Goal: Task Accomplishment & Management: Use online tool/utility

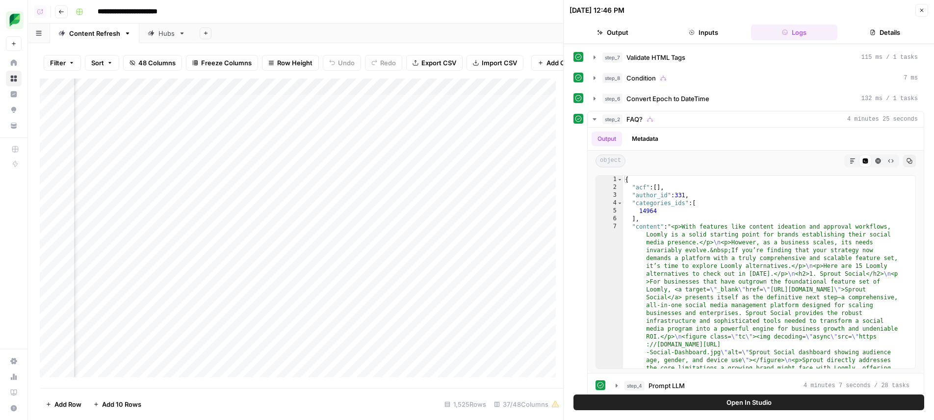
scroll to position [7142, 0]
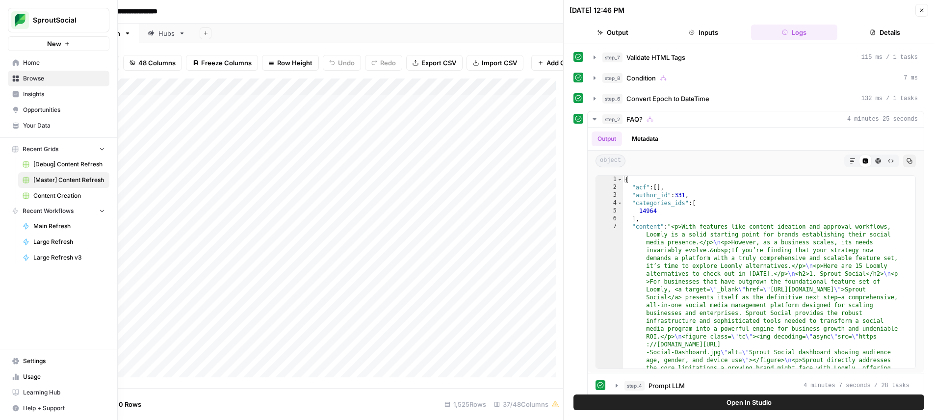
click at [68, 200] on link "Content Creation" at bounding box center [63, 196] width 91 height 16
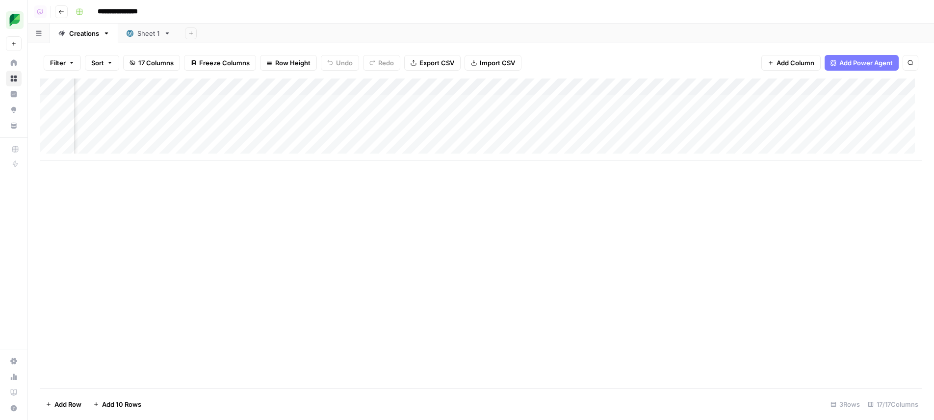
scroll to position [0, 391]
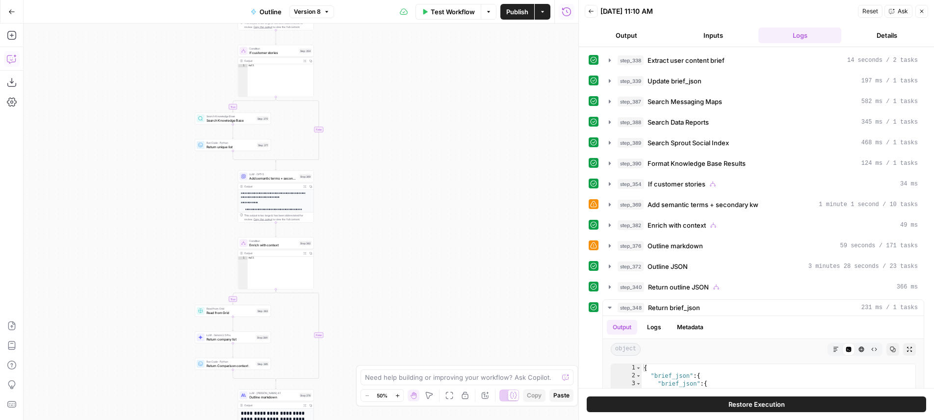
click at [15, 62] on icon "button" at bounding box center [11, 59] width 8 height 8
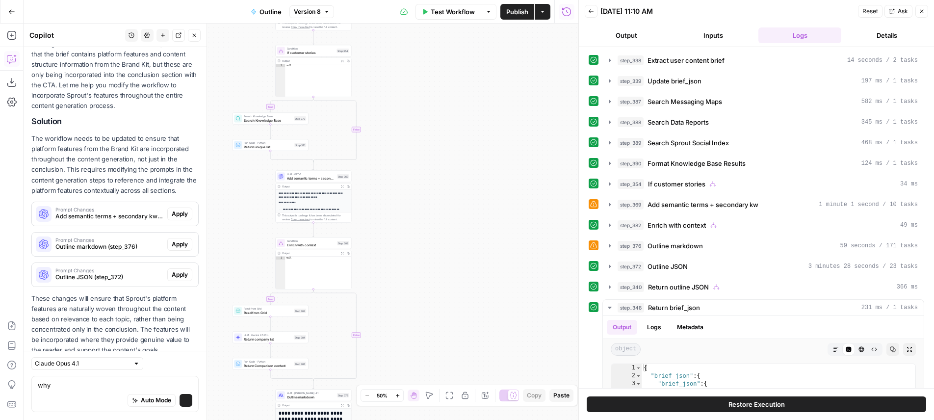
scroll to position [225, 0]
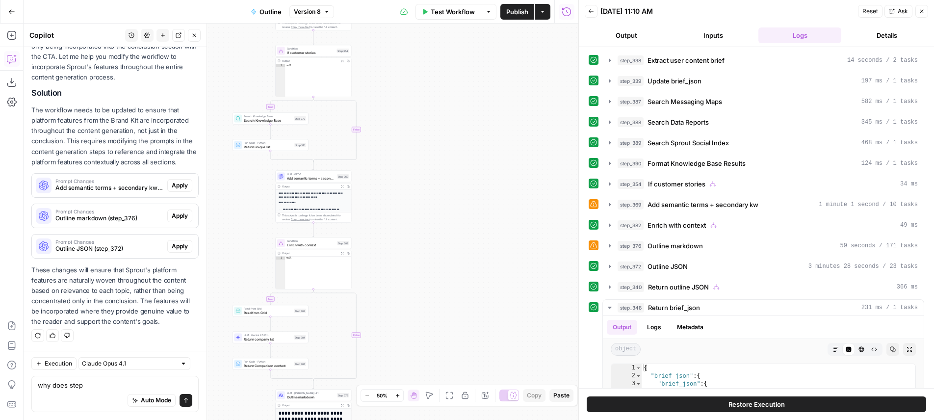
type textarea "why does step"
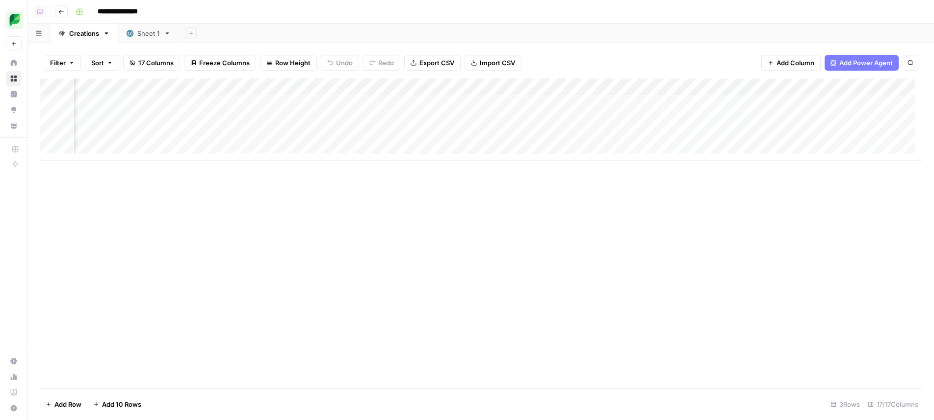
scroll to position [0, 365]
click at [463, 116] on div "Add Column" at bounding box center [481, 120] width 883 height 82
click at [457, 116] on div "Add Column" at bounding box center [481, 120] width 883 height 82
click at [442, 118] on div "Add Column" at bounding box center [481, 120] width 883 height 82
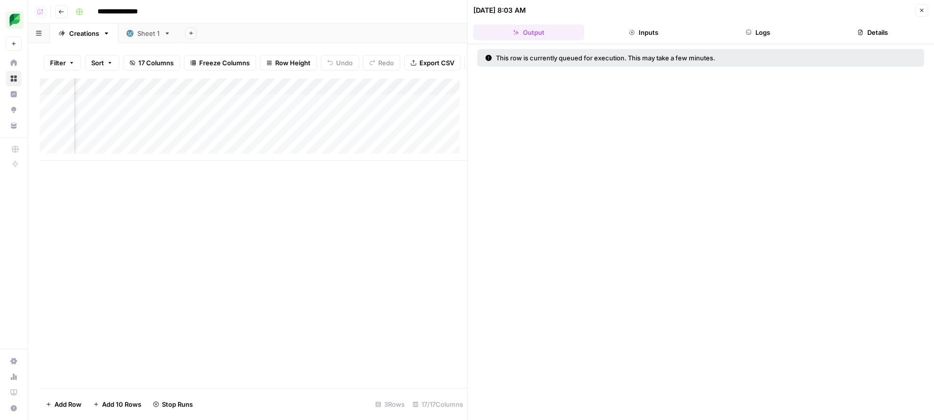
click at [768, 30] on button "Logs" at bounding box center [758, 33] width 111 height 16
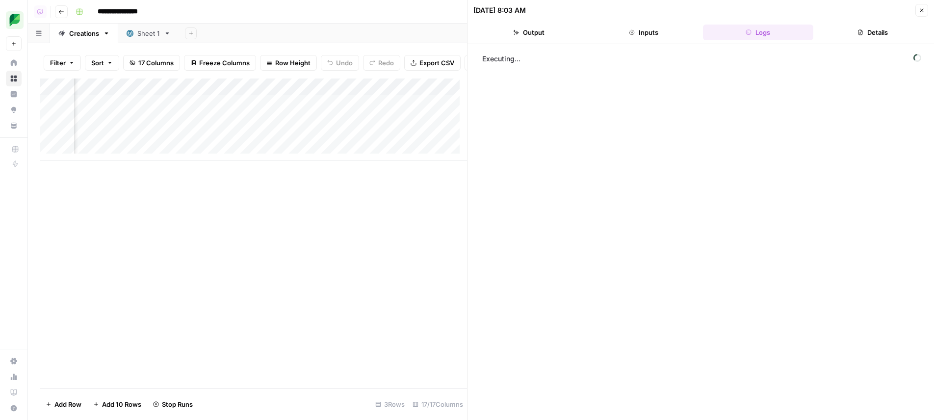
scroll to position [0, 464]
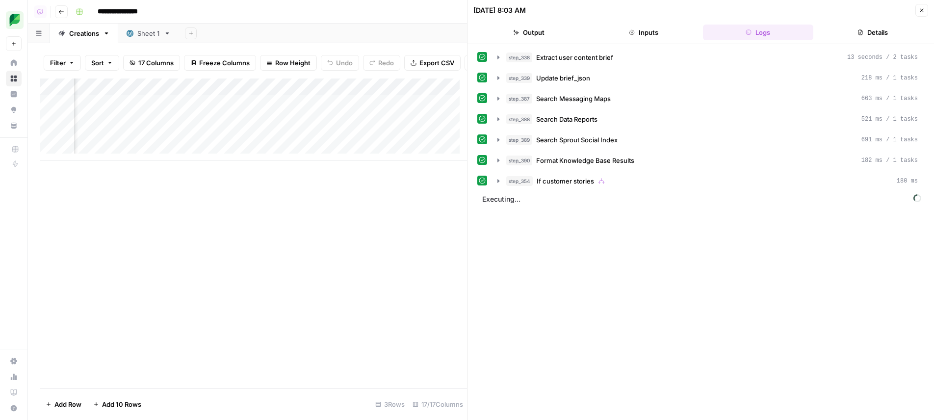
click at [629, 68] on div "step_338 Extract user content brief 13 seconds / 2 tasks step_339 Update brief_…" at bounding box center [700, 119] width 447 height 140
click at [629, 71] on button "step_339 Update brief_json 218 ms / 1 tasks" at bounding box center [708, 78] width 432 height 16
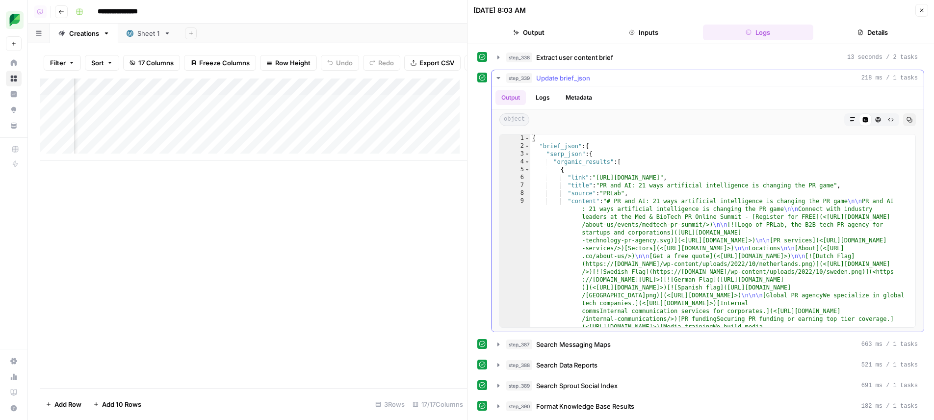
click at [606, 84] on button "step_339 Update brief_json 218 ms / 1 tasks" at bounding box center [708, 78] width 432 height 16
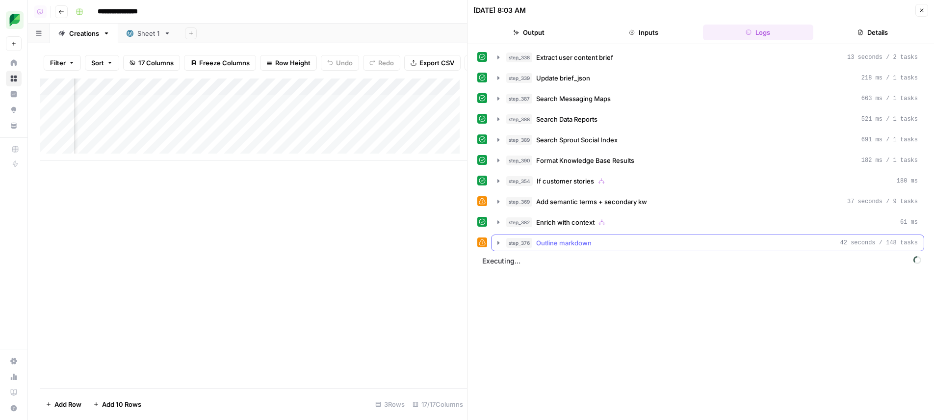
click at [537, 242] on span "Outline markdown" at bounding box center [563, 243] width 55 height 10
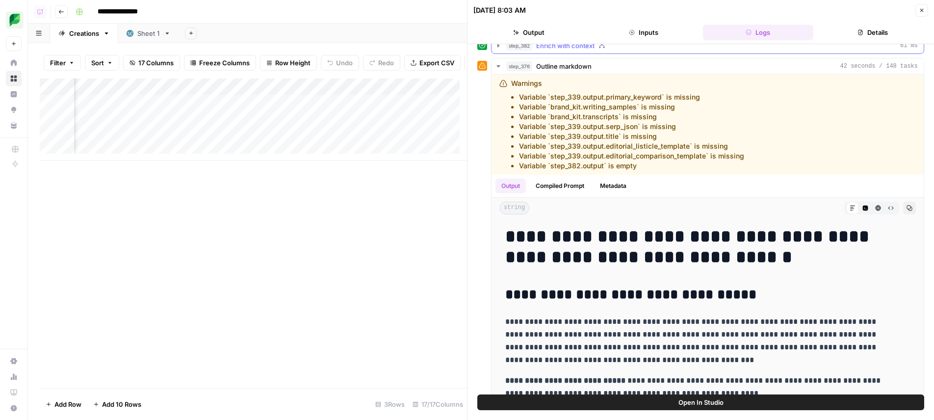
scroll to position [115, 0]
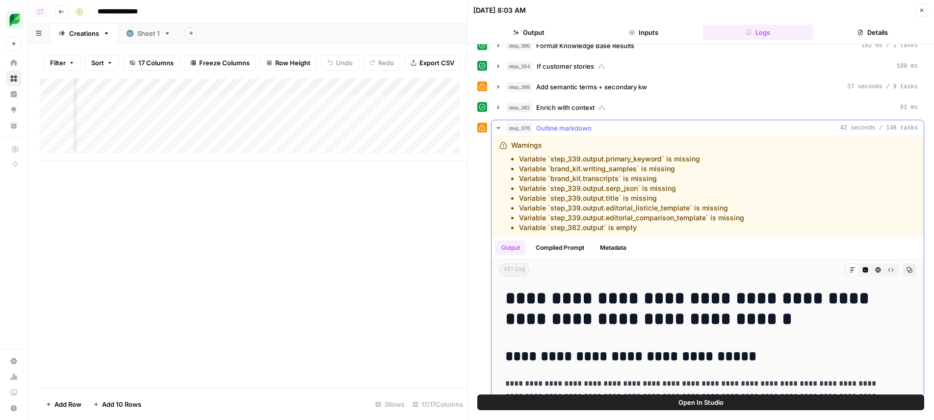
drag, startPoint x: 646, startPoint y: 229, endPoint x: 519, endPoint y: 160, distance: 144.0
click at [519, 160] on ul "Variable `step_339.output.primary_keyword` is missing Variable `brand_kit.writi…" at bounding box center [627, 193] width 233 height 79
copy ul "Variable `step_339.output.primary_keyword` is missing Variable `brand_kit.writi…"
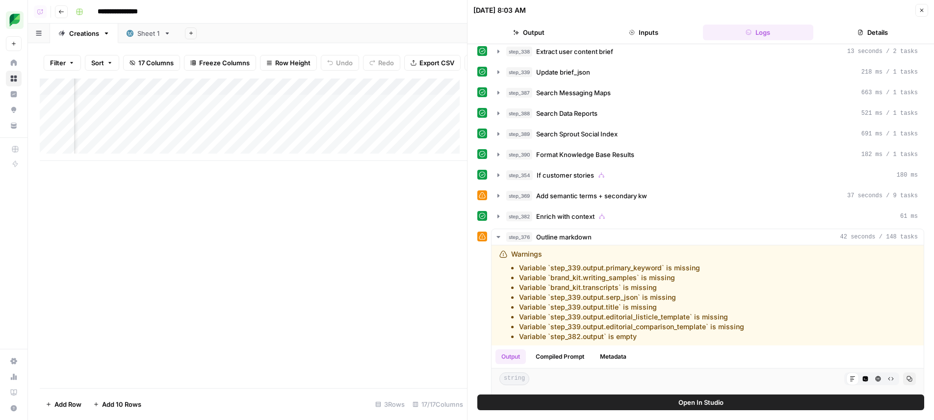
scroll to position [1, 0]
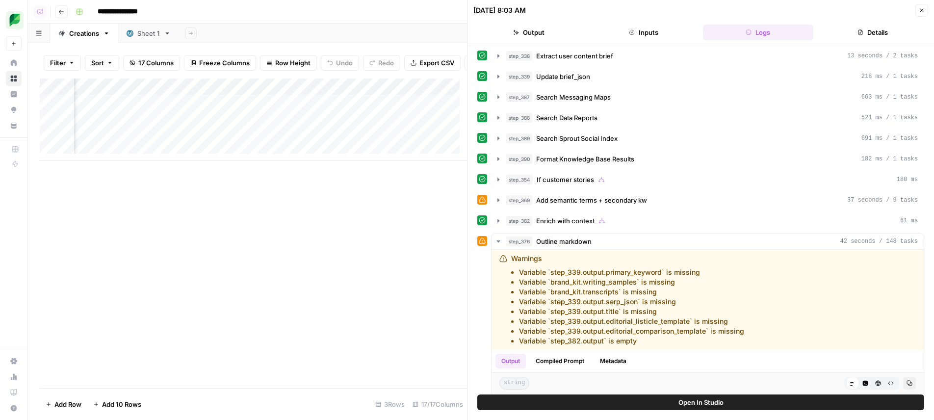
drag, startPoint x: 390, startPoint y: 300, endPoint x: 432, endPoint y: 300, distance: 42.7
click at [395, 300] on div "Add Column" at bounding box center [253, 234] width 427 height 310
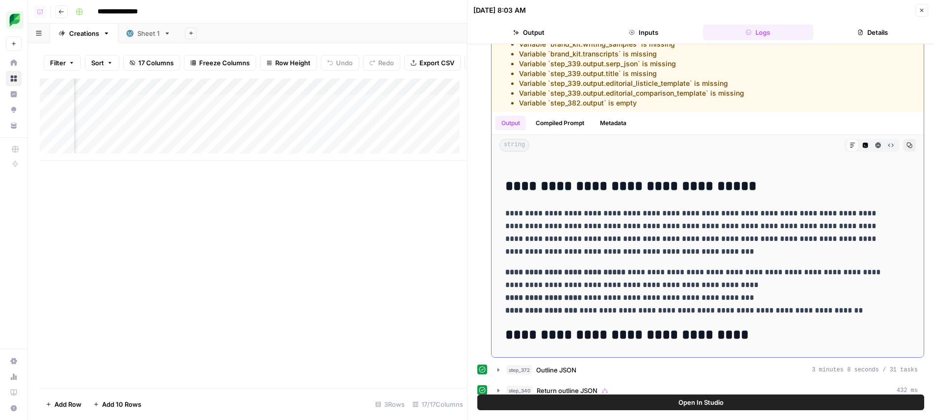
scroll to position [0, 0]
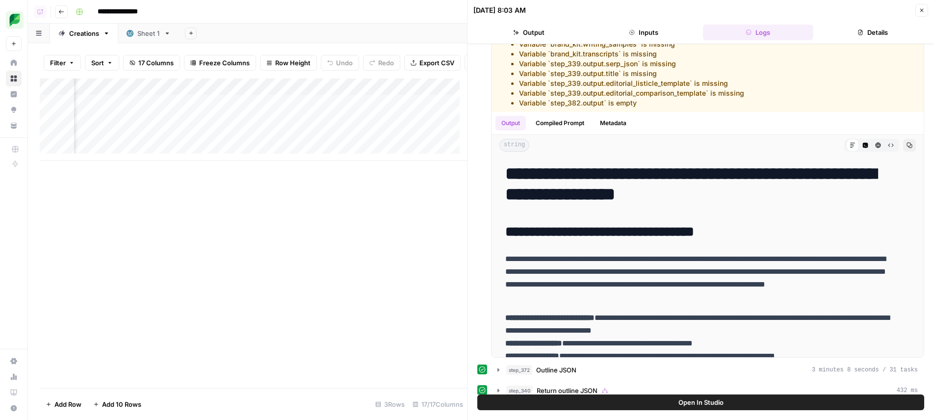
click at [251, 124] on div "Add Column" at bounding box center [253, 120] width 427 height 82
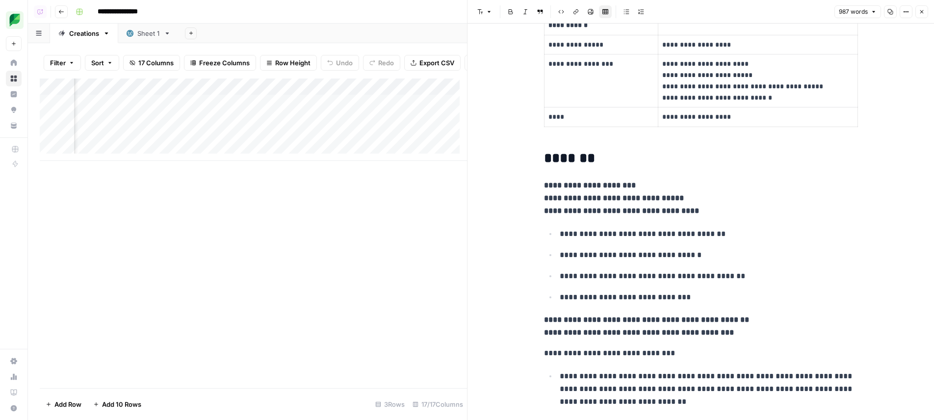
scroll to position [143, 0]
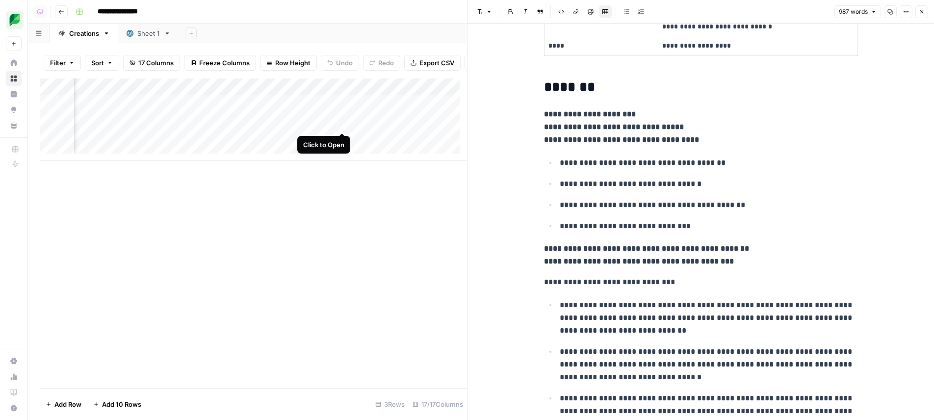
click at [343, 121] on div "Add Column" at bounding box center [253, 120] width 427 height 82
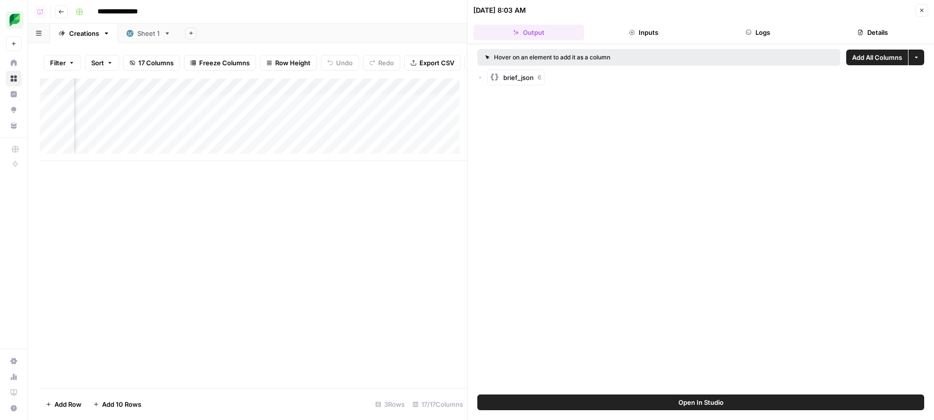
click at [444, 122] on div "Add Column" at bounding box center [253, 120] width 427 height 82
click at [438, 128] on div "Add Column" at bounding box center [253, 120] width 427 height 82
click at [379, 228] on div "Add Column" at bounding box center [253, 234] width 427 height 310
click at [319, 121] on div "Add Column" at bounding box center [253, 120] width 427 height 82
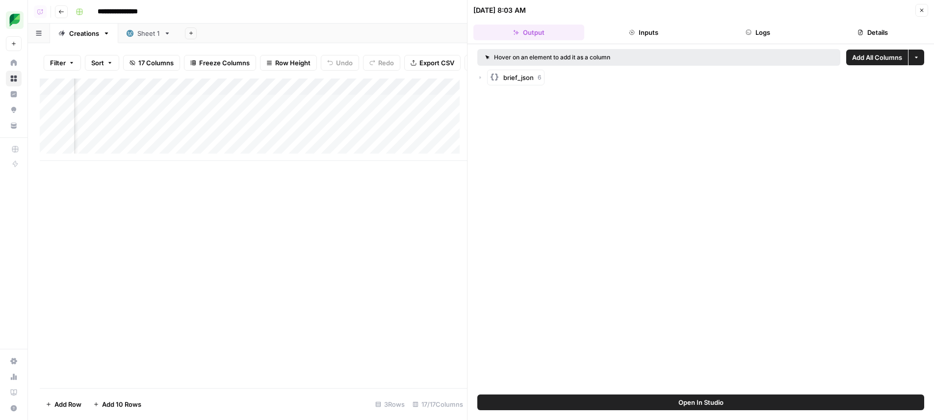
click at [238, 123] on div "Add Column" at bounding box center [253, 120] width 427 height 82
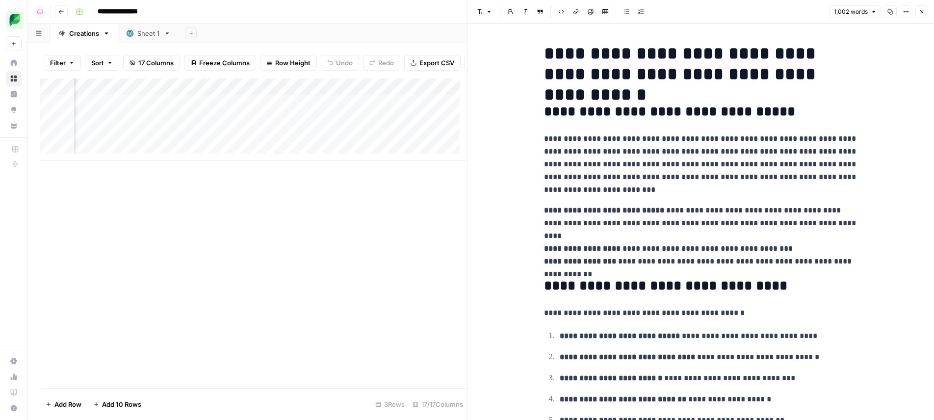
scroll to position [121, 0]
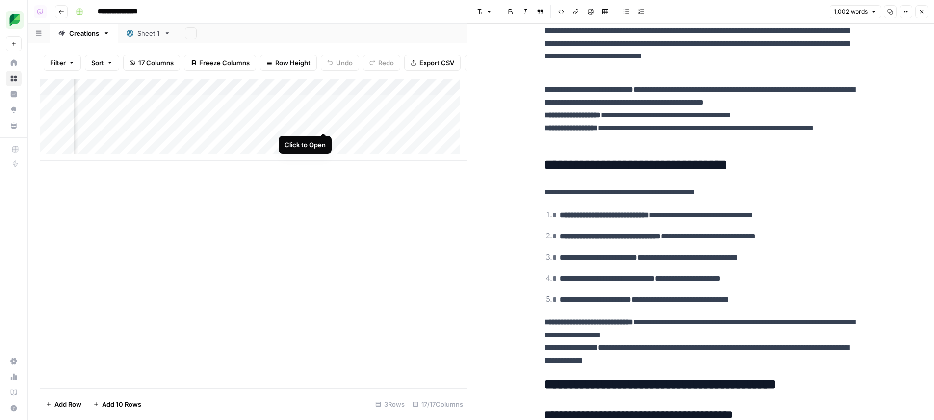
click at [324, 125] on div "Add Column" at bounding box center [253, 120] width 427 height 82
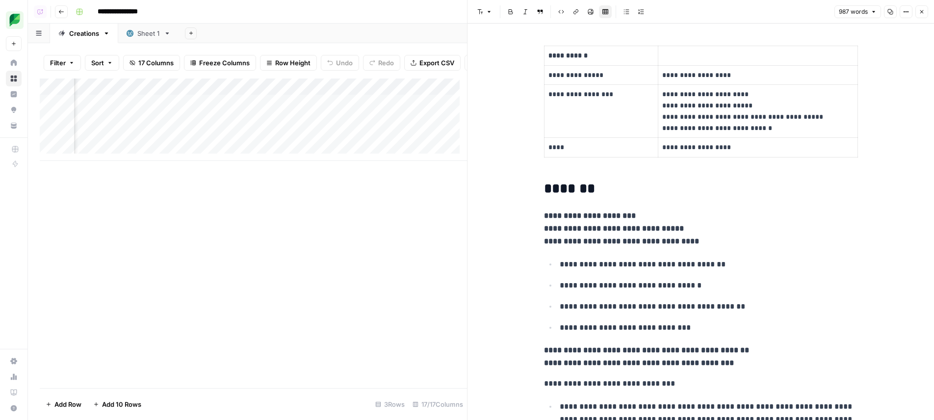
scroll to position [111, 0]
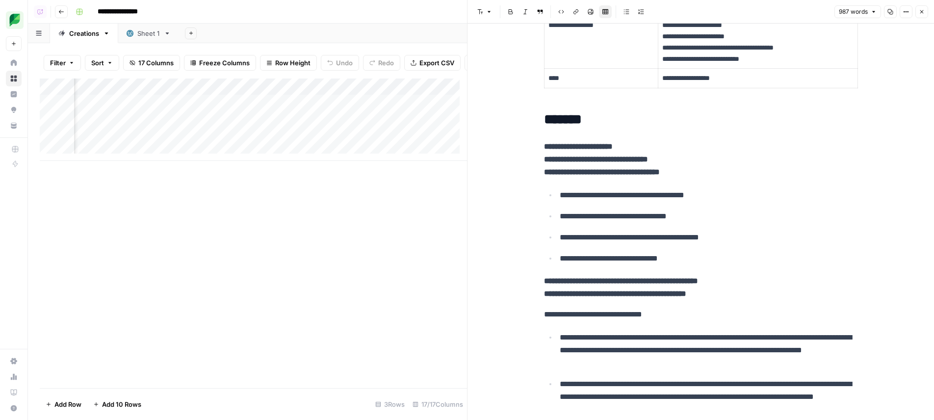
click at [286, 232] on div "Add Column" at bounding box center [253, 234] width 427 height 310
click at [893, 13] on icon "button" at bounding box center [890, 11] width 5 height 5
click at [213, 125] on div "Add Column" at bounding box center [253, 120] width 427 height 82
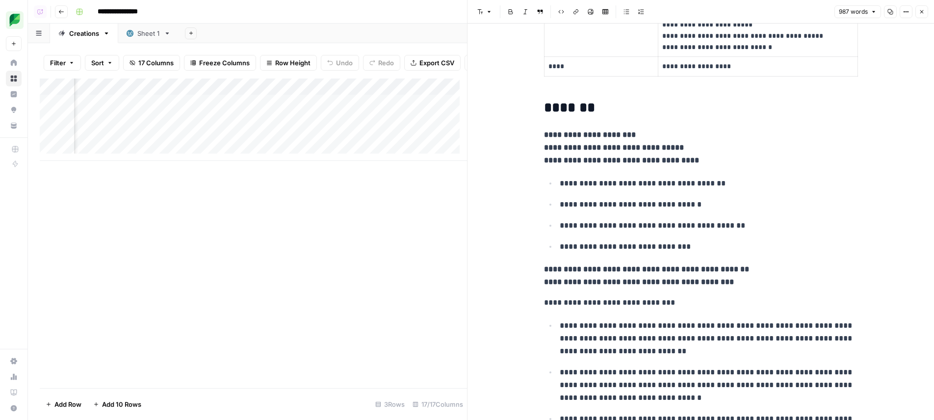
scroll to position [0, 787]
click at [372, 93] on div "Add Column" at bounding box center [253, 120] width 427 height 82
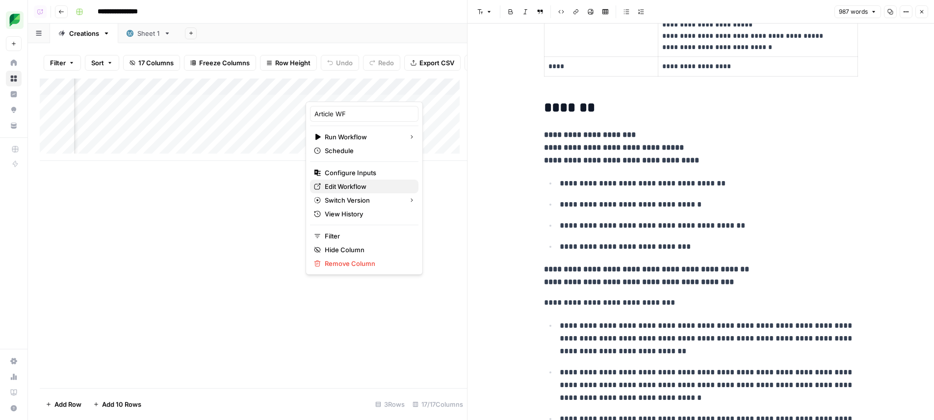
click at [364, 188] on span "Edit Workflow" at bounding box center [368, 187] width 86 height 10
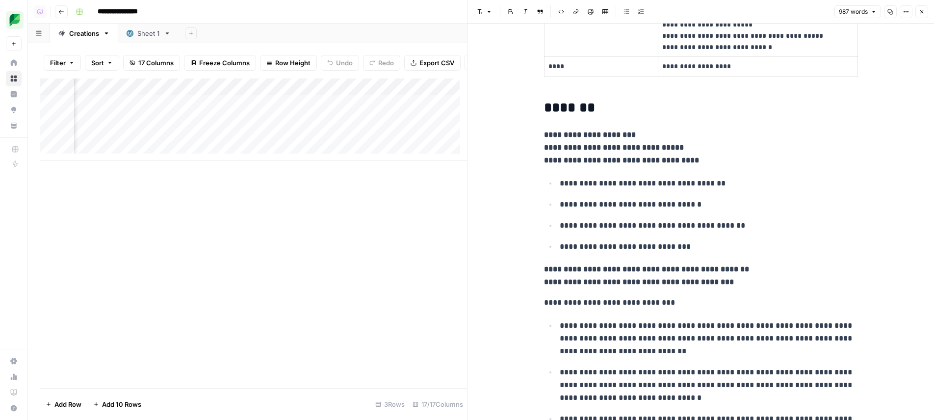
scroll to position [0, 386]
click at [435, 123] on div "Add Column" at bounding box center [253, 120] width 427 height 82
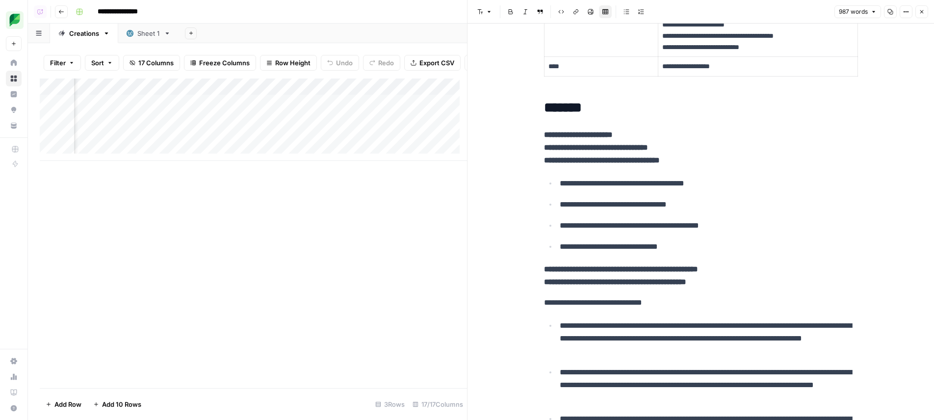
click at [314, 123] on div "Add Column" at bounding box center [253, 120] width 427 height 82
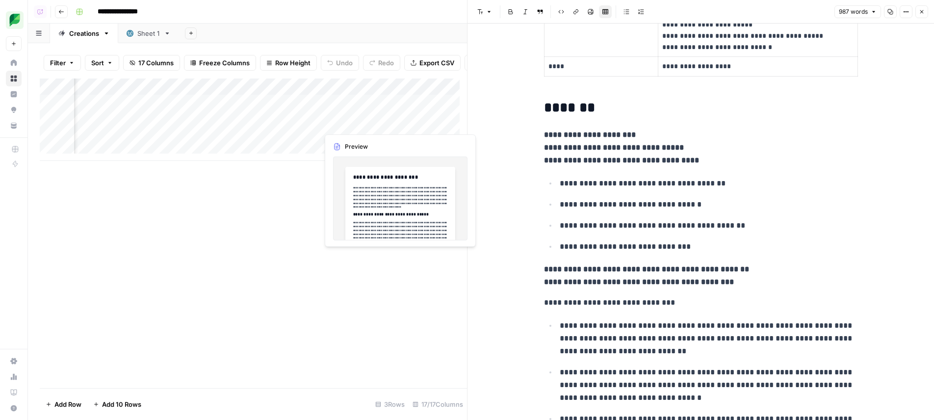
click at [398, 124] on div "Add Column" at bounding box center [253, 120] width 427 height 82
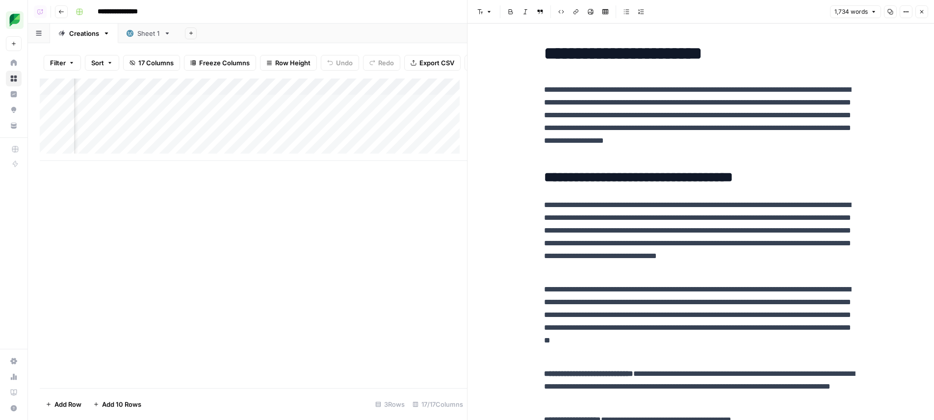
scroll to position [0, 910]
click at [259, 124] on div "Add Column" at bounding box center [253, 120] width 427 height 82
click at [245, 121] on div "Add Column" at bounding box center [253, 120] width 427 height 82
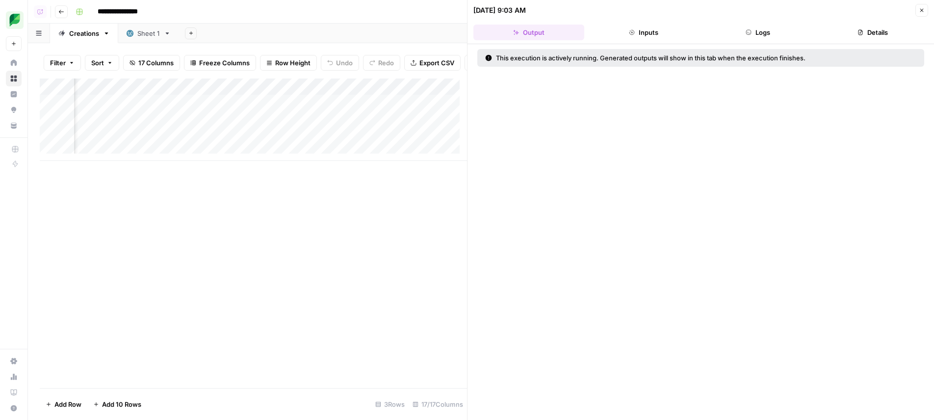
click at [771, 39] on button "Logs" at bounding box center [758, 33] width 111 height 16
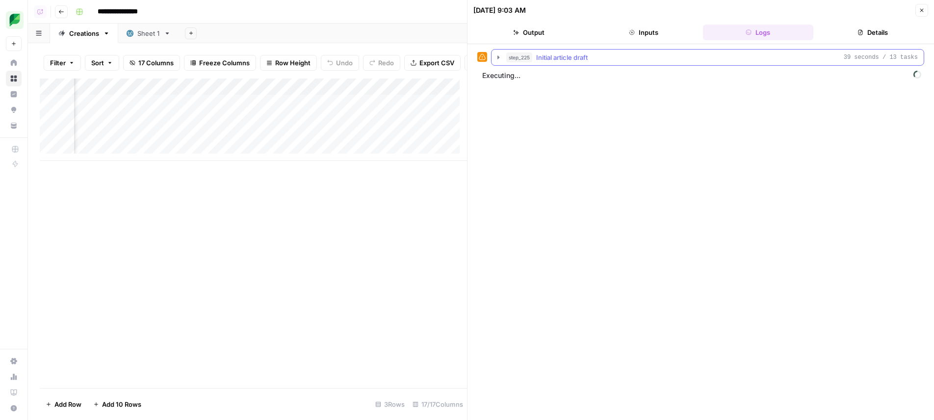
click at [679, 60] on div "step_225 Initial article draft 39 seconds / 13 tasks" at bounding box center [712, 58] width 412 height 10
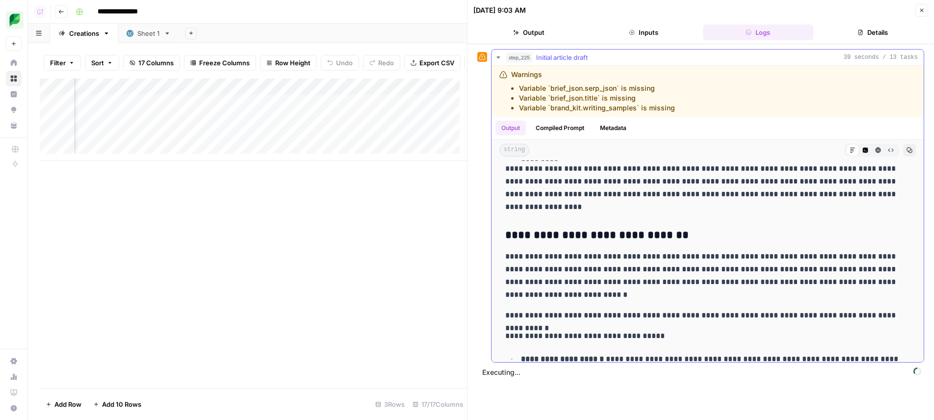
scroll to position [588, 0]
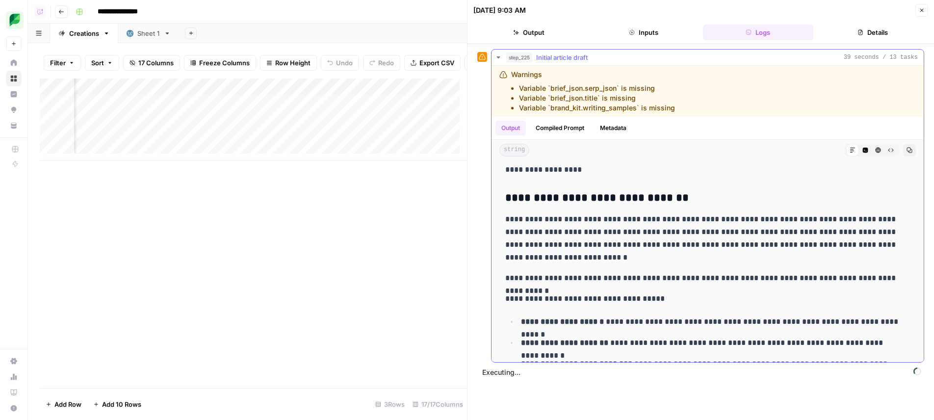
click at [859, 148] on button "Code Editor" at bounding box center [865, 150] width 13 height 13
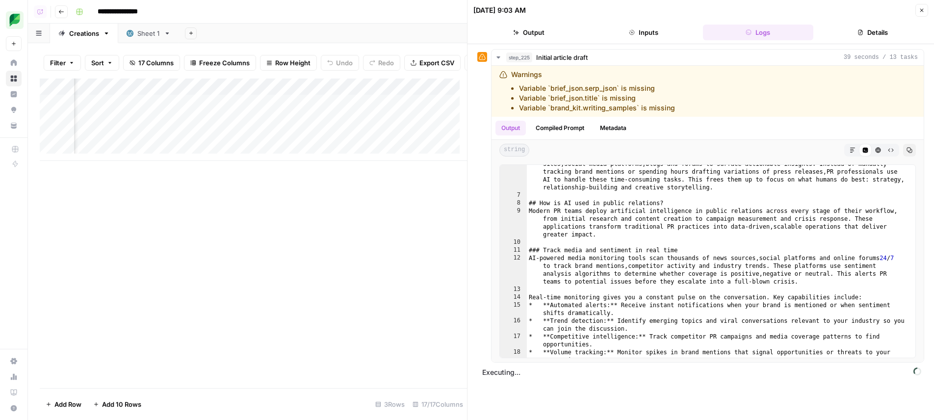
scroll to position [0, 464]
click at [255, 123] on div "Add Column" at bounding box center [253, 120] width 427 height 82
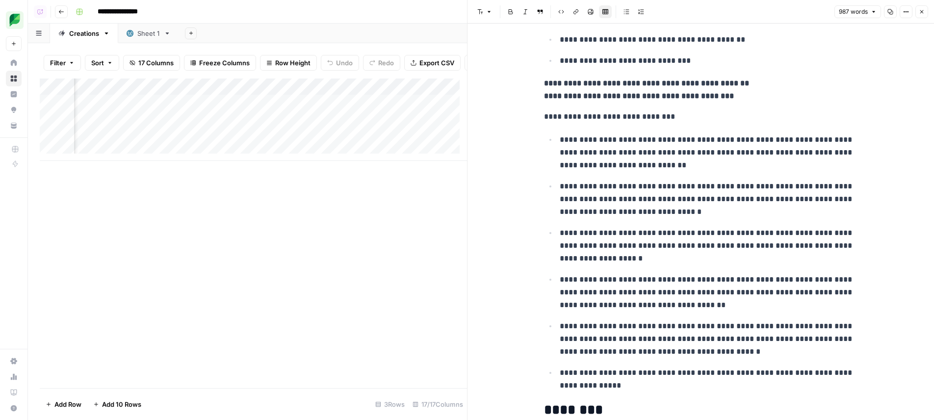
scroll to position [0, 890]
click at [268, 121] on div "Add Column" at bounding box center [253, 120] width 427 height 82
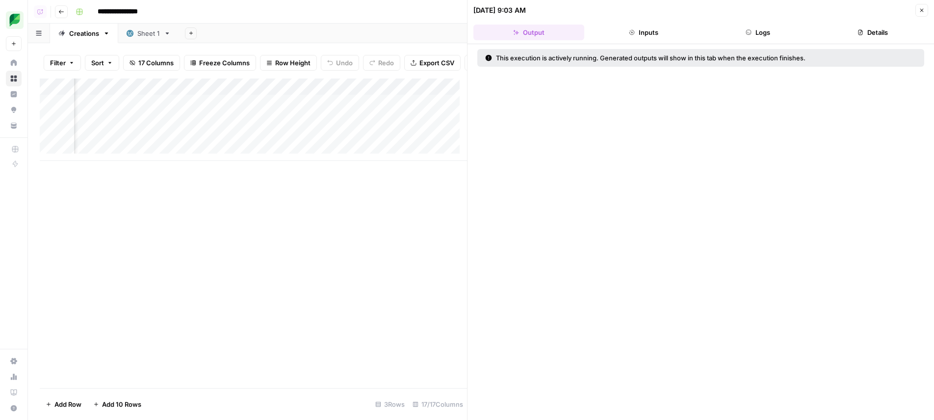
click at [779, 37] on button "Logs" at bounding box center [758, 33] width 111 height 16
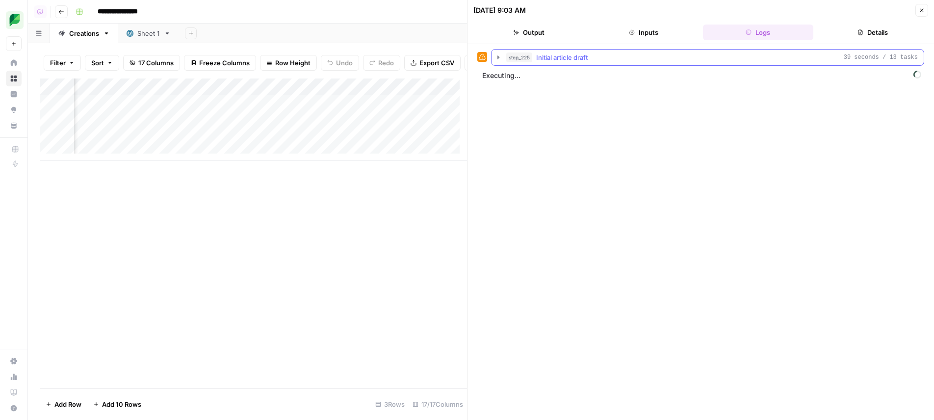
click at [685, 57] on div "step_225 Initial article draft 39 seconds / 13 tasks" at bounding box center [712, 58] width 412 height 10
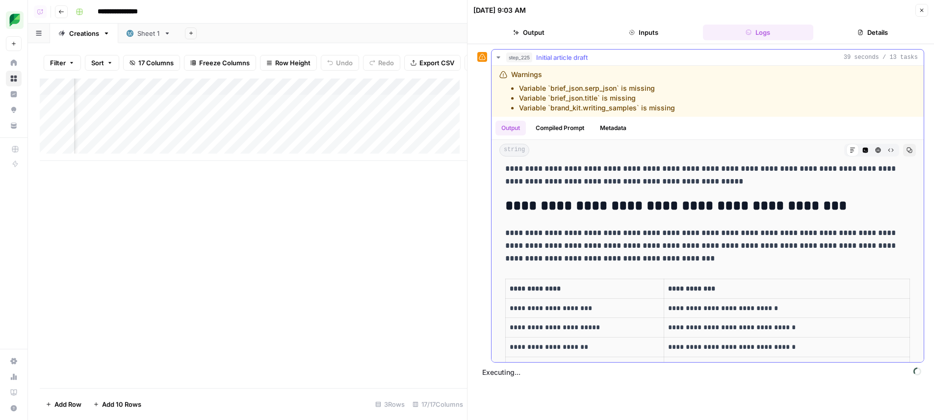
scroll to position [1319, 0]
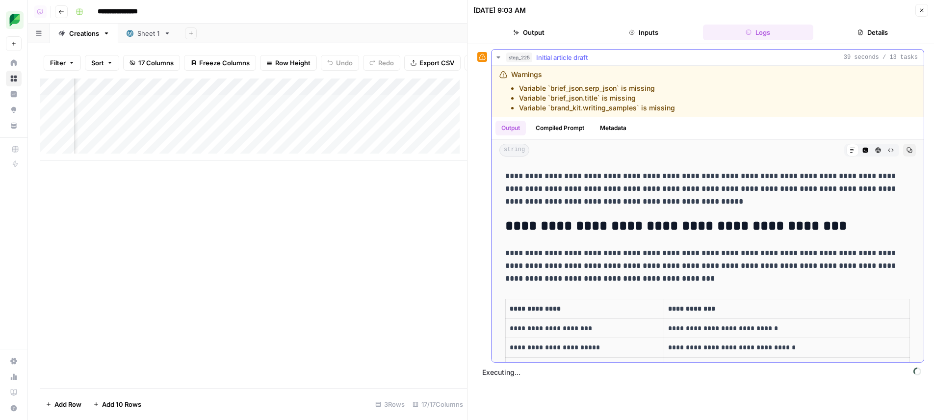
click at [643, 59] on div "step_225 Initial article draft 39 seconds / 13 tasks" at bounding box center [712, 58] width 412 height 10
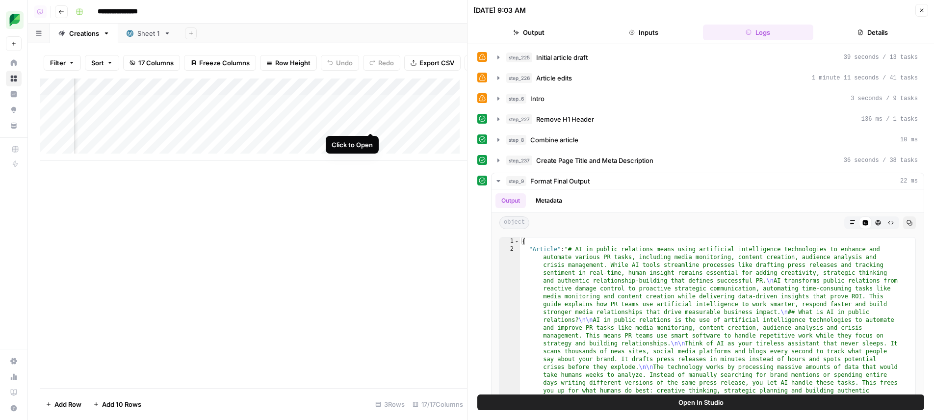
click at [368, 126] on div "Add Column" at bounding box center [253, 120] width 427 height 82
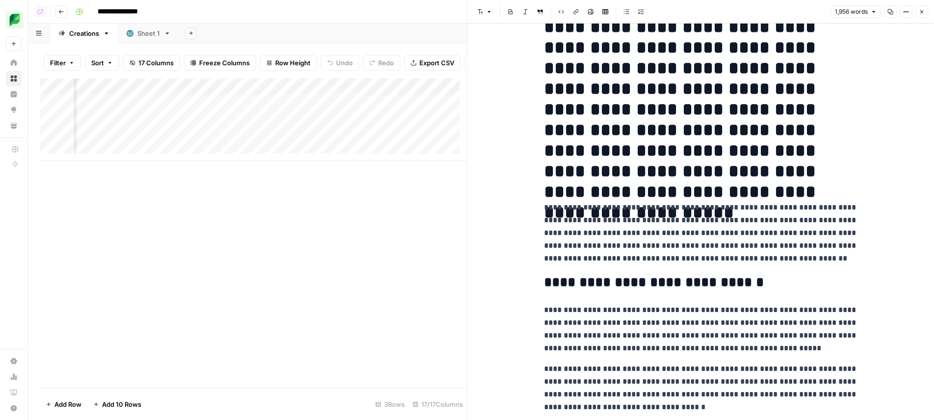
scroll to position [408, 0]
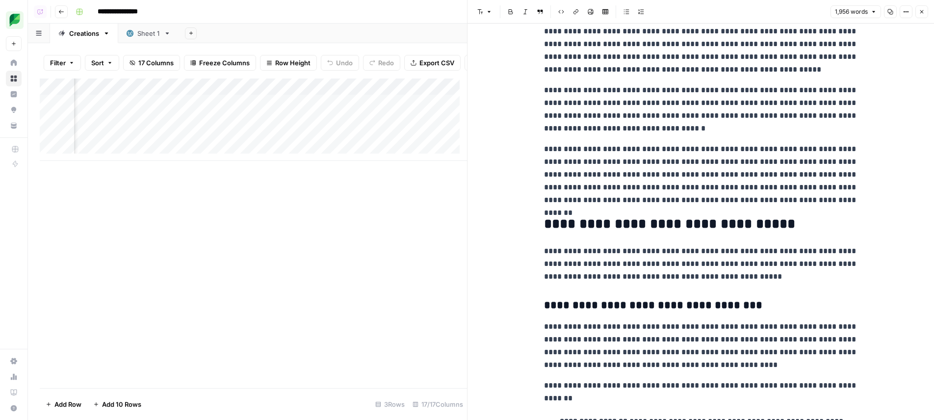
click at [270, 122] on div "Add Column" at bounding box center [253, 120] width 427 height 82
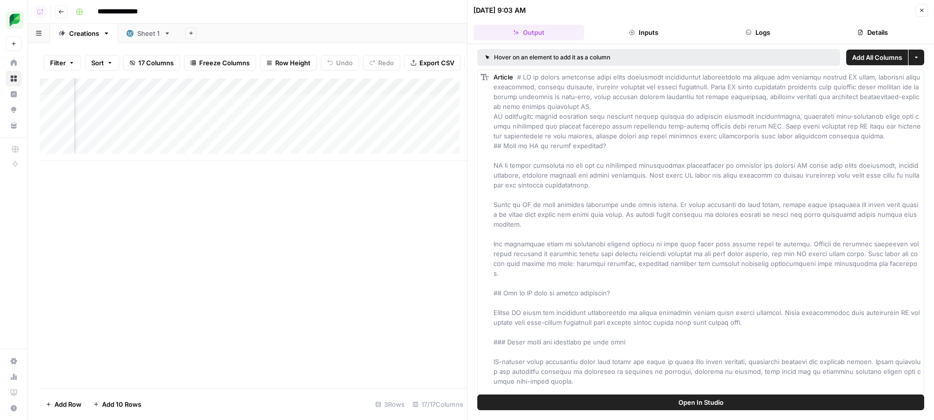
click at [777, 32] on button "Logs" at bounding box center [758, 33] width 111 height 16
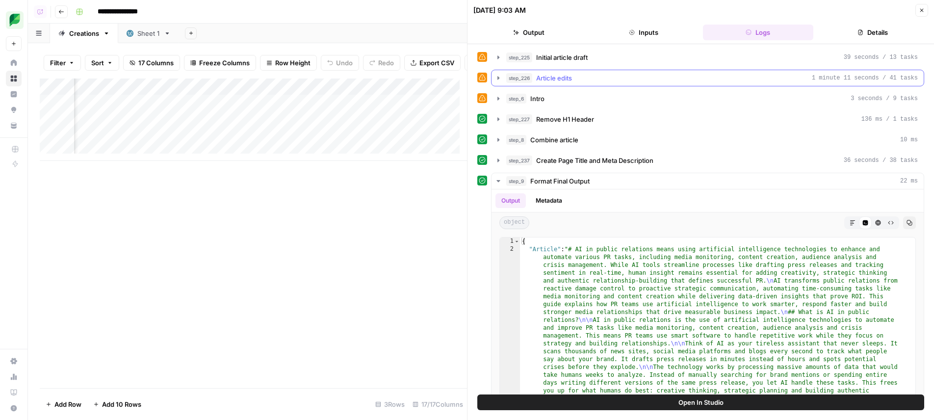
click at [647, 79] on div "step_226 Article edits 1 minute 11 seconds / 41 tasks" at bounding box center [712, 78] width 412 height 10
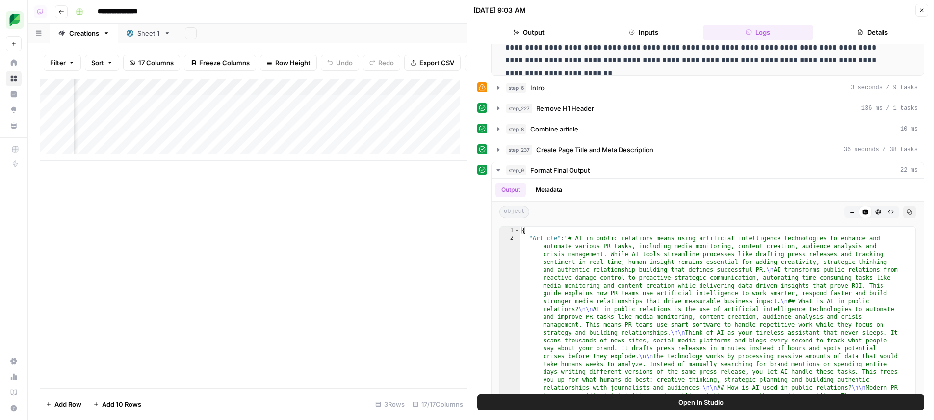
scroll to position [301, 0]
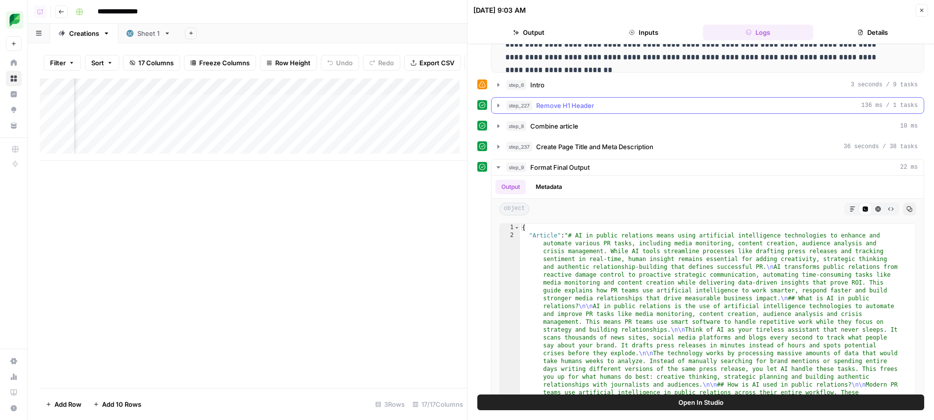
click at [594, 109] on span "Remove H1 Header" at bounding box center [565, 106] width 58 height 10
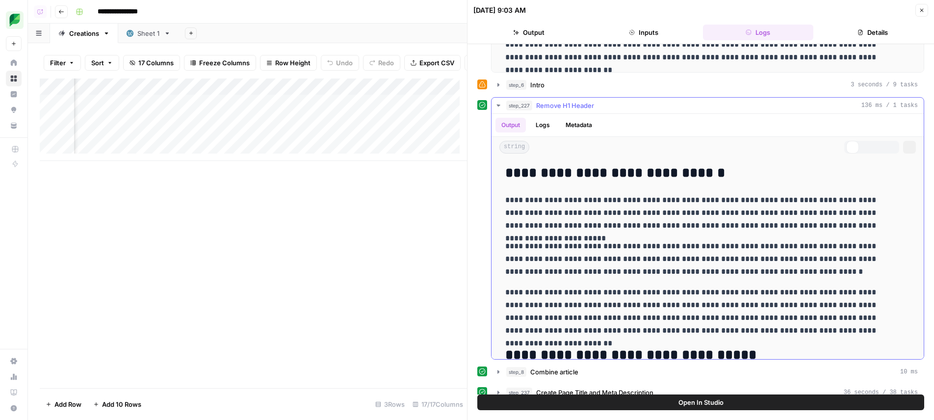
click at [594, 109] on div "step_227 Remove H1 Header 136 ms / 1 tasks" at bounding box center [712, 106] width 412 height 10
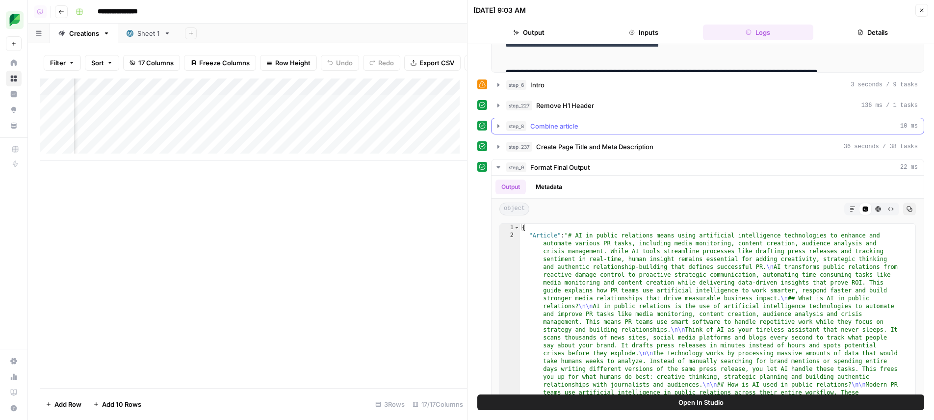
click at [593, 119] on button "step_8 Combine article 10 ms" at bounding box center [708, 126] width 432 height 16
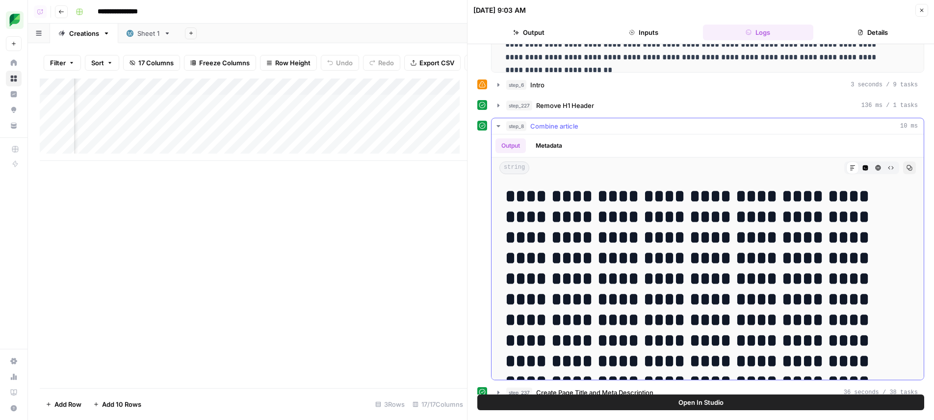
click at [592, 120] on button "step_8 Combine article 10 ms" at bounding box center [708, 126] width 432 height 16
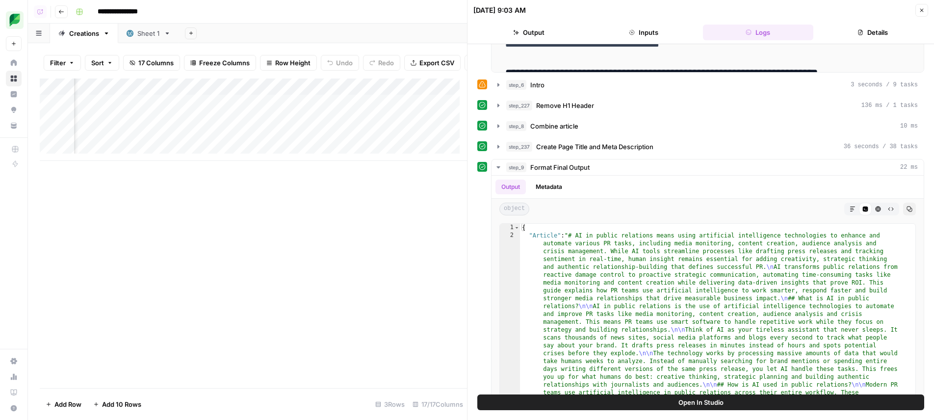
click at [692, 414] on div "Open In Studio" at bounding box center [701, 407] width 467 height 26
click at [700, 406] on button "Open In Studio" at bounding box center [700, 402] width 447 height 16
click at [311, 125] on div "Add Column" at bounding box center [253, 120] width 427 height 82
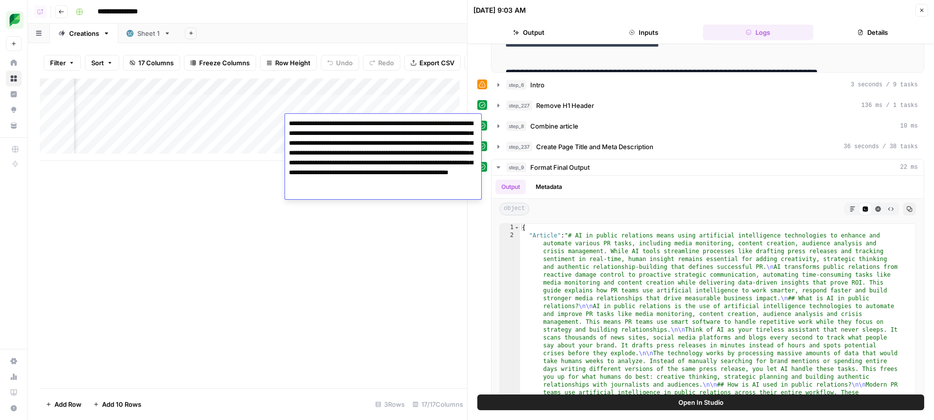
click at [335, 267] on div "Add Column" at bounding box center [253, 234] width 427 height 310
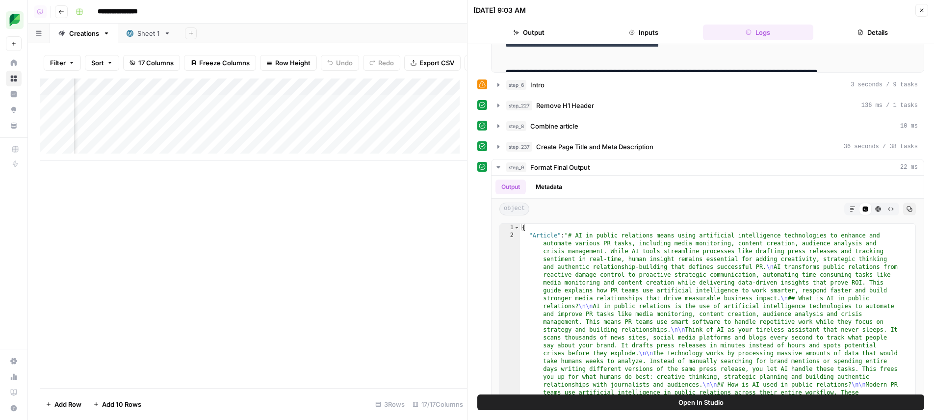
click at [266, 123] on div "Add Column" at bounding box center [253, 120] width 427 height 82
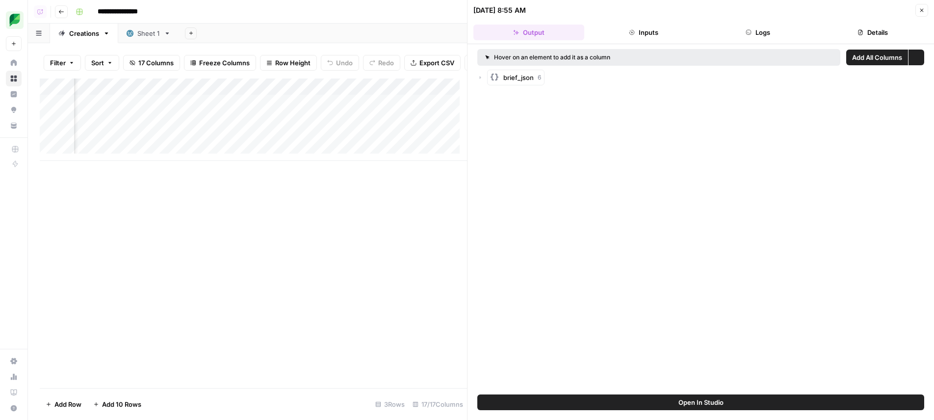
drag, startPoint x: 754, startPoint y: 48, endPoint x: 755, endPoint y: 43, distance: 5.1
click at [754, 48] on div "Hover on an element to add it as a column Add All Columns More options brief_js…" at bounding box center [701, 219] width 467 height 350
click at [758, 37] on button "Logs" at bounding box center [758, 33] width 111 height 16
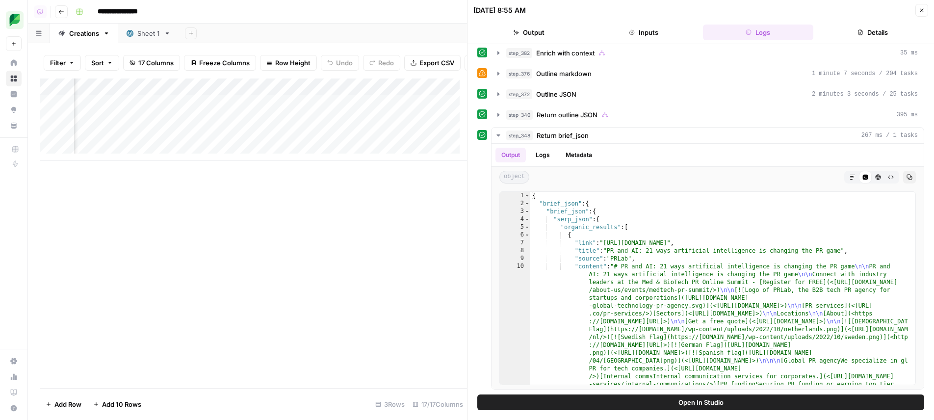
scroll to position [0, 604]
click at [287, 121] on div "Add Column" at bounding box center [253, 120] width 427 height 82
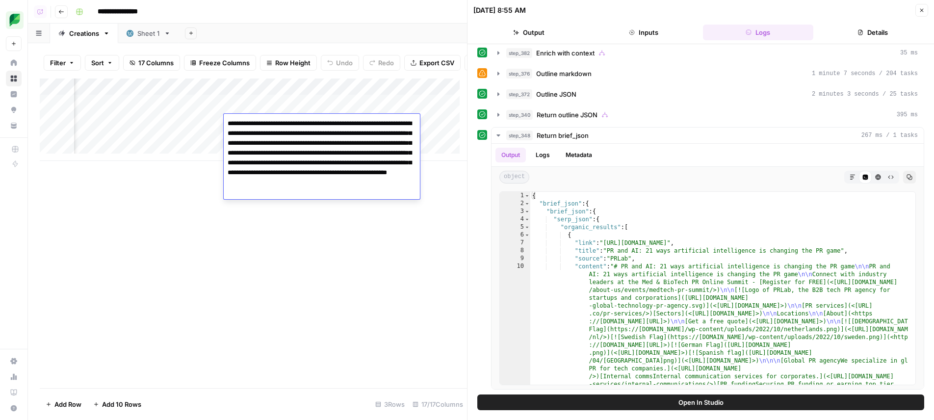
click at [304, 127] on textarea "**********" at bounding box center [322, 158] width 196 height 82
click at [360, 264] on div "Add Column" at bounding box center [253, 234] width 427 height 310
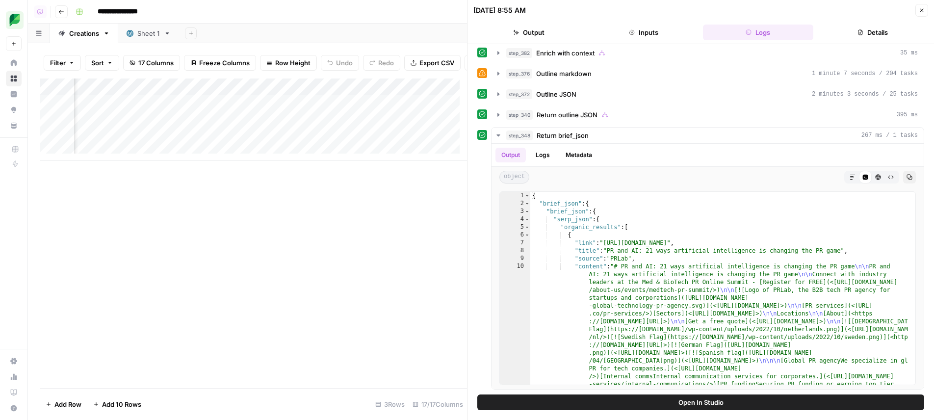
click at [292, 104] on div "Add Column" at bounding box center [253, 120] width 427 height 82
click at [289, 258] on div "Add Column" at bounding box center [253, 234] width 427 height 310
click at [304, 124] on div "Add Column" at bounding box center [253, 120] width 427 height 82
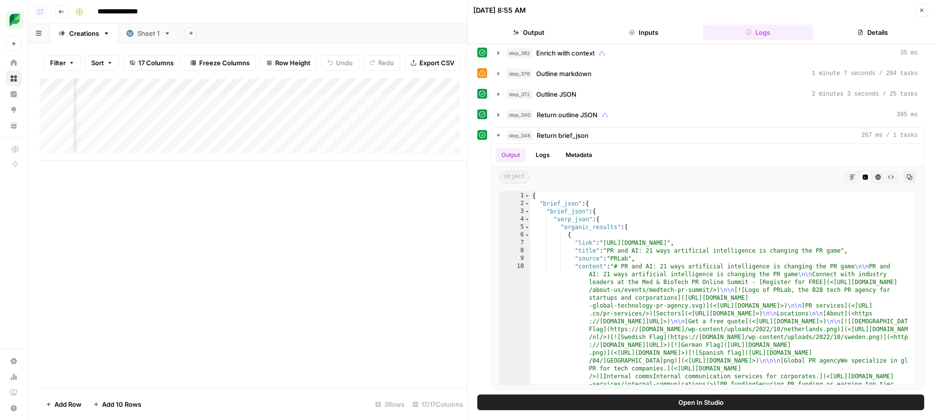
click at [304, 124] on div "Add Column" at bounding box center [253, 120] width 427 height 82
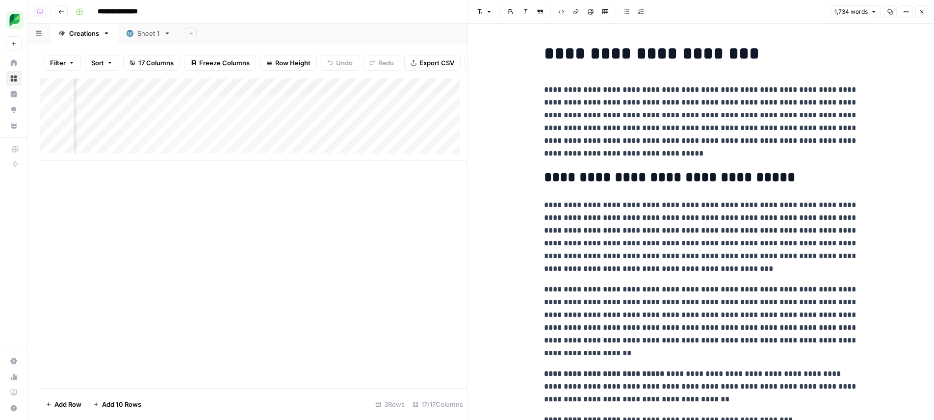
click at [573, 57] on h1 "**********" at bounding box center [701, 53] width 314 height 21
drag, startPoint x: 573, startPoint y: 57, endPoint x: 706, endPoint y: 66, distance: 133.3
click at [720, 62] on h1 "**********" at bounding box center [701, 53] width 314 height 21
copy h1 "**********"
click at [220, 109] on div "Add Column" at bounding box center [253, 120] width 427 height 82
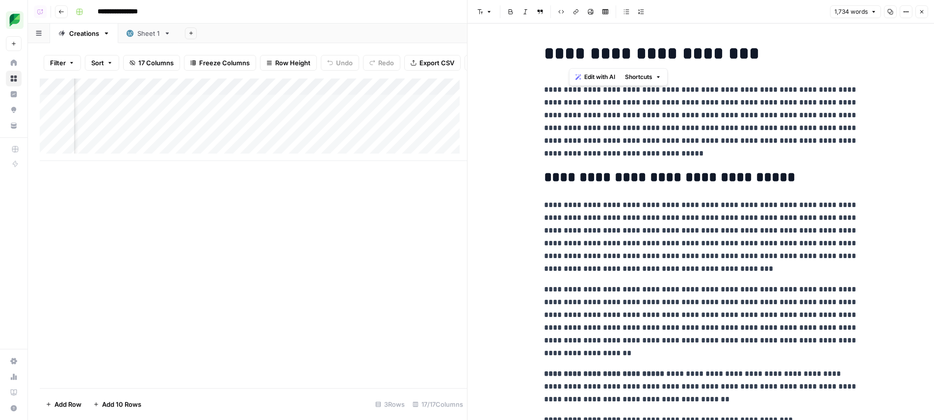
click at [213, 121] on div "Add Column" at bounding box center [253, 120] width 427 height 82
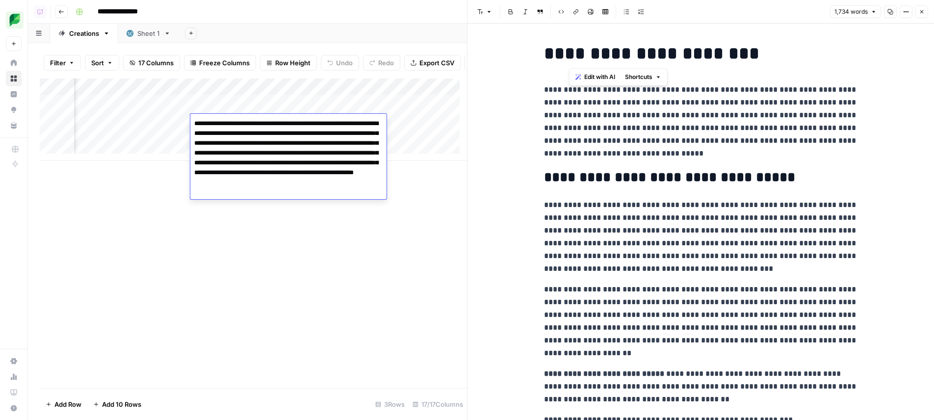
click at [295, 159] on textarea "**********" at bounding box center [288, 158] width 196 height 82
type textarea "**********"
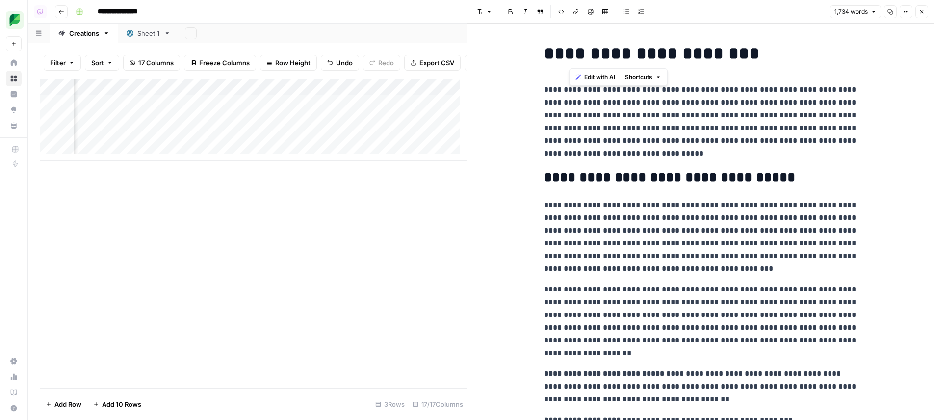
click at [270, 120] on div "Add Column" at bounding box center [253, 120] width 427 height 82
click at [234, 120] on div "Add Column" at bounding box center [253, 120] width 427 height 82
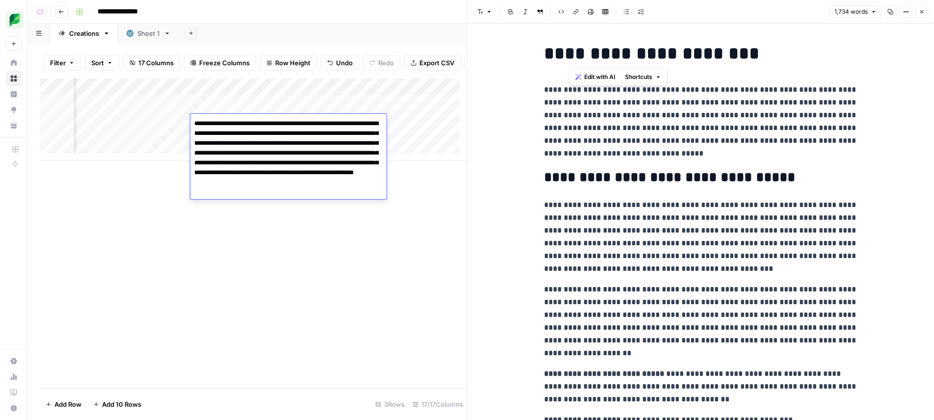
click at [234, 120] on textarea "**********" at bounding box center [288, 158] width 196 height 82
click at [198, 122] on textarea "**********" at bounding box center [288, 158] width 196 height 82
drag, startPoint x: 198, startPoint y: 122, endPoint x: 242, endPoint y: 134, distance: 45.5
click at [242, 134] on textarea "**********" at bounding box center [288, 158] width 196 height 82
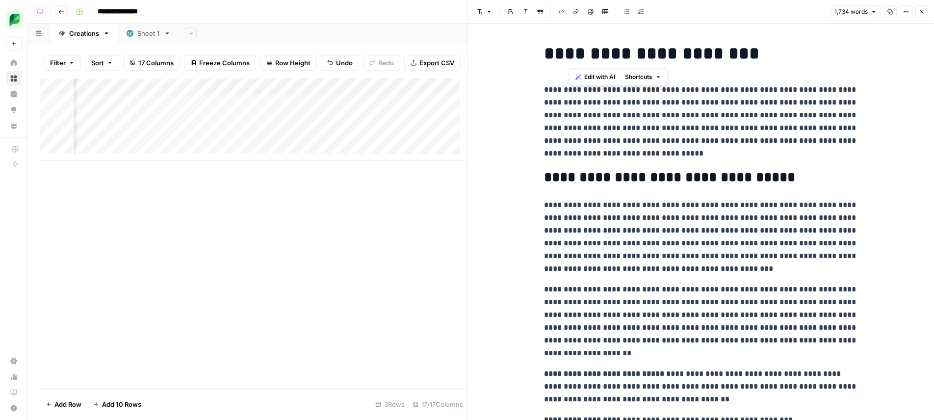
click at [163, 122] on div "Add Column" at bounding box center [253, 120] width 427 height 82
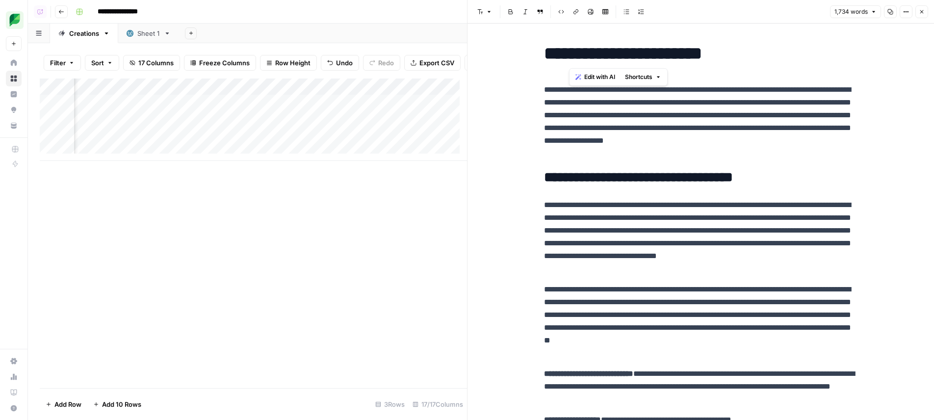
click at [170, 124] on div "Add Column" at bounding box center [253, 120] width 427 height 82
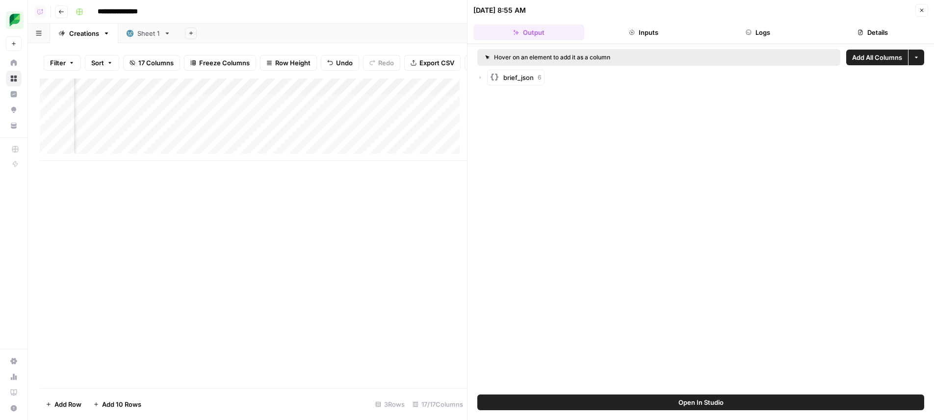
click at [745, 39] on button "Logs" at bounding box center [758, 33] width 111 height 16
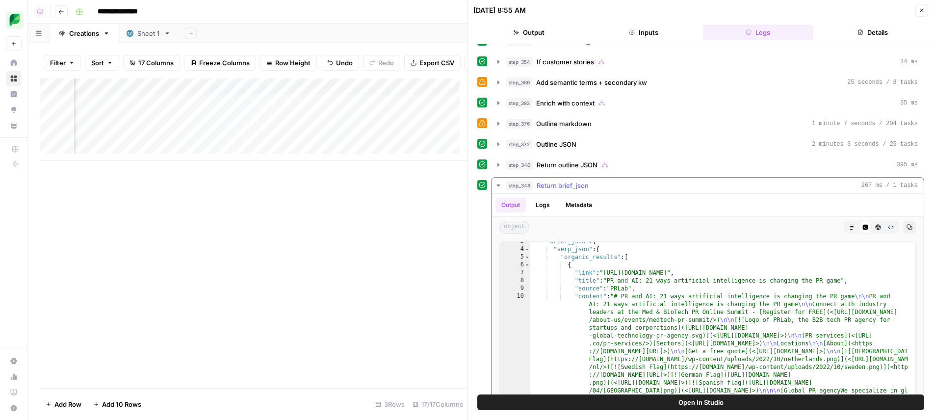
scroll to position [6, 0]
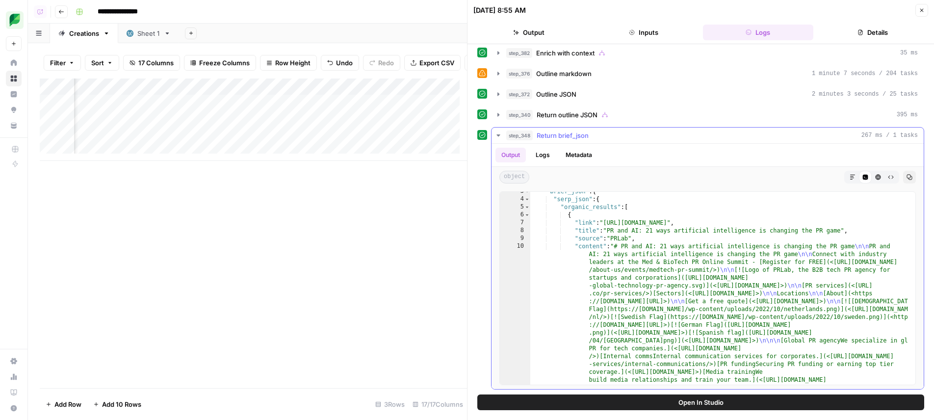
type textarea "**********"
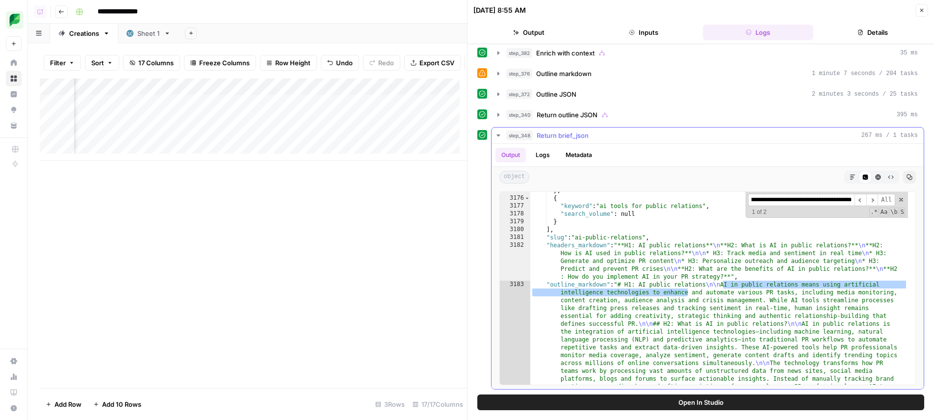
scroll to position [14824, 0]
type input "**********"
click at [633, 41] on header "09/29/25 at 8:55 AM Close Output Inputs Logs Details" at bounding box center [701, 22] width 467 height 44
click at [635, 37] on button "Inputs" at bounding box center [643, 33] width 111 height 16
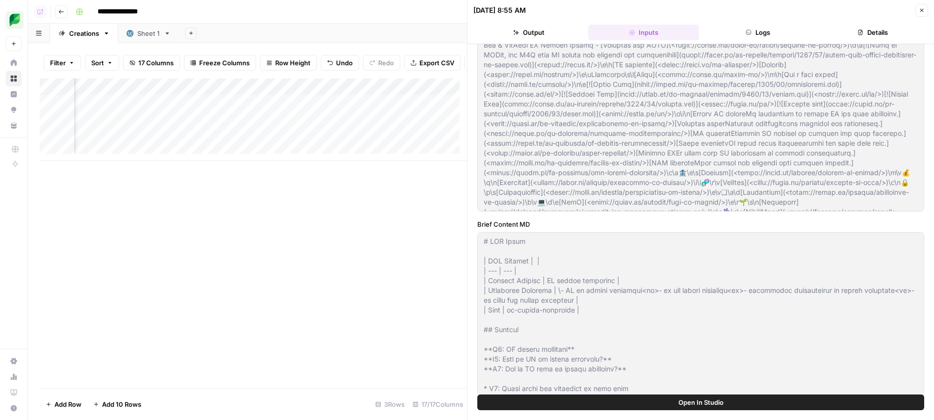
type input "Sprout Social"
click at [551, 35] on button "Output" at bounding box center [528, 33] width 111 height 16
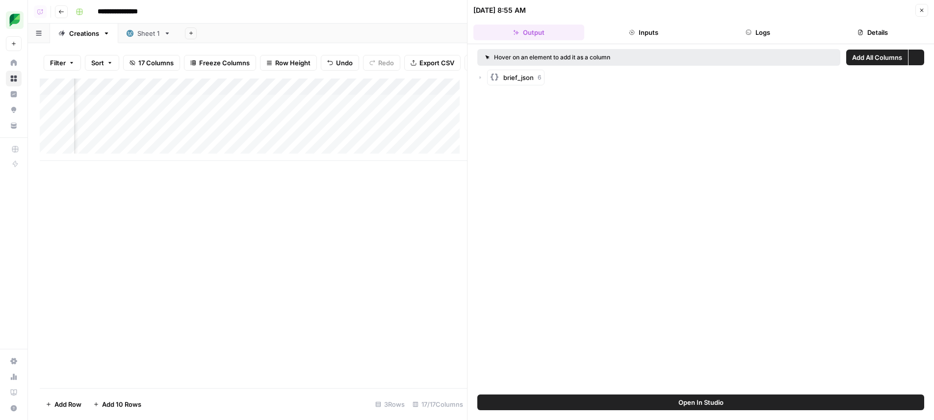
scroll to position [0, 0]
click at [486, 77] on div "brief_json 6" at bounding box center [700, 78] width 447 height 16
click at [480, 77] on icon "button" at bounding box center [480, 77] width 1 height 3
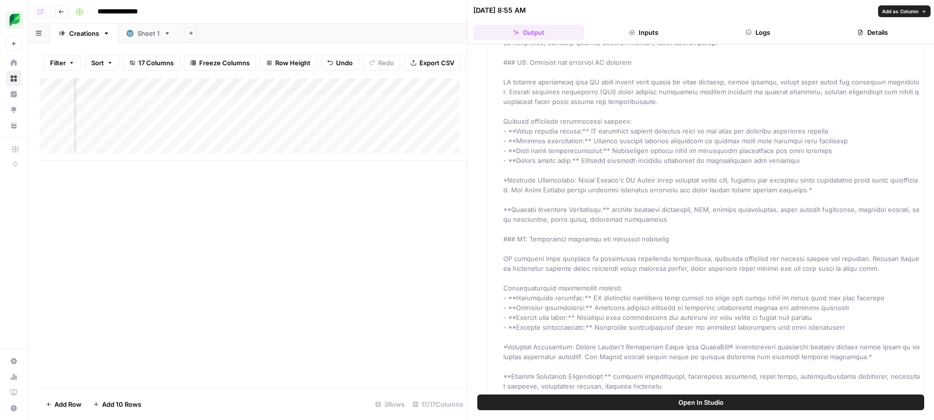
scroll to position [1931, 0]
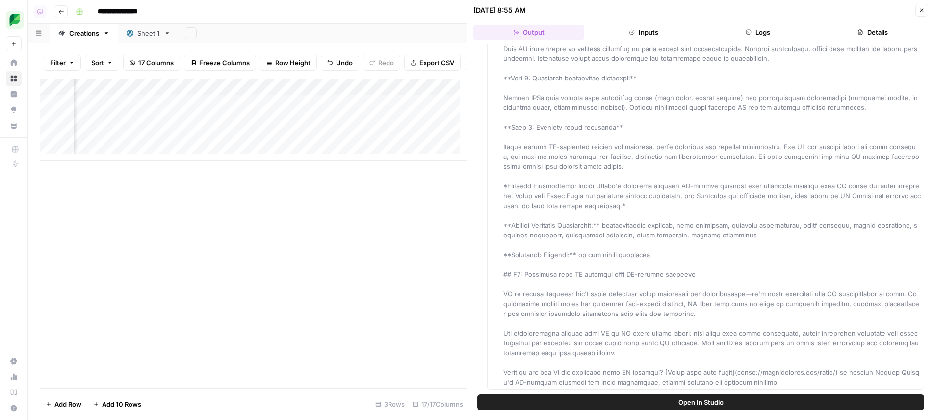
click at [489, 398] on icon "button" at bounding box center [490, 401] width 6 height 6
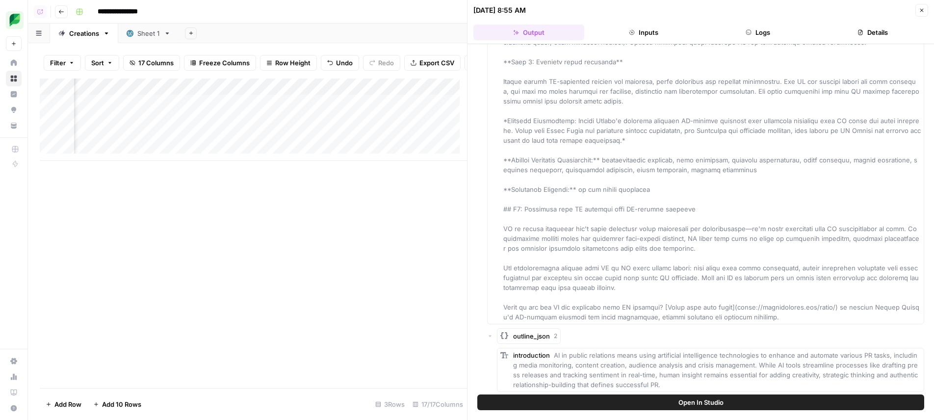
scroll to position [1999, 0]
click at [499, 400] on icon "button" at bounding box center [499, 401] width 1 height 3
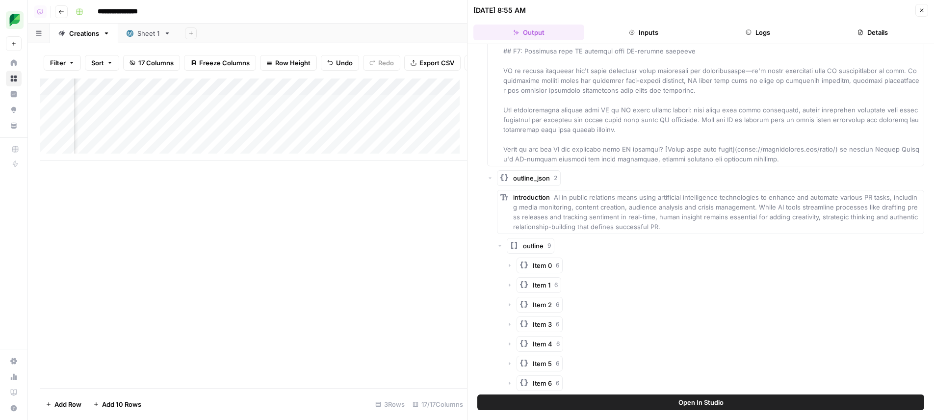
scroll to position [2156, 0]
click at [511, 261] on button "button" at bounding box center [510, 264] width 6 height 6
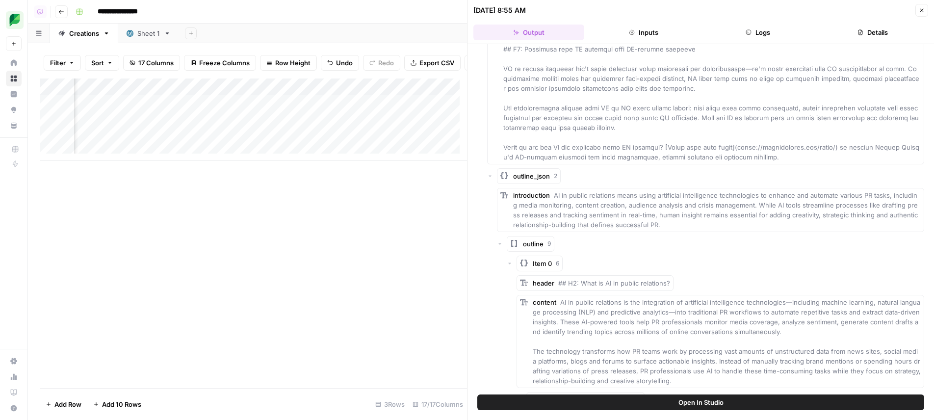
click at [510, 261] on icon "button" at bounding box center [510, 264] width 6 height 6
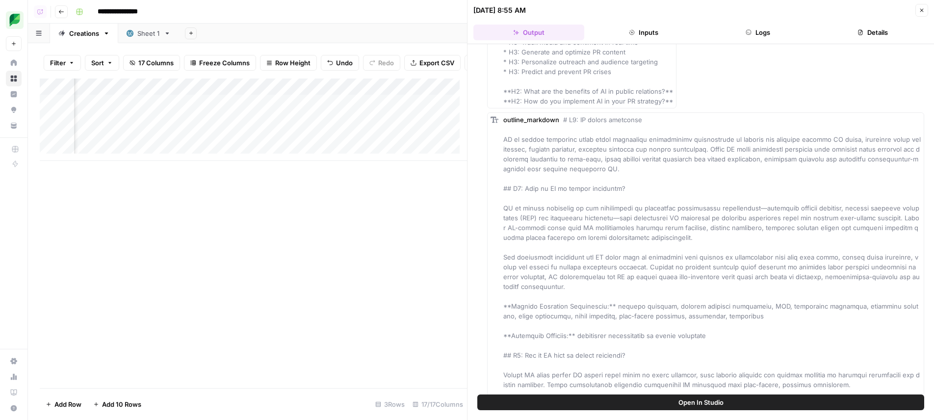
scroll to position [0, 0]
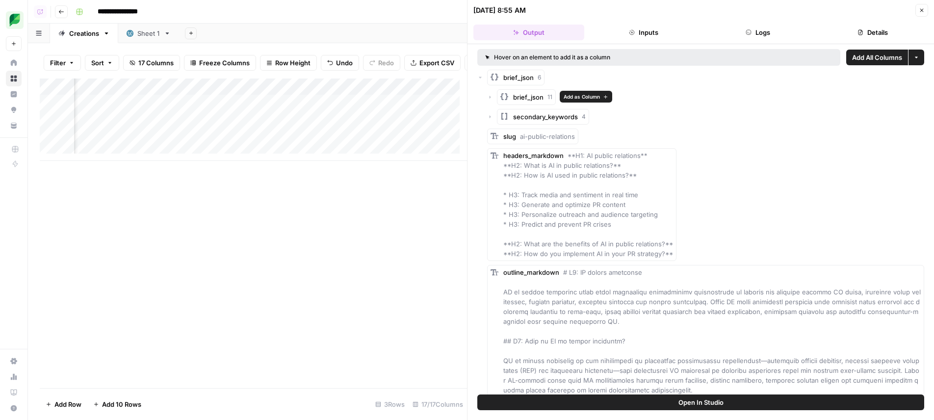
click at [489, 98] on icon "button" at bounding box center [490, 97] width 6 height 6
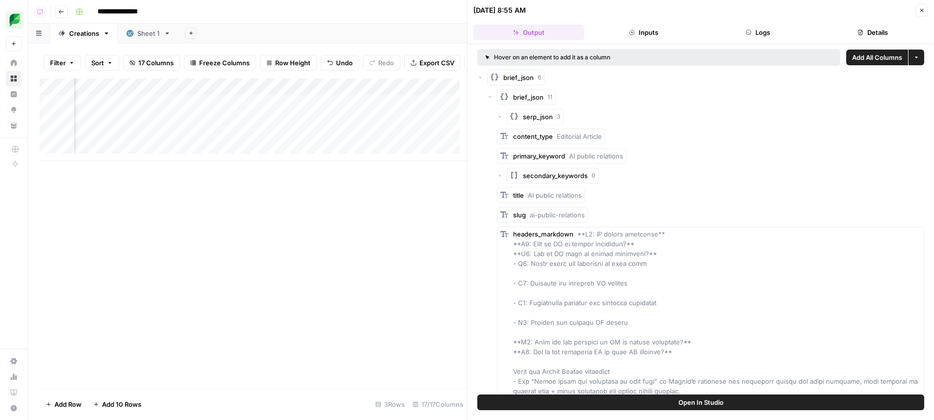
drag, startPoint x: 390, startPoint y: 194, endPoint x: 547, endPoint y: 113, distance: 176.4
click at [390, 194] on div "Add Column" at bounding box center [253, 234] width 427 height 310
click at [923, 7] on icon "button" at bounding box center [922, 10] width 6 height 6
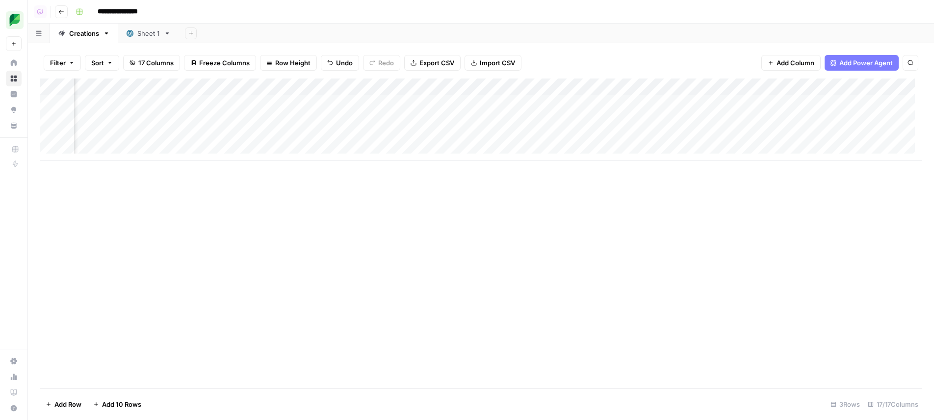
click at [363, 116] on div "Add Column" at bounding box center [481, 120] width 883 height 82
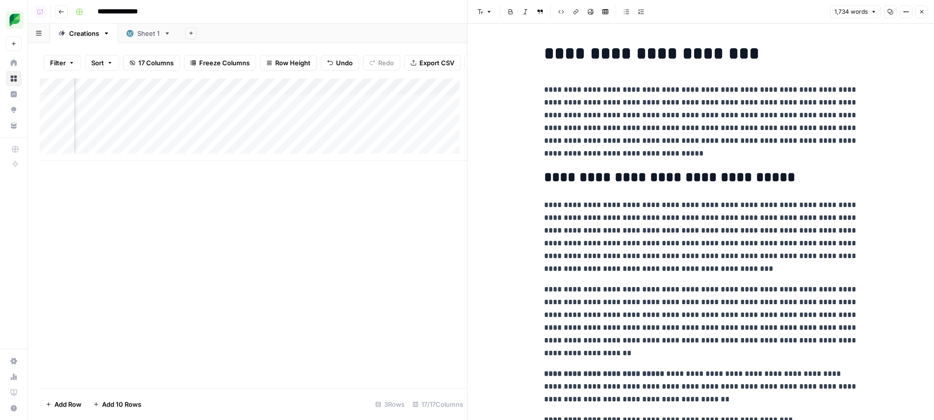
click at [578, 62] on h1 "**********" at bounding box center [701, 53] width 314 height 21
drag, startPoint x: 578, startPoint y: 62, endPoint x: 686, endPoint y: 54, distance: 108.2
click at [686, 54] on h1 "**********" at bounding box center [701, 53] width 314 height 21
copy h1 "**********"
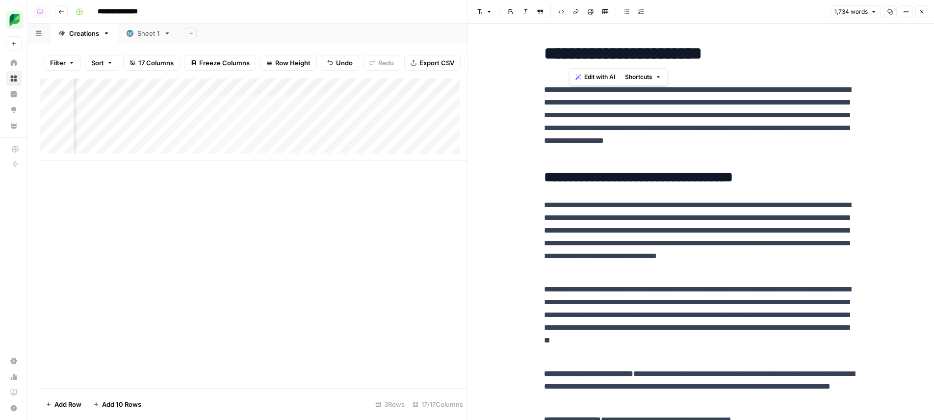
click at [255, 122] on div "Add Column" at bounding box center [253, 120] width 427 height 82
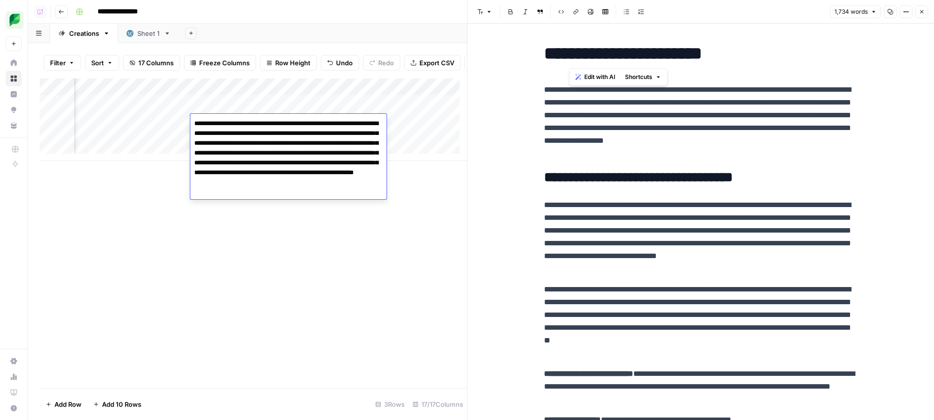
type textarea "**********"
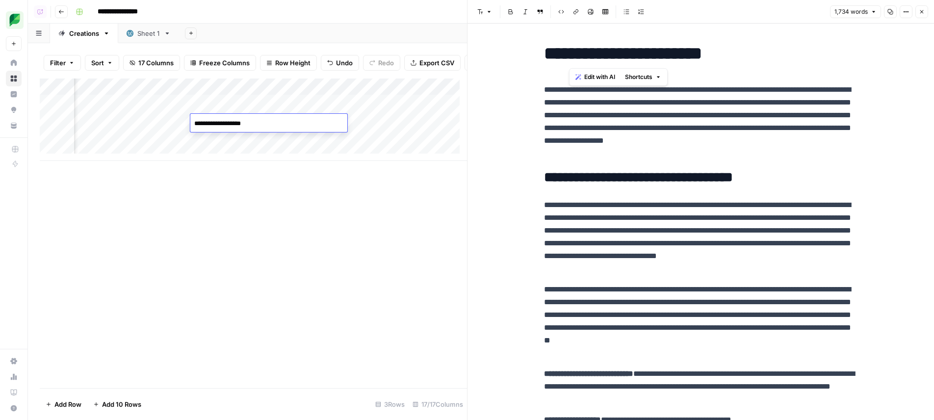
click at [309, 242] on div "Add Column" at bounding box center [253, 234] width 427 height 310
click at [334, 190] on div "Add Column" at bounding box center [253, 234] width 427 height 310
click at [357, 122] on div "Add Column" at bounding box center [253, 120] width 427 height 82
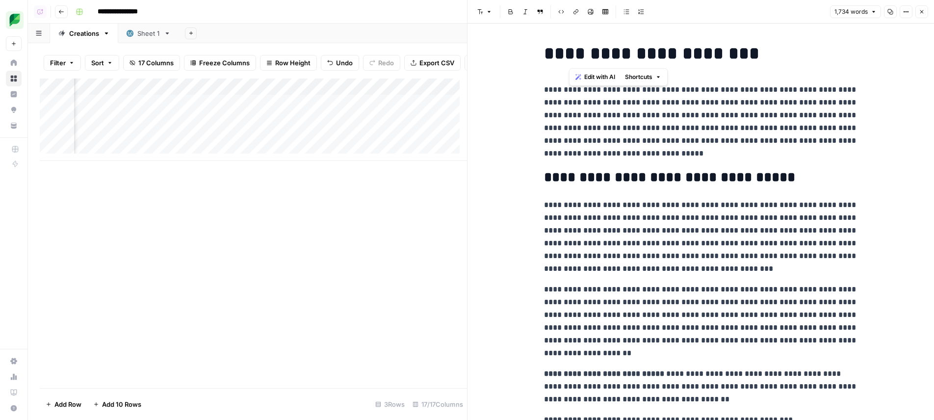
click at [441, 123] on div "Add Column" at bounding box center [253, 120] width 427 height 82
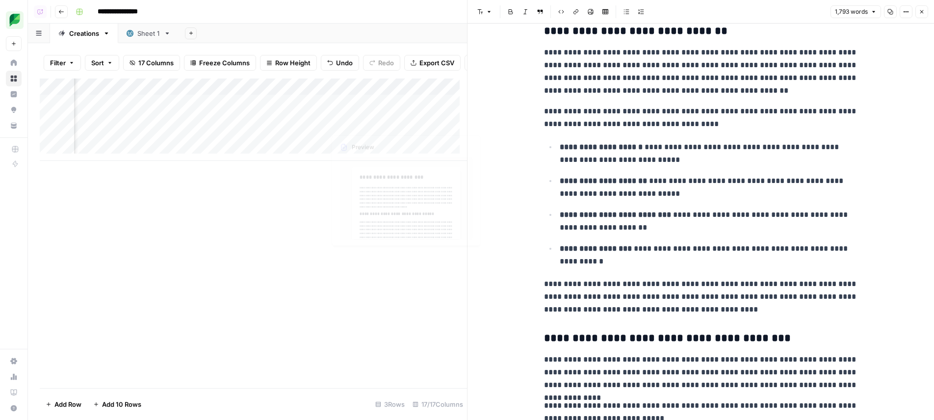
scroll to position [0, 732]
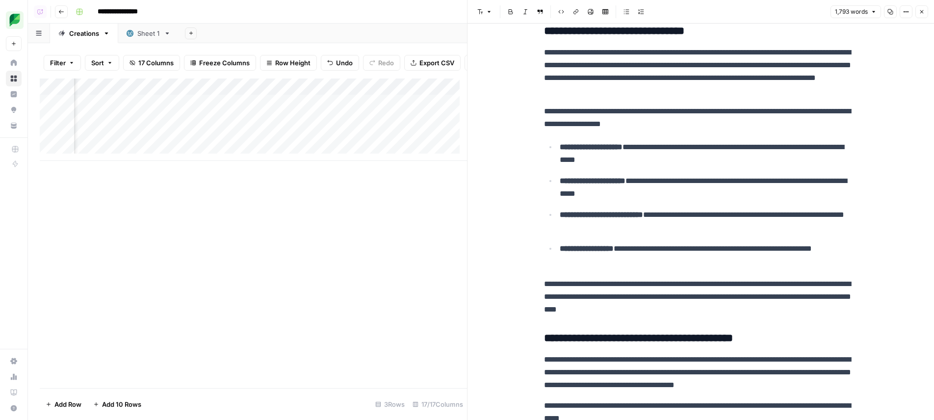
click at [259, 125] on div "Add Column" at bounding box center [253, 120] width 427 height 82
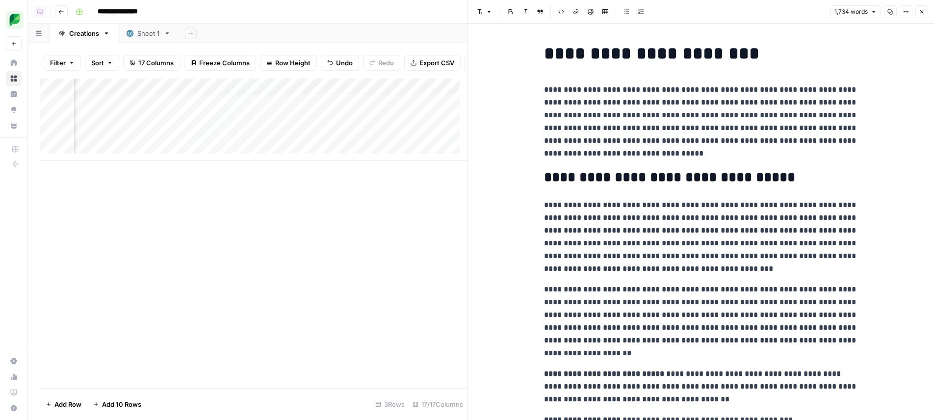
scroll to position [0, 933]
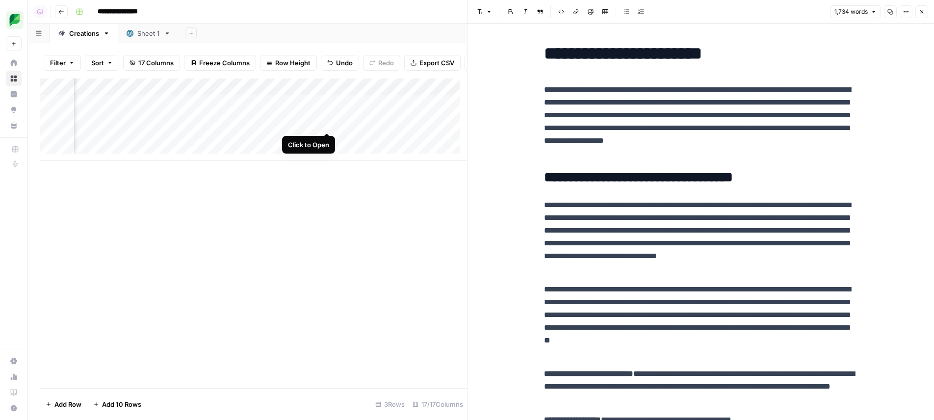
click at [328, 125] on div "Add Column" at bounding box center [253, 120] width 427 height 82
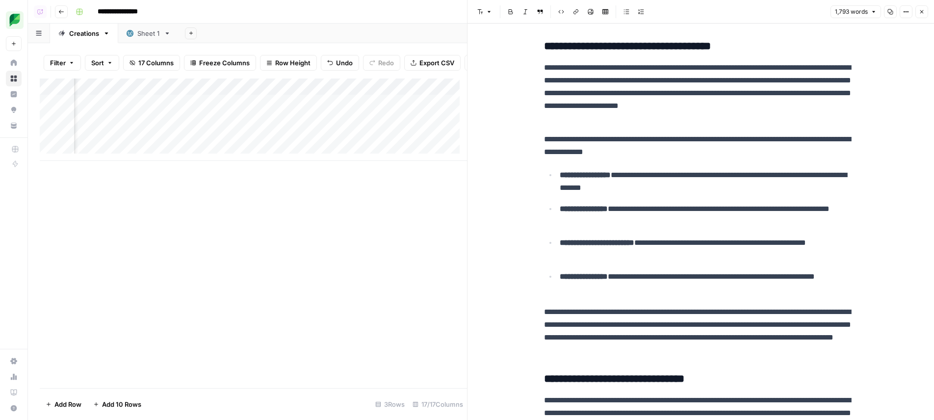
scroll to position [448, 0]
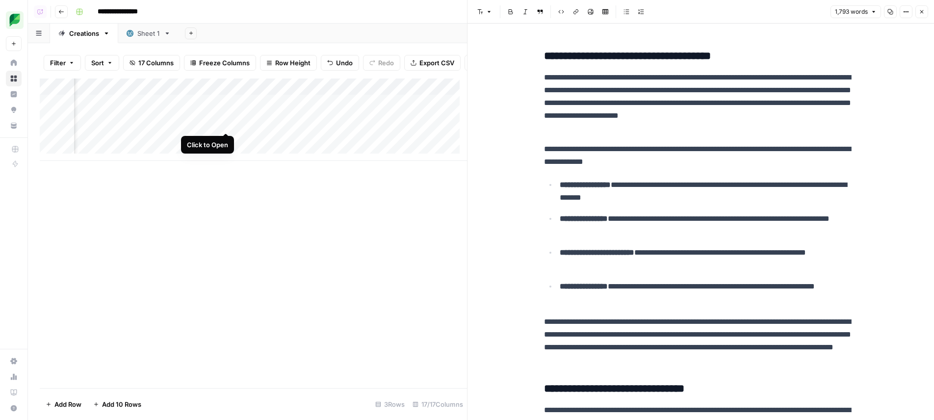
click at [230, 121] on div "Add Column" at bounding box center [253, 120] width 427 height 82
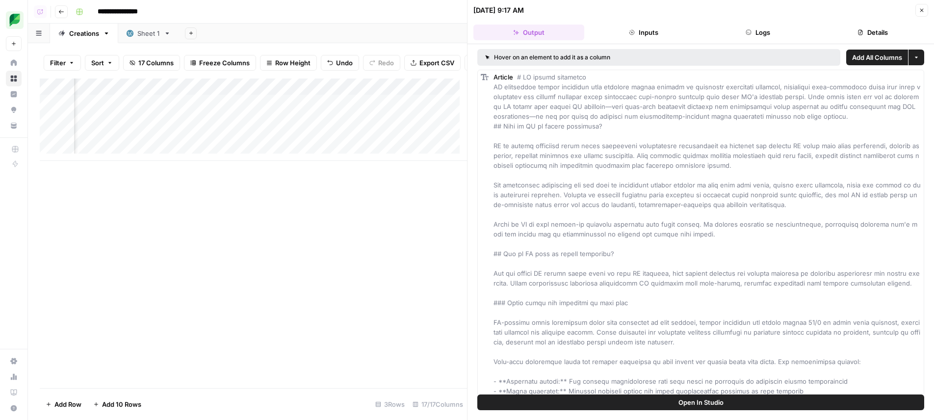
click at [856, 35] on button "Details" at bounding box center [872, 33] width 111 height 16
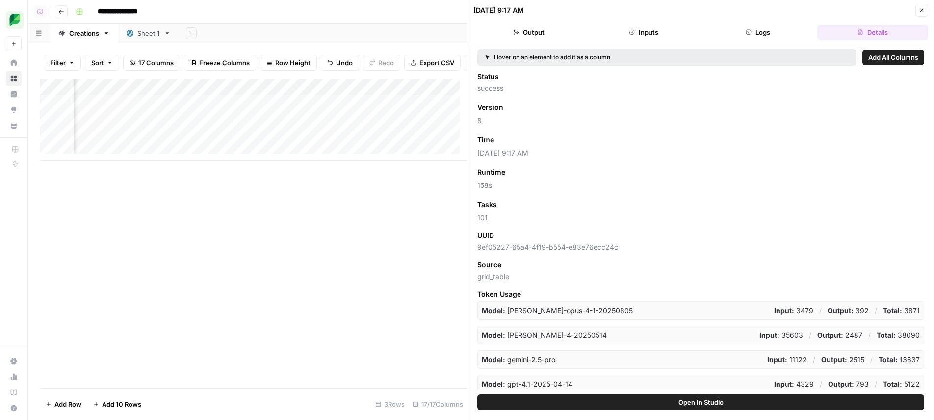
drag, startPoint x: 344, startPoint y: 192, endPoint x: 343, endPoint y: 185, distance: 7.5
click at [344, 192] on div "Add Column" at bounding box center [253, 234] width 427 height 310
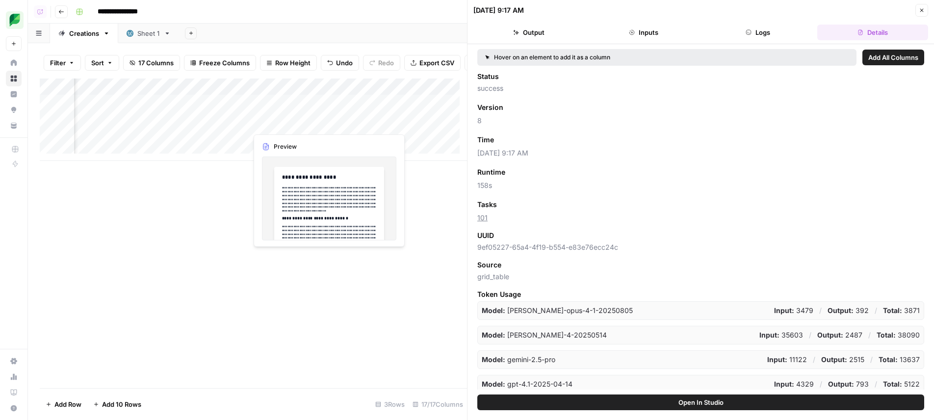
click at [324, 122] on div "Add Column" at bounding box center [253, 120] width 427 height 82
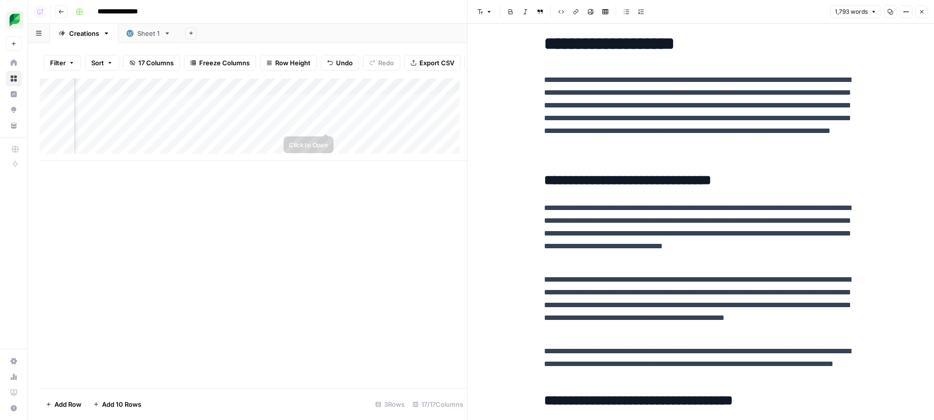
click at [333, 128] on div "Add Column" at bounding box center [253, 120] width 427 height 82
click at [331, 124] on div "Add Column" at bounding box center [253, 120] width 427 height 82
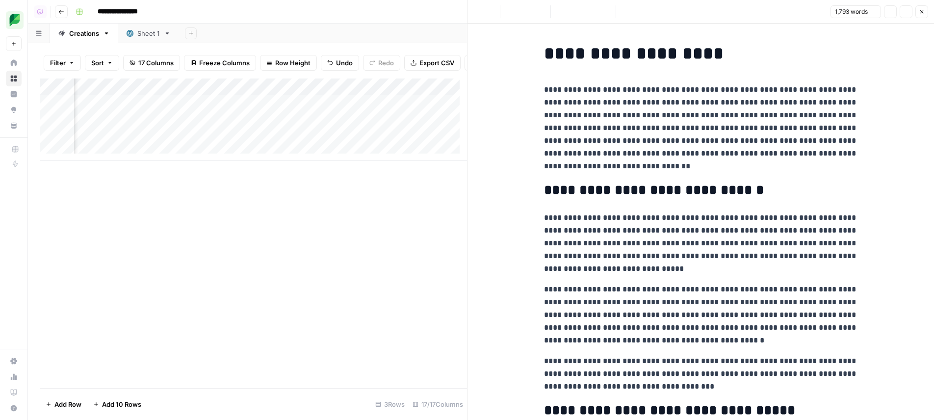
click at [630, 110] on p "**********" at bounding box center [701, 127] width 314 height 89
click at [847, 27] on icon "button" at bounding box center [847, 25] width 5 height 5
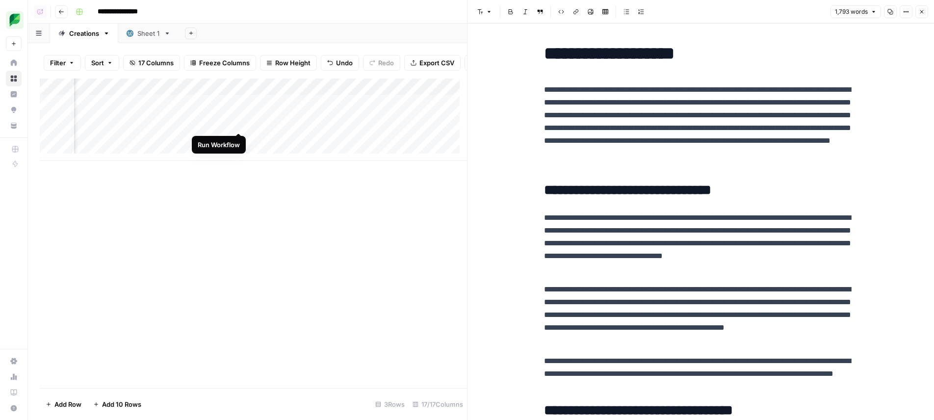
click at [240, 124] on div "Add Column" at bounding box center [253, 120] width 427 height 82
click at [228, 121] on div "Add Column" at bounding box center [253, 120] width 427 height 82
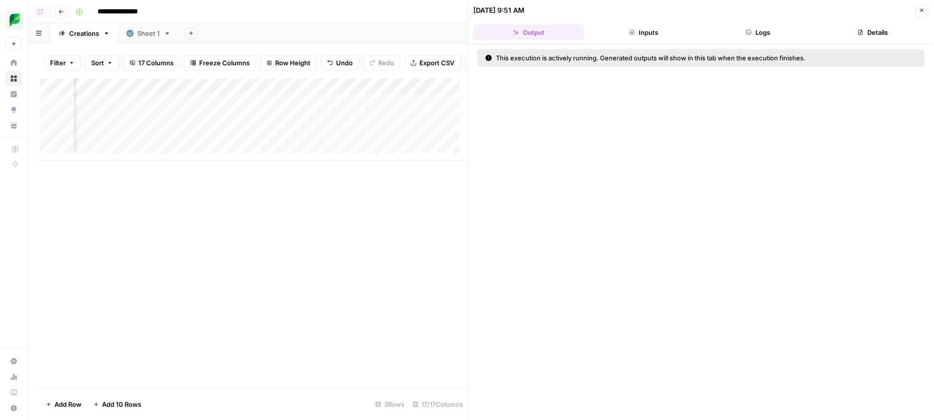
click at [806, 31] on button "Logs" at bounding box center [758, 33] width 111 height 16
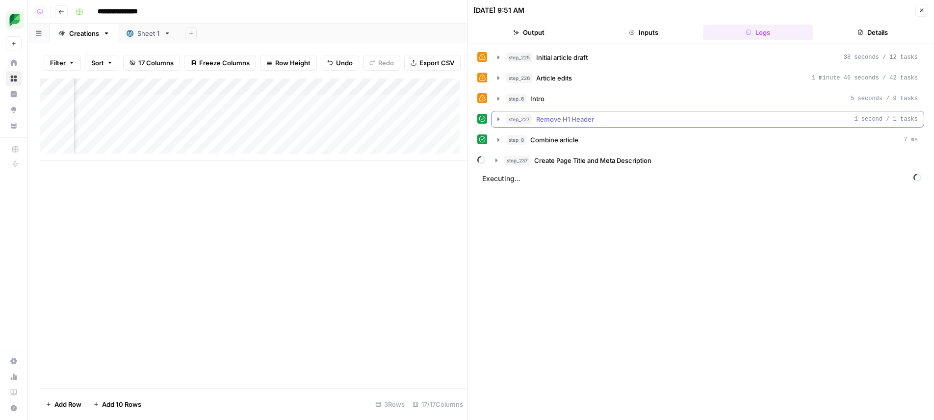
click at [598, 127] on button "step_227 Remove H1 Header 1 second / 1 tasks" at bounding box center [708, 119] width 432 height 16
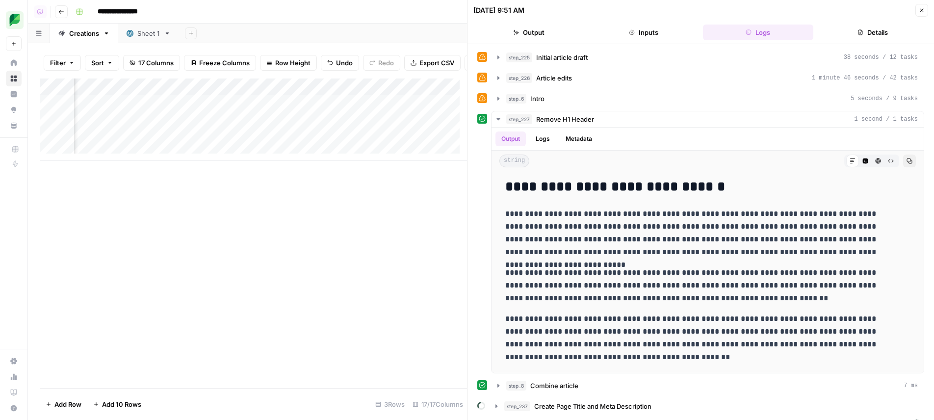
click at [601, 107] on div "**********" at bounding box center [700, 232] width 447 height 366
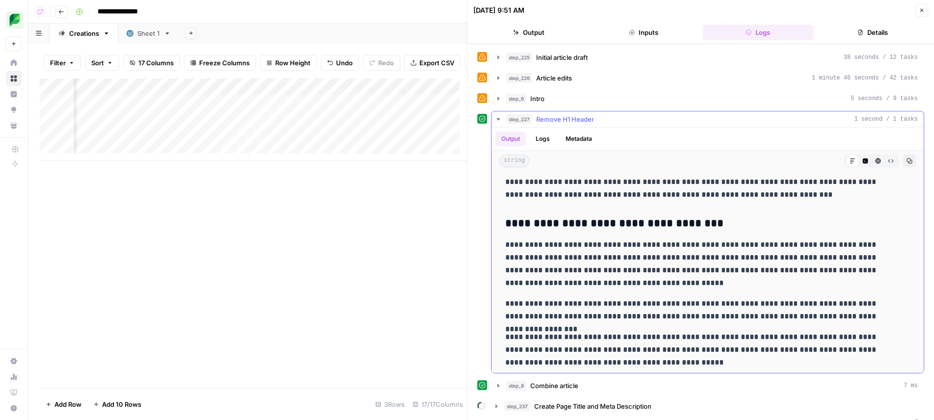
scroll to position [297, 0]
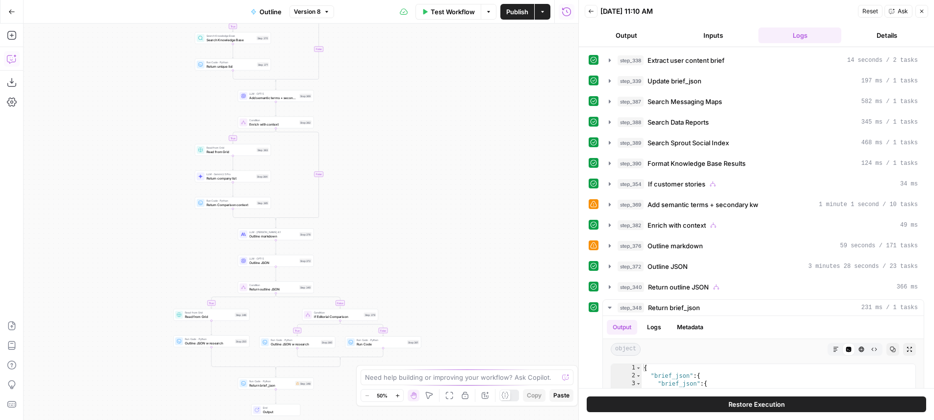
drag, startPoint x: 8, startPoint y: 61, endPoint x: 13, endPoint y: 52, distance: 9.9
click at [9, 56] on icon "button" at bounding box center [12, 59] width 10 height 10
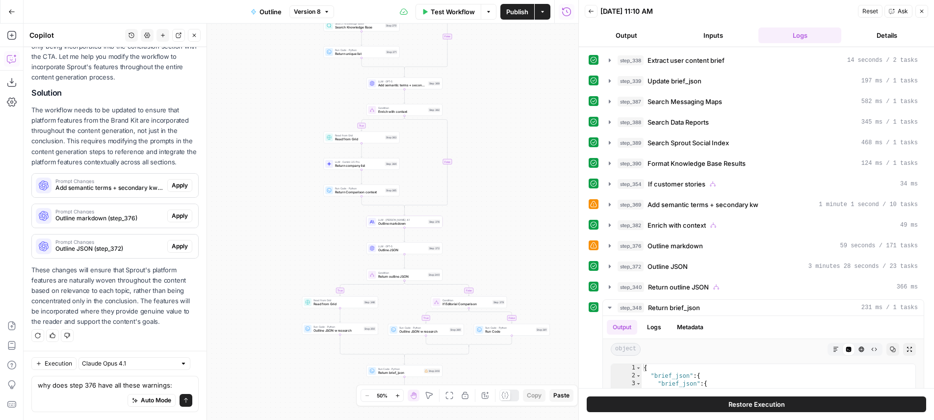
scroll to position [10, 0]
type textarea "why does step 376 have all these warnings: Variable `step_339.output.primary_ke…"
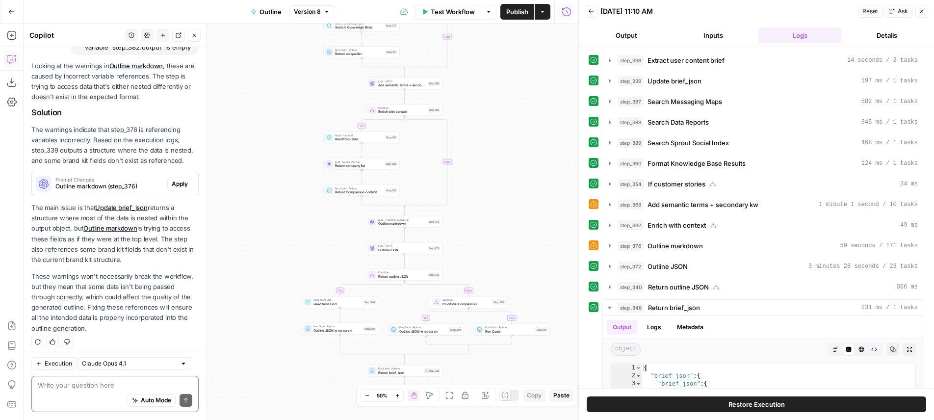
scroll to position [640, 0]
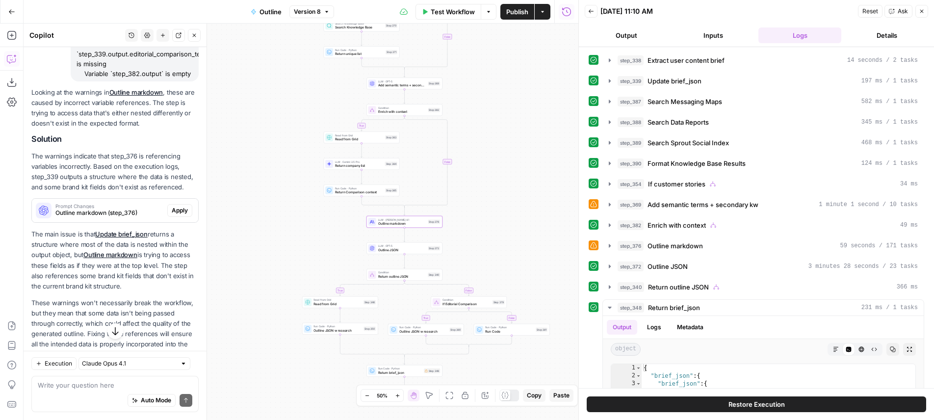
click at [133, 215] on span "Outline markdown (step_376)" at bounding box center [109, 213] width 108 height 9
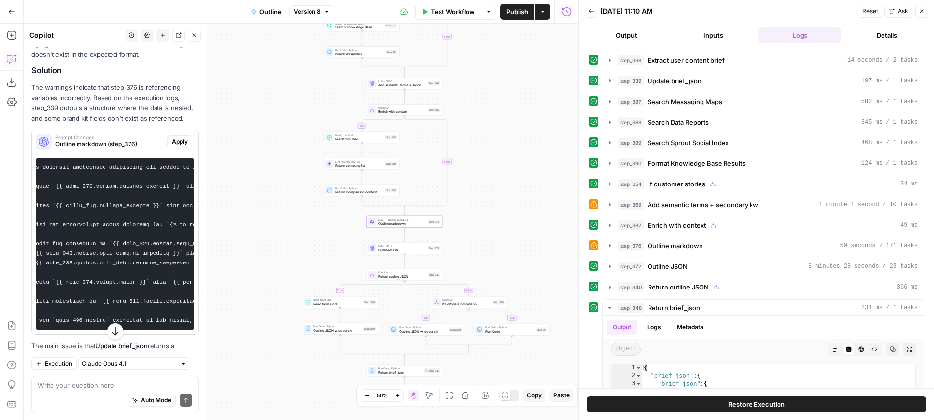
scroll to position [0, 0]
click at [703, 77] on div "step_339 Update brief_json 197 ms / 1 tasks" at bounding box center [768, 81] width 300 height 10
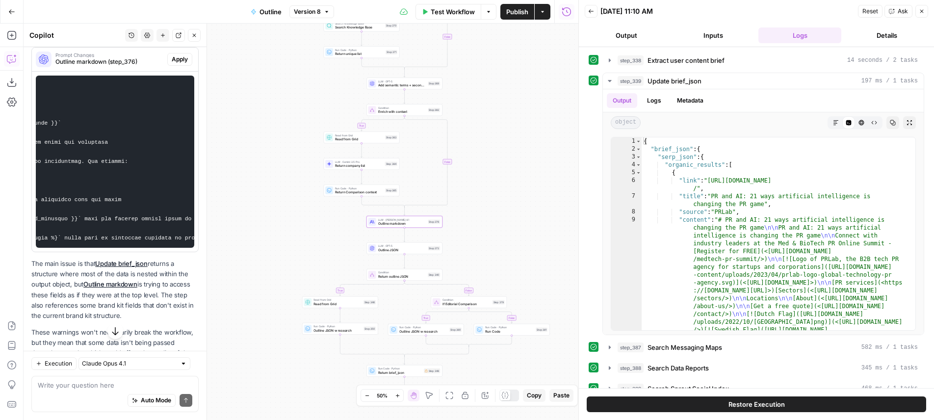
scroll to position [0, 420]
click at [172, 61] on span "Apply" at bounding box center [180, 59] width 16 height 9
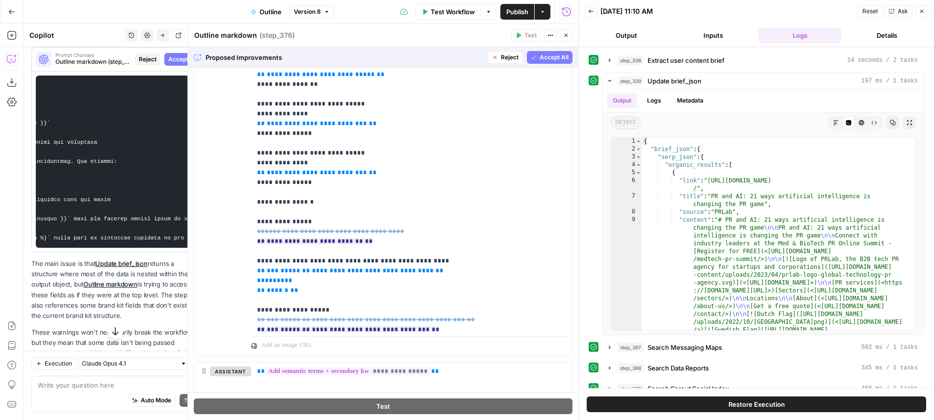
scroll to position [695, 0]
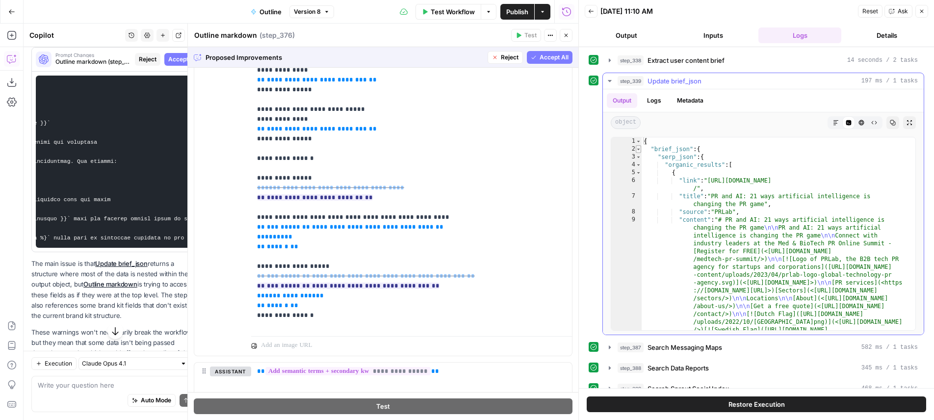
click at [639, 147] on span "Toggle code folding, rows 2 through 3161" at bounding box center [638, 149] width 5 height 8
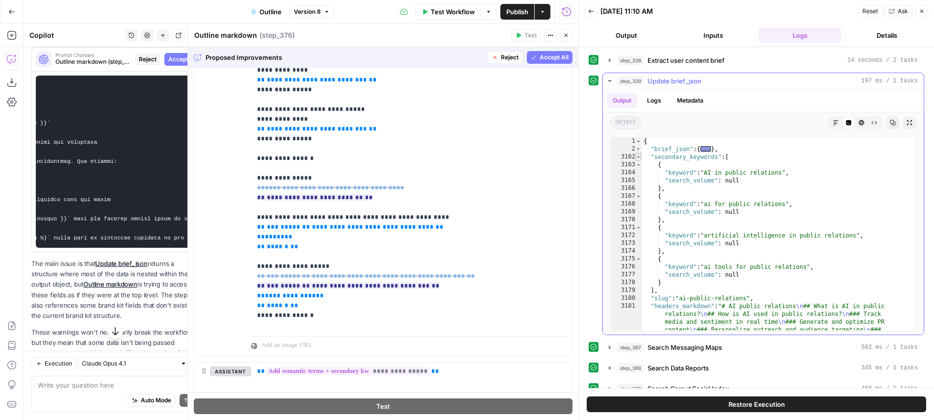
click at [638, 156] on span "Toggle code folding, rows 3162 through 3179" at bounding box center [638, 157] width 5 height 8
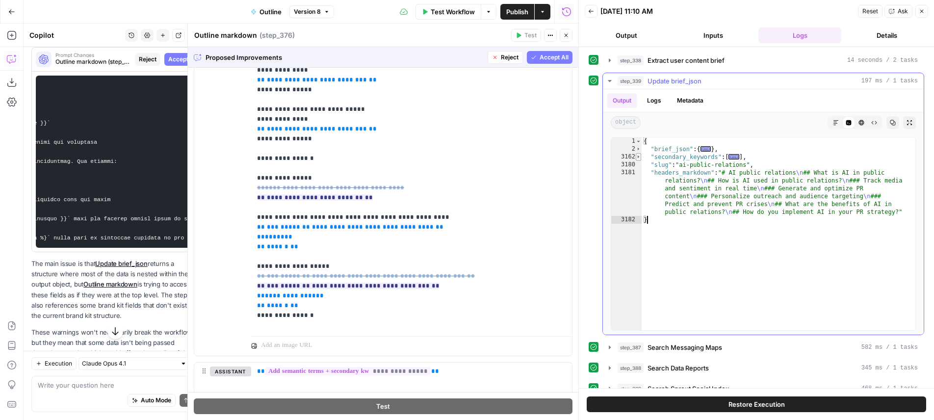
click at [638, 157] on span "Toggle code folding, rows 3162 through 3179" at bounding box center [638, 157] width 5 height 8
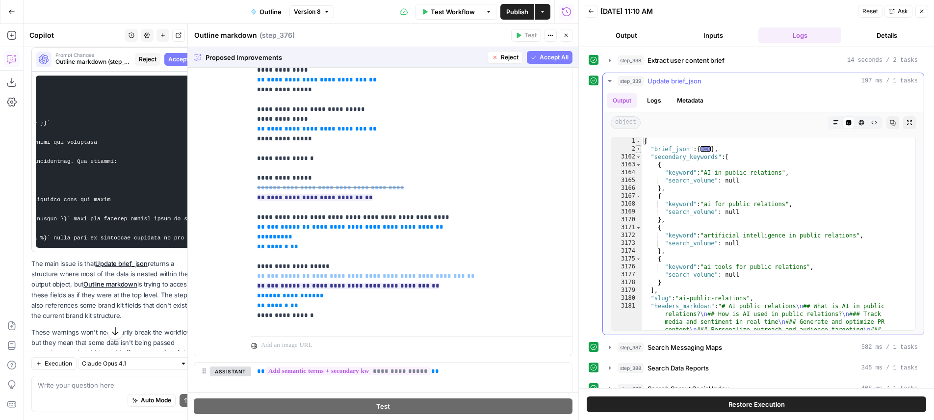
click at [638, 150] on span "Toggle code folding, rows 2 through 3161" at bounding box center [638, 149] width 5 height 8
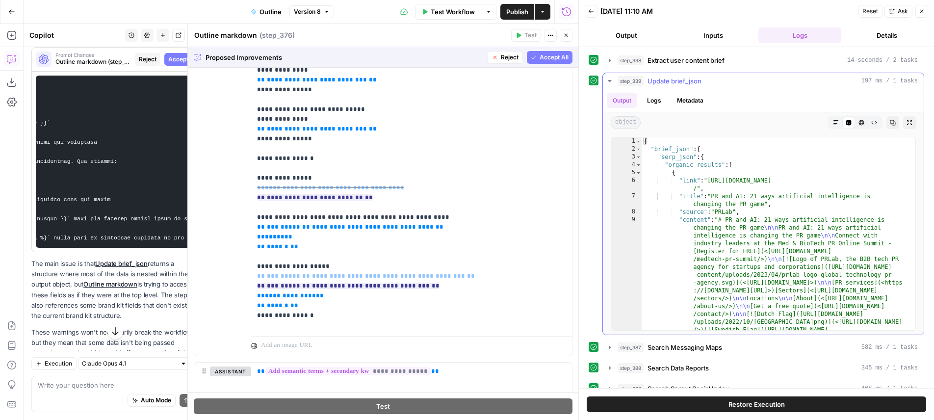
type textarea "**********"
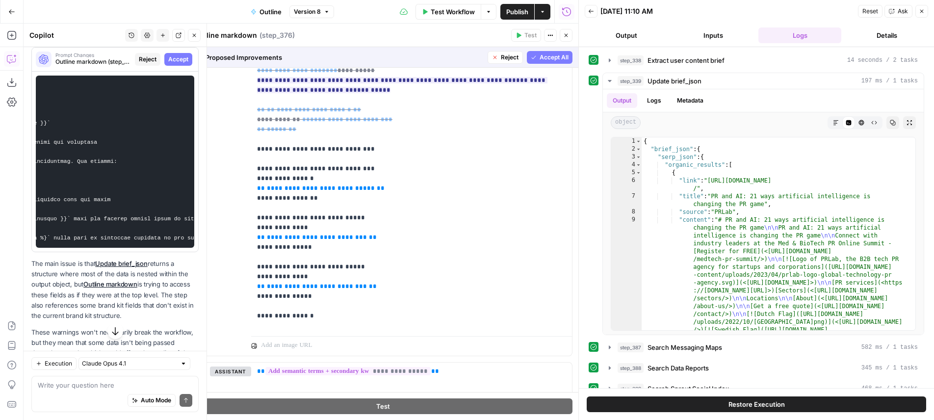
click at [144, 59] on span "Reject" at bounding box center [148, 59] width 18 height 9
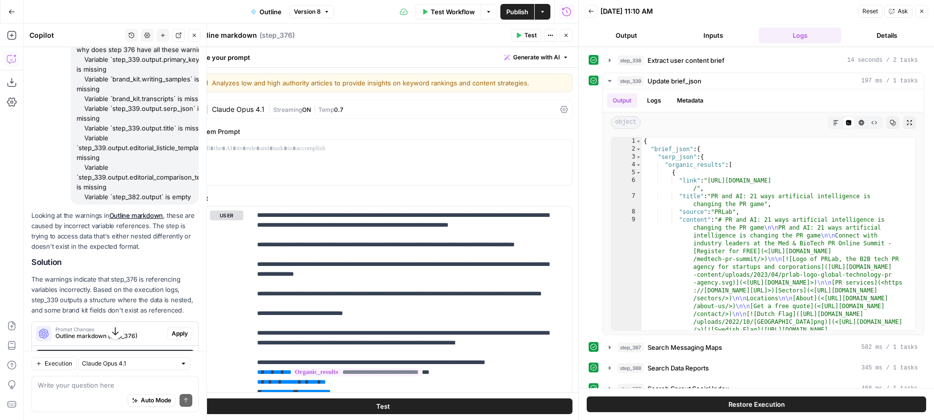
scroll to position [449, 0]
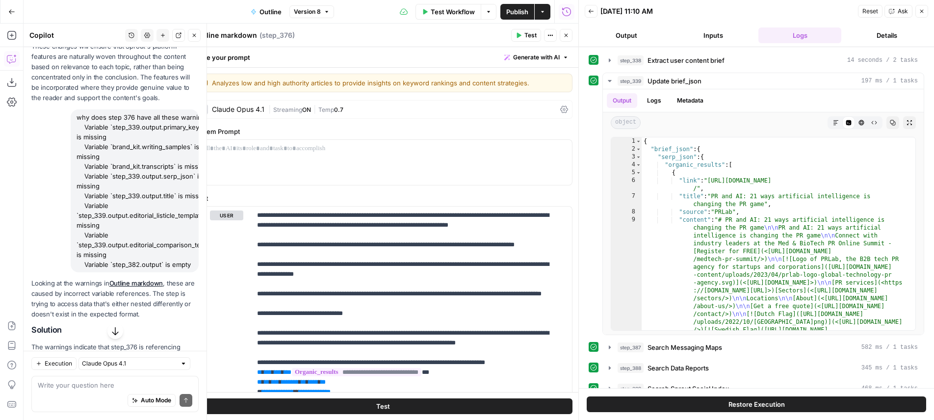
click at [81, 118] on div "why does step 376 have all these warnings: Variable `step_339.output.primary_ke…" at bounding box center [135, 190] width 128 height 163
drag, startPoint x: 81, startPoint y: 118, endPoint x: 190, endPoint y: 267, distance: 184.6
click at [190, 267] on div "why does step 376 have all these warnings: Variable `step_339.output.primary_ke…" at bounding box center [135, 190] width 128 height 163
copy div "why does step 376 have all these warnings: Variable `step_339.output.primary_ke…"
click at [160, 36] on icon "button" at bounding box center [163, 35] width 6 height 6
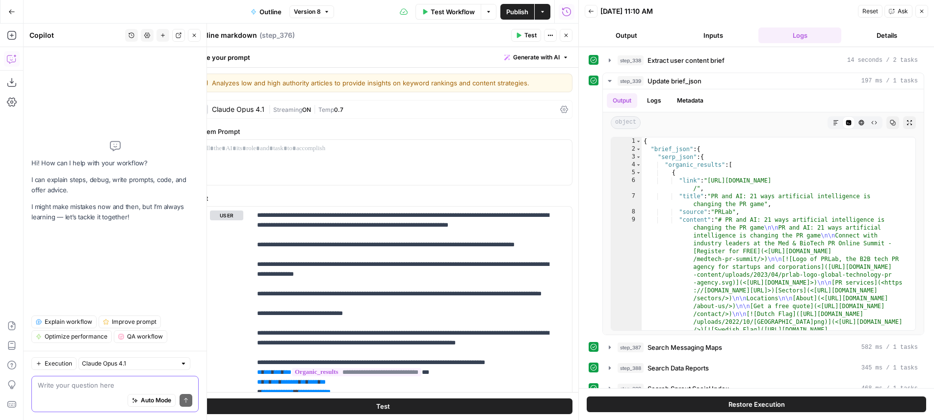
click at [94, 385] on textarea at bounding box center [115, 385] width 155 height 10
paste textarea "why does step 376 have all these warnings: Variable `step_339.output.primary_ke…"
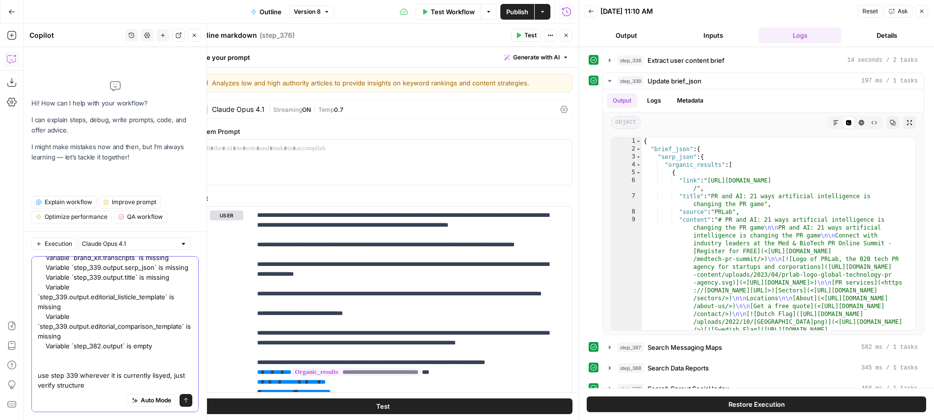
scroll to position [67, 0]
click at [53, 243] on span "Execution" at bounding box center [58, 243] width 27 height 9
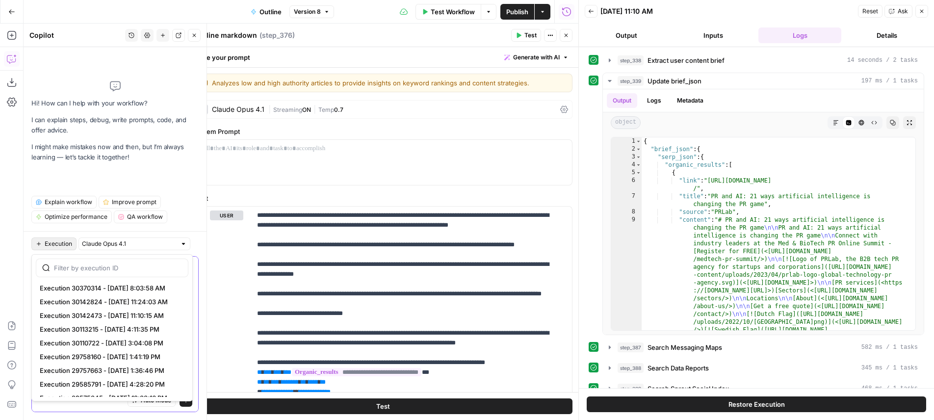
type textarea "why does step 376 have all these warnings: Variable `step_339.output.primary_ke…"
click at [99, 284] on span "Execution 30370314 - 9/29/2025, 8:03:58 AM" at bounding box center [110, 288] width 141 height 10
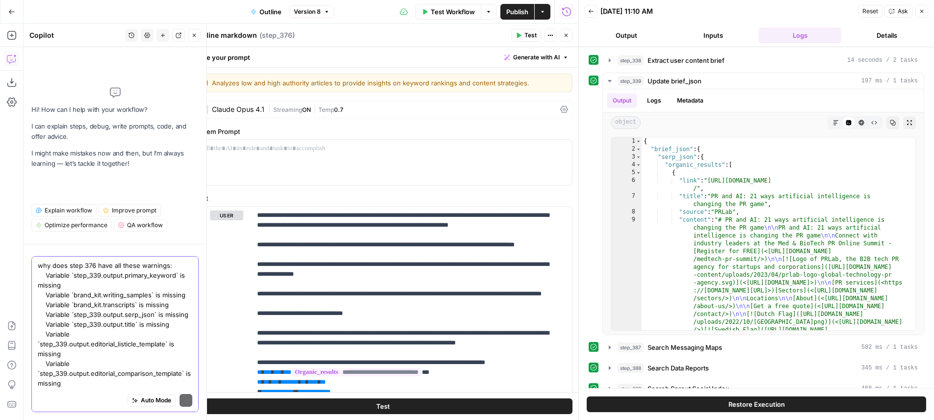
click at [137, 347] on textarea "why does step 376 have all these warnings: Variable `step_339.output.primary_ke…" at bounding box center [115, 349] width 155 height 177
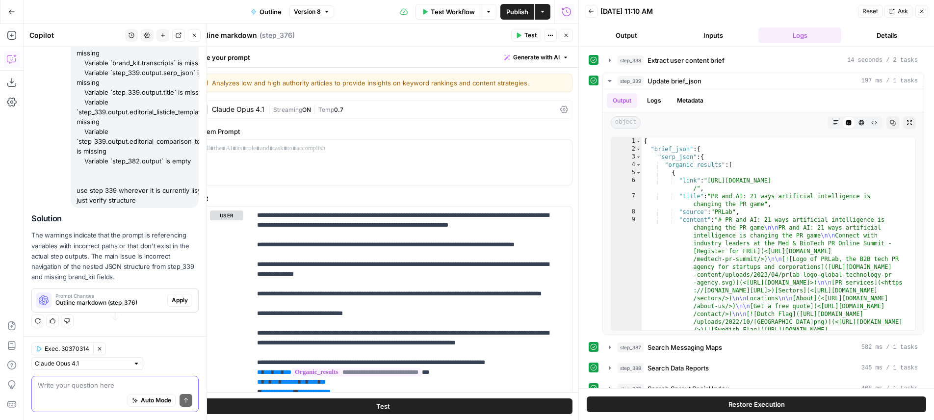
scroll to position [114, 0]
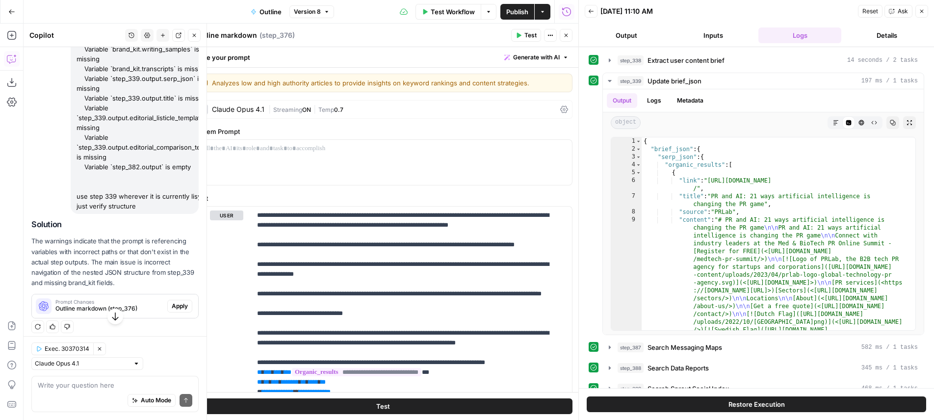
click at [172, 310] on span "Apply" at bounding box center [180, 306] width 16 height 9
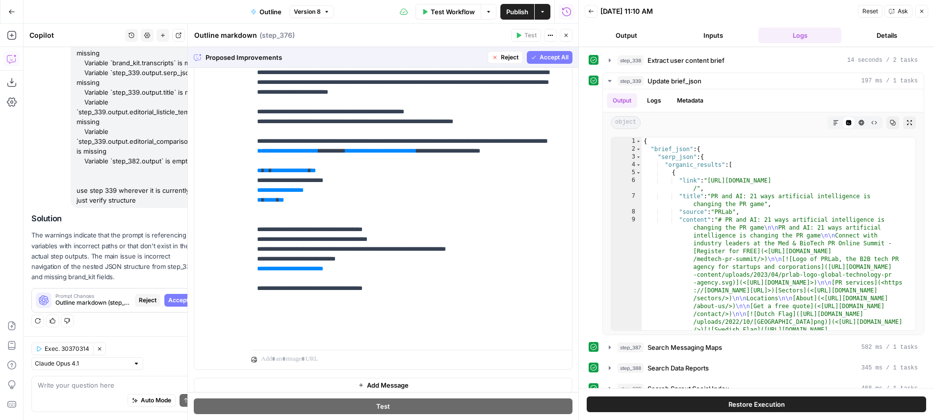
scroll to position [772, 0]
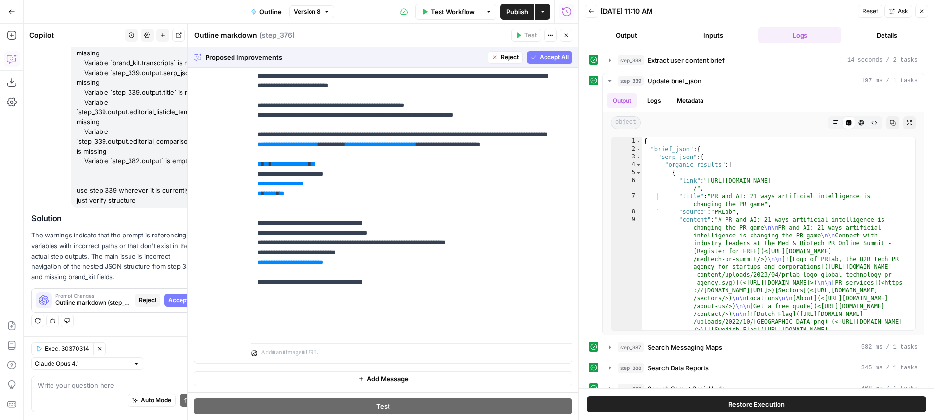
click at [536, 62] on button "Accept All" at bounding box center [550, 57] width 46 height 13
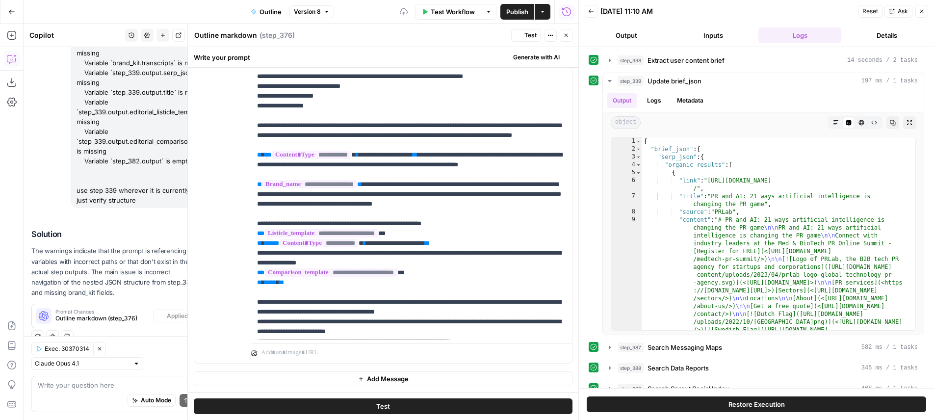
scroll to position [135, 0]
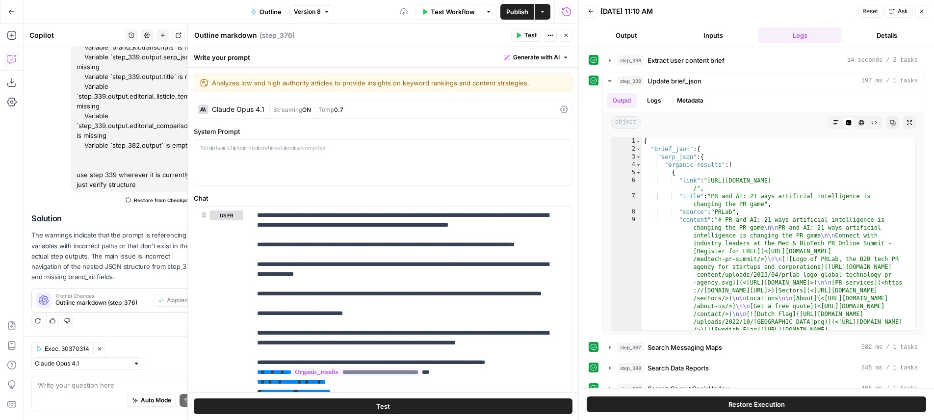
click at [531, 36] on span "Test" at bounding box center [531, 35] width 12 height 9
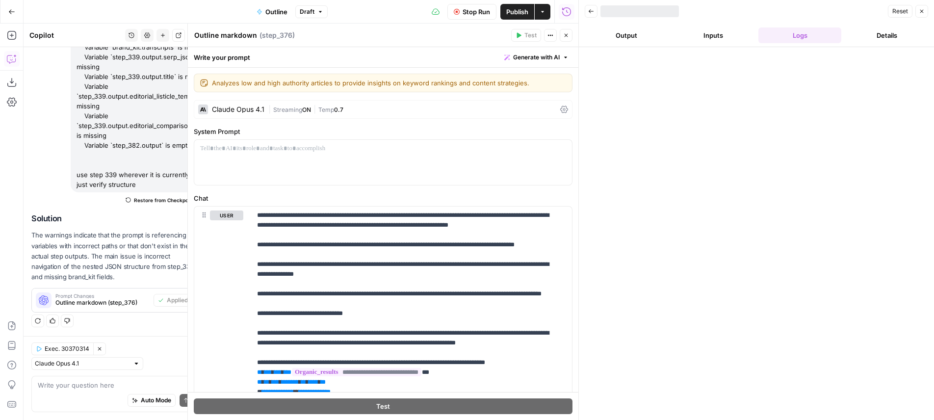
click at [562, 37] on button "Close" at bounding box center [566, 35] width 13 height 13
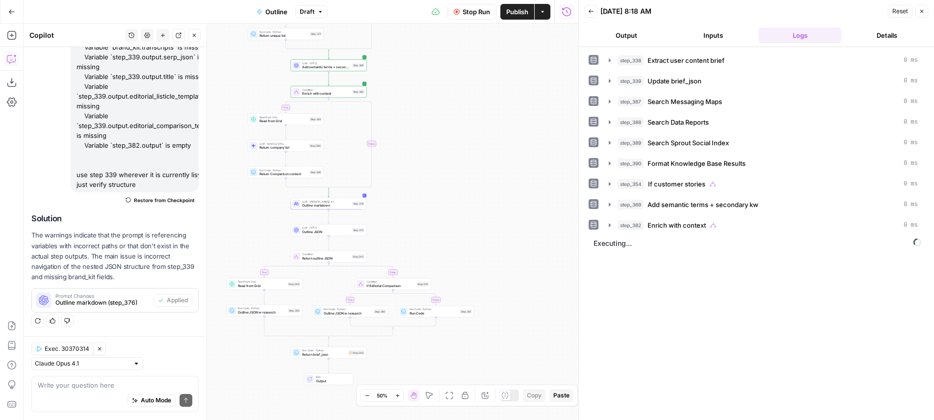
drag, startPoint x: 452, startPoint y: 126, endPoint x: 709, endPoint y: 112, distance: 257.0
click at [578, 112] on div "true true true false true false false false Workflow Set Inputs Inputs LLM · Ge…" at bounding box center [301, 222] width 555 height 396
click at [448, 391] on button "Fit to View" at bounding box center [450, 396] width 12 height 12
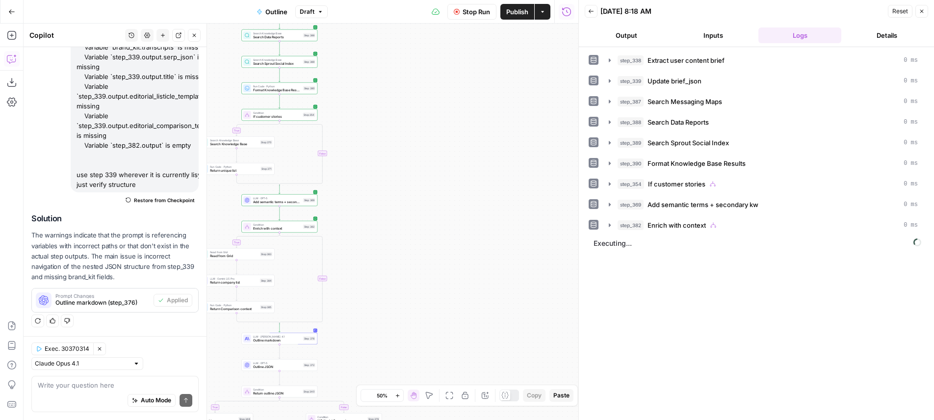
click at [448, 391] on button "Fit to View" at bounding box center [450, 396] width 12 height 12
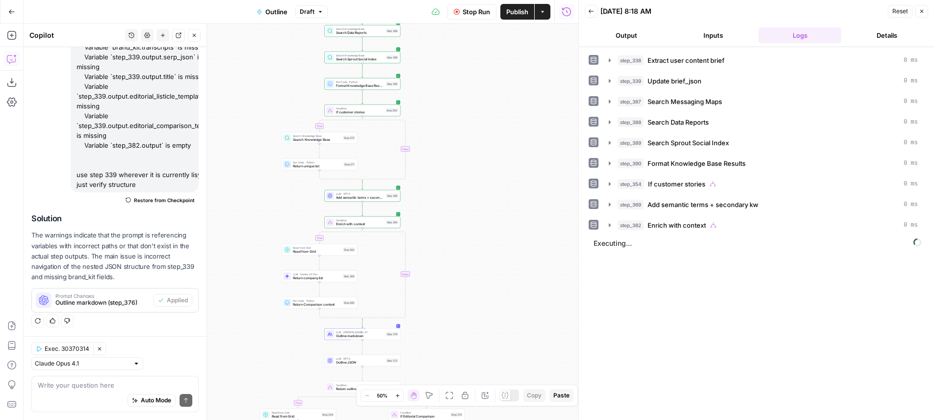
drag, startPoint x: 413, startPoint y: 260, endPoint x: 496, endPoint y: 236, distance: 86.3
click at [496, 236] on div "true true true false true false false false Workflow Set Inputs Inputs LLM · Ge…" at bounding box center [301, 222] width 555 height 396
drag, startPoint x: 496, startPoint y: 236, endPoint x: 503, endPoint y: 299, distance: 63.7
click at [496, 236] on div "true true true false true false false false Workflow Set Inputs Inputs LLM · Ge…" at bounding box center [301, 222] width 555 height 396
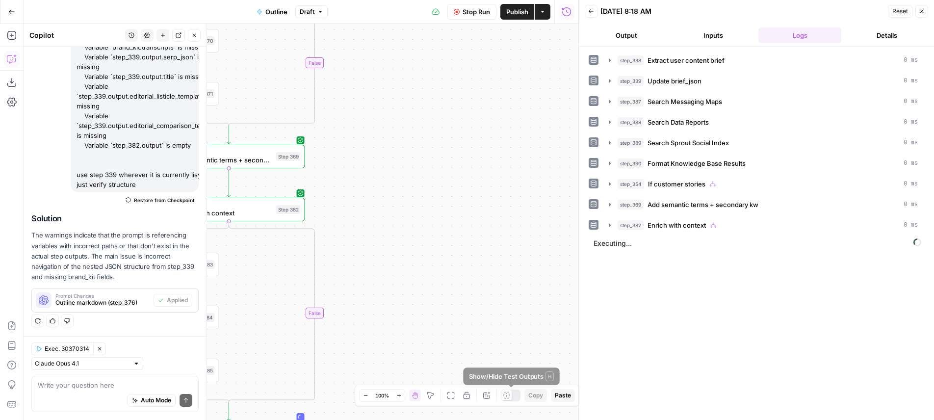
click at [505, 392] on icon at bounding box center [506, 395] width 7 height 6
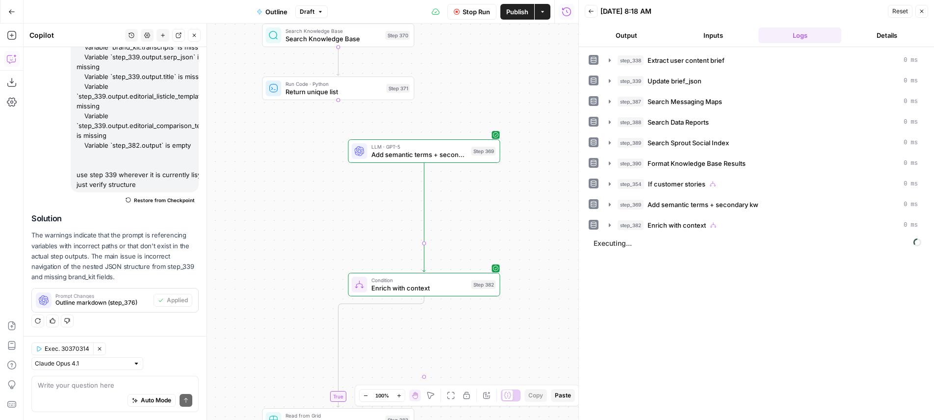
drag, startPoint x: 591, startPoint y: 248, endPoint x: 600, endPoint y: 246, distance: 9.0
click at [578, 246] on div "true true true false true false Workflow Set Inputs Inputs LLM · Gemini 2.5 Pro…" at bounding box center [301, 222] width 555 height 396
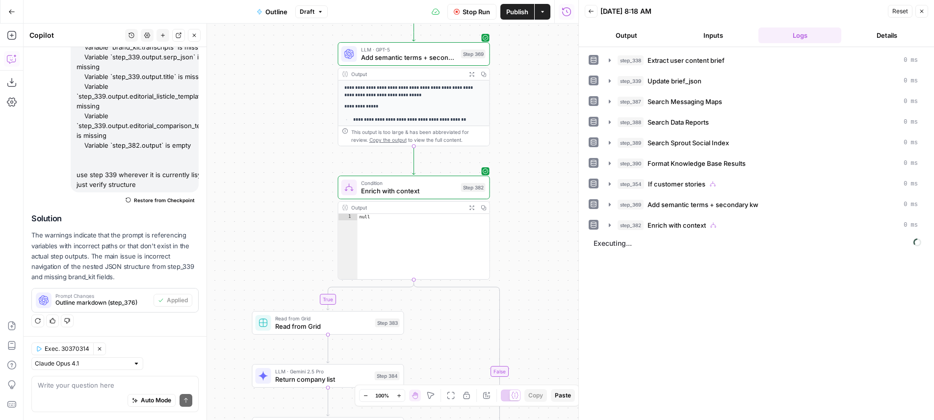
drag, startPoint x: 563, startPoint y: 216, endPoint x: 542, endPoint y: 110, distance: 108.0
click at [542, 110] on div "true true true false true false false false Workflow Set Inputs Inputs LLM · Ge…" at bounding box center [301, 222] width 555 height 396
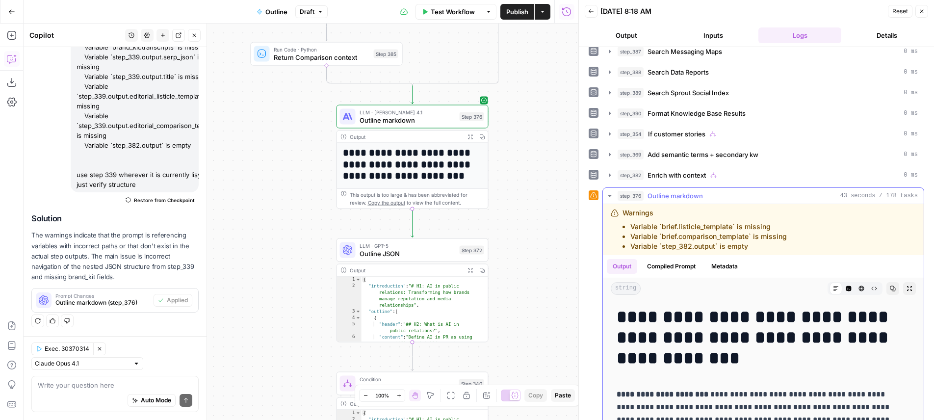
scroll to position [0, 0]
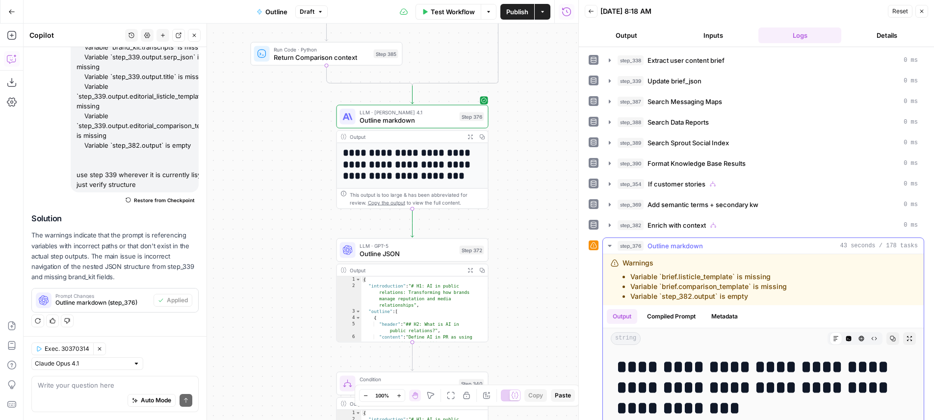
click at [719, 275] on li "Variable `brief.listicle_template` is missing" at bounding box center [708, 277] width 157 height 10
drag, startPoint x: 719, startPoint y: 275, endPoint x: 688, endPoint y: 280, distance: 31.3
click at [688, 280] on li "Variable `brief.listicle_template` is missing" at bounding box center [708, 277] width 157 height 10
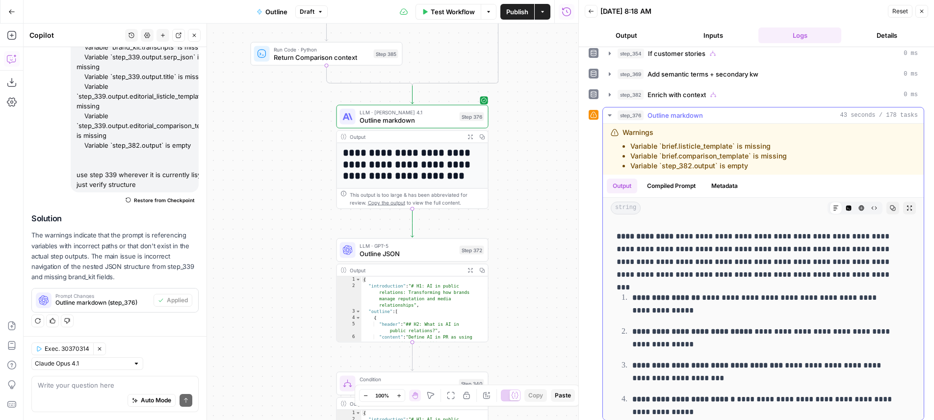
scroll to position [283, 0]
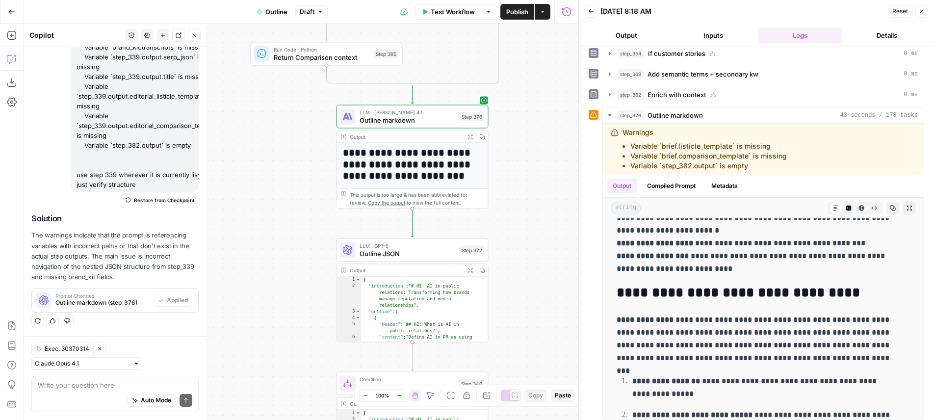
click at [441, 114] on span "LLM · Claude Opus 4.1" at bounding box center [408, 112] width 96 height 8
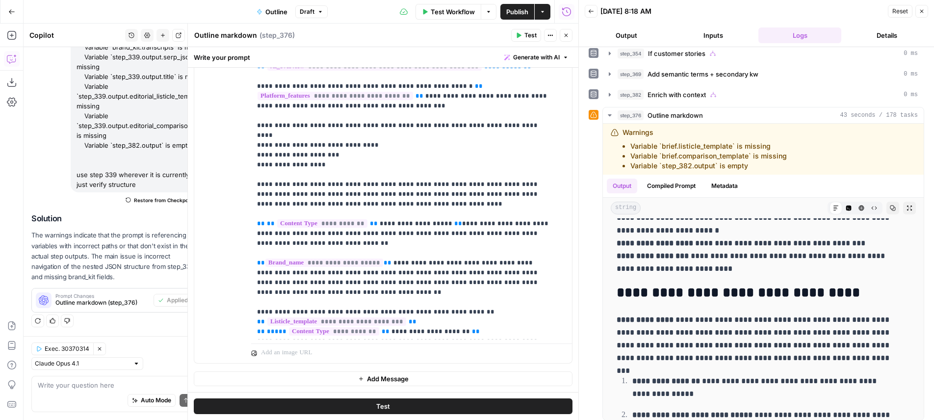
scroll to position [335, 0]
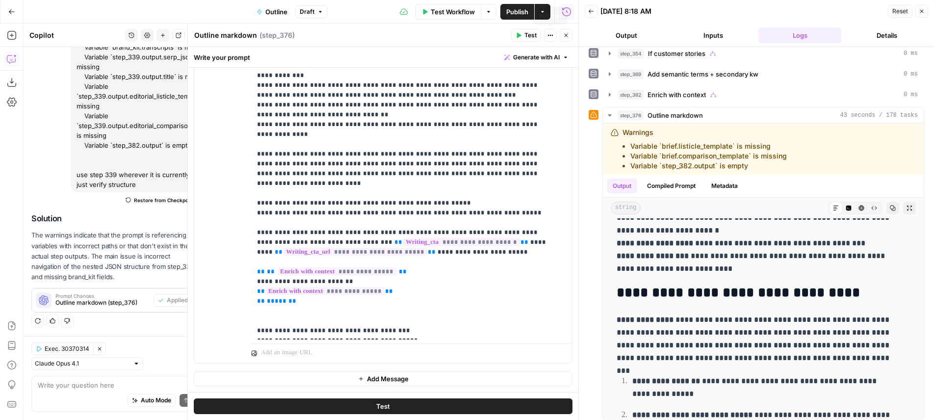
click at [560, 34] on button "Close" at bounding box center [566, 35] width 13 height 13
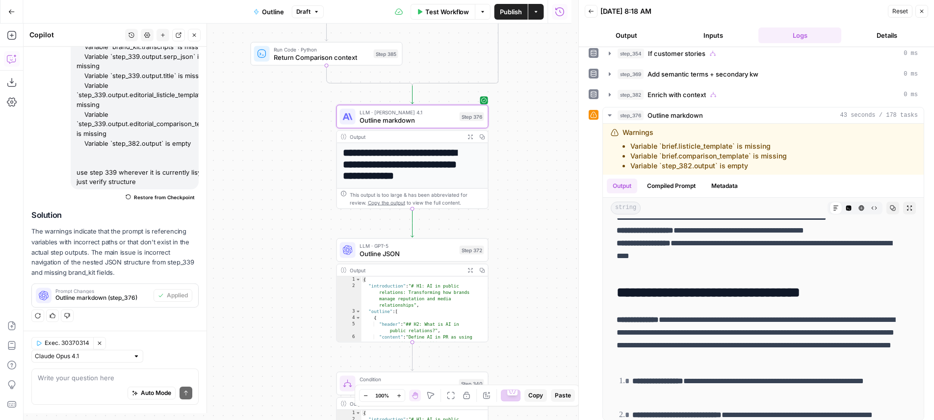
scroll to position [135, 0]
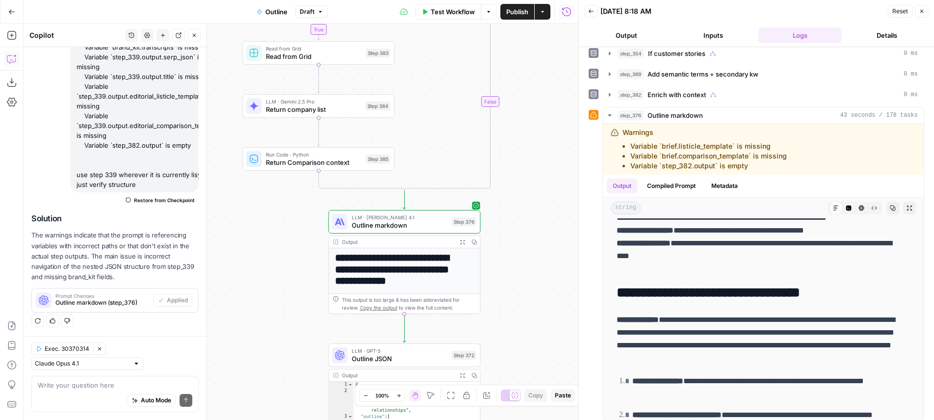
click at [124, 379] on div "Write your question here Auto Mode Send" at bounding box center [114, 394] width 167 height 36
type textarea "step 376 is develooping a"
click at [712, 40] on button "Inputs" at bounding box center [713, 35] width 83 height 16
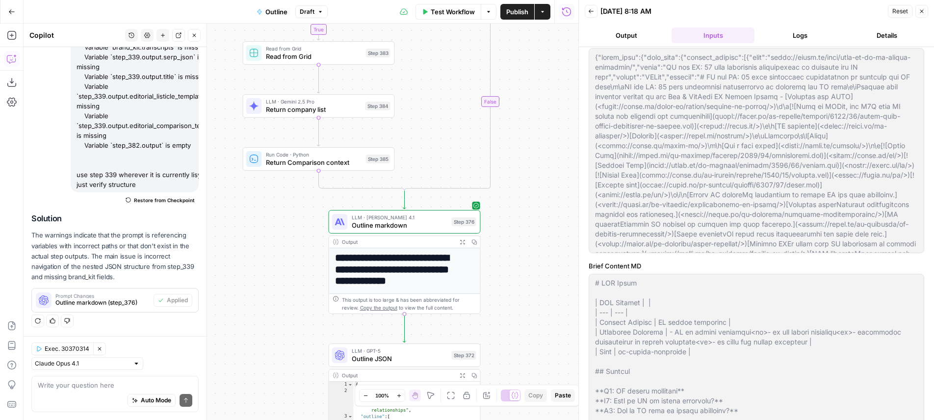
type input "Sprout Social"
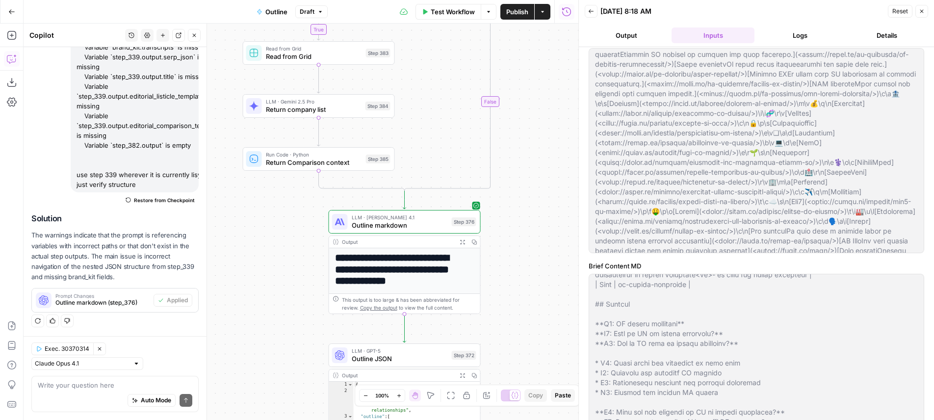
scroll to position [87, 0]
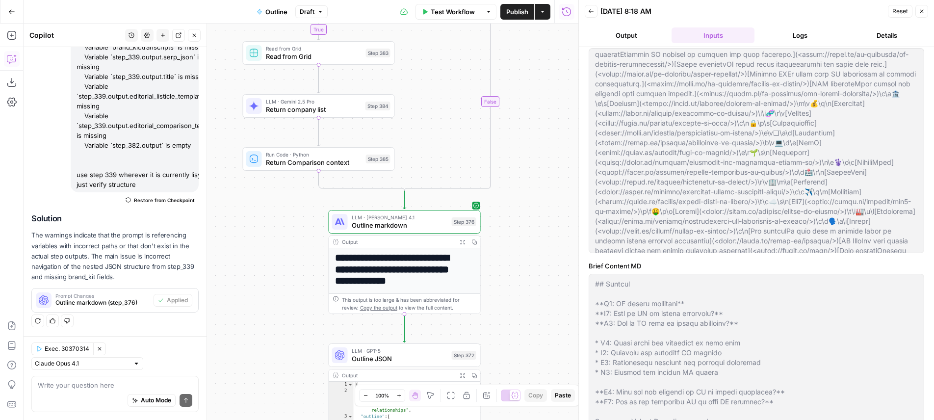
click at [807, 40] on button "Logs" at bounding box center [800, 35] width 83 height 16
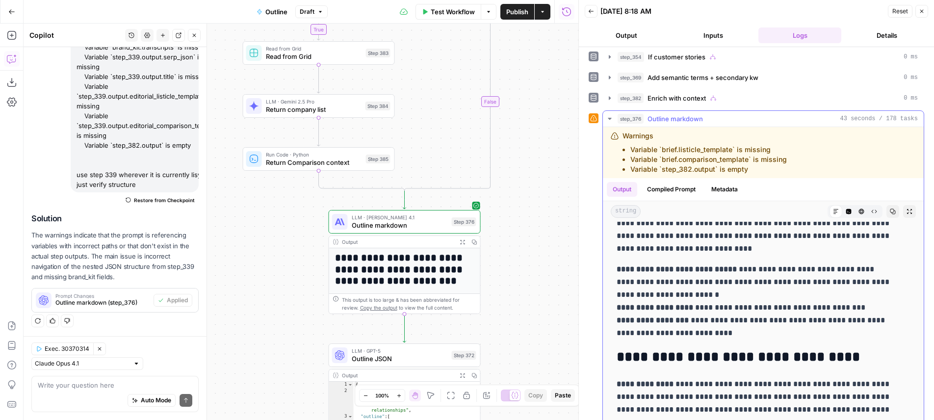
scroll to position [303, 0]
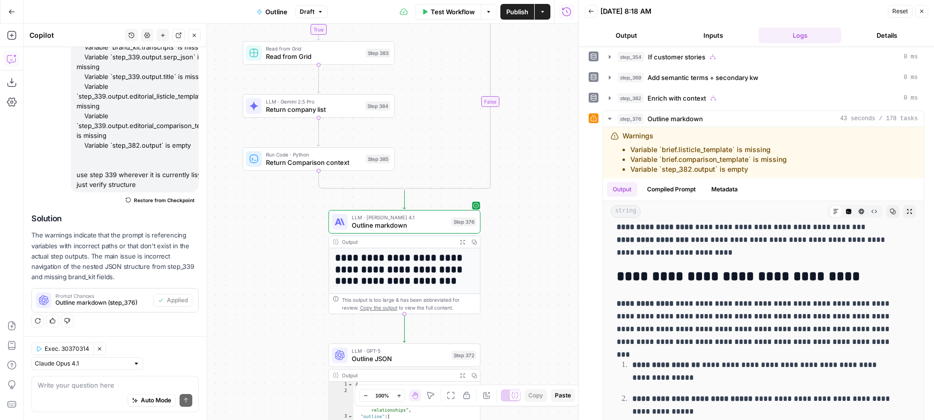
click at [723, 33] on button "Inputs" at bounding box center [713, 35] width 83 height 16
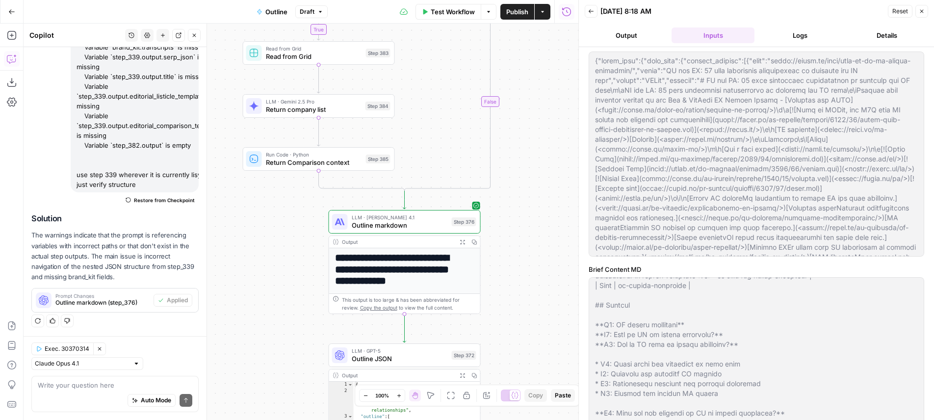
scroll to position [117, 0]
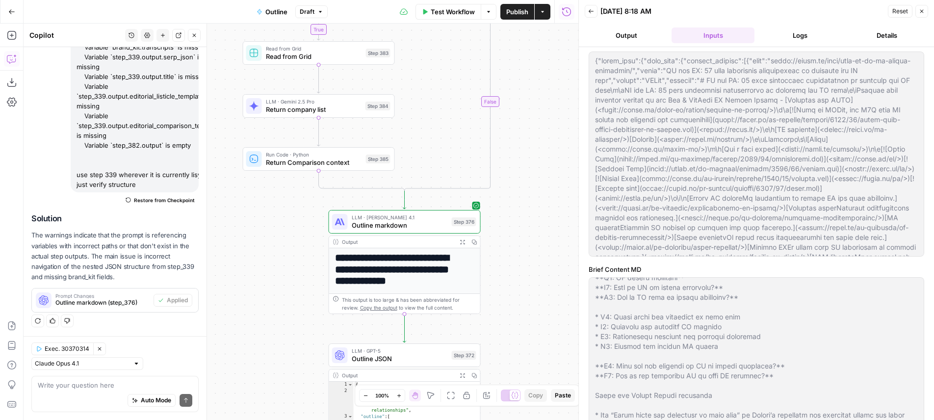
click at [790, 35] on button "Logs" at bounding box center [800, 35] width 83 height 16
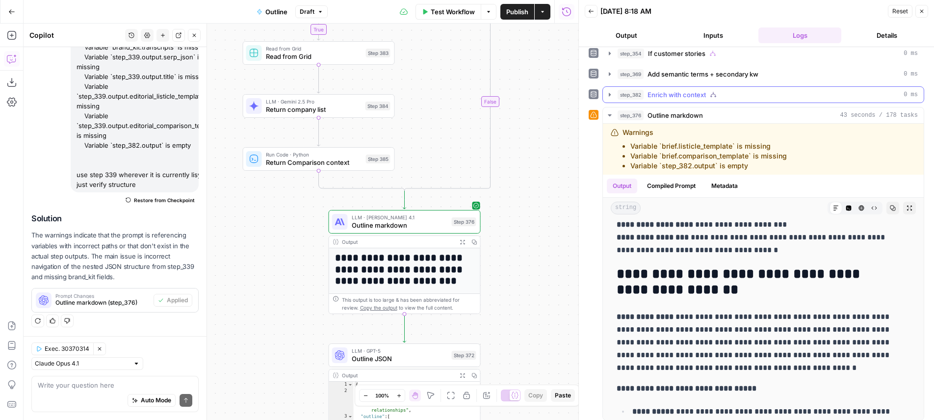
scroll to position [0, 0]
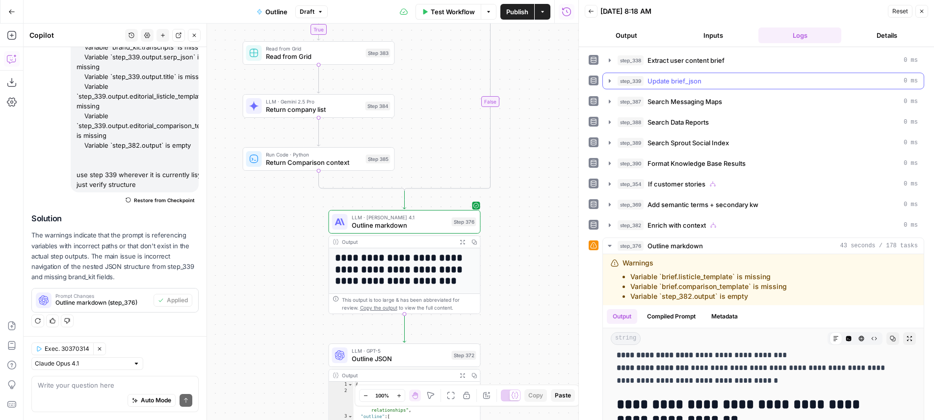
click at [715, 79] on div "step_339 Update brief_json 0 ms" at bounding box center [768, 81] width 300 height 10
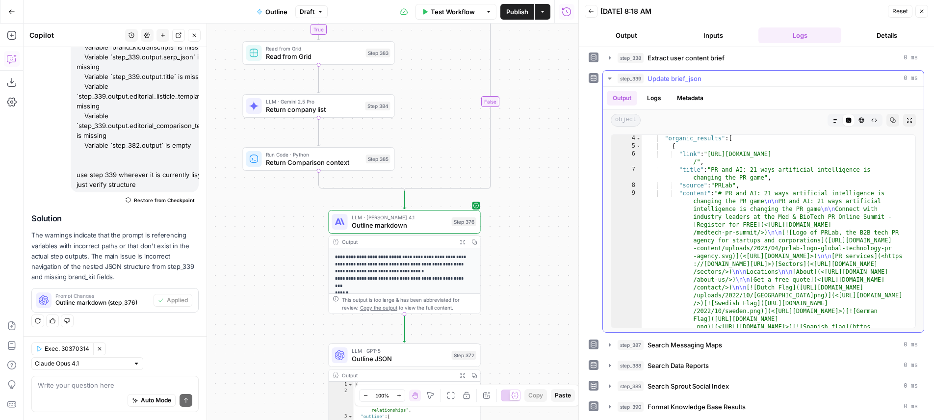
scroll to position [0, 0]
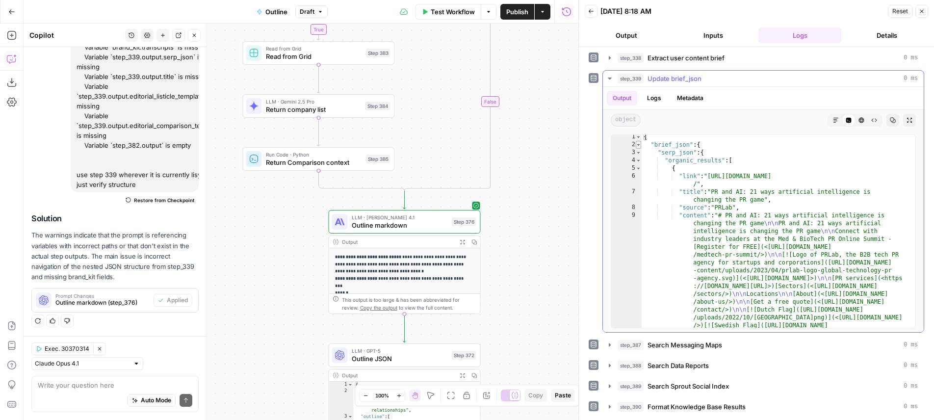
type textarea "*"
click at [639, 145] on span "Toggle code folding, rows 2 through 3161" at bounding box center [638, 145] width 5 height 8
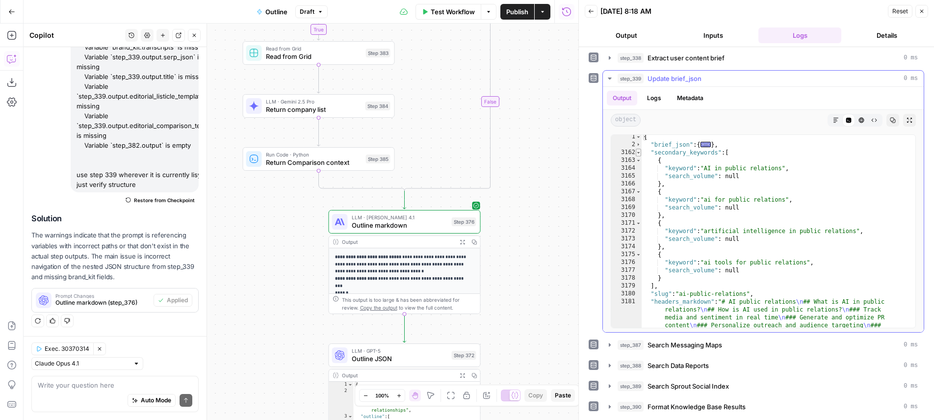
click at [637, 154] on span "Toggle code folding, rows 3162 through 3179" at bounding box center [638, 153] width 5 height 8
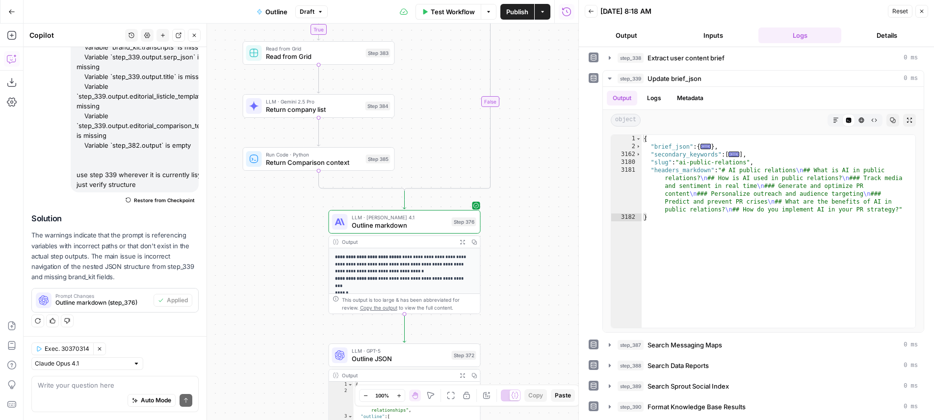
drag, startPoint x: 142, startPoint y: 378, endPoint x: 136, endPoint y: 367, distance: 13.0
click at [142, 378] on div "Write your question here Auto Mode Send" at bounding box center [114, 394] width 167 height 36
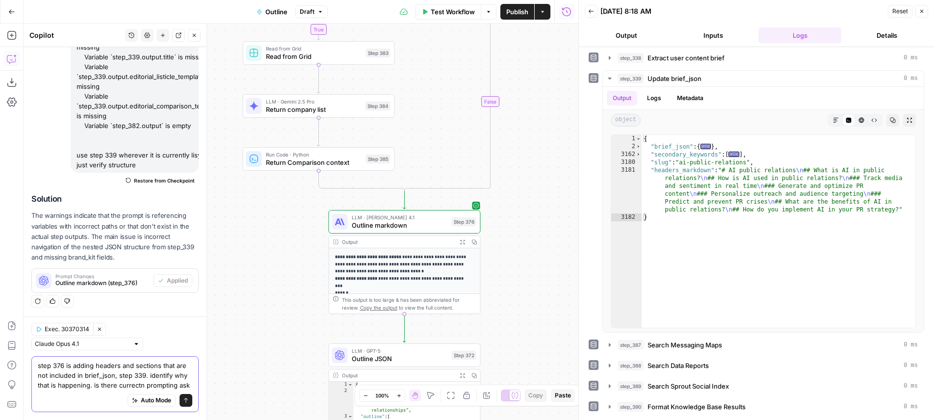
scroll to position [165, 0]
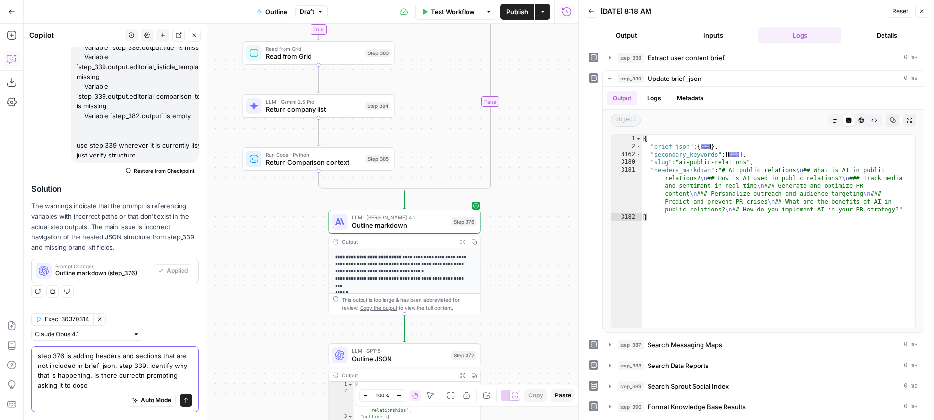
type textarea "step 376 is adding headers and sections that are not included in brief_json, st…"
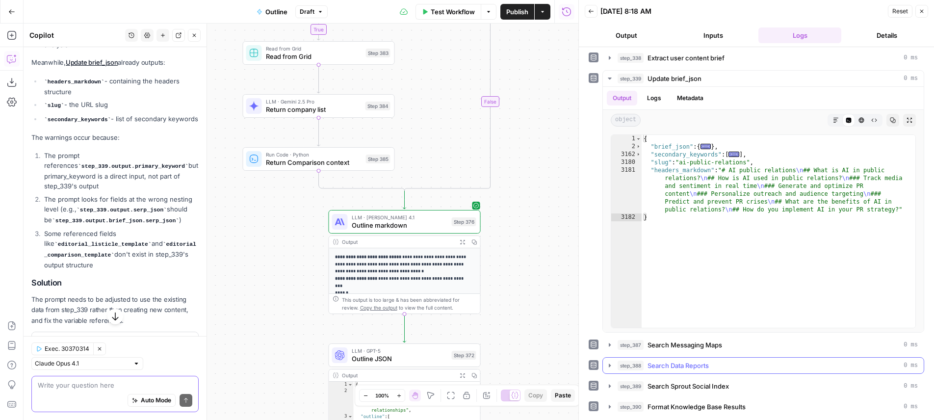
scroll to position [383, 0]
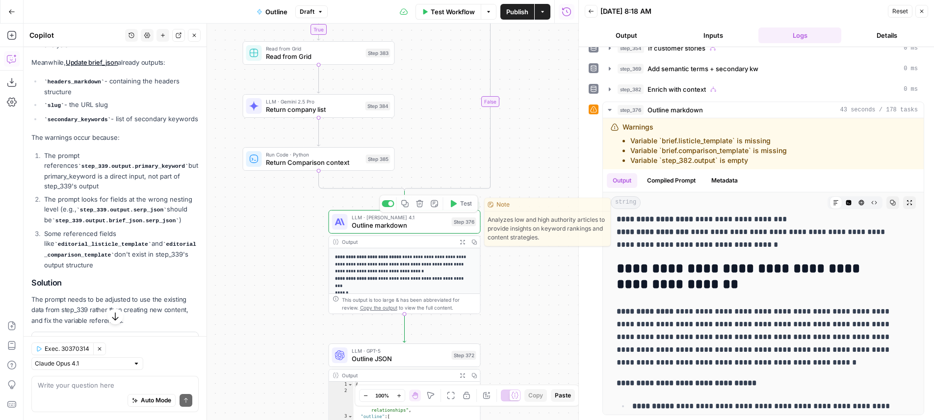
click at [446, 235] on div "**********" at bounding box center [405, 262] width 152 height 104
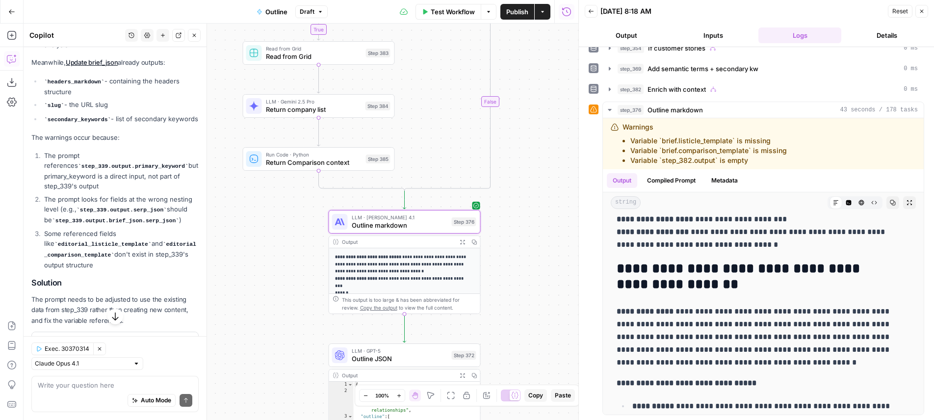
click at [446, 231] on div "LLM · Claude Opus 4.1 Outline markdown Step 376 Copy step Delete step Edit Note…" at bounding box center [405, 222] width 152 height 24
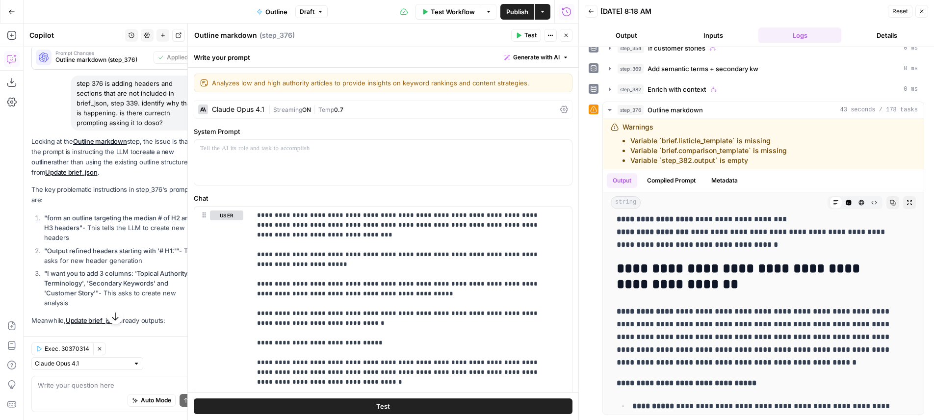
scroll to position [8, 0]
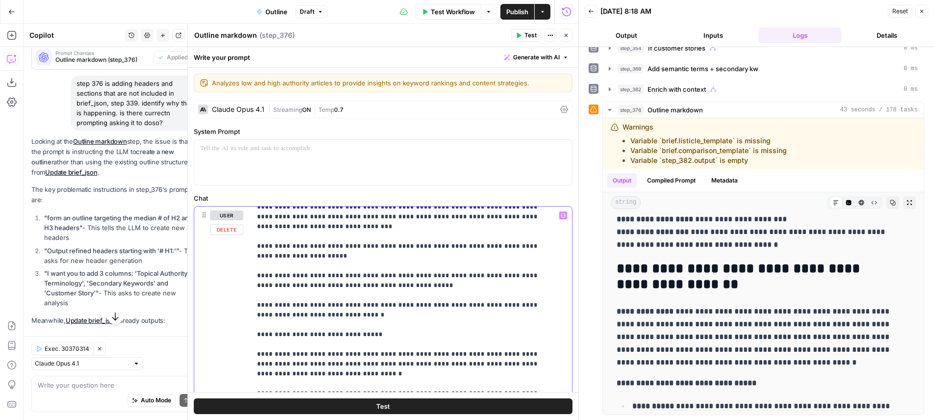
type input "outline"
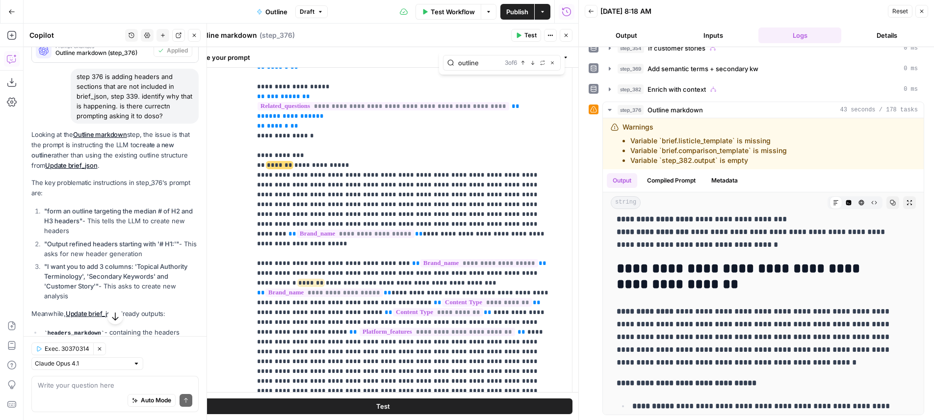
scroll to position [384, 0]
click at [570, 39] on button "Close" at bounding box center [566, 35] width 13 height 13
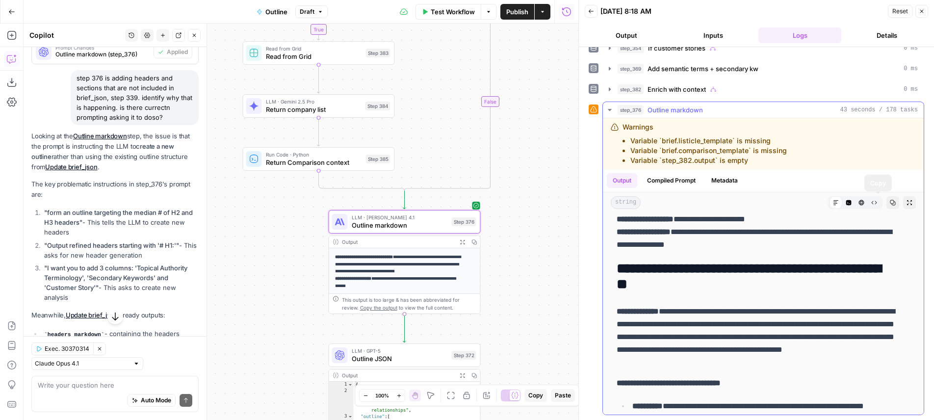
click at [887, 206] on button "Copy" at bounding box center [893, 202] width 13 height 13
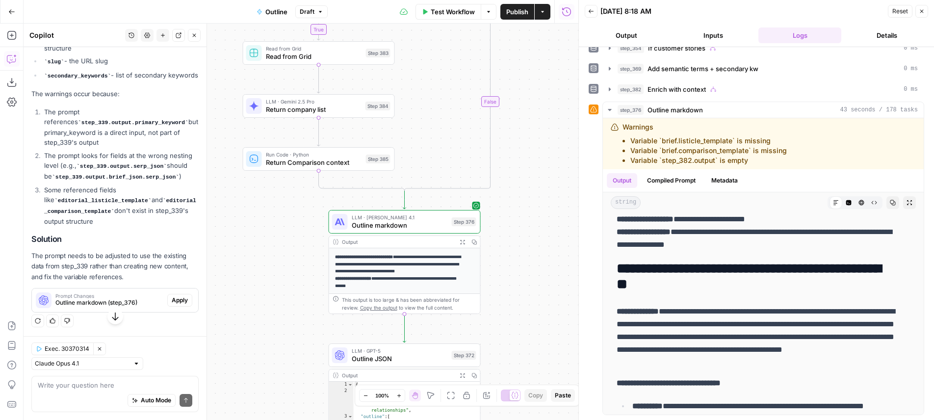
scroll to position [684, 0]
click at [907, 202] on icon "button" at bounding box center [910, 203] width 6 height 6
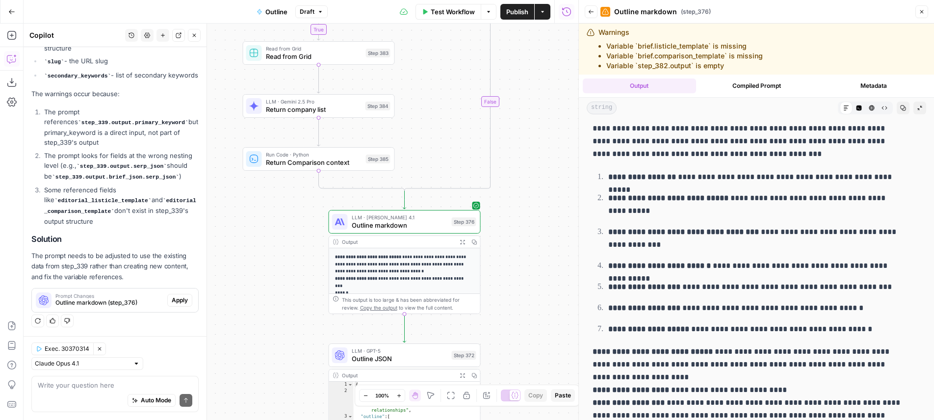
scroll to position [376, 0]
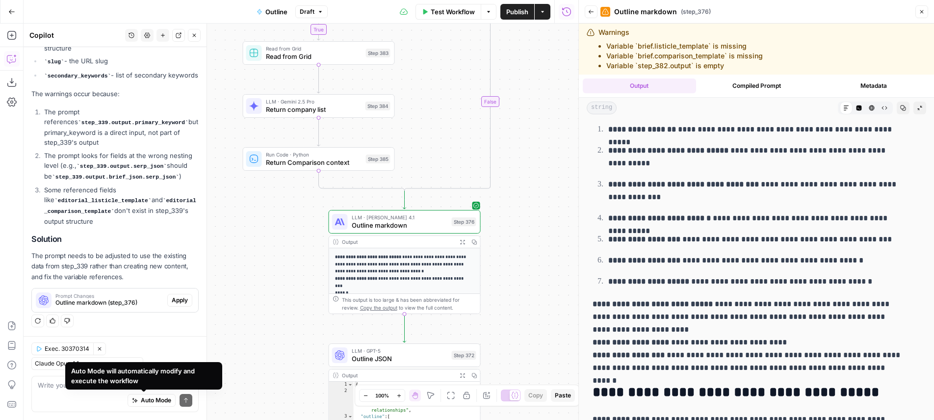
click at [138, 385] on div "Auto Mode will automatically modify and execute the workflow" at bounding box center [143, 376] width 145 height 20
click at [47, 383] on textarea at bounding box center [115, 385] width 155 height 10
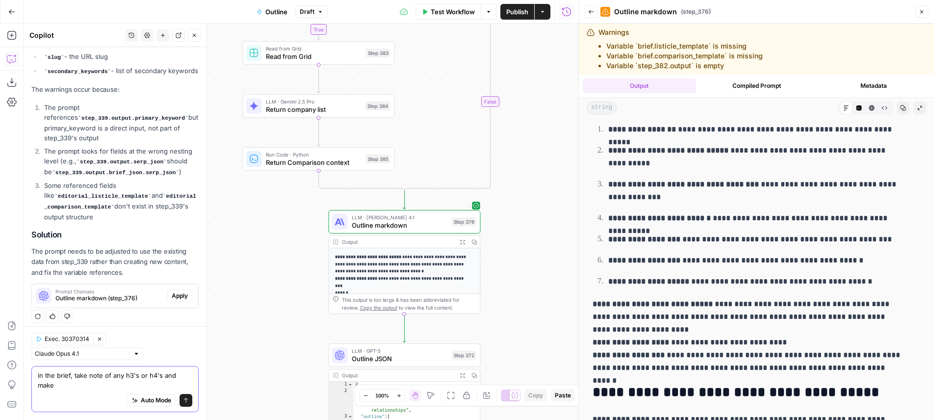
scroll to position [694, 0]
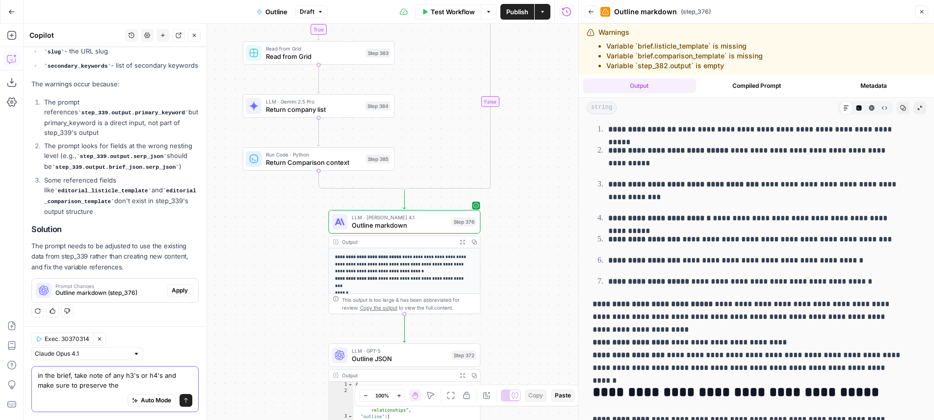
type textarea "in the brief, take note of any h3's or h4's and make sure to preserve them"
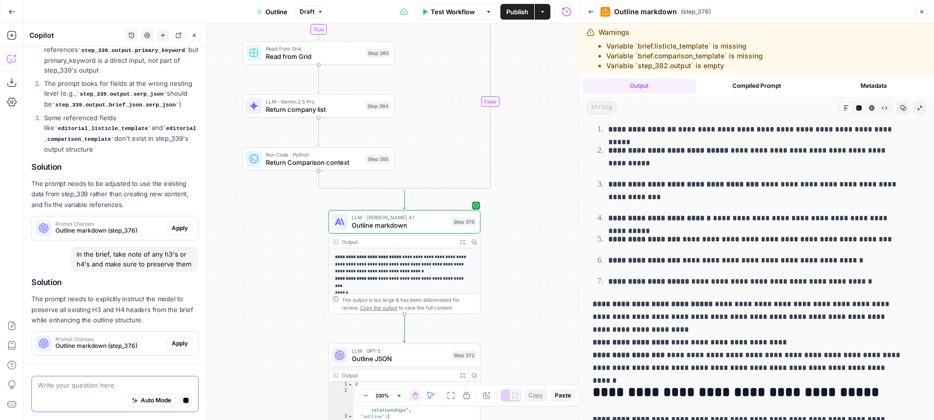
scroll to position [810, 0]
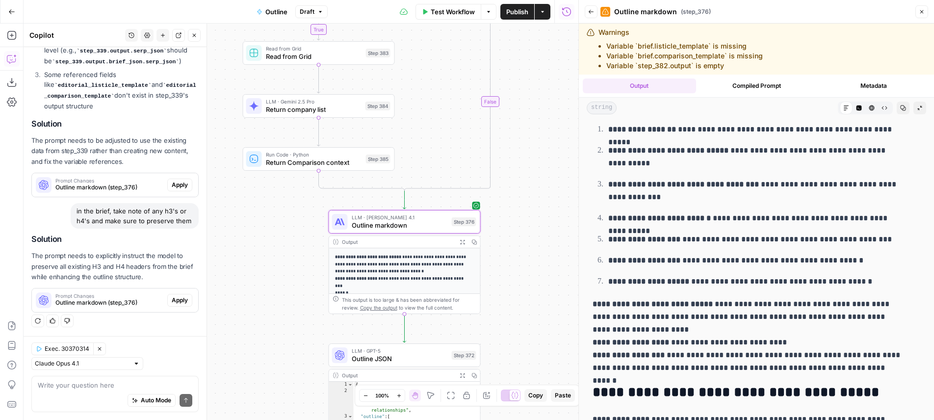
click at [172, 303] on span "Apply" at bounding box center [180, 300] width 16 height 9
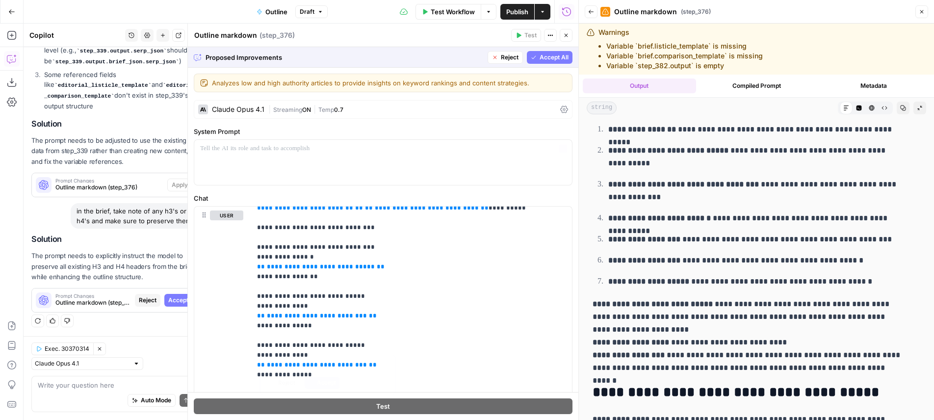
scroll to position [0, 0]
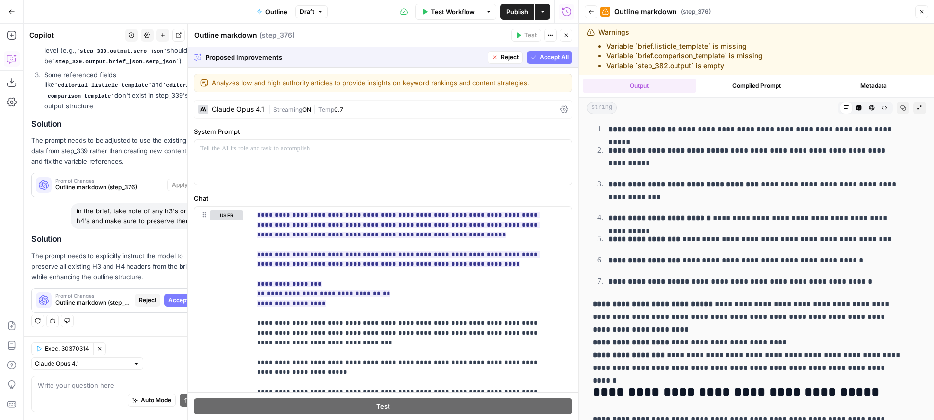
click at [541, 55] on span "Accept All" at bounding box center [554, 57] width 29 height 9
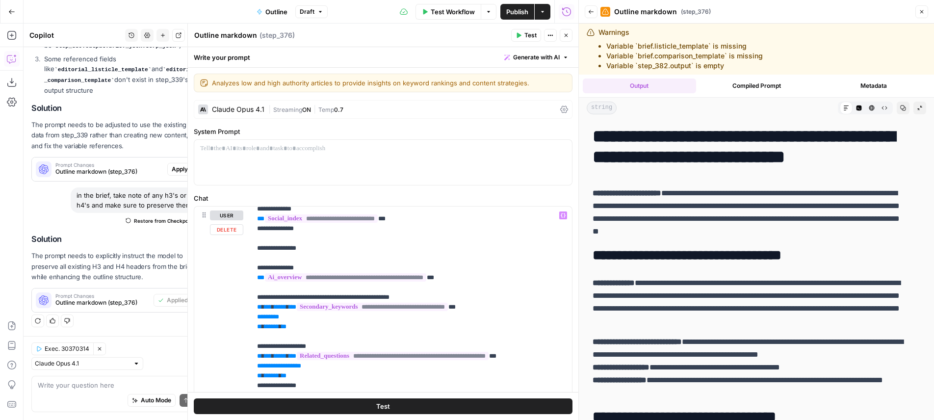
scroll to position [864, 0]
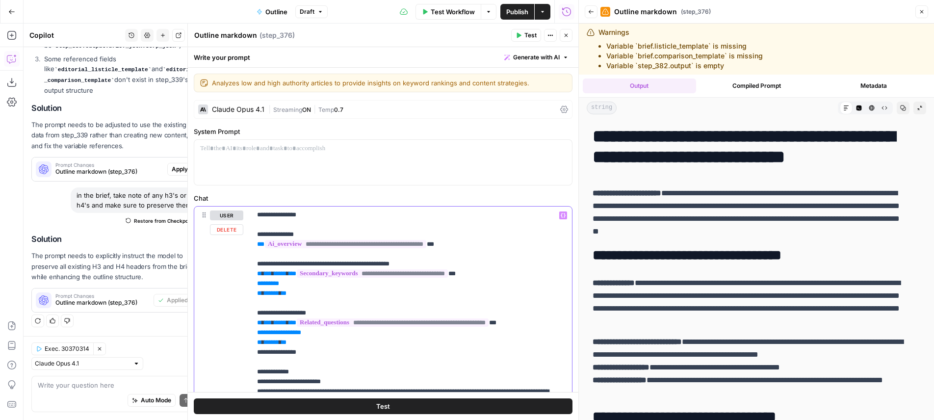
type input "rename"
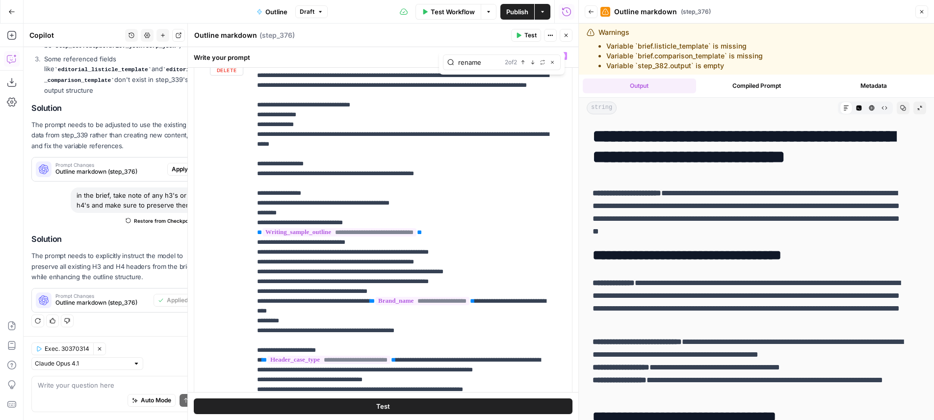
scroll to position [1370, 0]
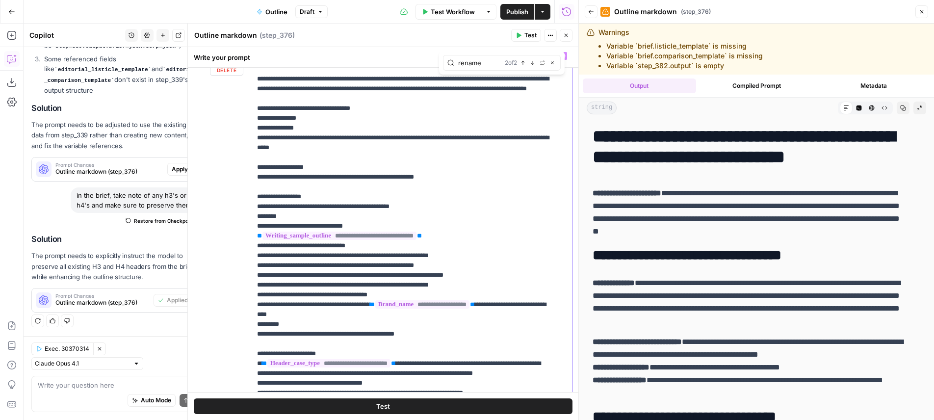
click at [279, 62] on span "******" at bounding box center [271, 59] width 15 height 6
drag, startPoint x: 353, startPoint y: 185, endPoint x: 393, endPoint y: 184, distance: 39.8
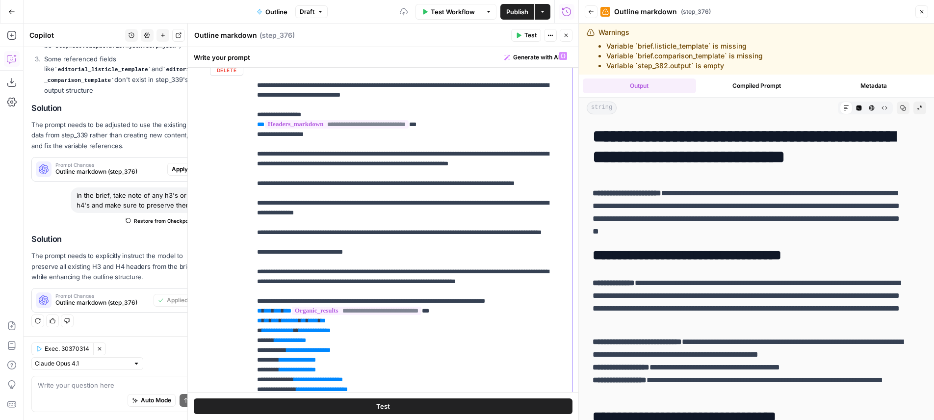
scroll to position [0, 0]
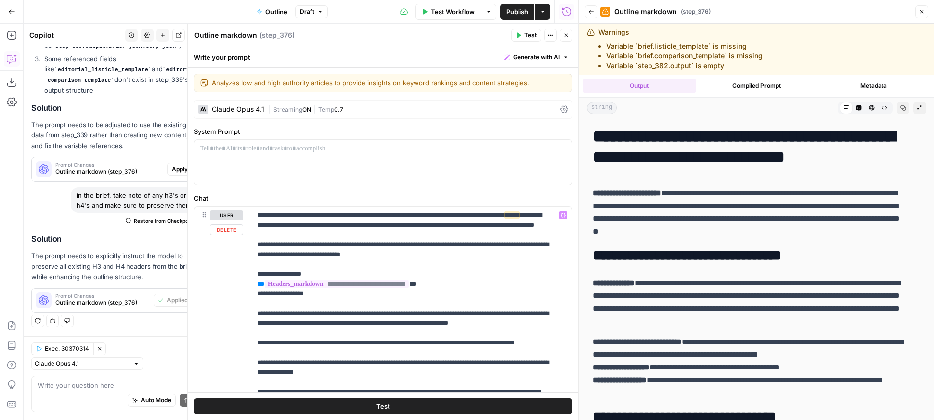
click at [522, 42] on header "Outline markdown Outline markdown ( step_376 ) Test Actions Close" at bounding box center [383, 36] width 391 height 24
click at [572, 36] on button "Close" at bounding box center [566, 35] width 13 height 13
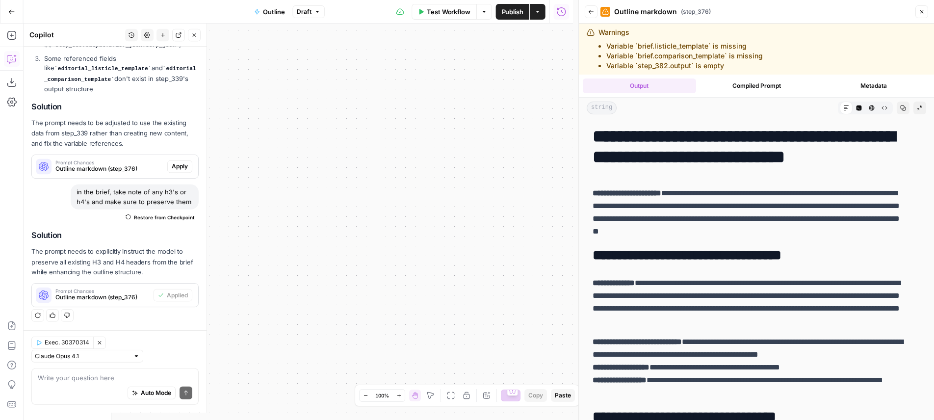
scroll to position [841, 0]
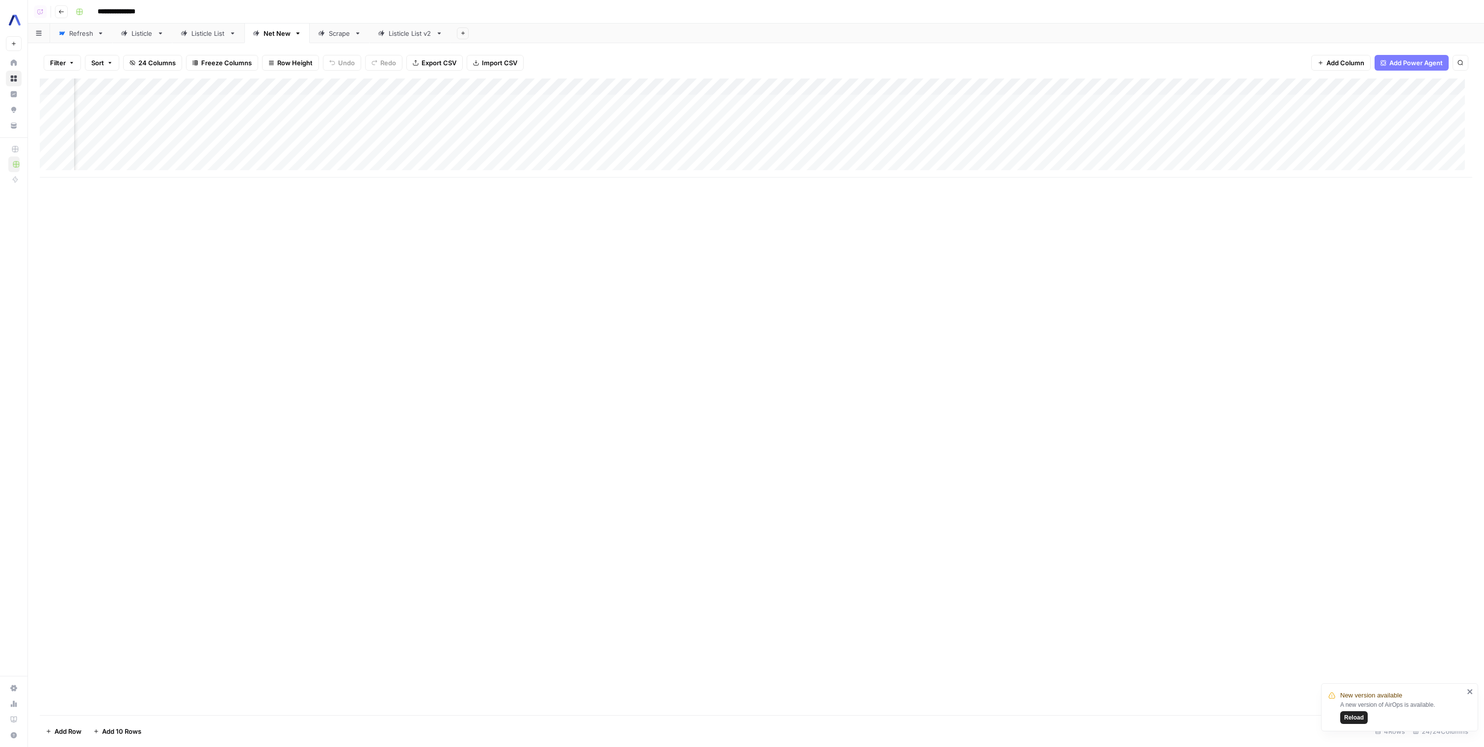
scroll to position [0, 999]
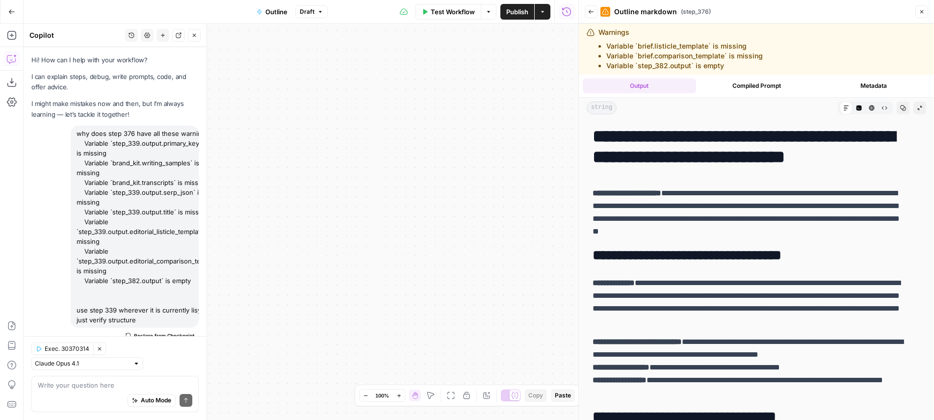
scroll to position [841, 0]
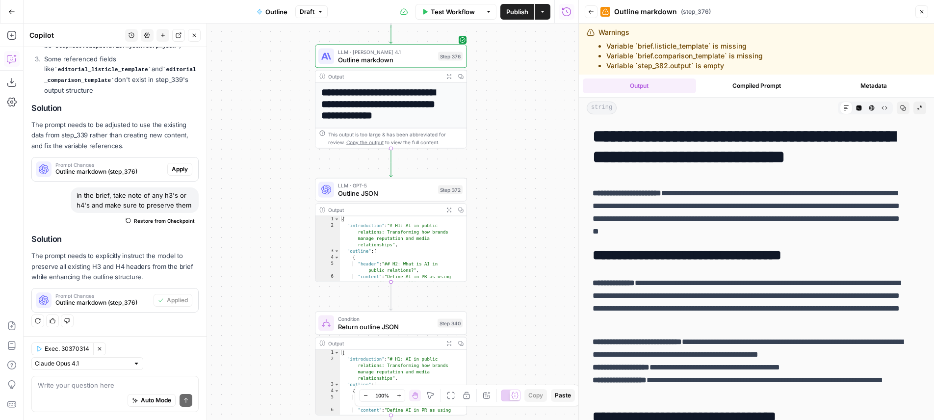
drag, startPoint x: 464, startPoint y: 214, endPoint x: 764, endPoint y: 187, distance: 302.0
click at [578, 187] on div "true true true false true false false false Workflow Set Inputs Inputs LLM · Ge…" at bounding box center [301, 222] width 555 height 396
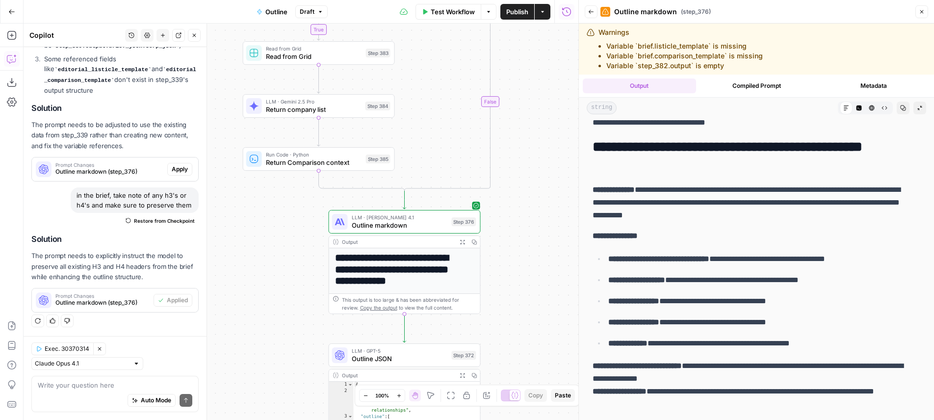
scroll to position [1376, 0]
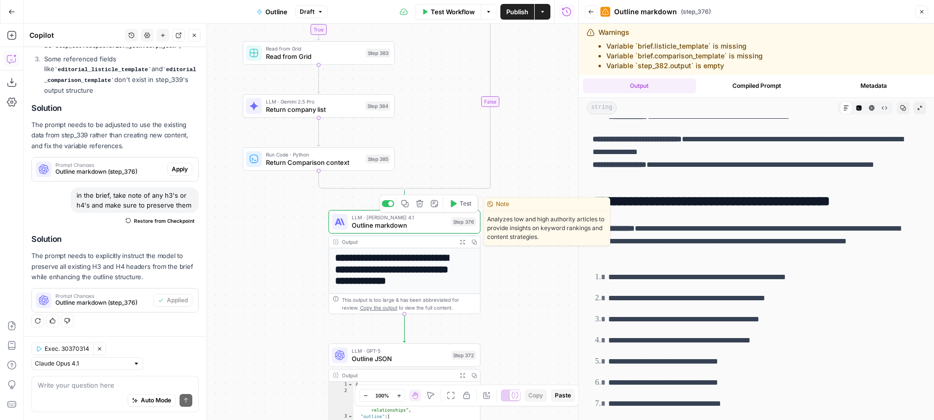
click at [463, 206] on span "Test" at bounding box center [466, 203] width 12 height 9
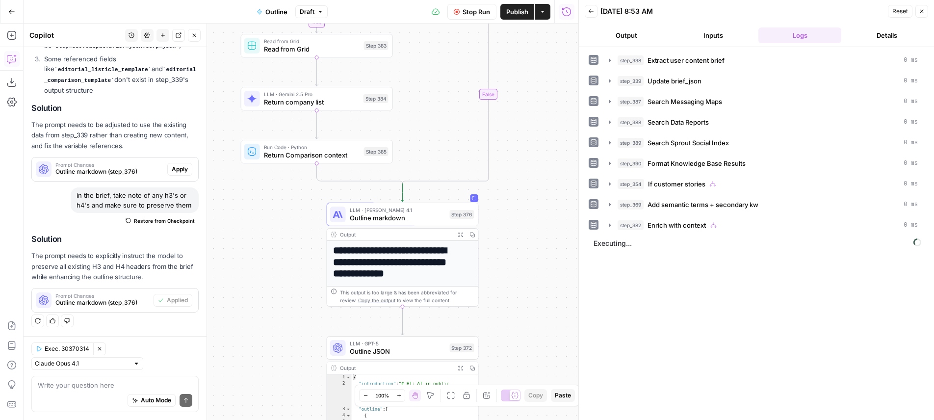
drag, startPoint x: 528, startPoint y: 216, endPoint x: 526, endPoint y: 208, distance: 8.1
click at [526, 208] on div "true true true false true false false false Workflow Set Inputs Inputs LLM · Ge…" at bounding box center [301, 222] width 555 height 396
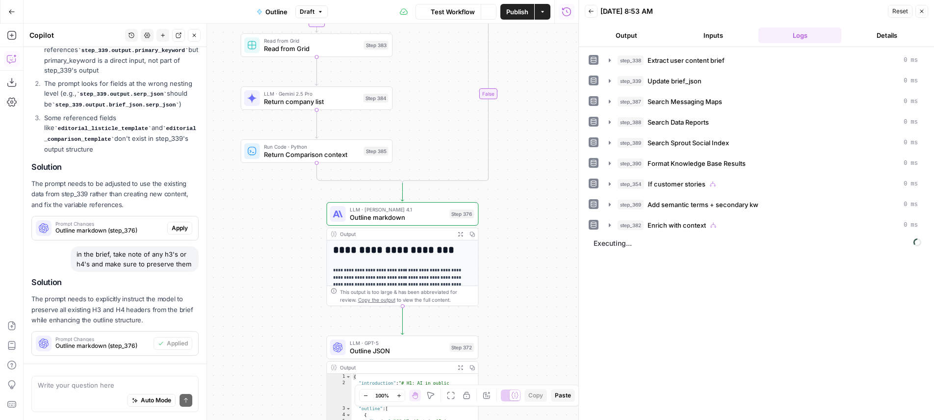
scroll to position [841, 0]
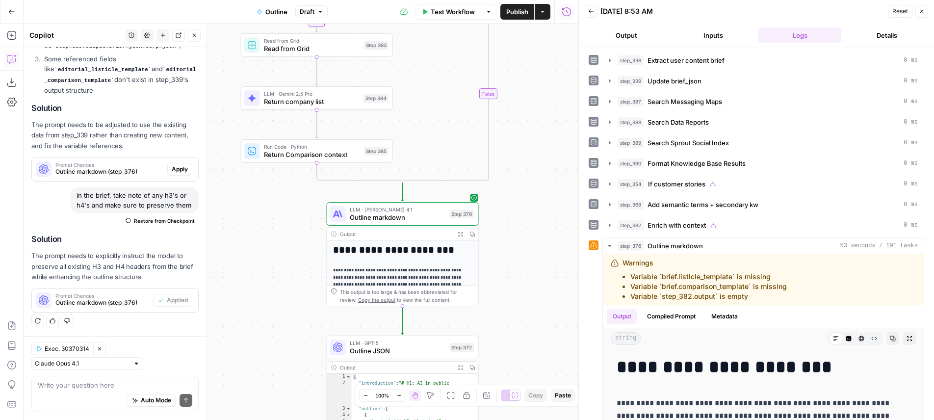
click at [461, 236] on icon "button" at bounding box center [460, 233] width 5 height 5
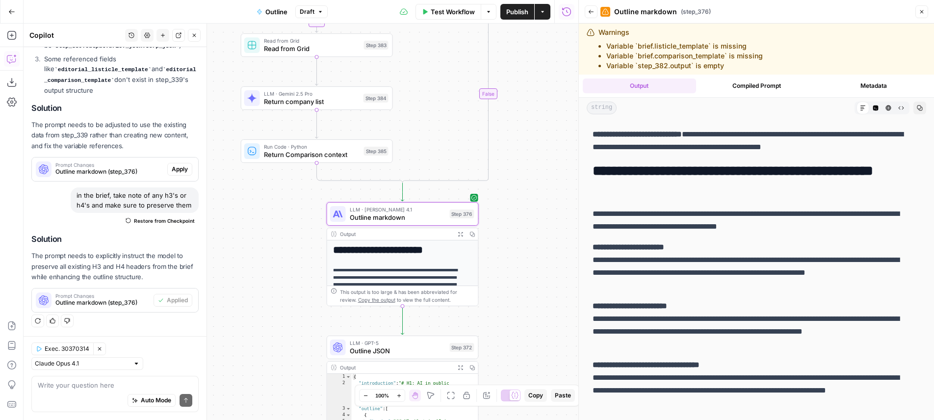
scroll to position [2380, 0]
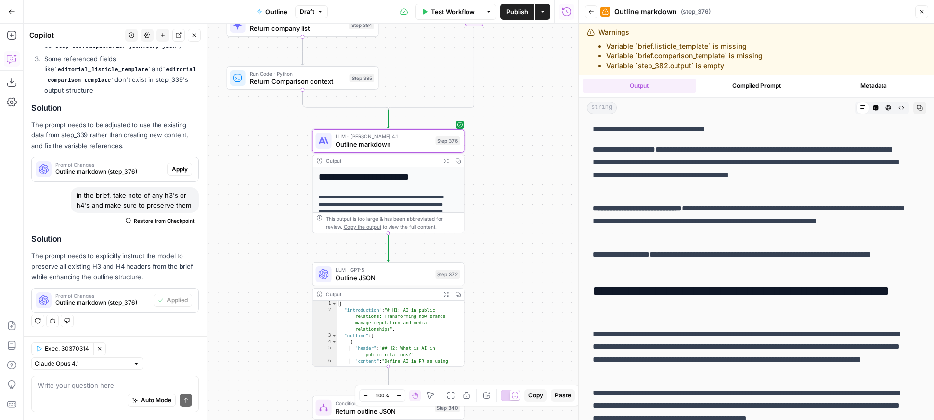
drag, startPoint x: 554, startPoint y: 182, endPoint x: 540, endPoint y: 109, distance: 74.5
click at [540, 109] on div "true true true false true false false false Workflow Set Inputs Inputs LLM · Ge…" at bounding box center [301, 222] width 555 height 396
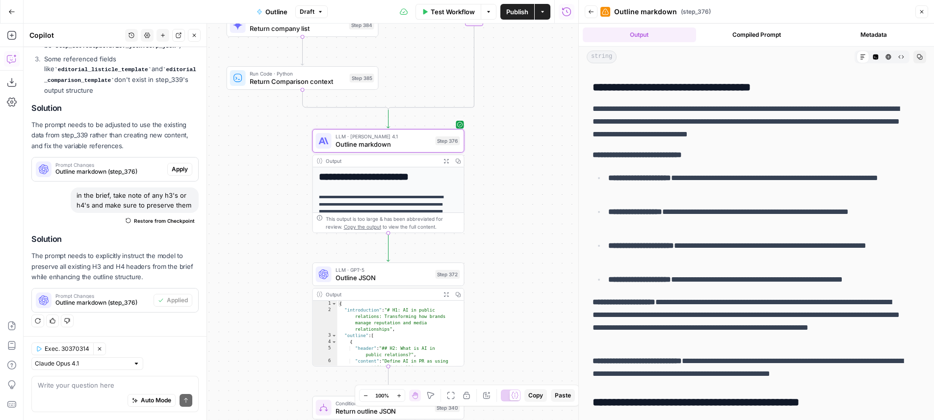
scroll to position [642, 0]
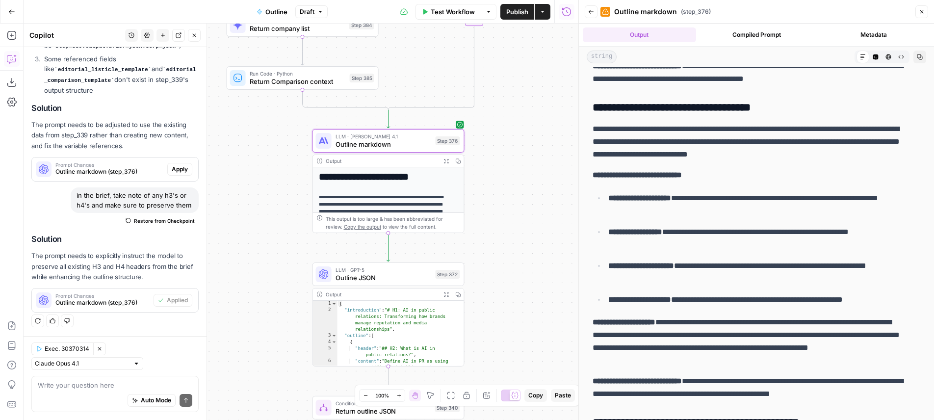
click at [517, 12] on span "Publish" at bounding box center [517, 12] width 22 height 10
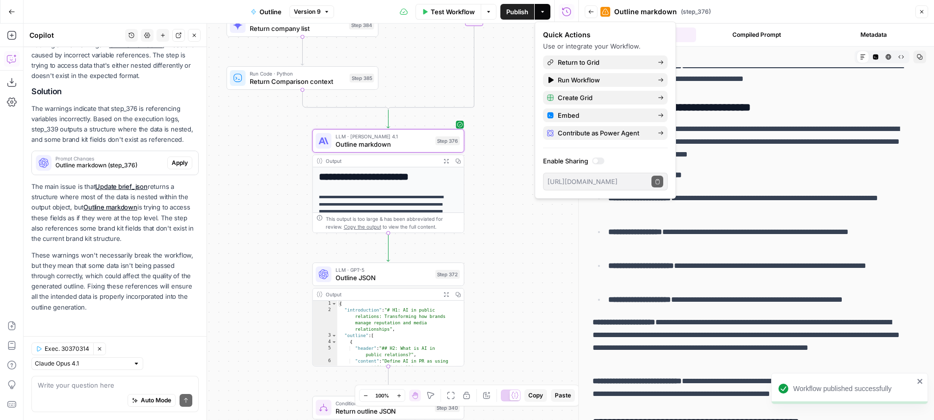
scroll to position [719, 0]
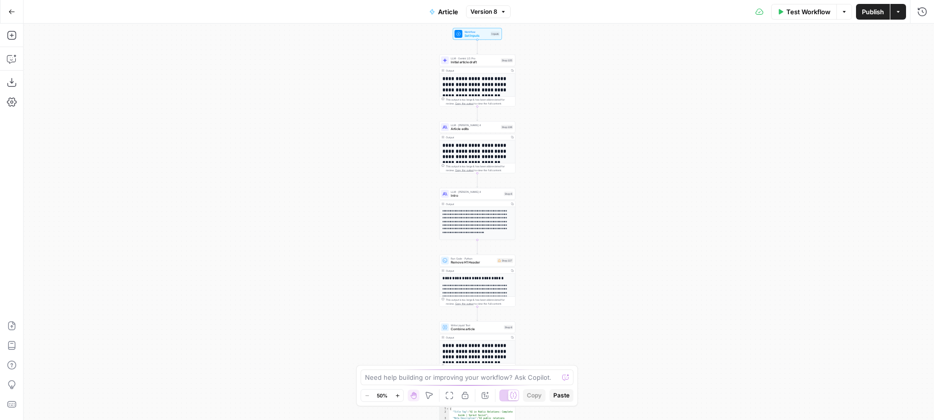
drag, startPoint x: 563, startPoint y: 109, endPoint x: 554, endPoint y: 138, distance: 29.7
click at [559, 181] on div "**********" at bounding box center [479, 222] width 911 height 396
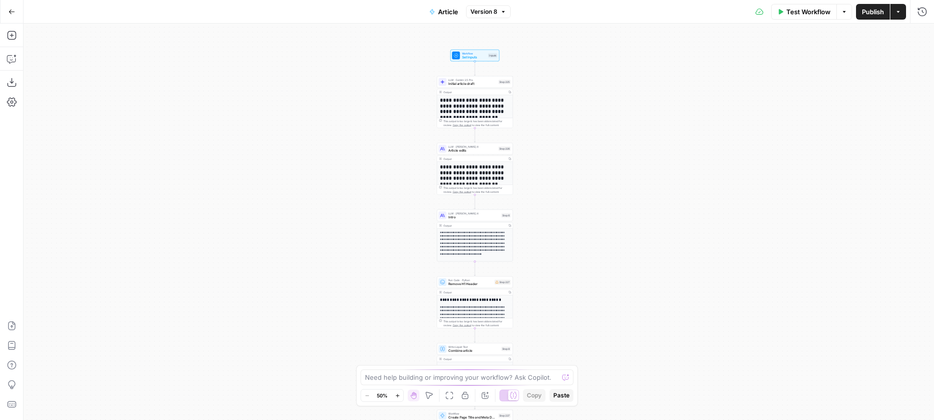
click at [555, 132] on div "**********" at bounding box center [479, 222] width 911 height 396
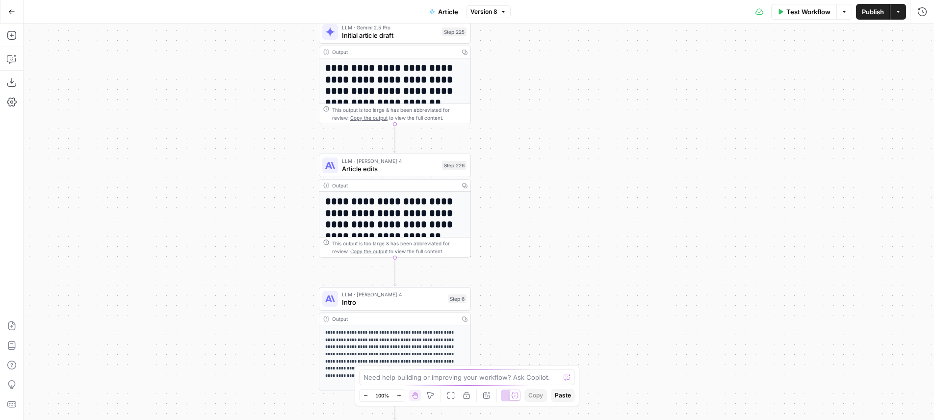
click at [390, 154] on div "Copy step Delete step Edit Note Test" at bounding box center [419, 147] width 99 height 18
click at [405, 163] on span "LLM · [PERSON_NAME] 4" at bounding box center [390, 161] width 96 height 8
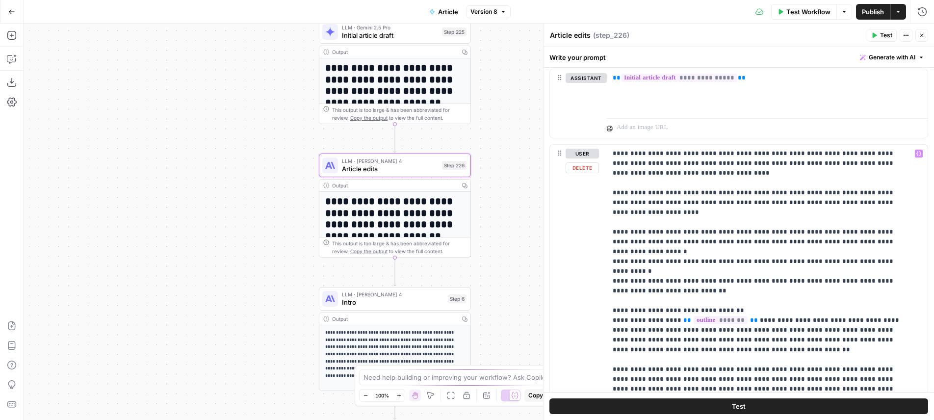
scroll to position [1216, 0]
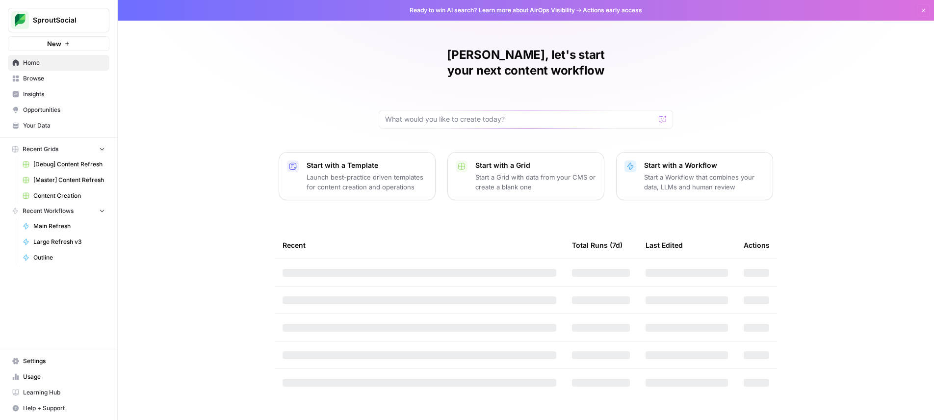
click at [75, 14] on button "SproutSocial" at bounding box center [59, 20] width 102 height 25
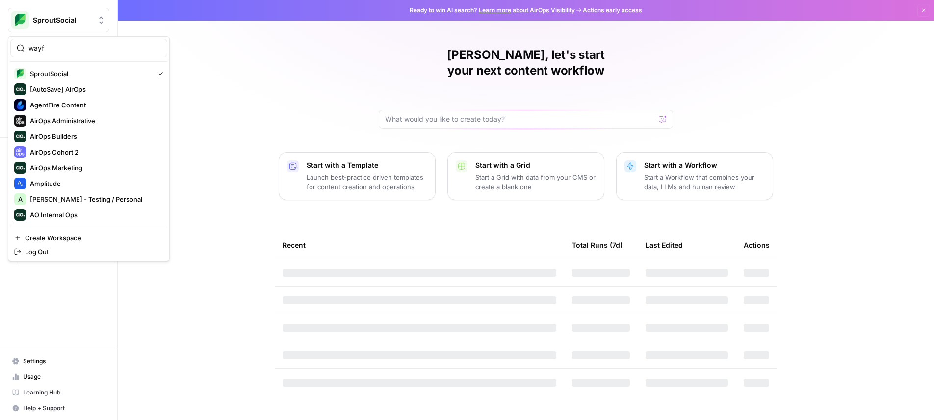
type input "wayf"
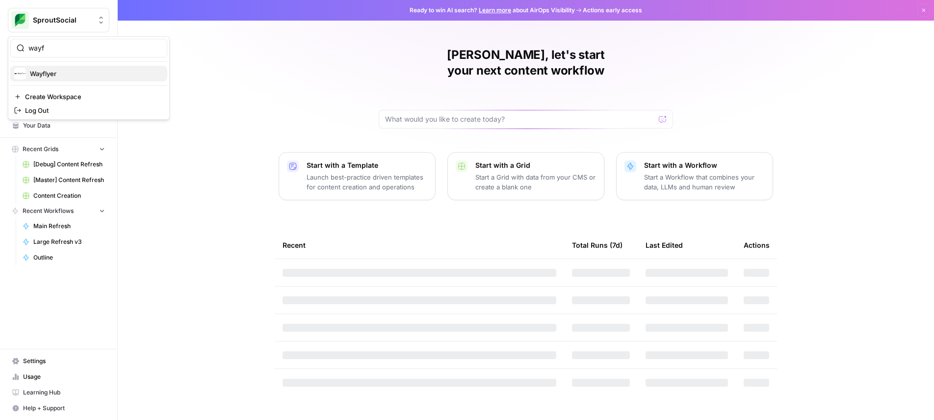
click at [43, 76] on span "Wayflyer" at bounding box center [95, 74] width 130 height 10
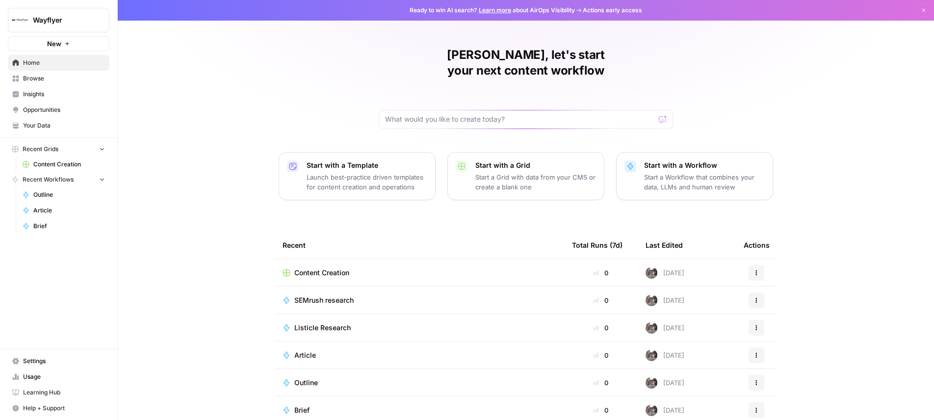
click at [45, 357] on span "Settings" at bounding box center [64, 361] width 82 height 9
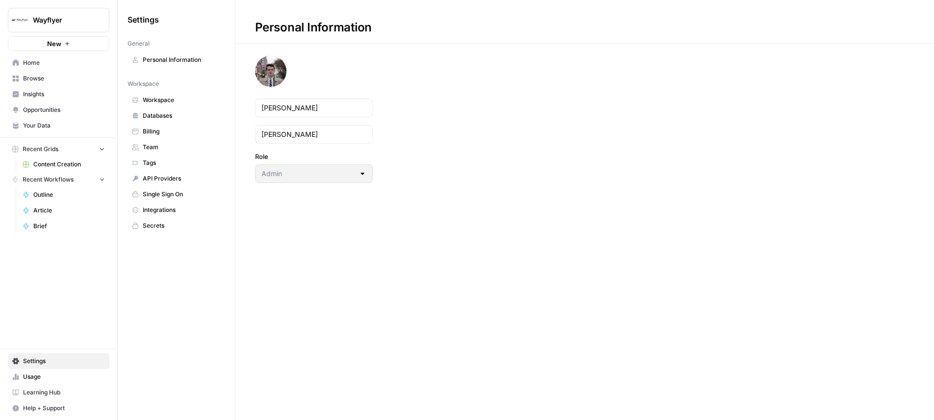
click at [183, 193] on span "Single Sign On" at bounding box center [182, 194] width 78 height 9
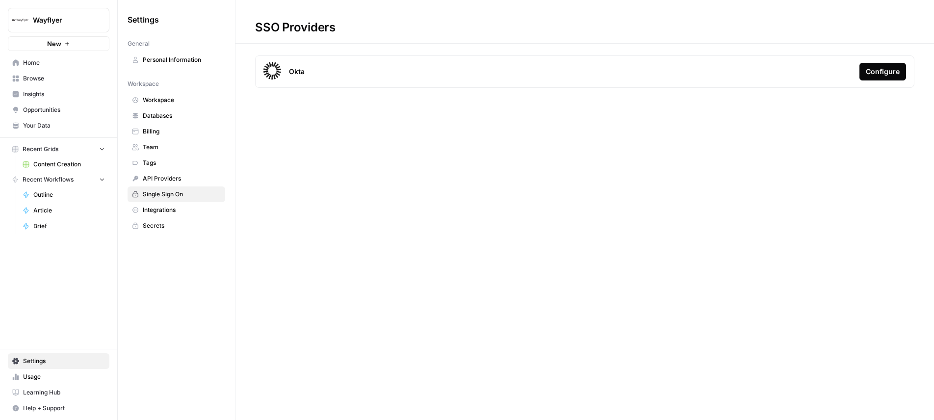
click at [885, 72] on div "Configure" at bounding box center [883, 72] width 34 height 10
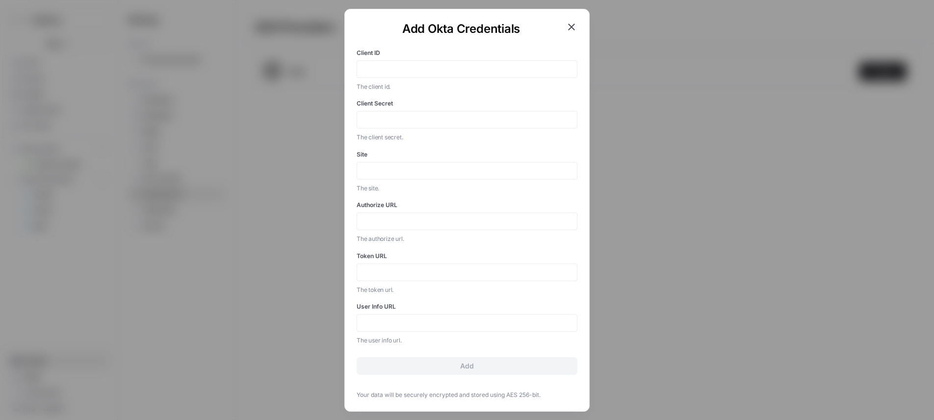
click at [472, 333] on div "User Info URL The user info url." at bounding box center [467, 323] width 221 height 43
drag, startPoint x: 471, startPoint y: 323, endPoint x: 460, endPoint y: 273, distance: 51.7
click at [470, 323] on input "User Info URL" at bounding box center [467, 322] width 208 height 9
click at [451, 245] on form "Client ID The client id. Client Secret The client secret. Site The site. Author…" at bounding box center [467, 208] width 221 height 334
click at [446, 192] on p "The site." at bounding box center [467, 189] width 221 height 10
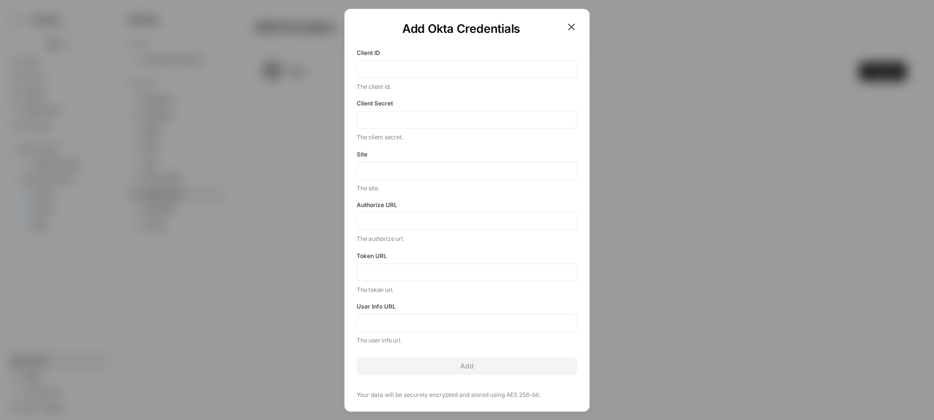
click at [463, 94] on form "Client ID The client id. Client Secret The client secret. Site The site. Author…" at bounding box center [467, 208] width 221 height 334
click at [476, 61] on div at bounding box center [467, 69] width 221 height 18
click at [572, 22] on icon "button" at bounding box center [572, 27] width 12 height 12
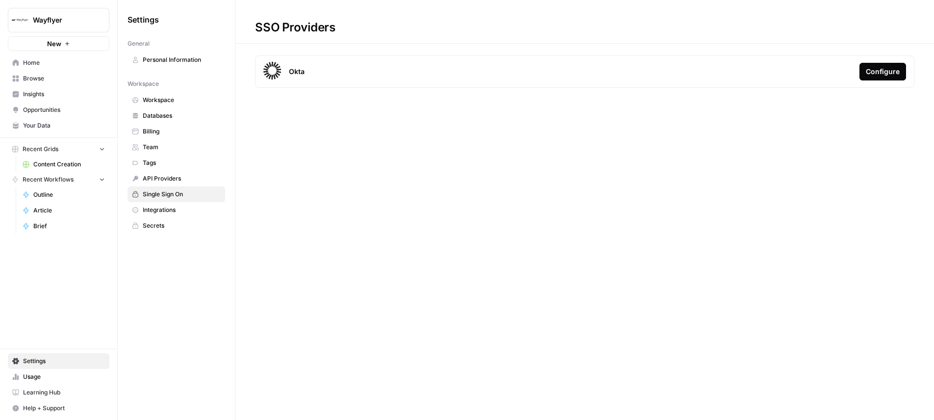
click at [578, 140] on div "SSO Providers Okta Configure" at bounding box center [585, 210] width 699 height 420
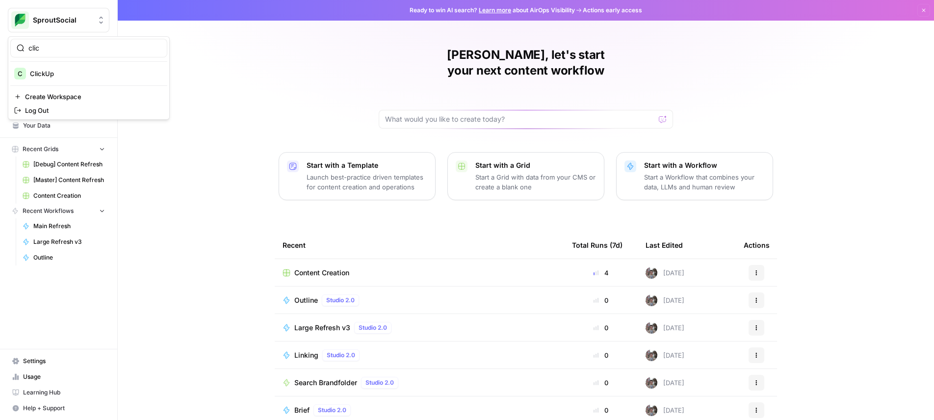
type input "clic"
click at [66, 69] on span "ClickUp" at bounding box center [95, 74] width 130 height 10
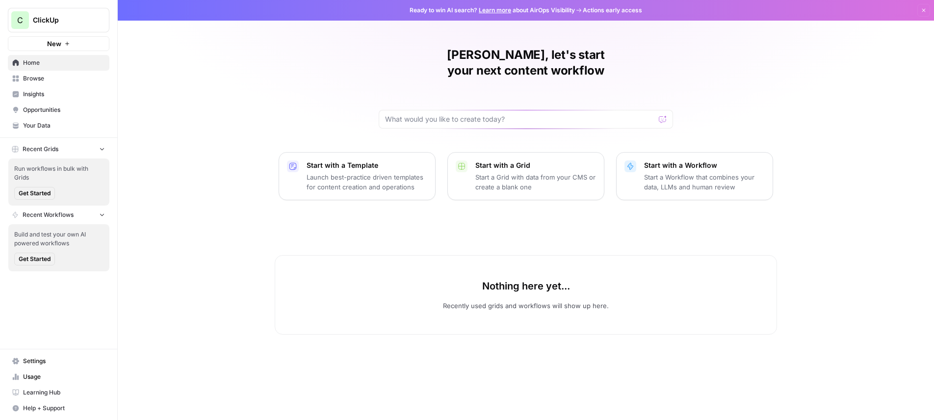
click at [48, 130] on span "Your Data" at bounding box center [64, 125] width 82 height 9
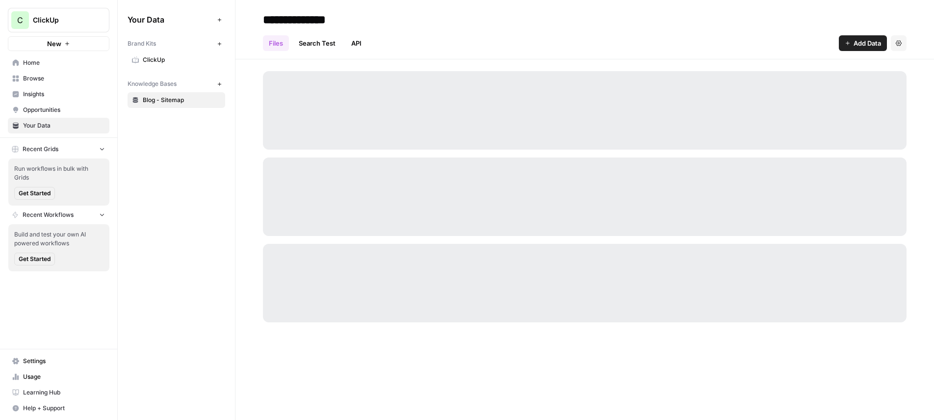
click at [67, 347] on div "C ClickUp New Home Browse Insights Opportunities Your Data Recent Grids Run wor…" at bounding box center [58, 210] width 117 height 420
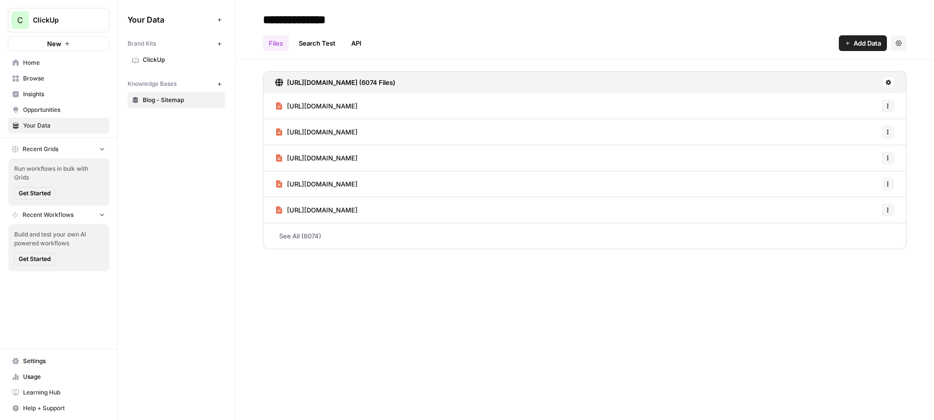
click at [39, 360] on span "Settings" at bounding box center [64, 361] width 82 height 9
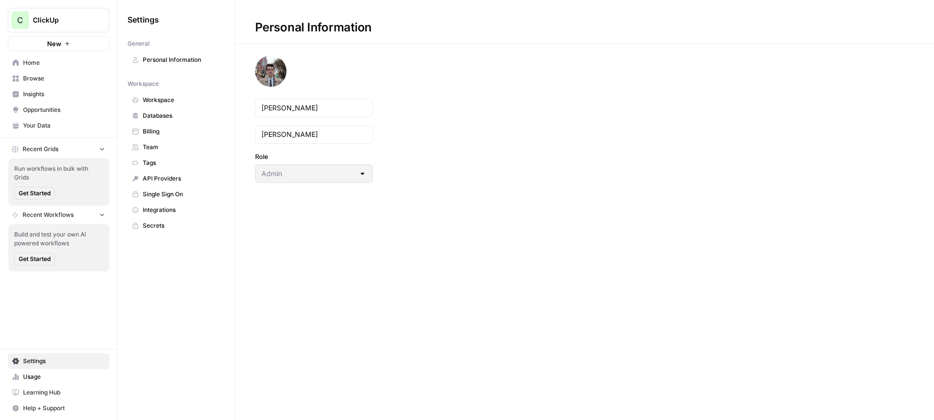
click at [163, 63] on span "Personal Information" at bounding box center [182, 59] width 78 height 9
click at [167, 106] on link "Workspace" at bounding box center [177, 100] width 98 height 16
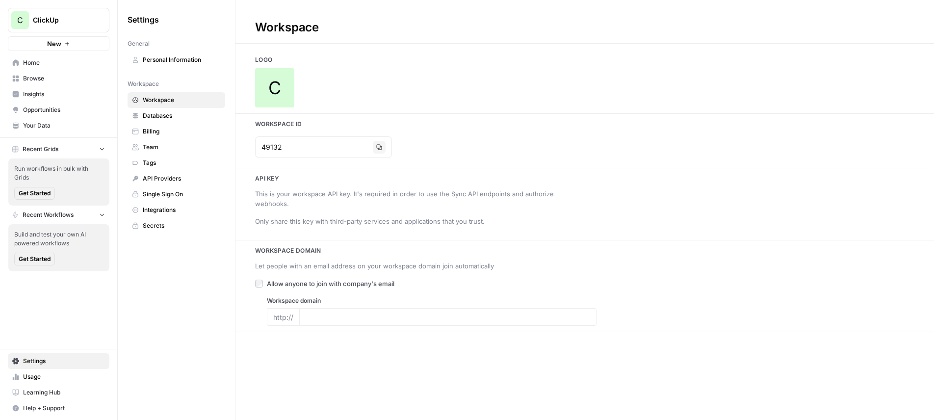
type input "[URL][DOMAIN_NAME]"
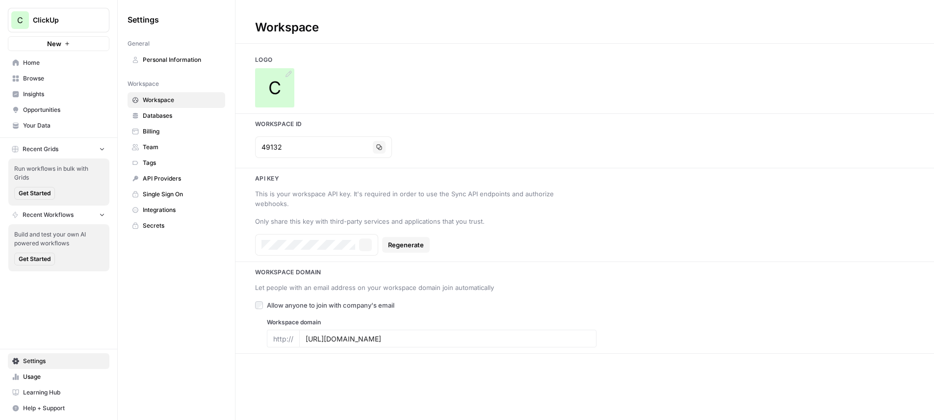
click at [257, 83] on div "C" at bounding box center [274, 87] width 39 height 39
click at [170, 153] on link "Team" at bounding box center [177, 147] width 98 height 16
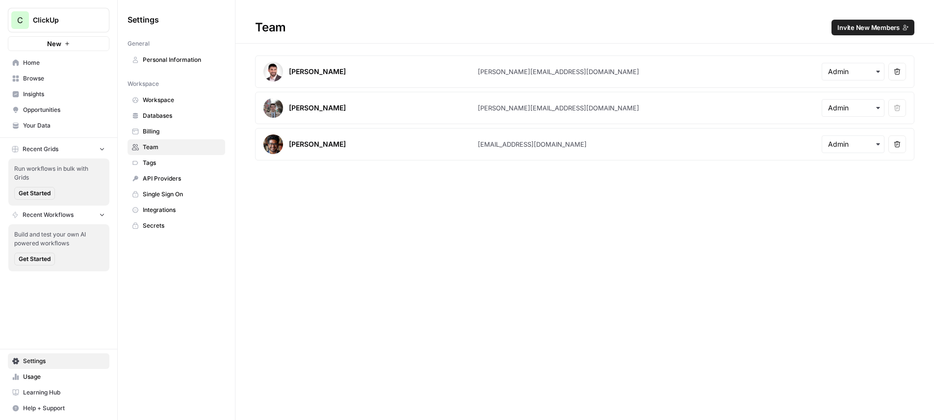
click at [179, 101] on span "Workspace" at bounding box center [182, 100] width 78 height 9
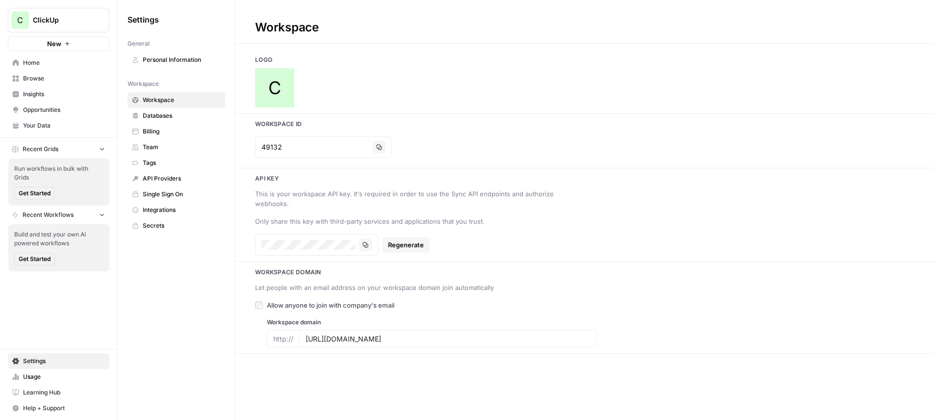
click at [294, 70] on div "C" at bounding box center [585, 87] width 699 height 39
click at [290, 74] on icon at bounding box center [289, 74] width 6 height 6
click at [159, 146] on span "Team" at bounding box center [182, 147] width 78 height 9
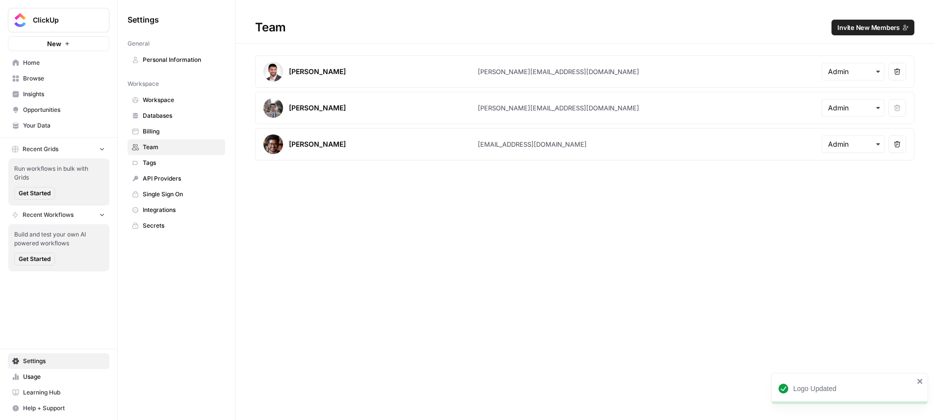
drag, startPoint x: 860, startPoint y: 10, endPoint x: 866, endPoint y: 37, distance: 28.2
click at [860, 10] on h1 "Team Invite New Members" at bounding box center [585, 22] width 699 height 44
click at [866, 37] on h1 "Team Invite New Members" at bounding box center [585, 22] width 699 height 44
click at [869, 32] on span "Invite New Members" at bounding box center [869, 28] width 62 height 10
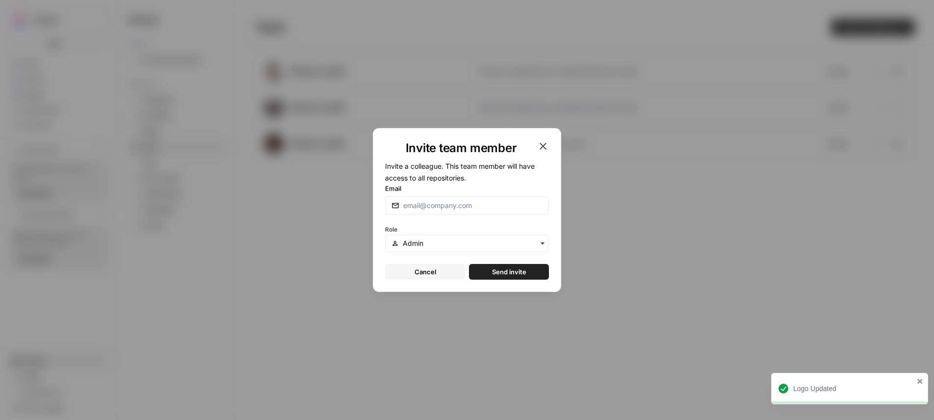
click at [868, 24] on div "Invite team member Invite a colleague. This team member will have access to all…" at bounding box center [467, 210] width 934 height 420
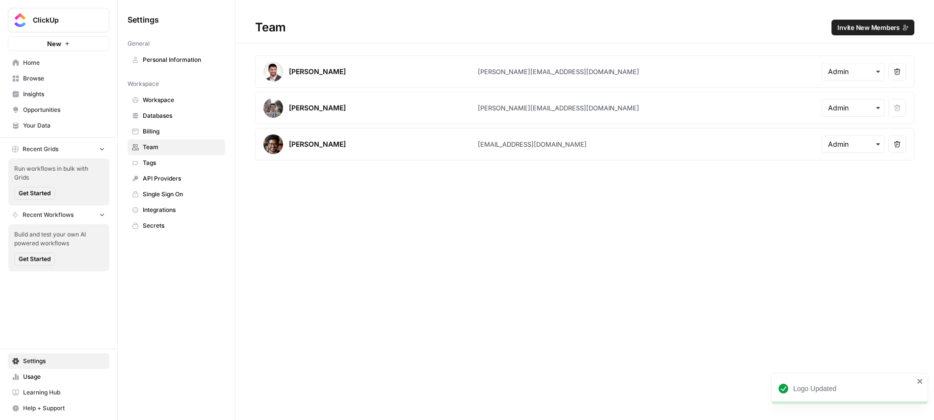
click at [856, 22] on button "Invite New Members" at bounding box center [873, 28] width 83 height 16
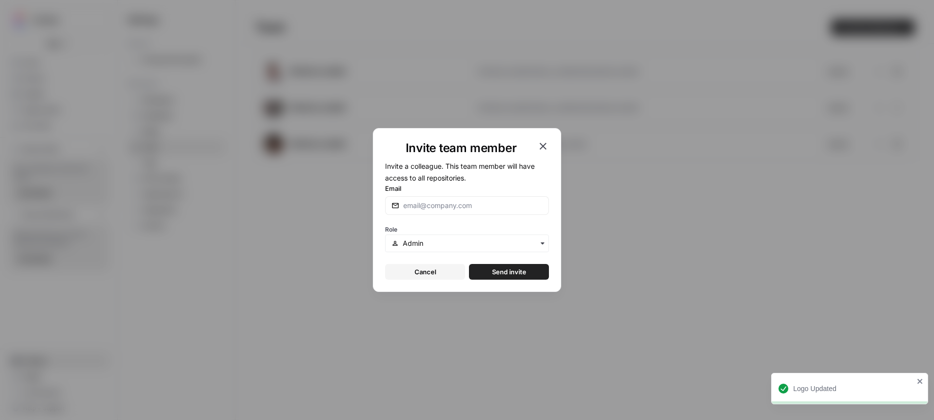
click at [541, 141] on icon "button" at bounding box center [543, 146] width 12 height 12
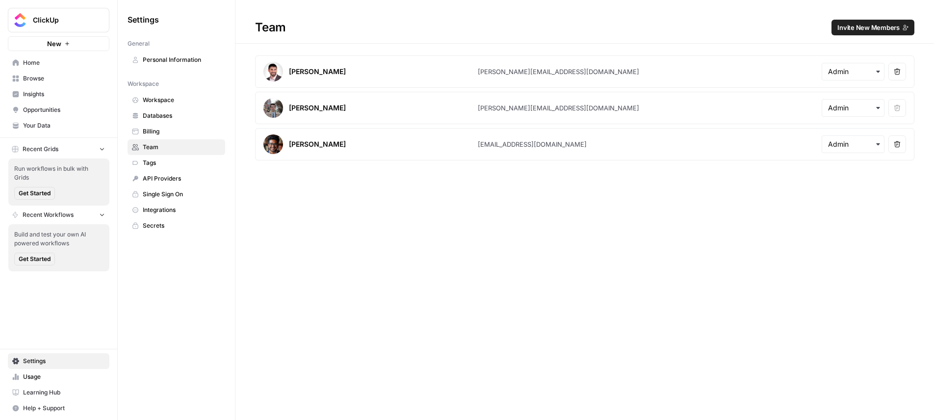
click at [854, 32] on button "Invite New Members" at bounding box center [873, 28] width 83 height 16
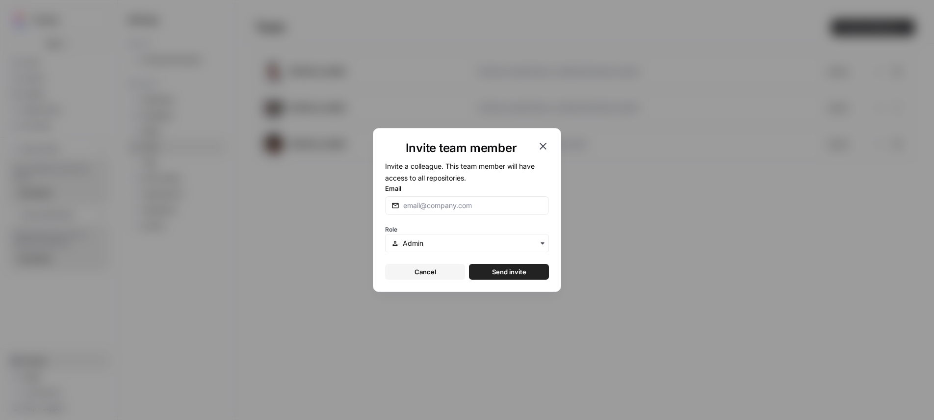
drag, startPoint x: 448, startPoint y: 212, endPoint x: 451, endPoint y: 208, distance: 5.6
click at [449, 210] on div at bounding box center [467, 205] width 164 height 19
paste input "bhelling@clickup.com"
type input "bhelling@clickup.com"
click at [523, 279] on button "Send invite" at bounding box center [509, 272] width 80 height 16
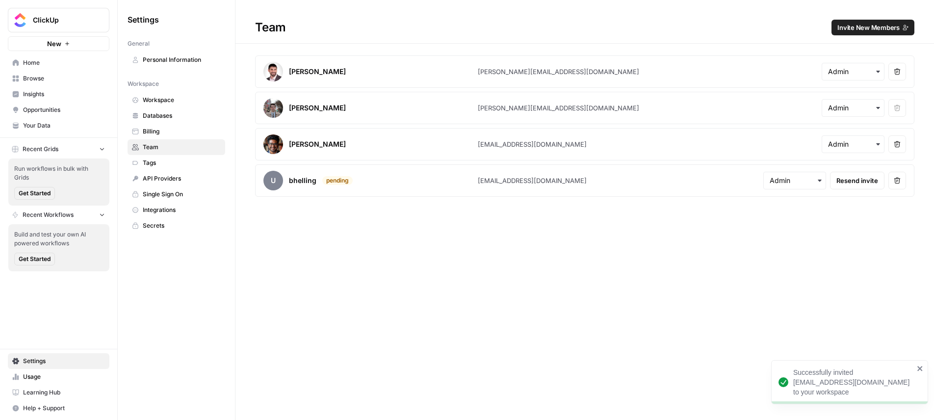
click at [867, 26] on span "Invite New Members" at bounding box center [869, 28] width 62 height 10
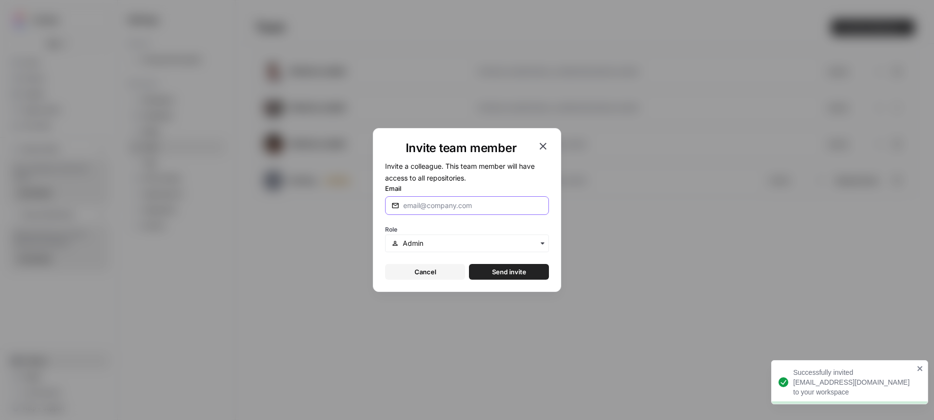
click at [508, 207] on input "Email" at bounding box center [472, 206] width 139 height 10
paste input "hdass@clickup.com"
type input "hdass@clickup.com"
click at [495, 266] on button "Send invite" at bounding box center [509, 272] width 80 height 16
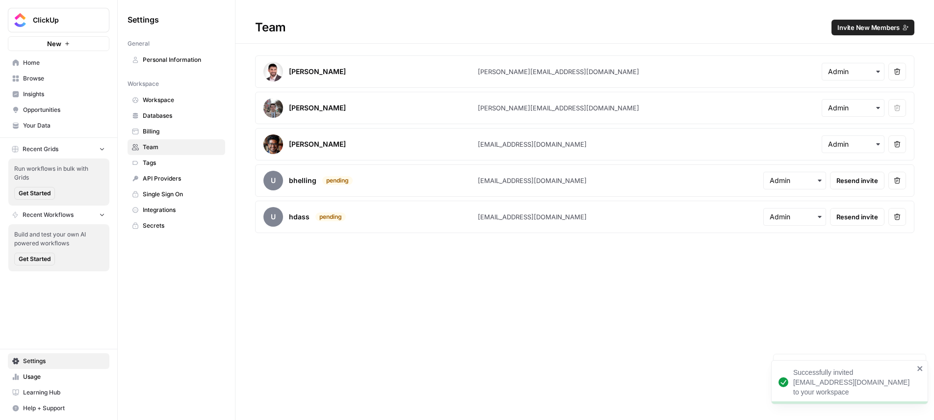
click at [835, 24] on button "Invite New Members" at bounding box center [873, 28] width 83 height 16
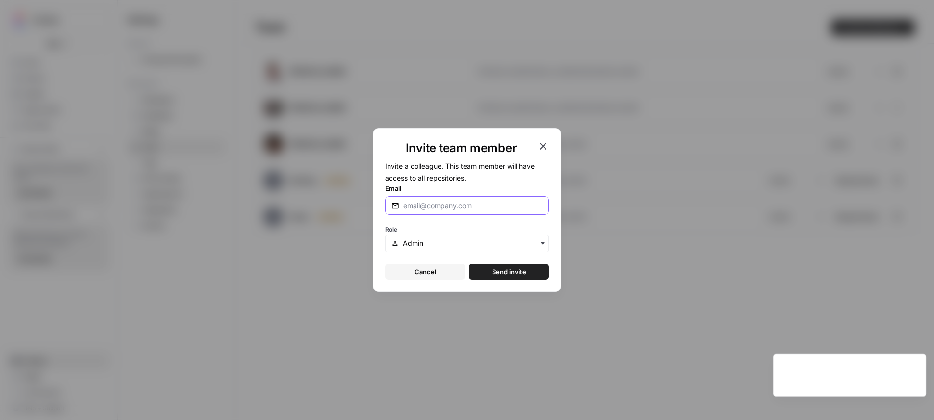
click at [506, 208] on input "Email" at bounding box center [472, 206] width 139 height 10
paste input "mnevatia@clickup.com"
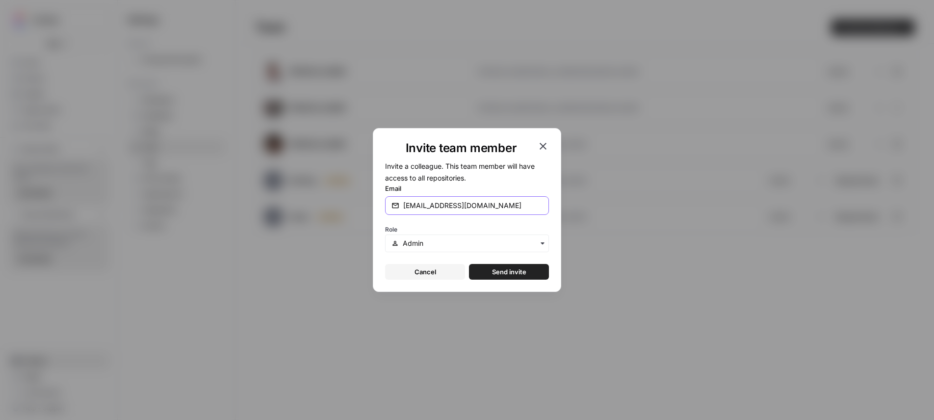
type input "mnevatia@clickup.com"
click at [516, 263] on form "Invite a colleague. This team member will have access to all repositories. Emai…" at bounding box center [467, 220] width 164 height 120
click at [517, 267] on span "Send invite" at bounding box center [509, 272] width 34 height 10
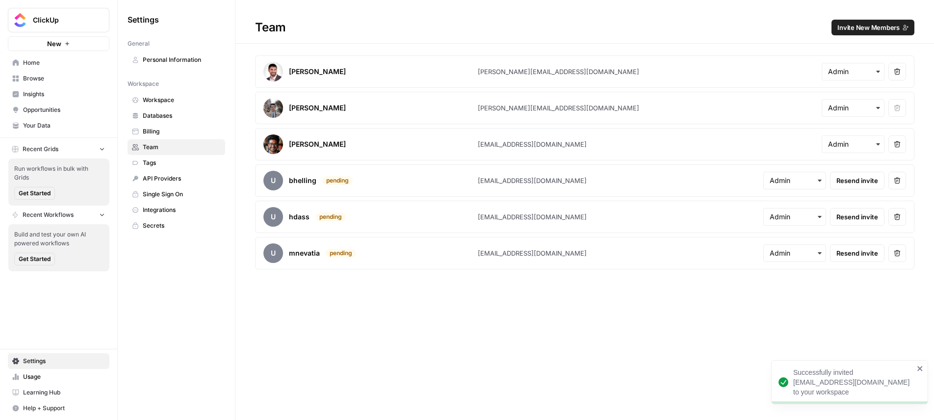
click at [855, 24] on span "Invite New Members" at bounding box center [869, 28] width 62 height 10
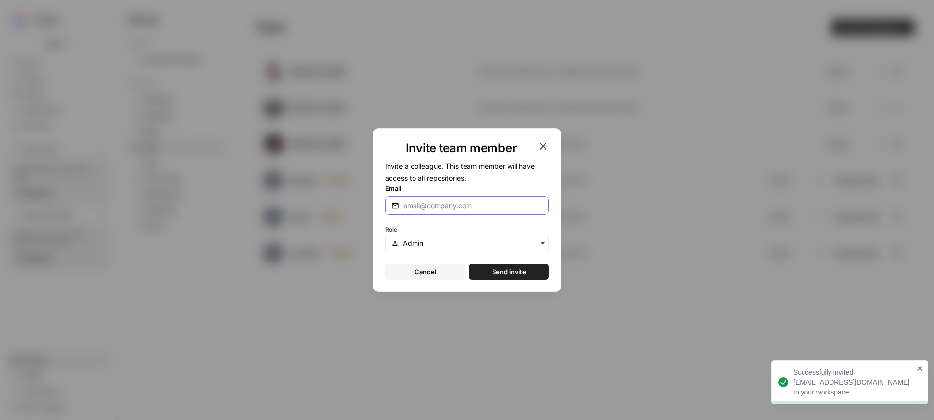
click at [500, 203] on input "Email" at bounding box center [472, 206] width 139 height 10
paste input "pmanikandan@clickup.com"
type input "pmanikandan@clickup.com"
click at [516, 267] on span "Send invite" at bounding box center [509, 272] width 34 height 10
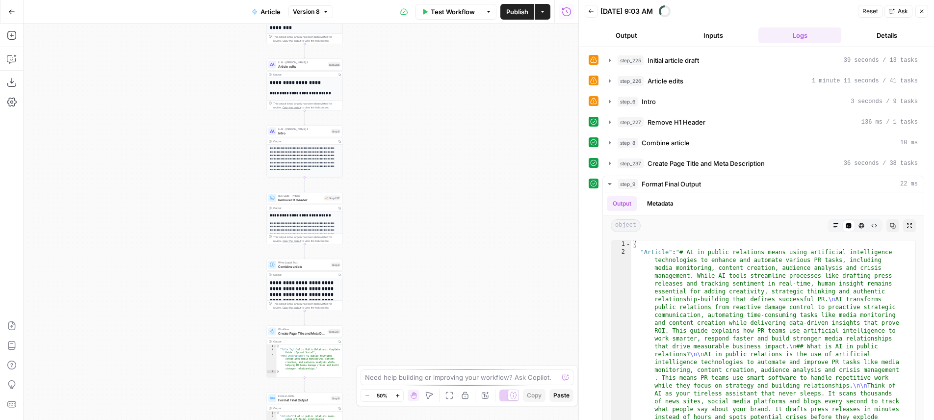
drag, startPoint x: 371, startPoint y: 139, endPoint x: 432, endPoint y: 139, distance: 60.8
click at [432, 139] on div "**********" at bounding box center [301, 222] width 555 height 396
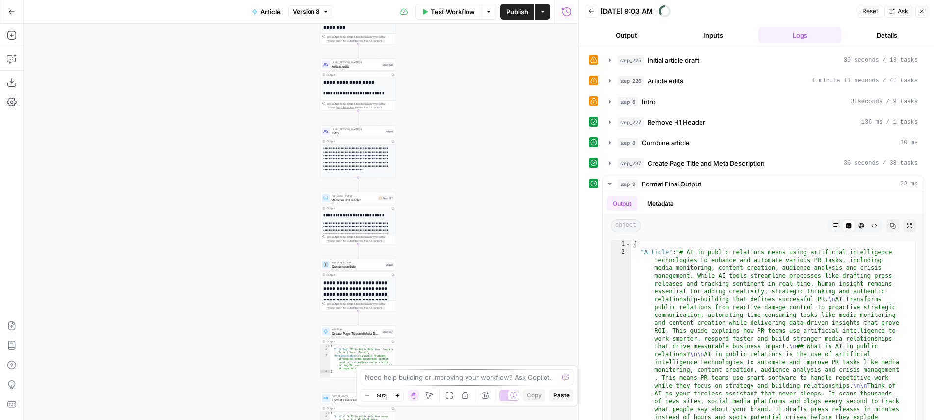
click at [451, 227] on div "**********" at bounding box center [301, 222] width 555 height 396
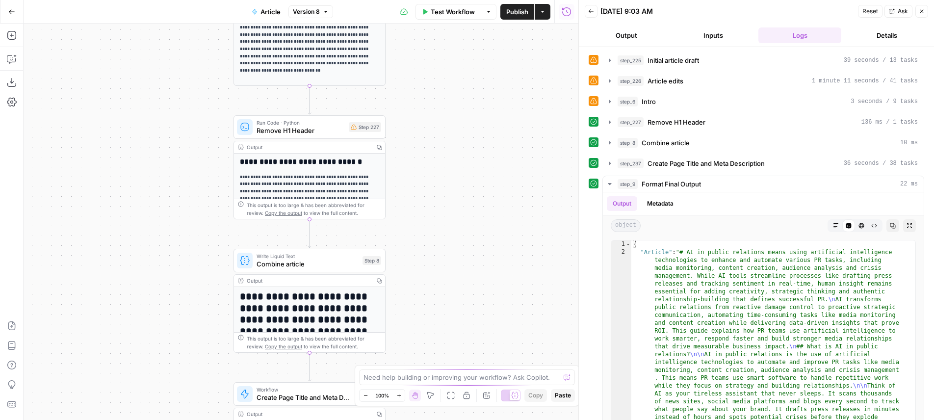
drag, startPoint x: 433, startPoint y: 259, endPoint x: 450, endPoint y: 236, distance: 28.8
click at [471, 226] on div "**********" at bounding box center [301, 222] width 555 height 396
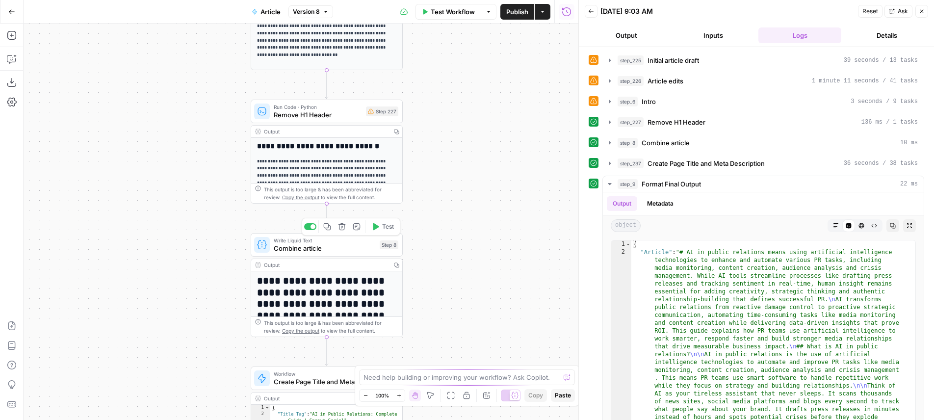
click at [397, 251] on div "Write Liquid Text Combine article Step 8 Copy step Delete step Edit Note Test" at bounding box center [326, 244] width 144 height 17
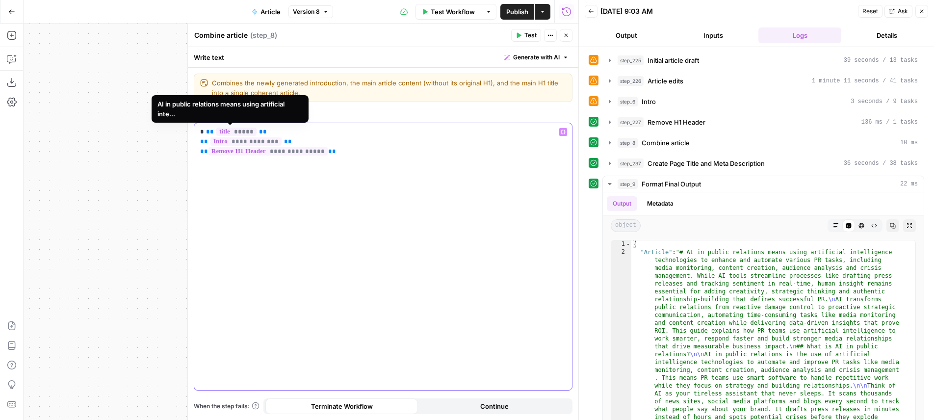
click at [238, 131] on span "*****" at bounding box center [236, 132] width 40 height 8
click at [445, 199] on div "**********" at bounding box center [383, 256] width 378 height 267
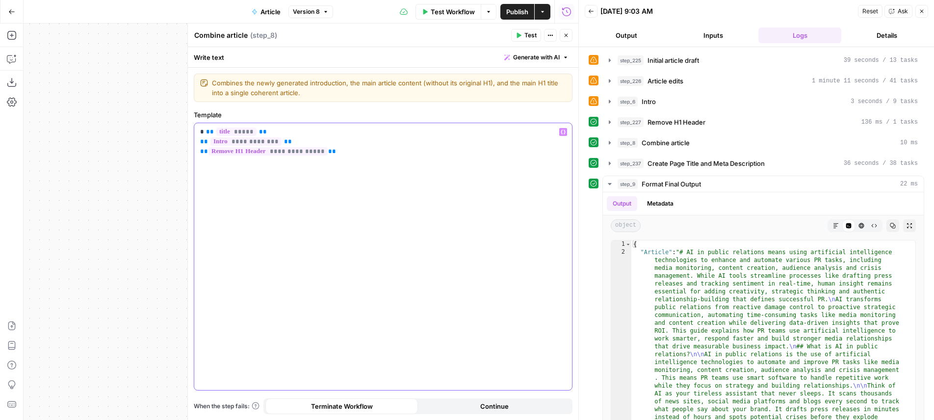
click at [322, 133] on p "**********" at bounding box center [383, 141] width 366 height 29
drag, startPoint x: 570, startPoint y: 33, endPoint x: 539, endPoint y: 83, distance: 58.8
click at [570, 33] on button "Close" at bounding box center [566, 35] width 13 height 13
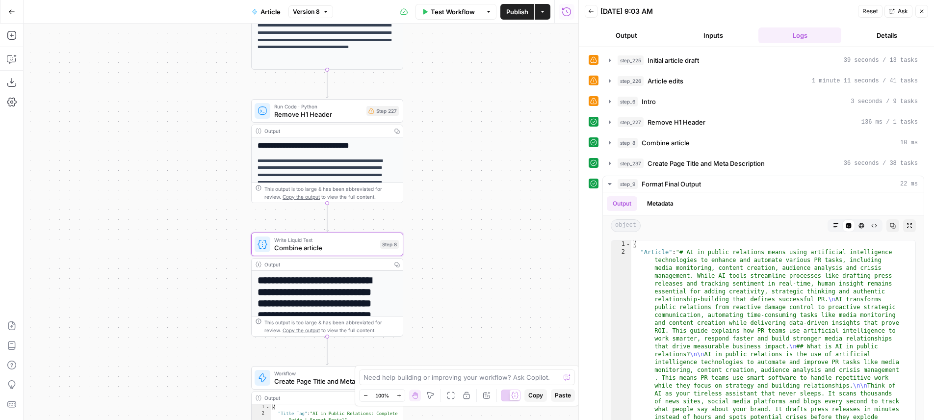
drag, startPoint x: 448, startPoint y: 247, endPoint x: 462, endPoint y: 218, distance: 31.8
click at [462, 218] on div "**********" at bounding box center [301, 222] width 555 height 396
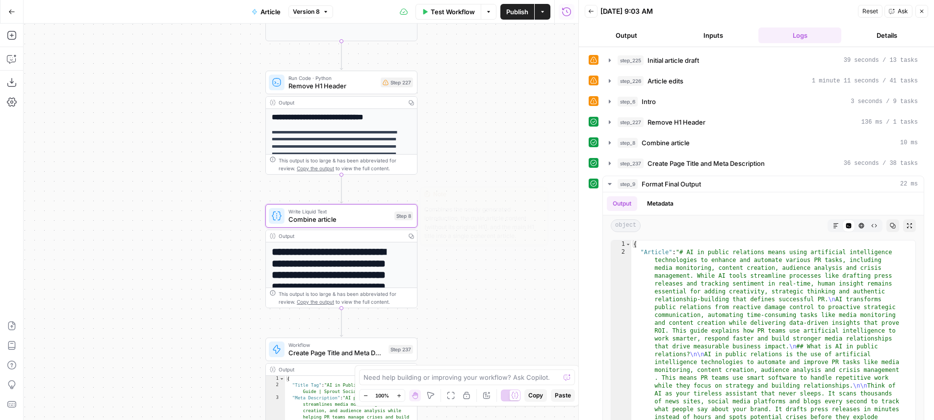
click at [386, 218] on span "Combine article" at bounding box center [340, 219] width 102 height 10
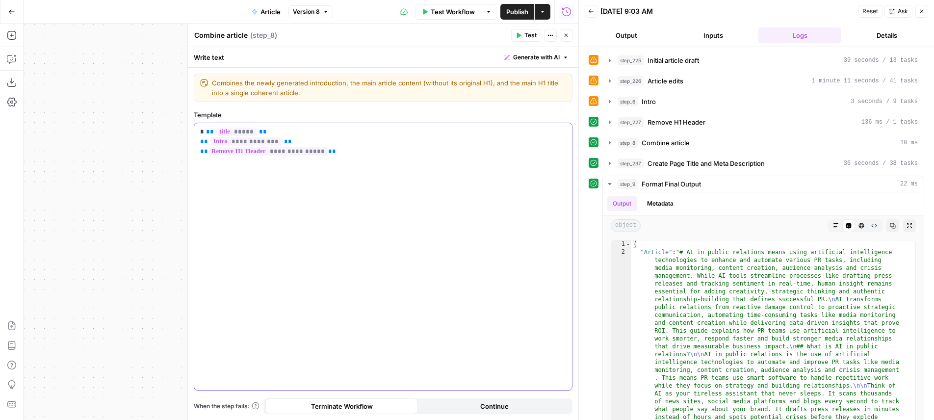
click at [276, 130] on p "**********" at bounding box center [383, 141] width 366 height 29
click at [533, 38] on span "Test" at bounding box center [531, 35] width 12 height 9
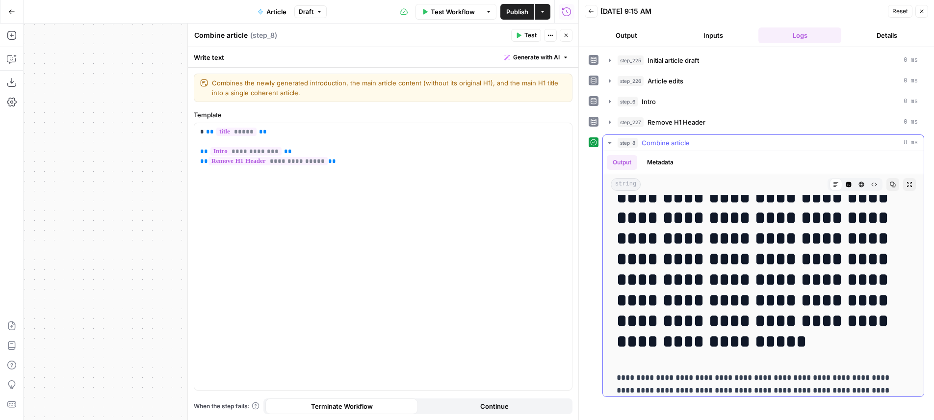
scroll to position [161, 0]
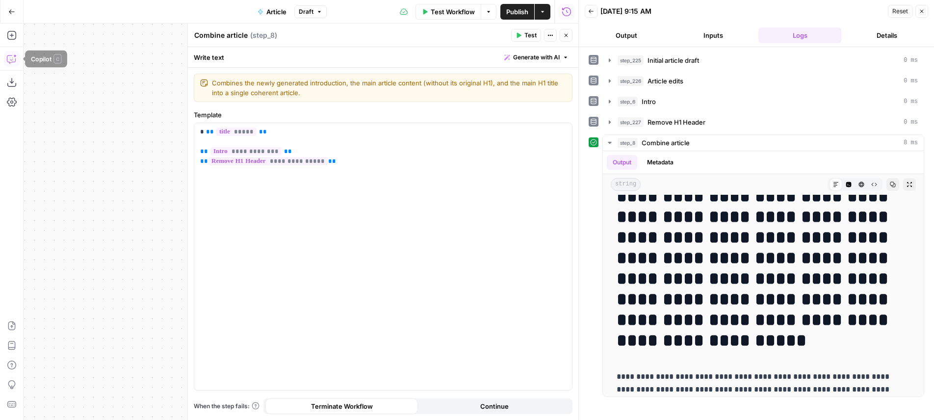
click at [10, 53] on button "Copilot" at bounding box center [12, 59] width 16 height 16
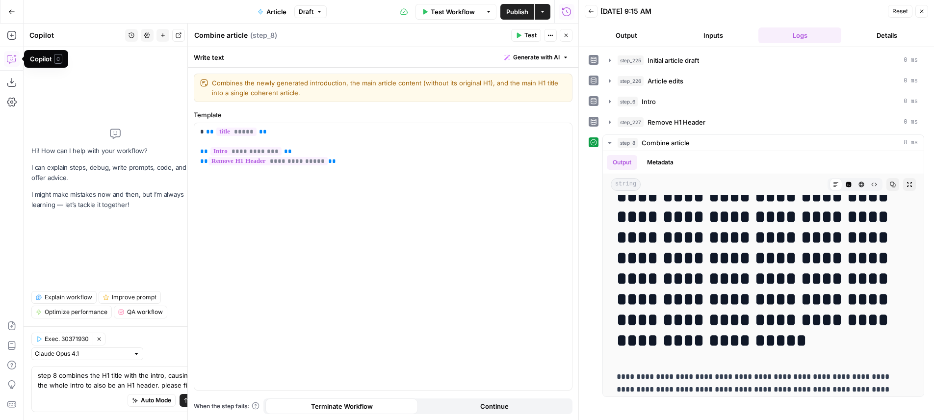
type textarea "step 8 combines the H1 title with the intro, causing the whole intro to also be…"
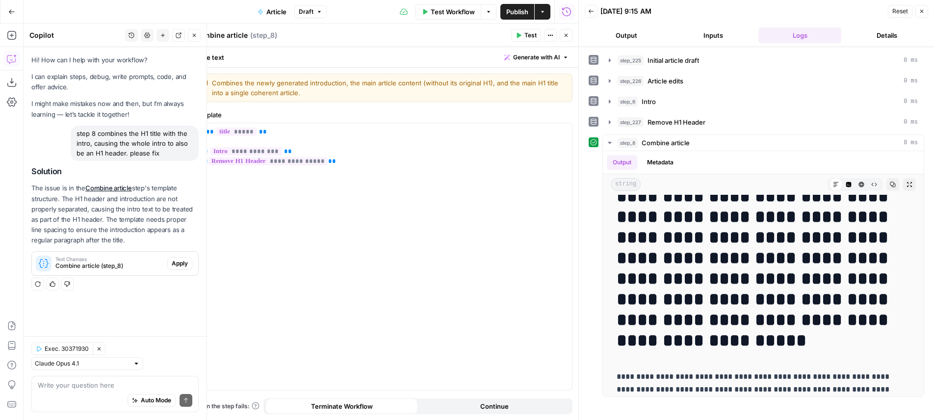
click at [178, 264] on span "Apply" at bounding box center [180, 263] width 16 height 9
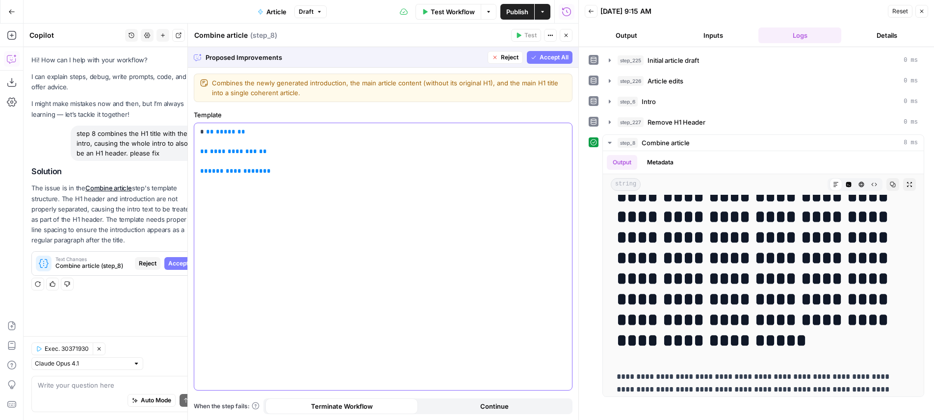
click at [316, 249] on div "**********" at bounding box center [383, 256] width 378 height 267
click at [176, 266] on span "Accept" at bounding box center [178, 263] width 20 height 9
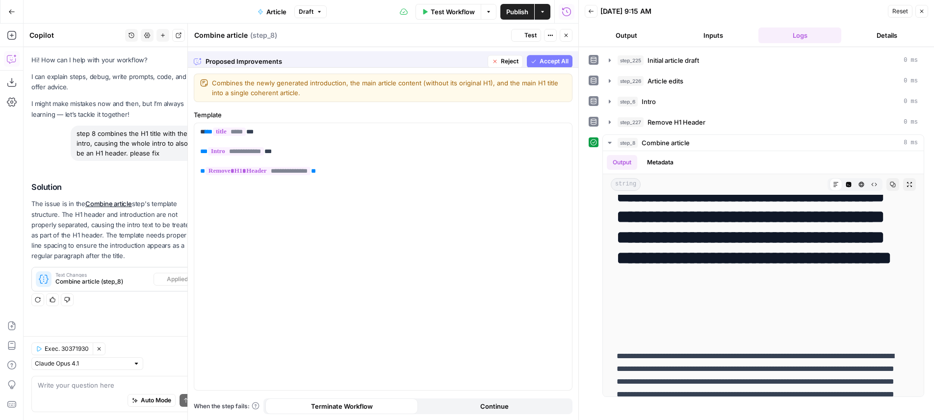
scroll to position [0, 0]
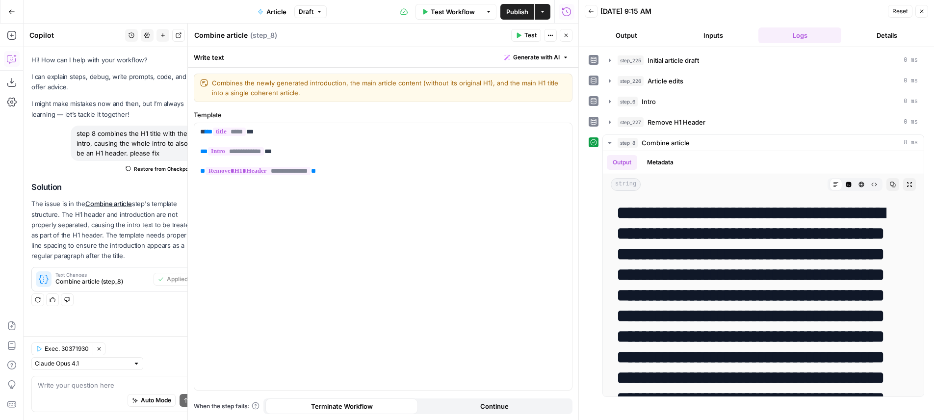
click at [533, 40] on button "Test" at bounding box center [526, 35] width 30 height 13
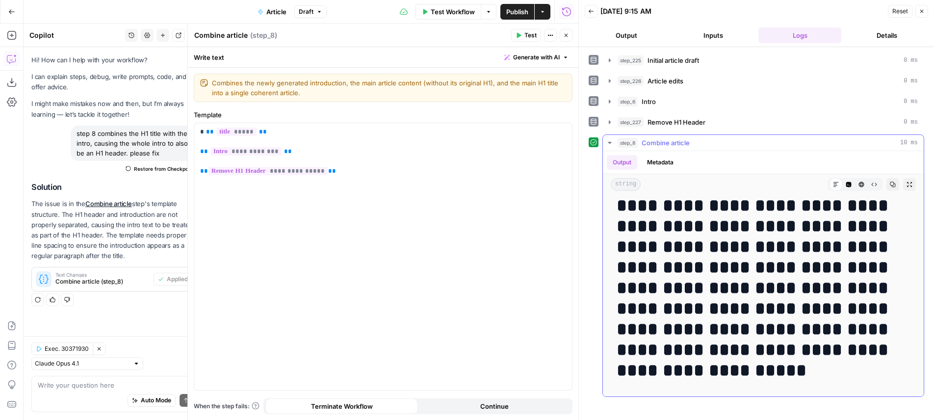
scroll to position [245, 0]
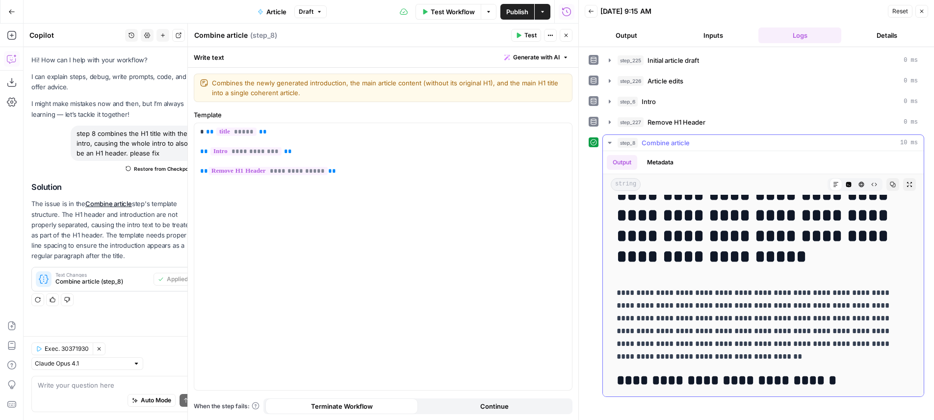
click at [887, 183] on button "Copy" at bounding box center [893, 184] width 13 height 13
click at [846, 183] on icon "button" at bounding box center [849, 185] width 6 height 6
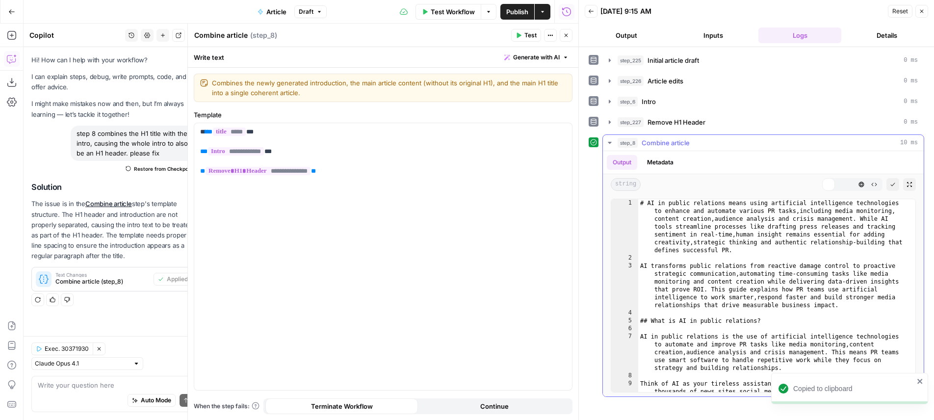
scroll to position [0, 0]
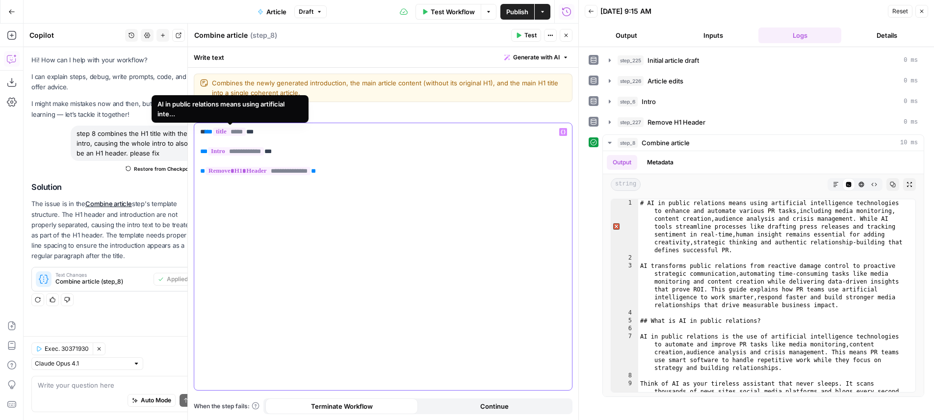
click at [230, 131] on span "*****" at bounding box center [229, 132] width 33 height 8
click at [712, 43] on header "Back 09/29/25 at 9:15 AM Reset Close Output Inputs Logs Details" at bounding box center [756, 23] width 355 height 47
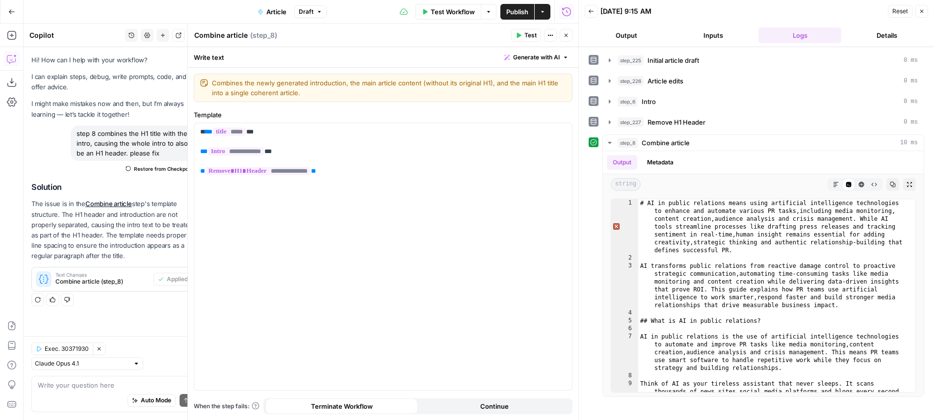
click at [708, 41] on button "Inputs" at bounding box center [713, 35] width 83 height 16
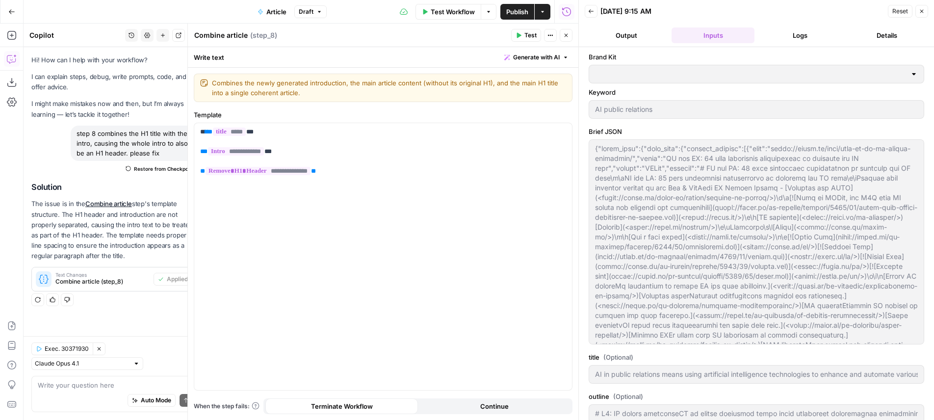
type input "# H1: AI public relationsAI in public relations means using artificial intellig…"
type input "Sprout Social"
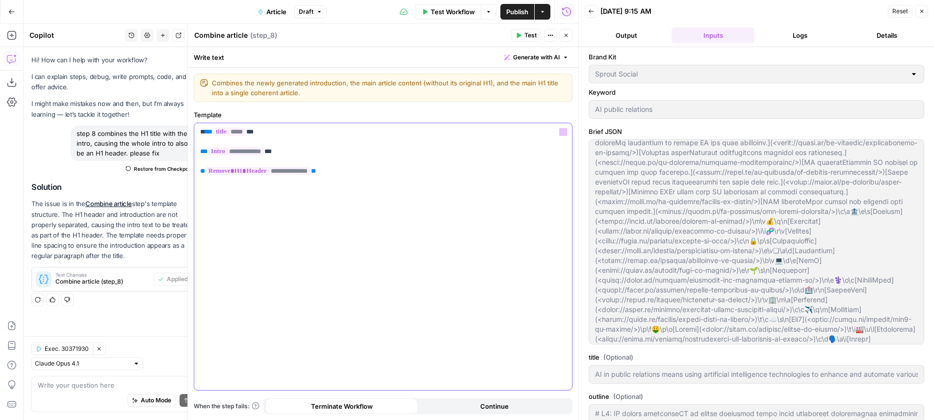
click at [314, 163] on p "**********" at bounding box center [383, 151] width 366 height 49
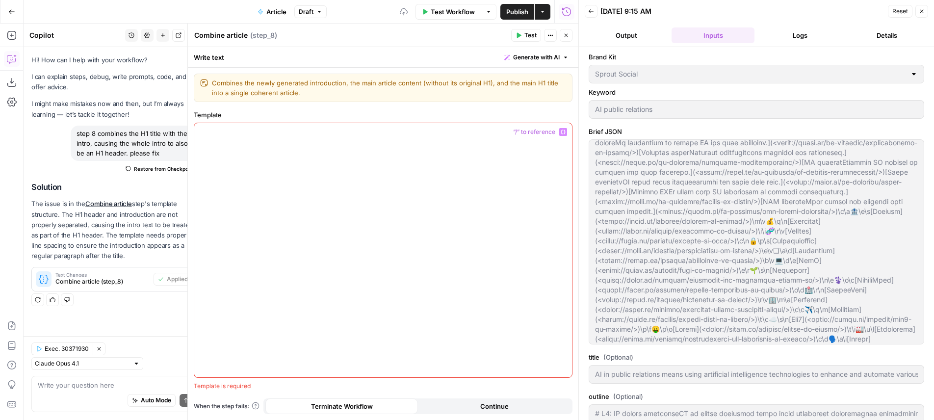
click at [566, 40] on button "Close" at bounding box center [566, 35] width 13 height 13
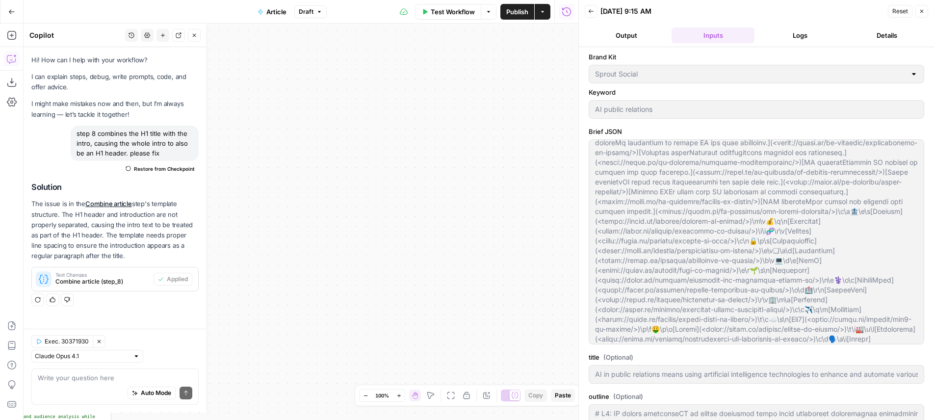
click at [296, 14] on button "Draft" at bounding box center [310, 11] width 32 height 13
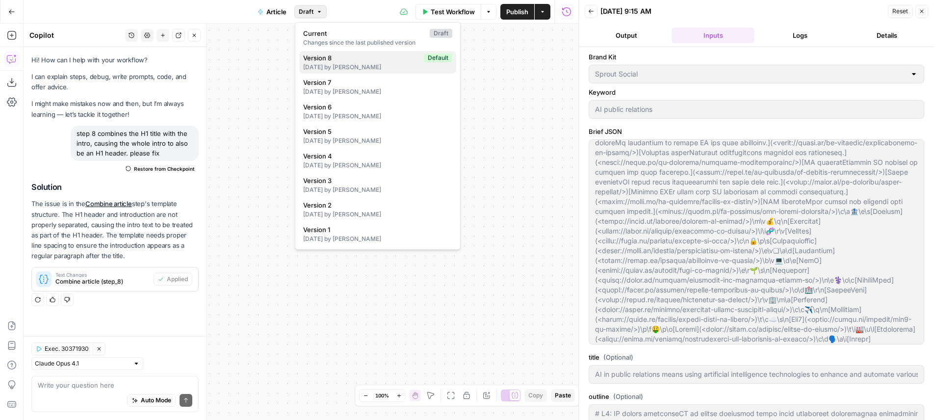
click at [312, 60] on span "Version 8" at bounding box center [361, 58] width 117 height 10
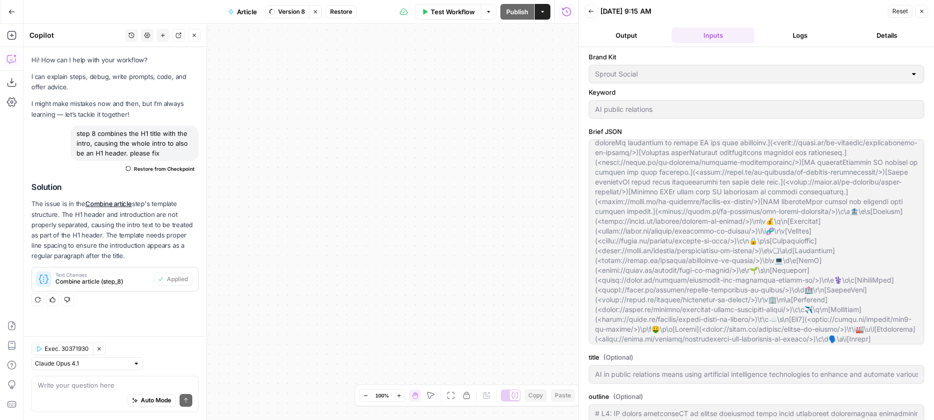
click at [330, 11] on button "Restore" at bounding box center [341, 11] width 31 height 13
type input "# H1: AI public relationsAI in public relations means using artificial intellig…"
click at [430, 117] on span "Restore" at bounding box center [434, 113] width 26 height 10
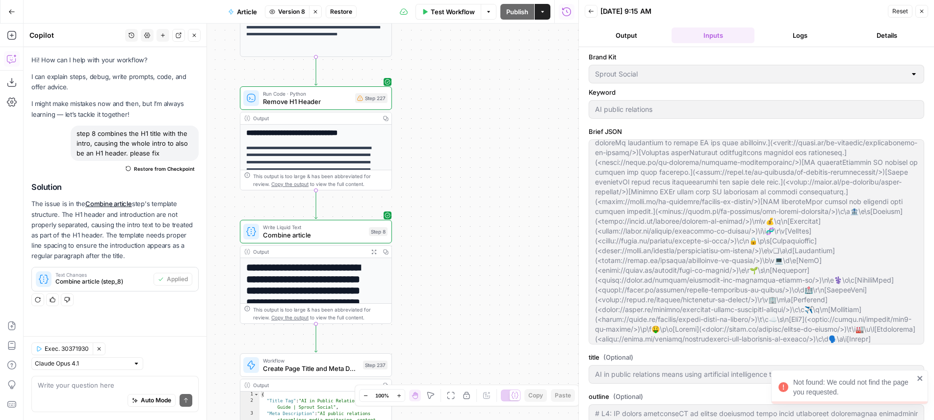
drag, startPoint x: 329, startPoint y: 97, endPoint x: 648, endPoint y: 103, distance: 318.5
click at [578, 103] on div "**********" at bounding box center [301, 222] width 555 height 396
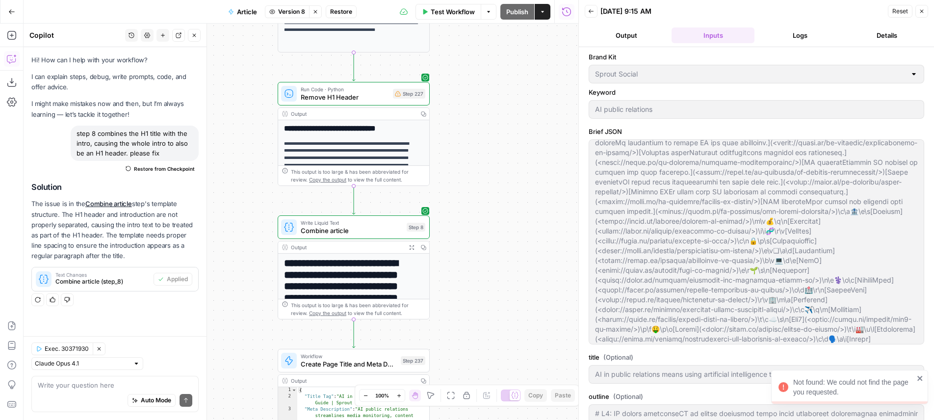
click at [588, 14] on button "Back" at bounding box center [591, 11] width 13 height 13
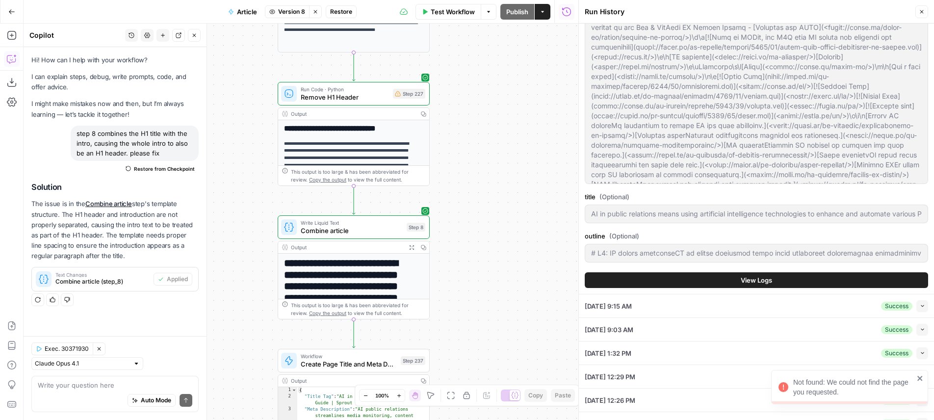
scroll to position [168, 0]
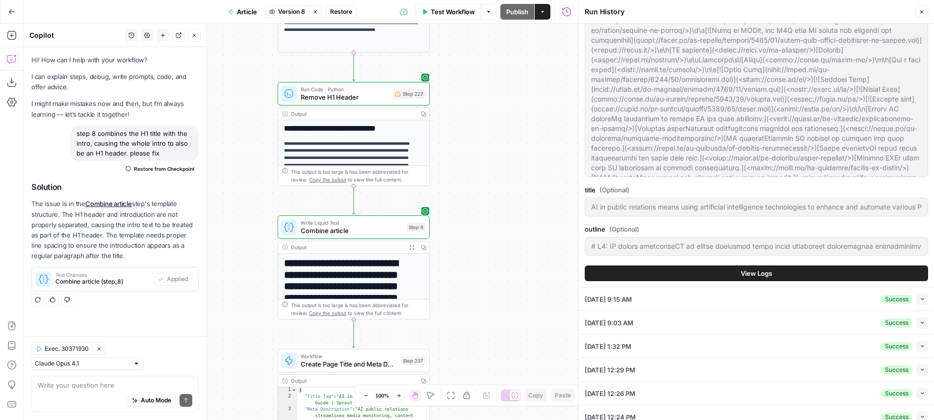
click at [755, 274] on span "View Logs" at bounding box center [756, 273] width 31 height 10
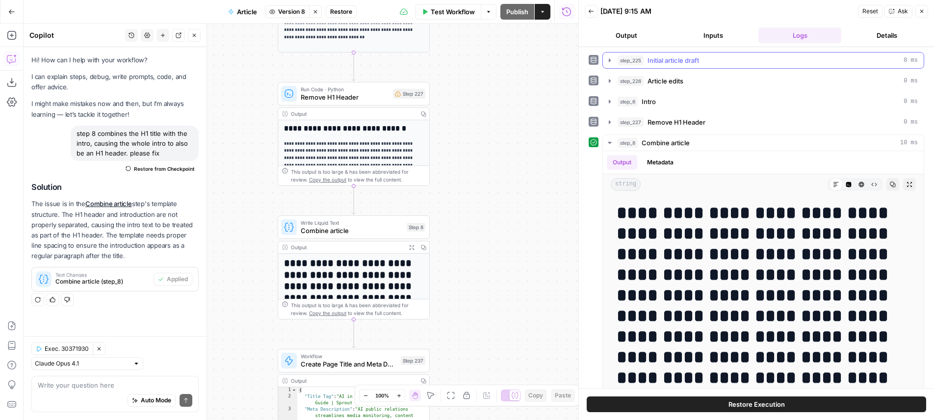
click at [702, 60] on div "step_225 Initial article draft 0 ms" at bounding box center [768, 60] width 300 height 10
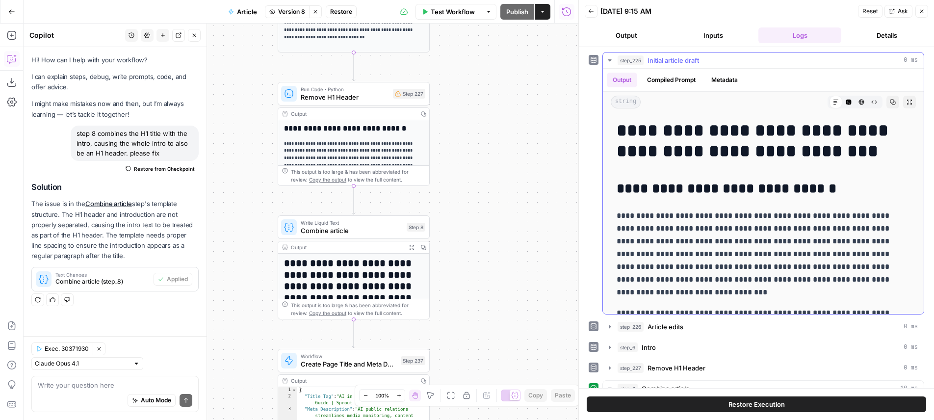
click at [702, 60] on div "step_225 Initial article draft 0 ms" at bounding box center [768, 60] width 300 height 10
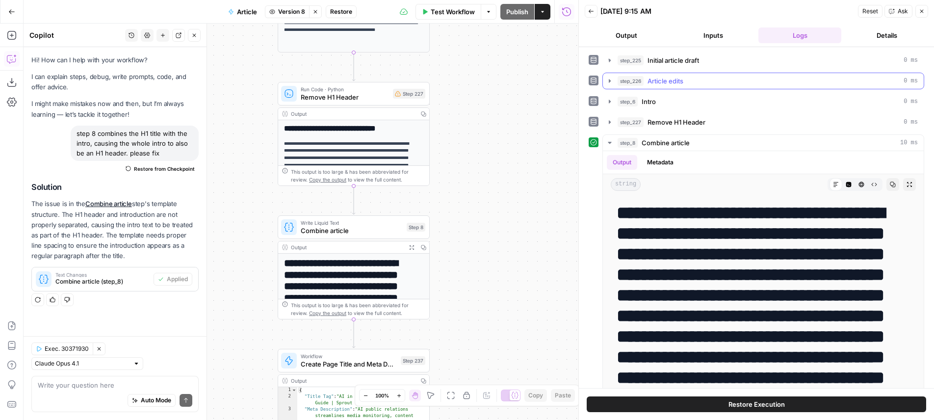
click at [704, 76] on button "step_226 Article edits 0 ms" at bounding box center [763, 81] width 321 height 16
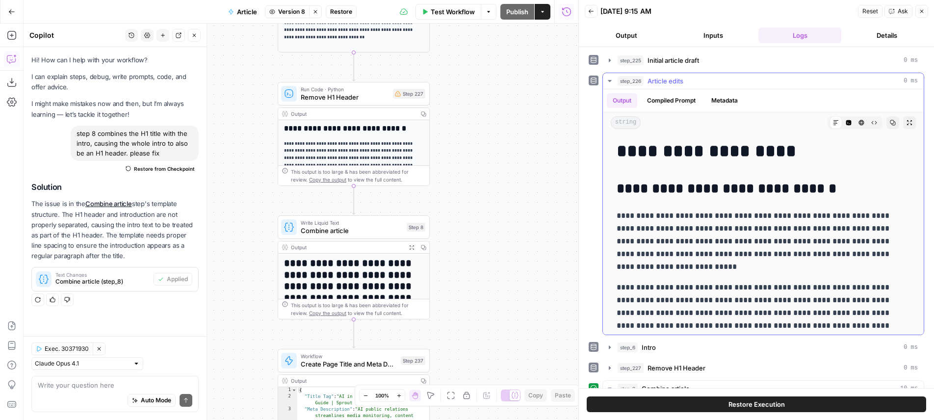
click at [704, 76] on button "step_226 Article edits 0 ms" at bounding box center [763, 81] width 321 height 16
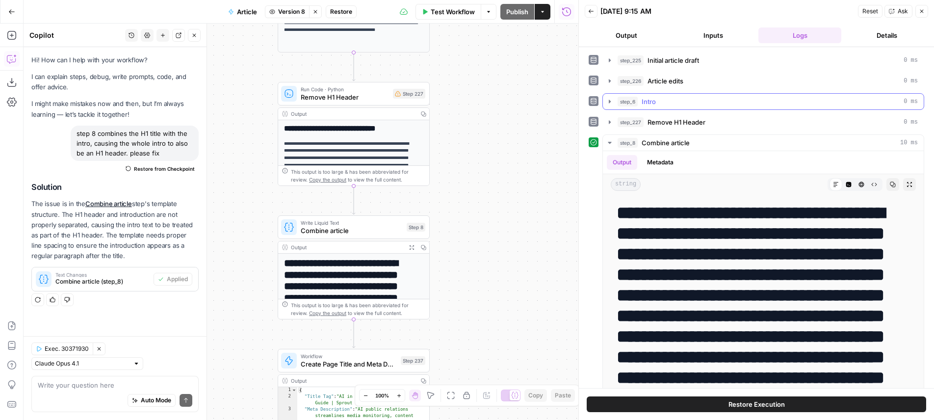
click at [701, 105] on div "step_6 Intro 0 ms" at bounding box center [768, 102] width 300 height 10
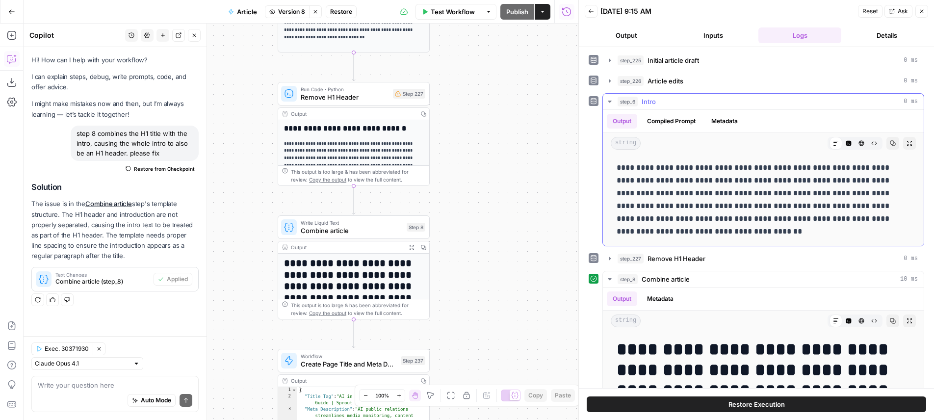
click at [701, 105] on div "step_6 Intro 0 ms" at bounding box center [768, 102] width 300 height 10
click at [693, 131] on div "**********" at bounding box center [757, 292] width 336 height 481
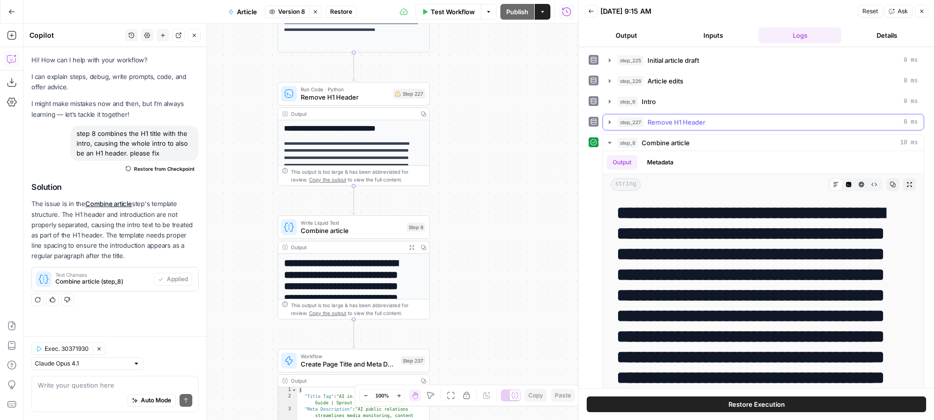
click at [692, 125] on span "Remove H1 Header" at bounding box center [677, 122] width 58 height 10
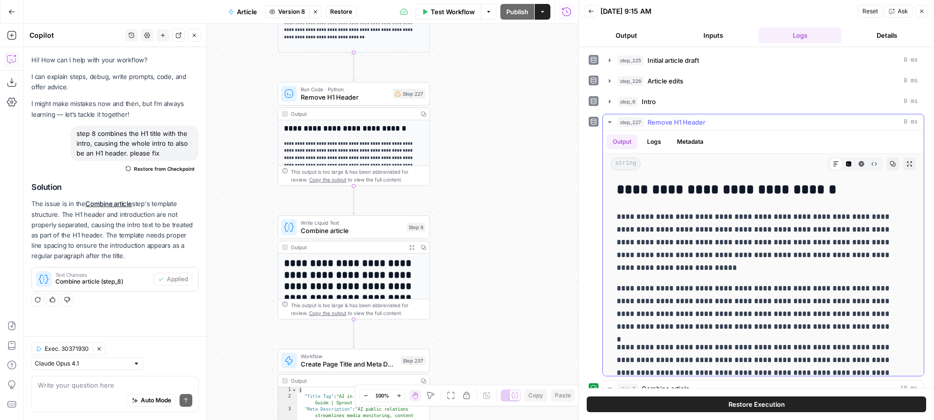
click at [692, 124] on span "Remove H1 Header" at bounding box center [677, 122] width 58 height 10
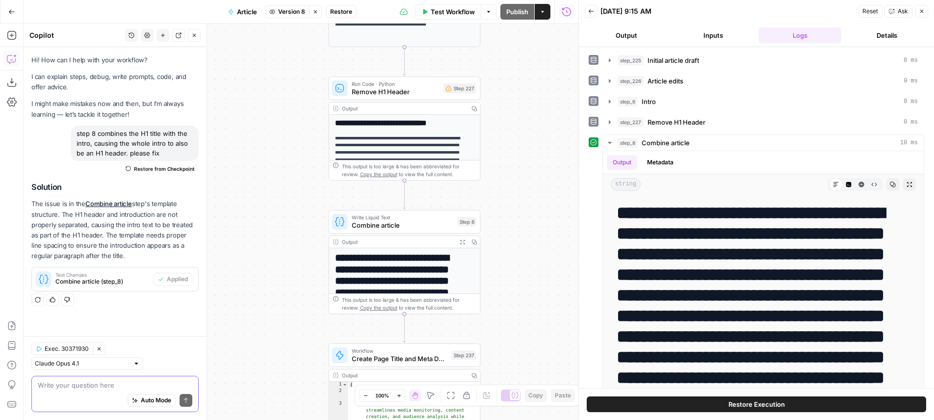
click at [147, 382] on textarea at bounding box center [115, 385] width 155 height 10
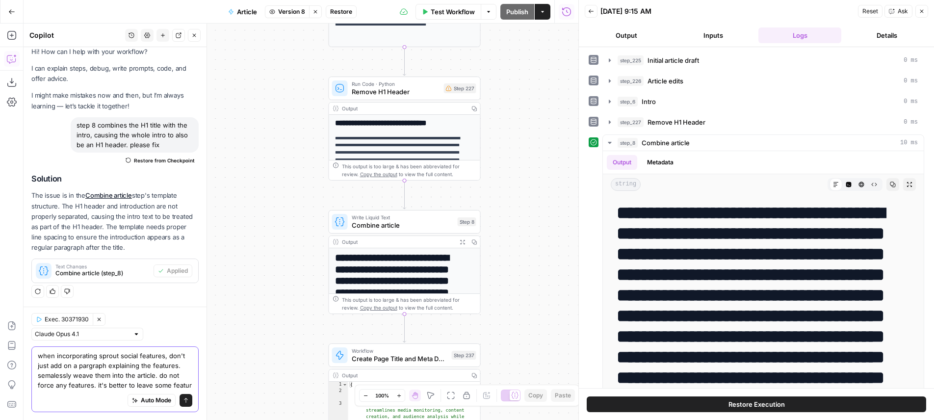
scroll to position [18, 0]
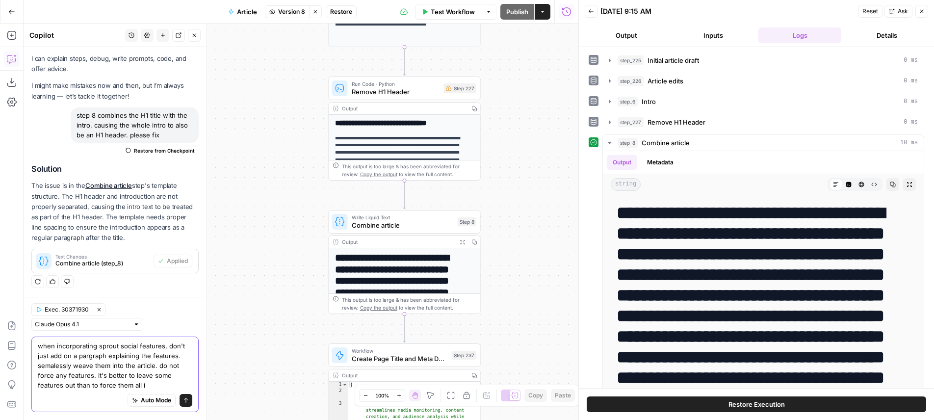
type textarea "when incorporating sprout social features, don't just add on a pargraph explain…"
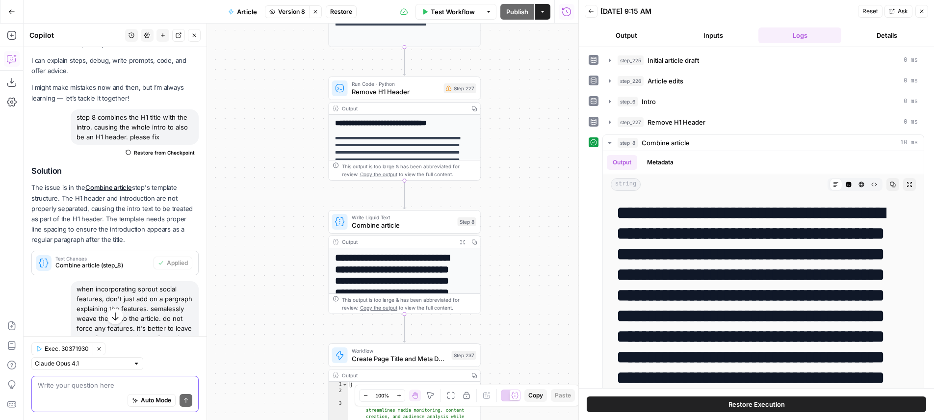
scroll to position [215, 0]
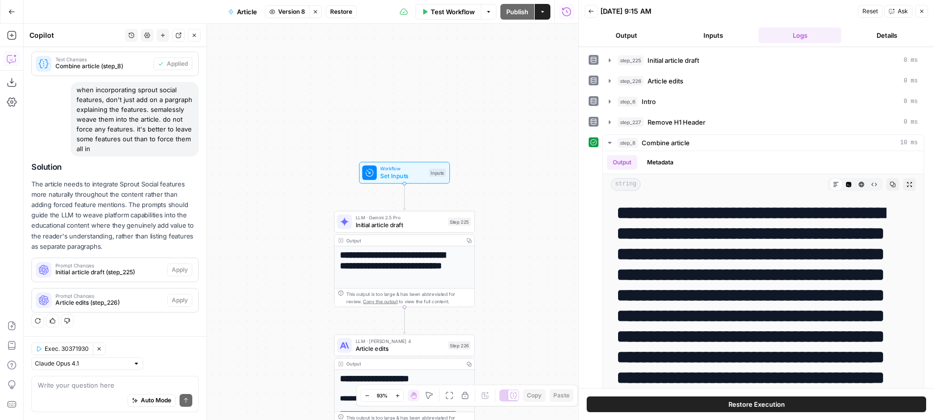
click at [315, 14] on icon "button" at bounding box center [316, 12] width 6 height 6
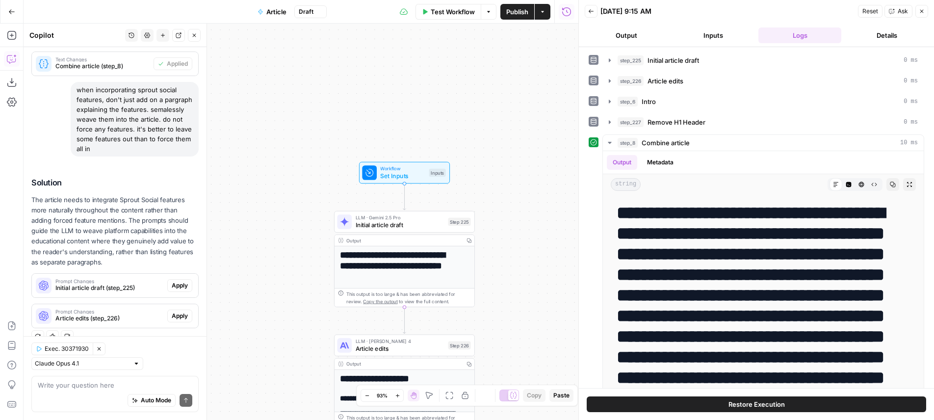
scroll to position [231, 0]
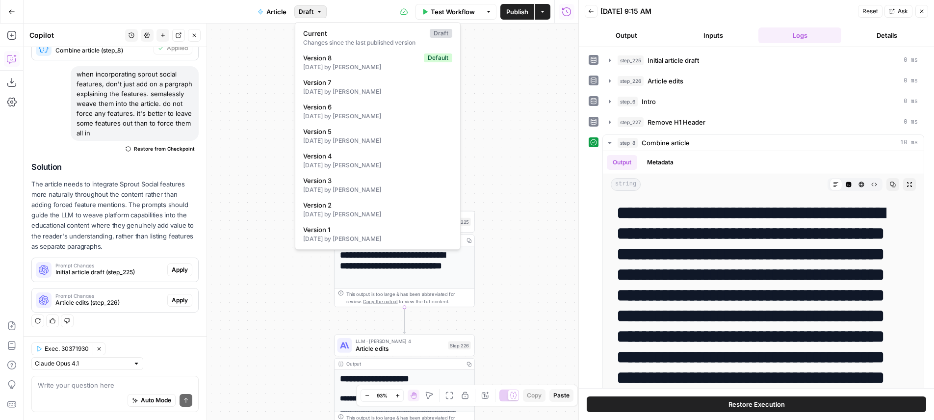
click at [315, 15] on button "Draft" at bounding box center [310, 11] width 32 height 13
click at [326, 61] on span "Version 8" at bounding box center [361, 58] width 117 height 10
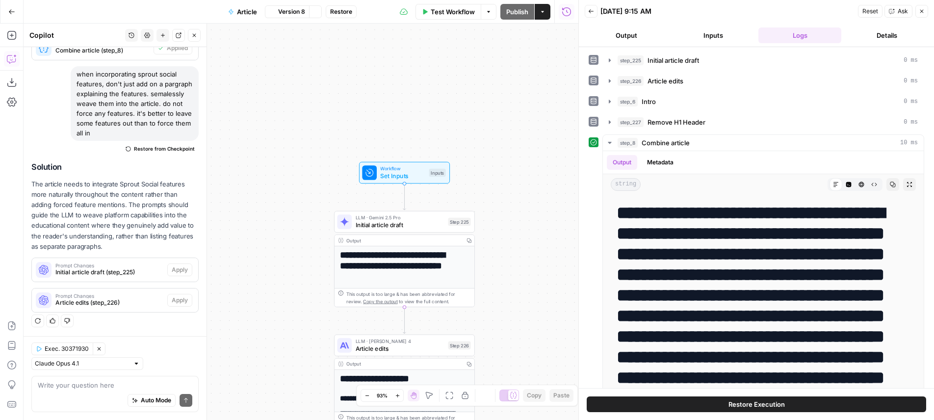
click at [338, 21] on div "Go Back Article Version 8 Stop viewing Restore Test Workflow Options Publish Ac…" at bounding box center [289, 11] width 578 height 23
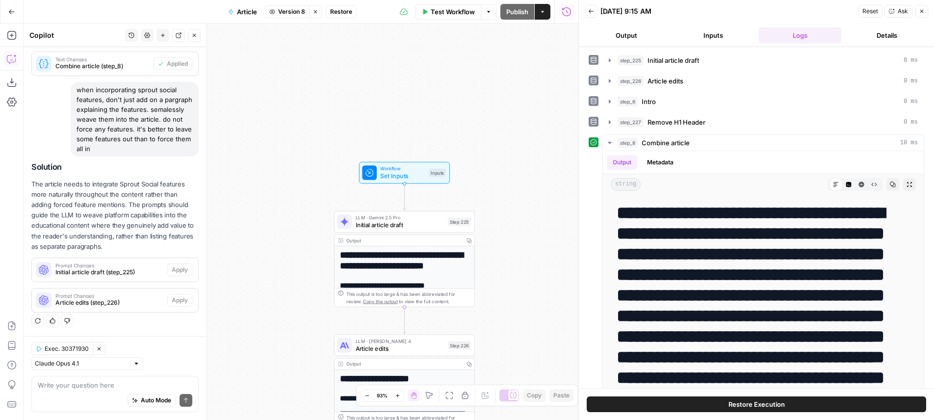
scroll to position [215, 0]
click at [339, 15] on span "Restore" at bounding box center [341, 11] width 22 height 9
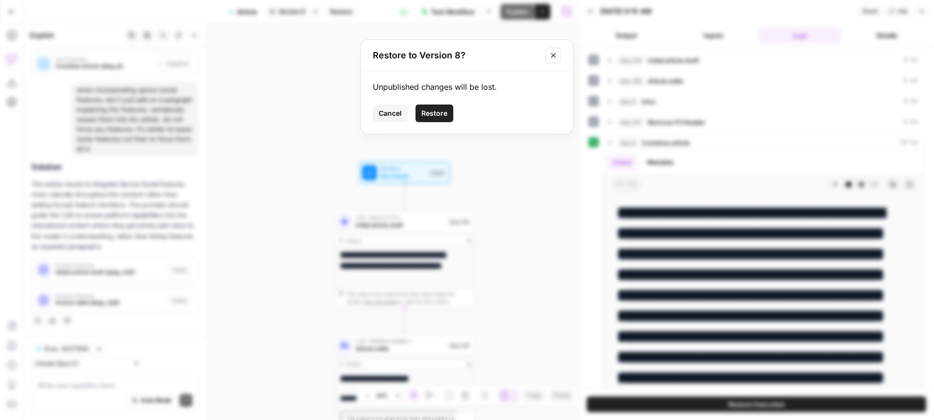
click at [444, 111] on span "Restore" at bounding box center [434, 113] width 26 height 10
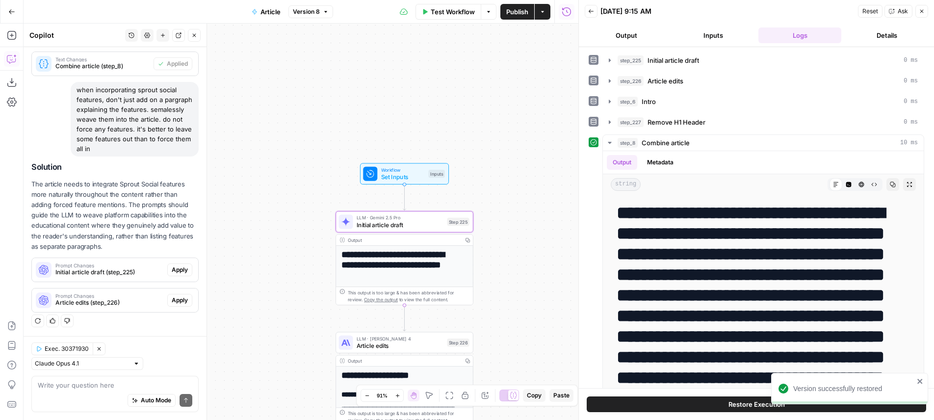
click at [172, 270] on span "Apply" at bounding box center [180, 269] width 16 height 9
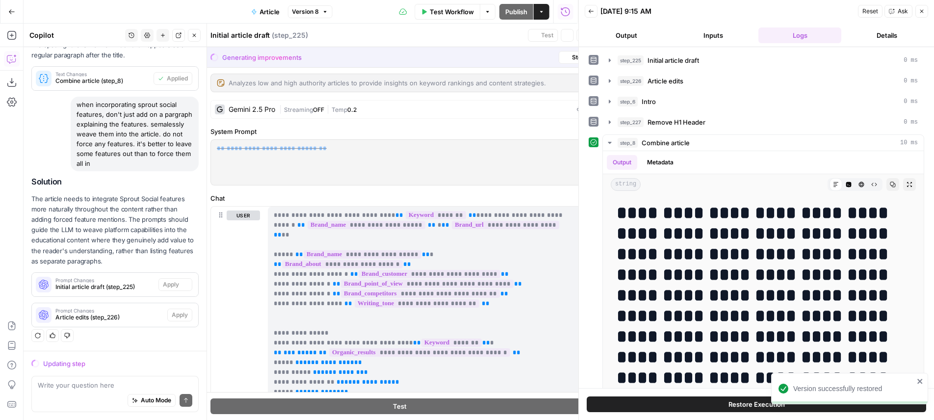
scroll to position [185, 0]
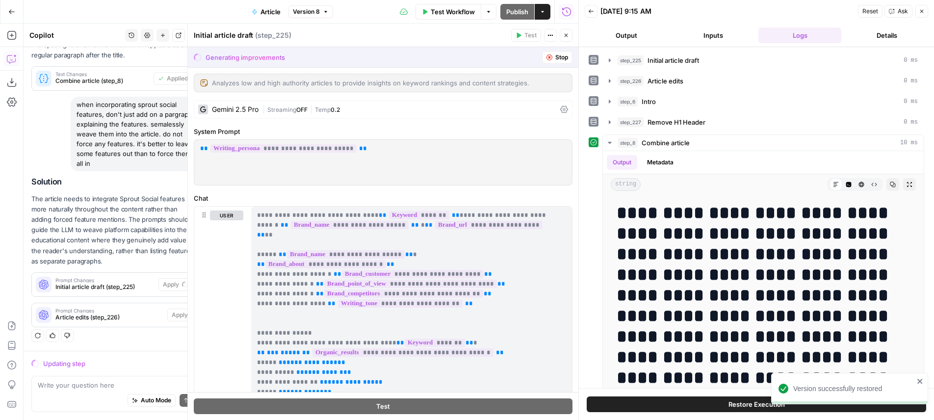
click at [924, 12] on icon "button" at bounding box center [922, 11] width 6 height 6
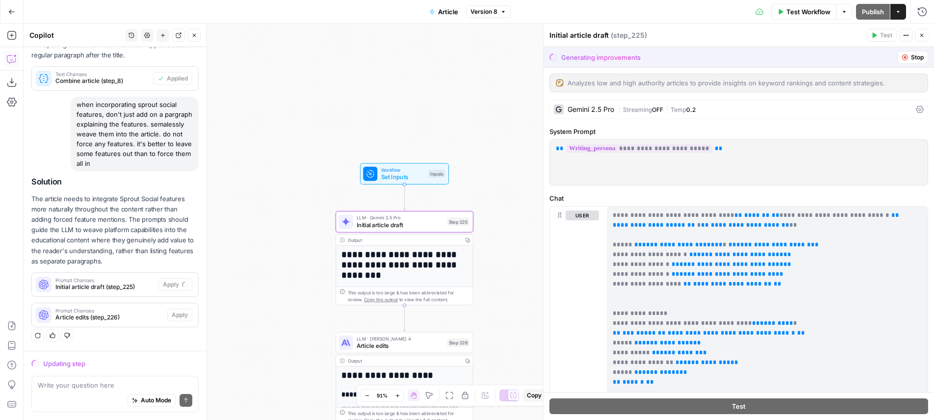
click at [496, 284] on div "**********" at bounding box center [479, 222] width 911 height 396
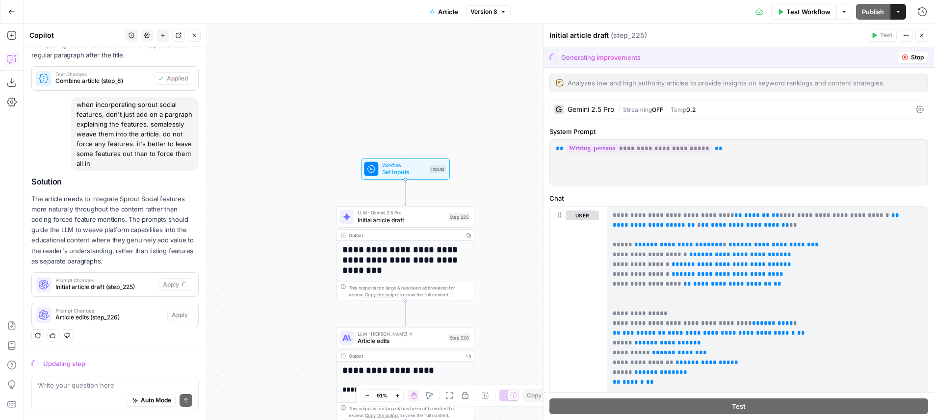
drag, startPoint x: 495, startPoint y: 270, endPoint x: 492, endPoint y: 213, distance: 57.0
click at [492, 213] on div "**********" at bounding box center [479, 222] width 911 height 396
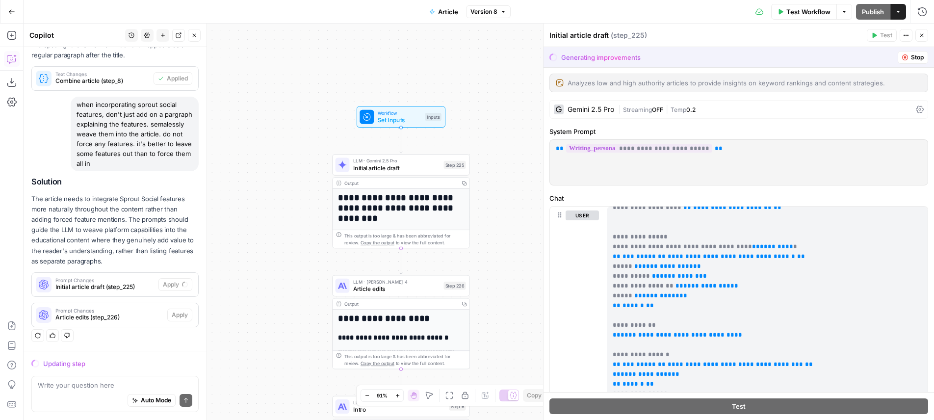
scroll to position [120, 0]
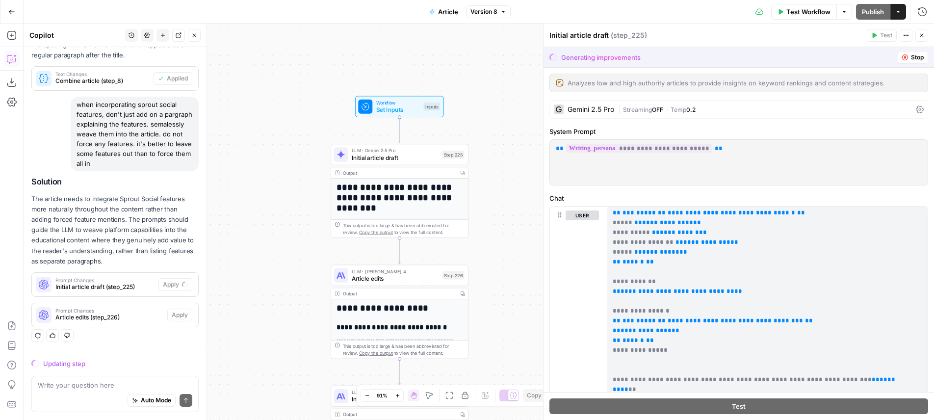
drag, startPoint x: 508, startPoint y: 108, endPoint x: 506, endPoint y: 97, distance: 11.5
click at [506, 97] on div "**********" at bounding box center [479, 222] width 911 height 396
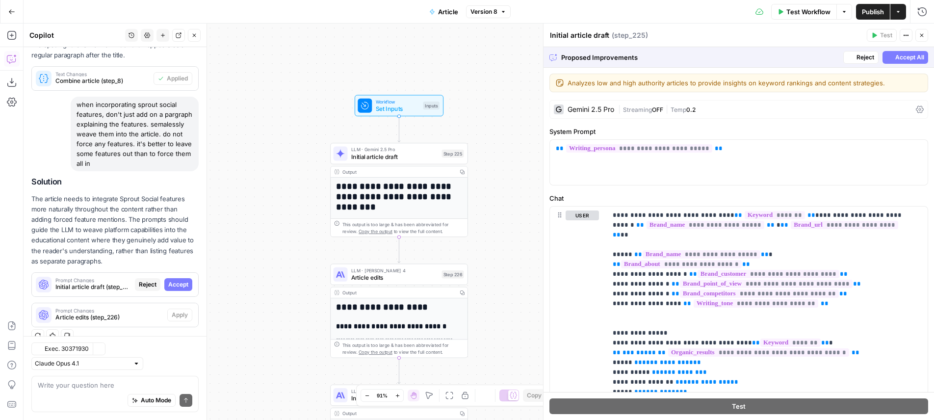
scroll to position [200, 0]
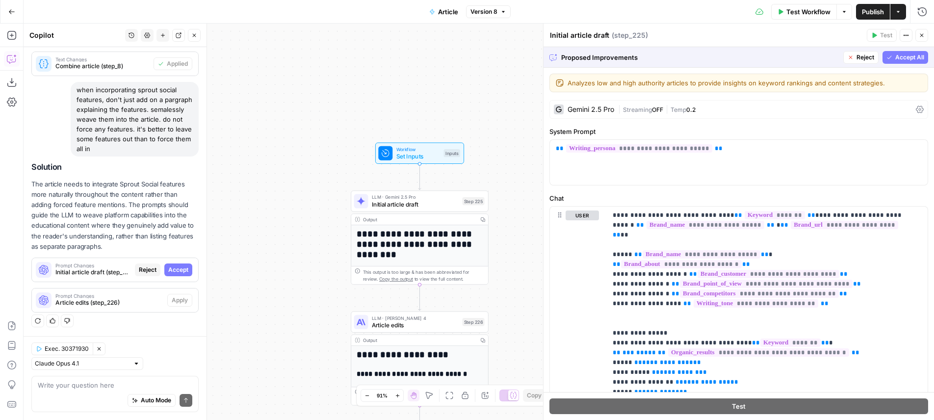
drag, startPoint x: 316, startPoint y: 123, endPoint x: 364, endPoint y: 98, distance: 53.8
click at [364, 98] on div "**********" at bounding box center [479, 222] width 911 height 396
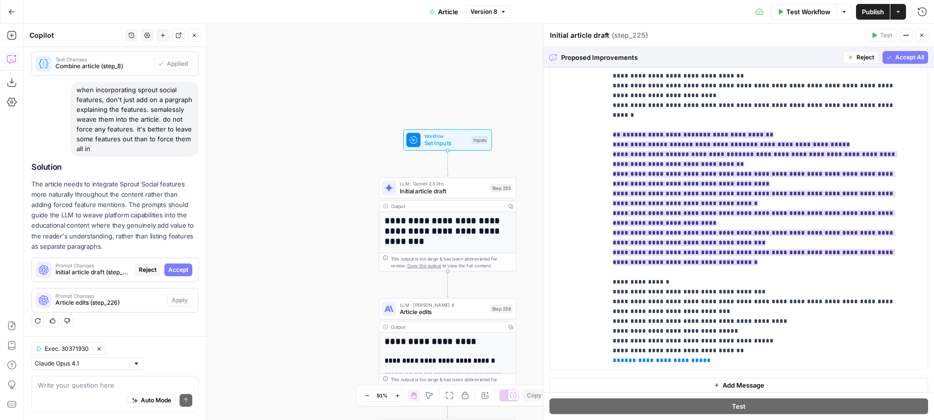
scroll to position [702, 0]
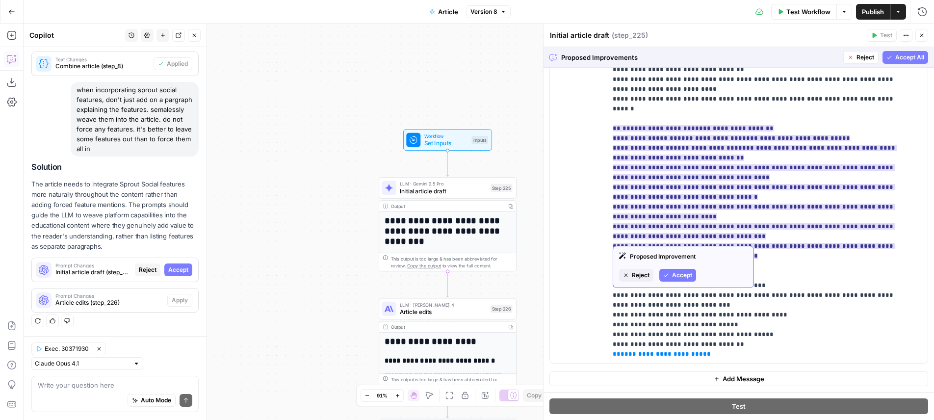
click at [686, 276] on span "Accept" at bounding box center [682, 275] width 20 height 9
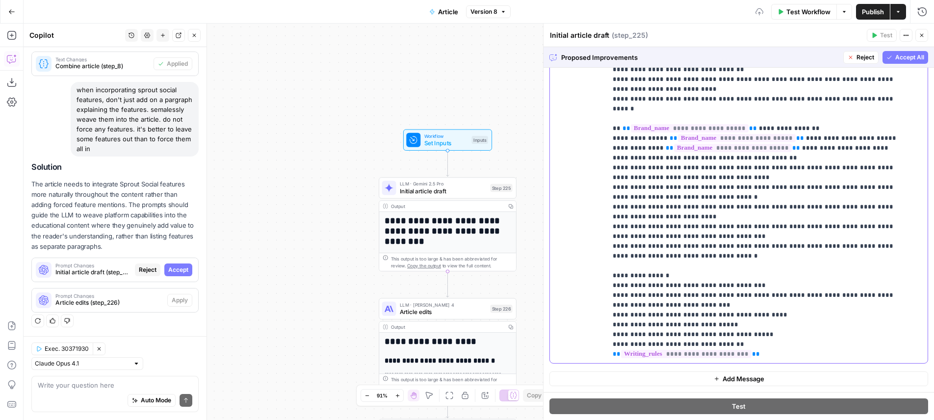
click at [771, 243] on p "**********" at bounding box center [760, 79] width 294 height 559
drag, startPoint x: 728, startPoint y: 215, endPoint x: 653, endPoint y: 217, distance: 74.6
click at [653, 217] on p "**********" at bounding box center [760, 79] width 294 height 559
click at [668, 185] on p "**********" at bounding box center [760, 79] width 294 height 559
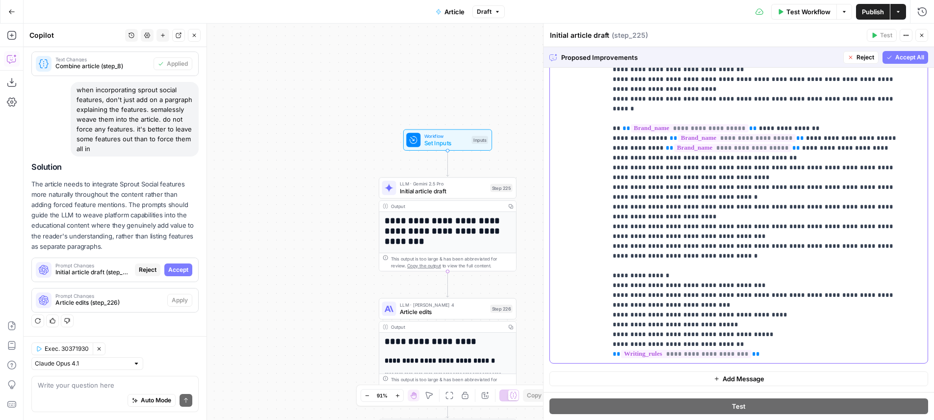
click at [667, 169] on p "**********" at bounding box center [760, 79] width 294 height 559
click at [781, 168] on p "**********" at bounding box center [760, 79] width 294 height 559
drag, startPoint x: 781, startPoint y: 168, endPoint x: 826, endPoint y: 168, distance: 45.1
click at [826, 168] on p "**********" at bounding box center [760, 79] width 294 height 559
click at [895, 57] on span "Accept All" at bounding box center [909, 57] width 29 height 9
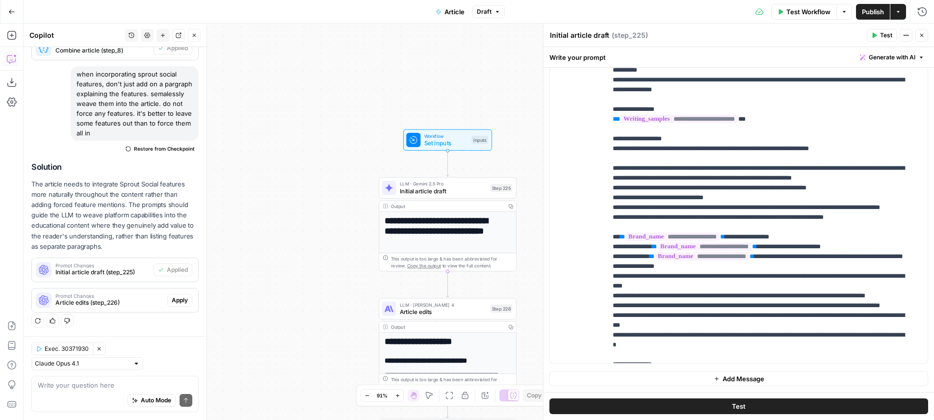
scroll to position [167, 0]
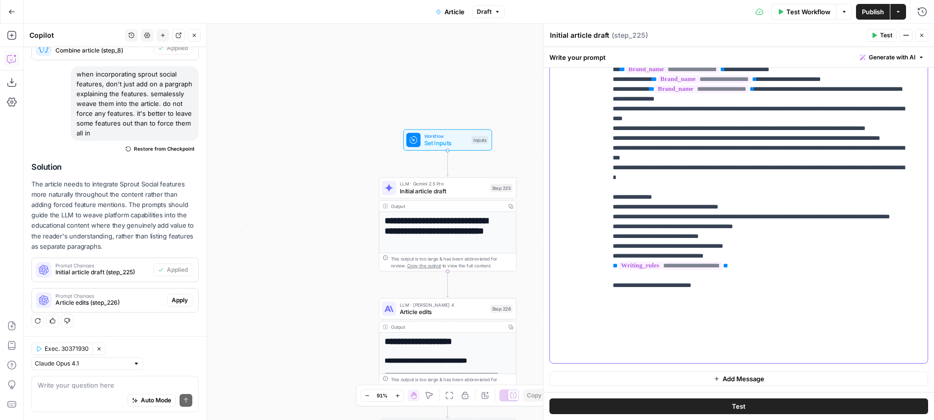
click at [838, 206] on p "**********" at bounding box center [760, 79] width 294 height 559
click at [817, 170] on p "**********" at bounding box center [760, 79] width 294 height 559
click at [918, 35] on button "Close" at bounding box center [922, 35] width 13 height 13
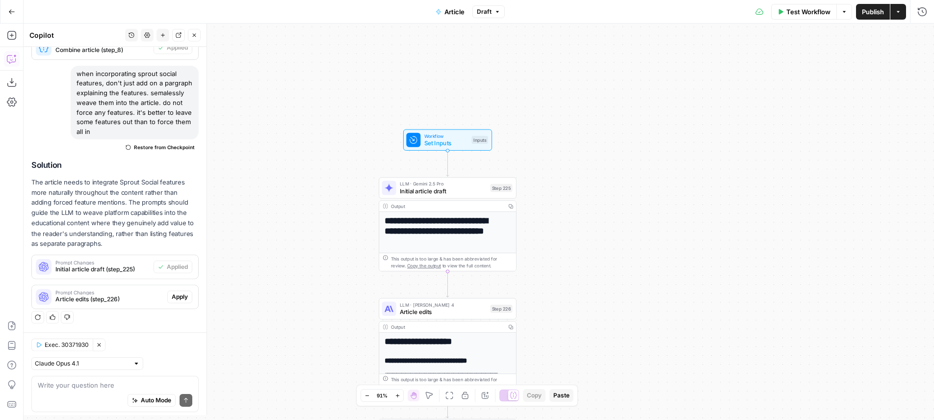
scroll to position [231, 0]
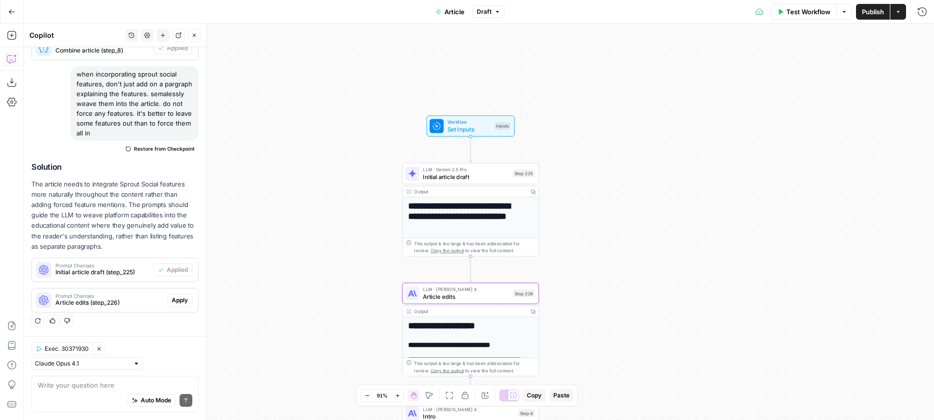
click at [172, 299] on span "Apply" at bounding box center [180, 300] width 16 height 9
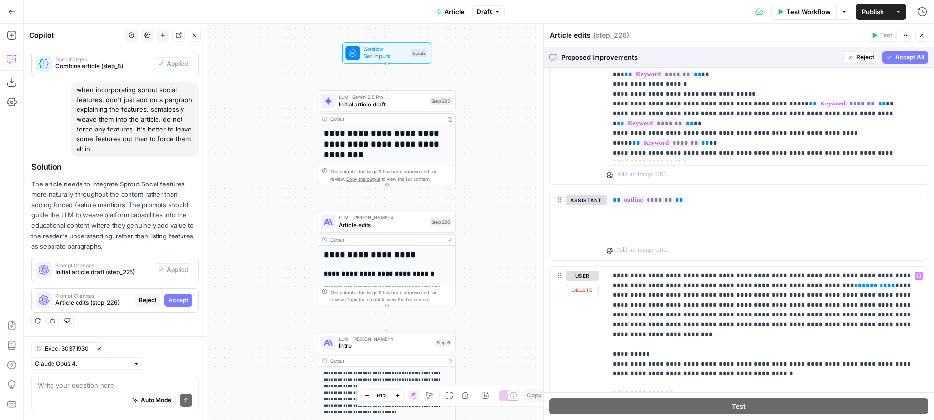
scroll to position [748, 0]
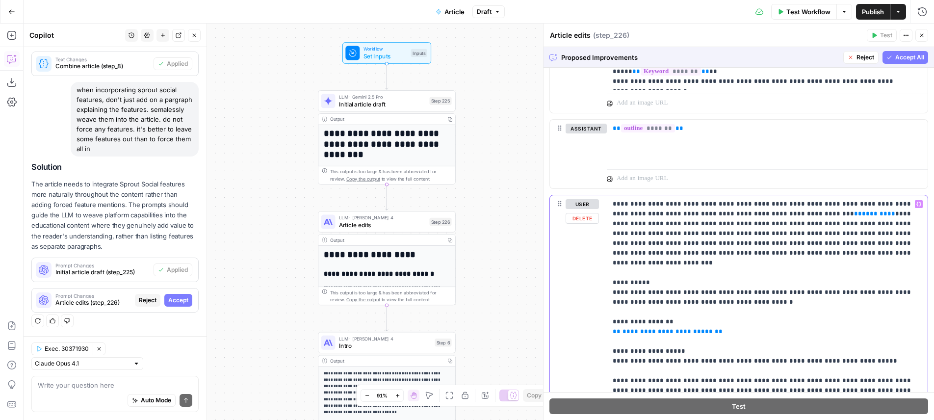
click at [731, 205] on p "**********" at bounding box center [764, 370] width 302 height 343
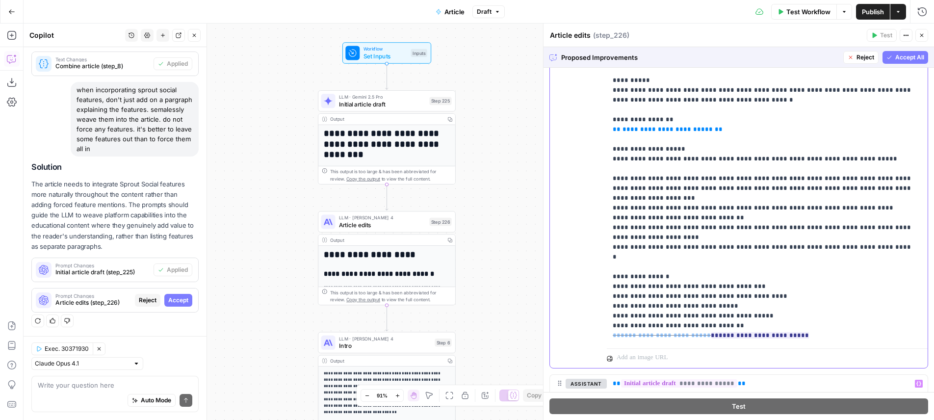
scroll to position [942, 0]
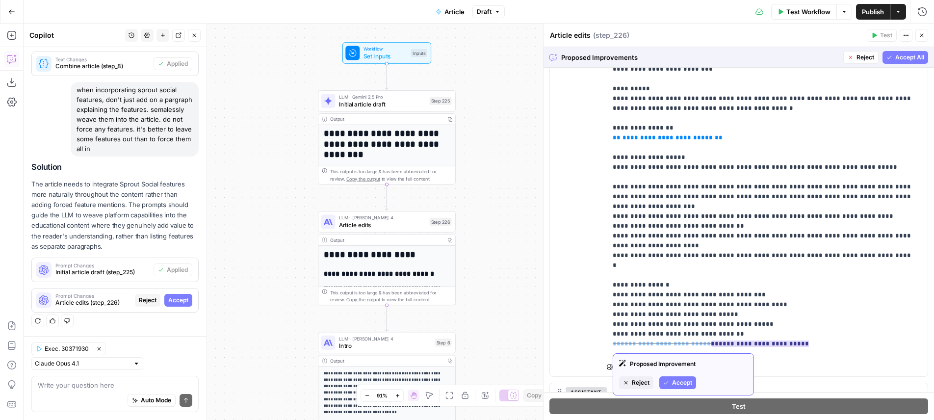
click at [628, 385] on icon "button" at bounding box center [626, 383] width 6 height 6
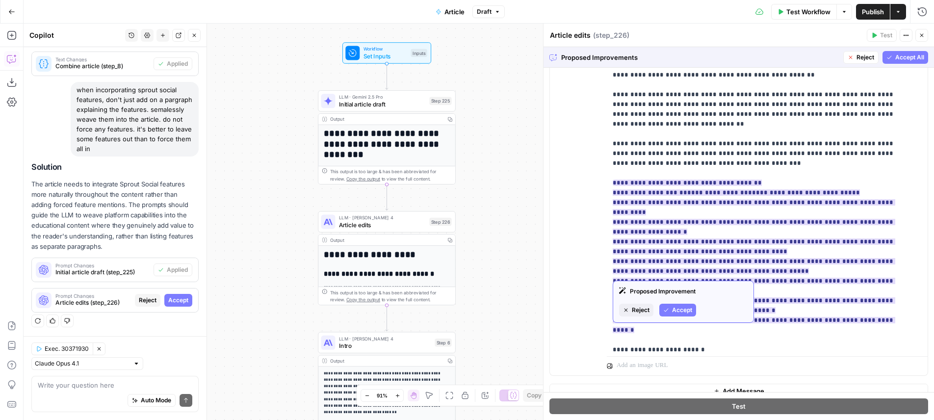
scroll to position [80, 0]
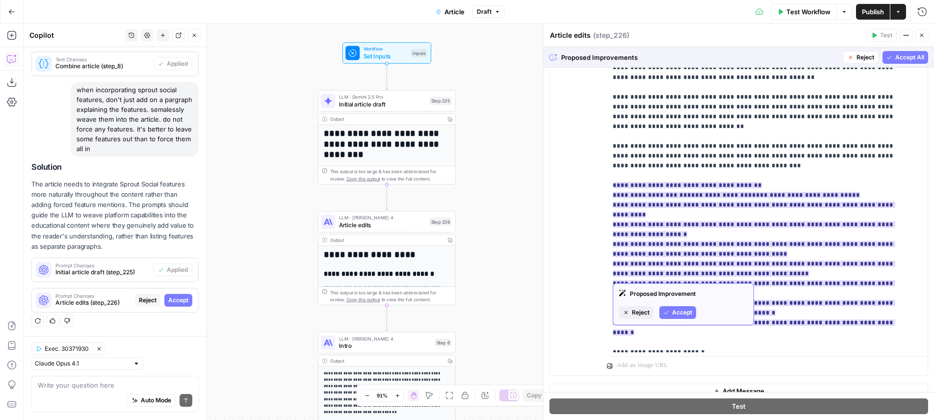
click at [683, 314] on span "Accept" at bounding box center [682, 312] width 20 height 9
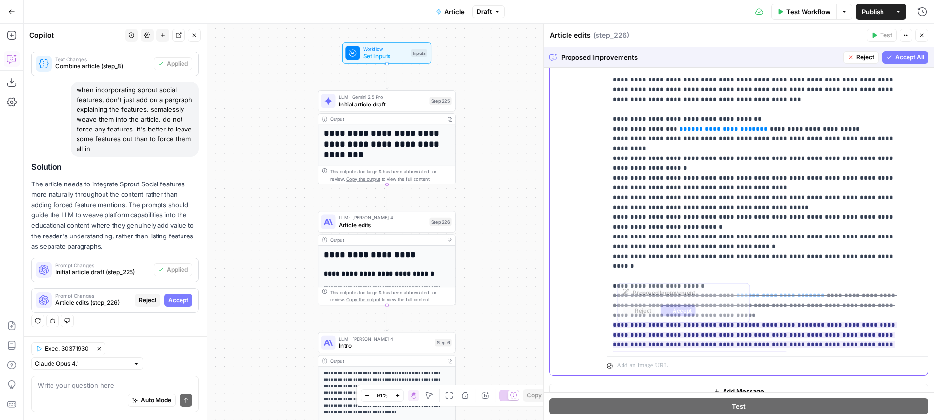
scroll to position [234, 0]
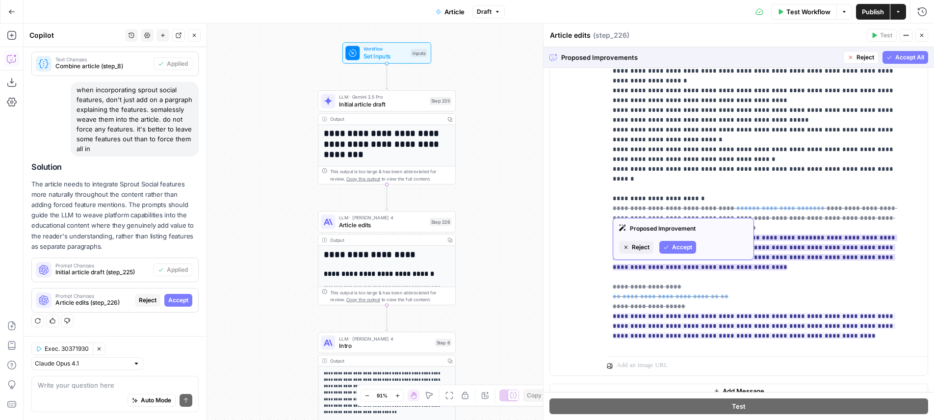
click at [679, 248] on span "Accept" at bounding box center [682, 247] width 20 height 9
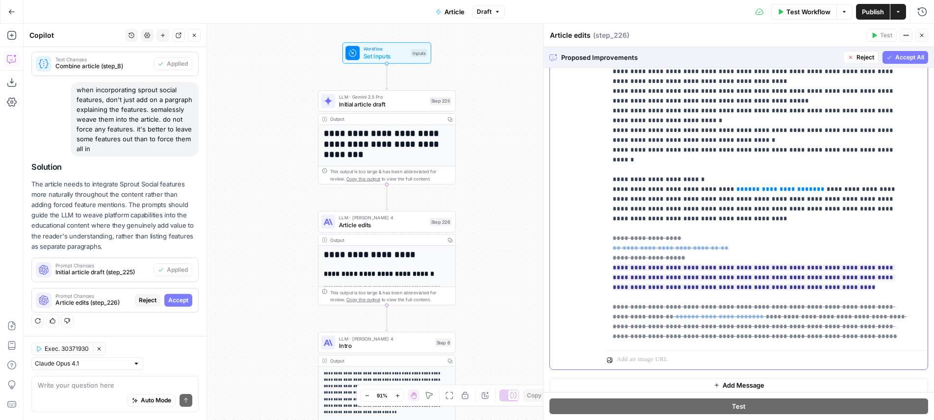
scroll to position [227, 0]
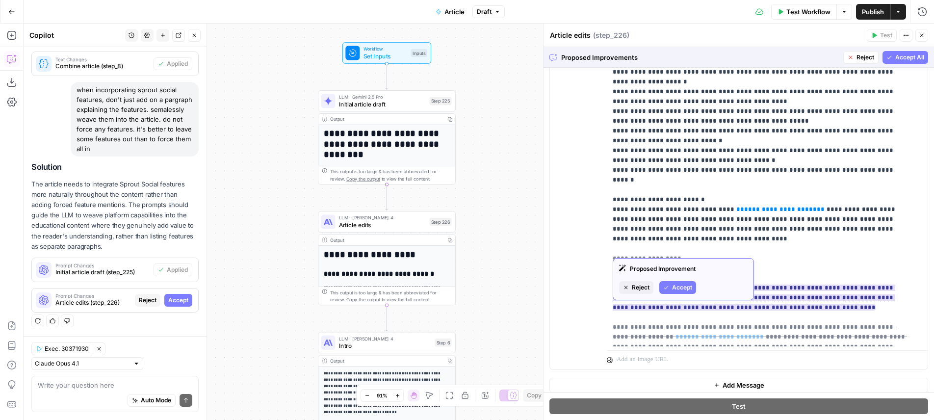
click at [635, 286] on span "Reject" at bounding box center [641, 287] width 18 height 9
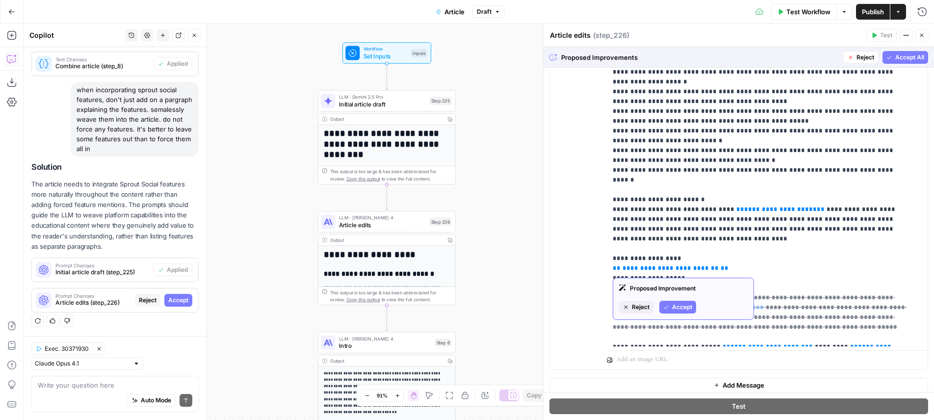
click at [680, 305] on span "Accept" at bounding box center [682, 307] width 20 height 9
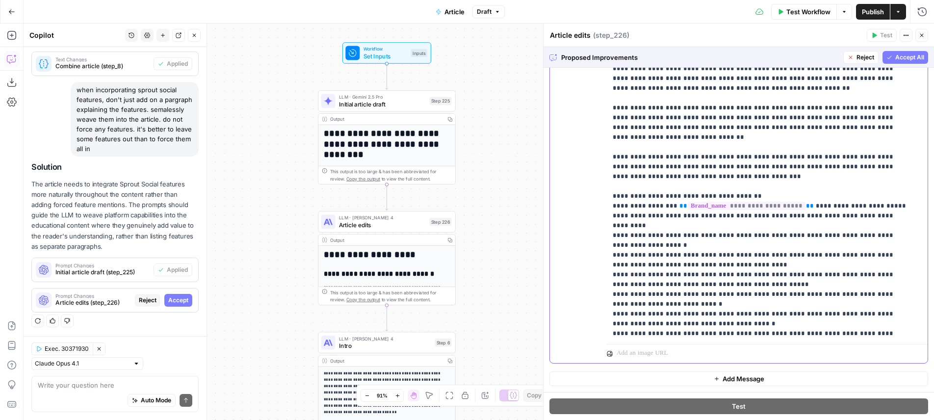
scroll to position [0, 0]
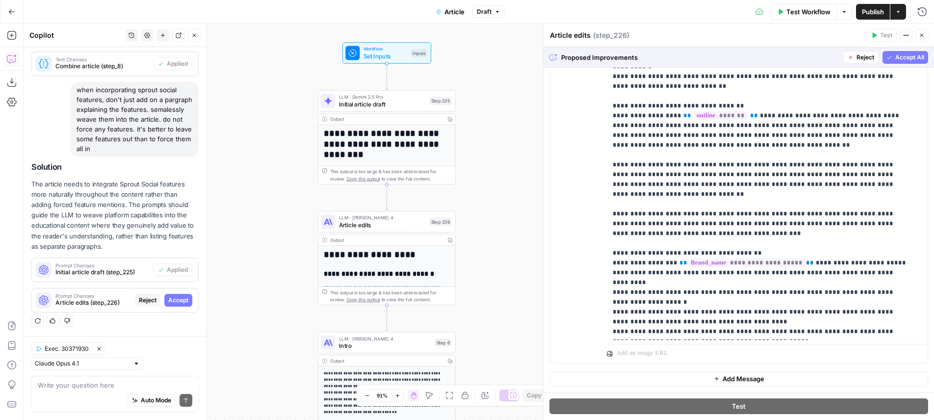
click at [911, 52] on button "Accept All" at bounding box center [906, 57] width 46 height 13
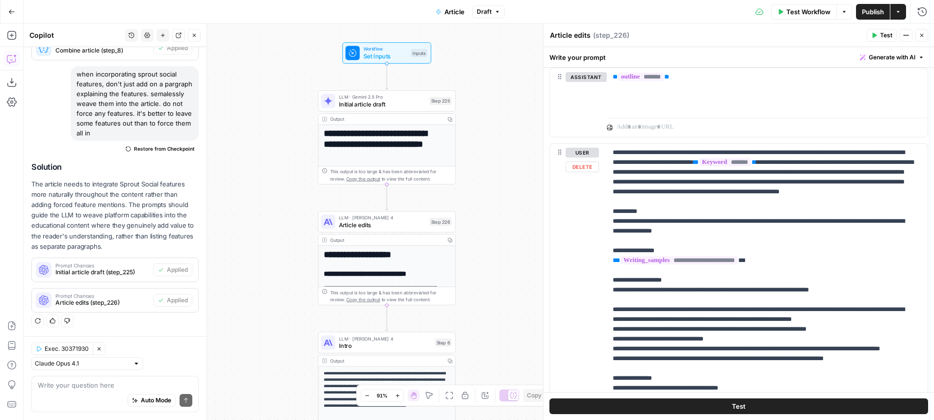
scroll to position [753, 0]
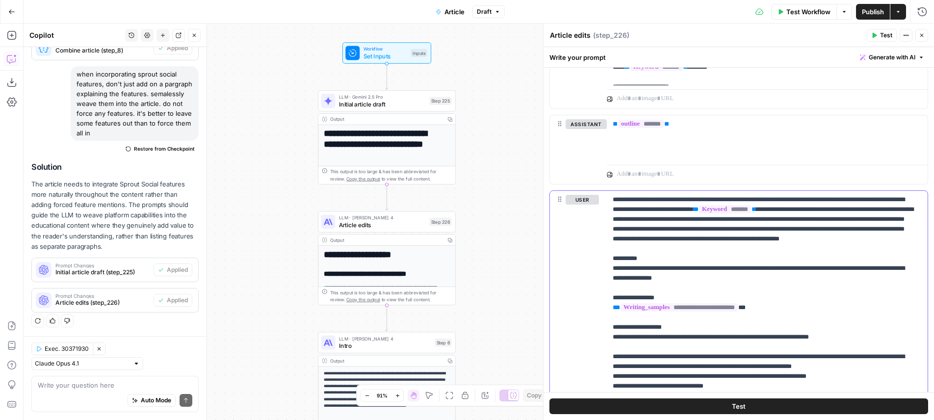
click at [744, 204] on p "**********" at bounding box center [764, 352] width 302 height 314
click at [683, 205] on p "**********" at bounding box center [764, 352] width 302 height 314
click at [712, 196] on p "**********" at bounding box center [764, 352] width 302 height 314
drag, startPoint x: 712, startPoint y: 196, endPoint x: 789, endPoint y: 199, distance: 76.6
click at [789, 199] on p "**********" at bounding box center [764, 352] width 302 height 314
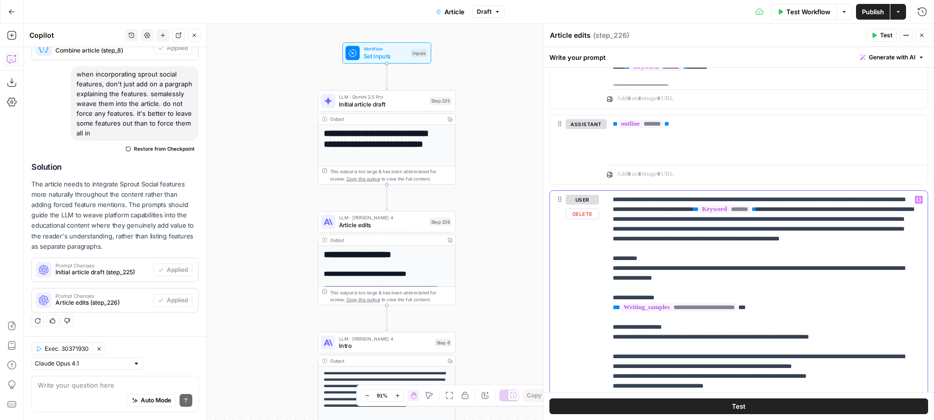
click at [789, 199] on p "**********" at bounding box center [764, 352] width 302 height 314
click at [822, 250] on p "**********" at bounding box center [764, 352] width 302 height 314
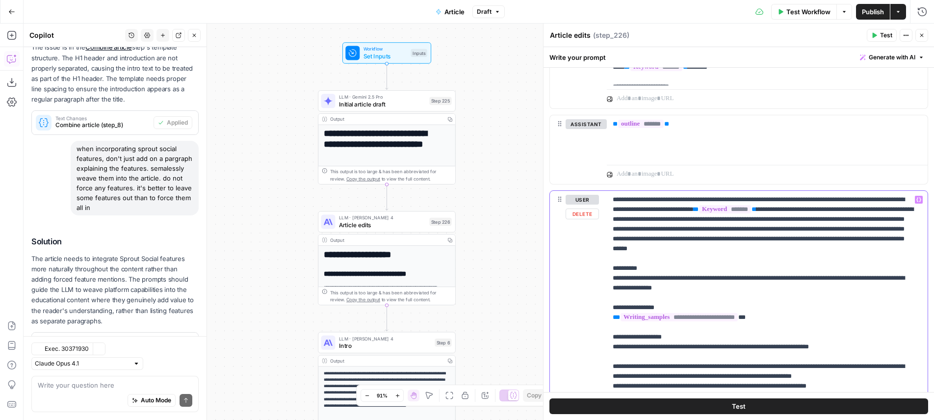
scroll to position [231, 0]
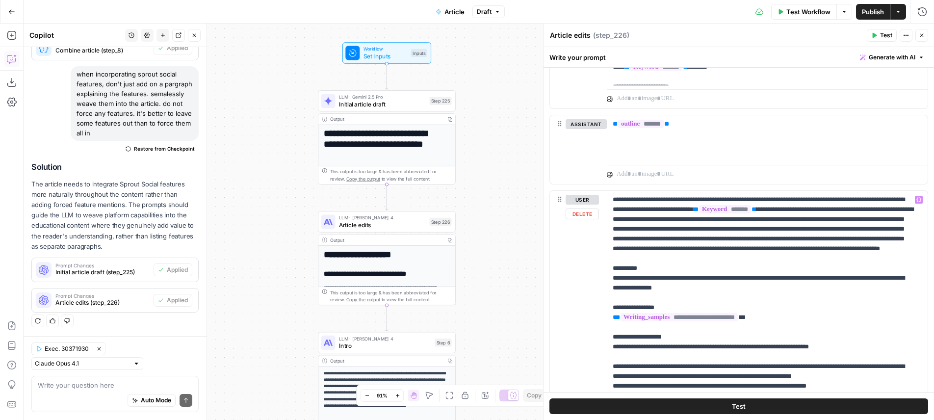
drag, startPoint x: 503, startPoint y: 260, endPoint x: 502, endPoint y: 251, distance: 8.9
click at [503, 260] on div "**********" at bounding box center [479, 222] width 911 height 396
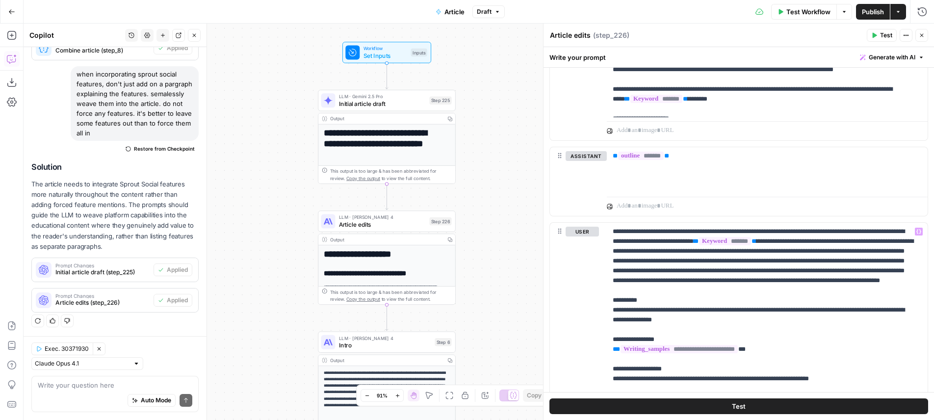
scroll to position [727, 0]
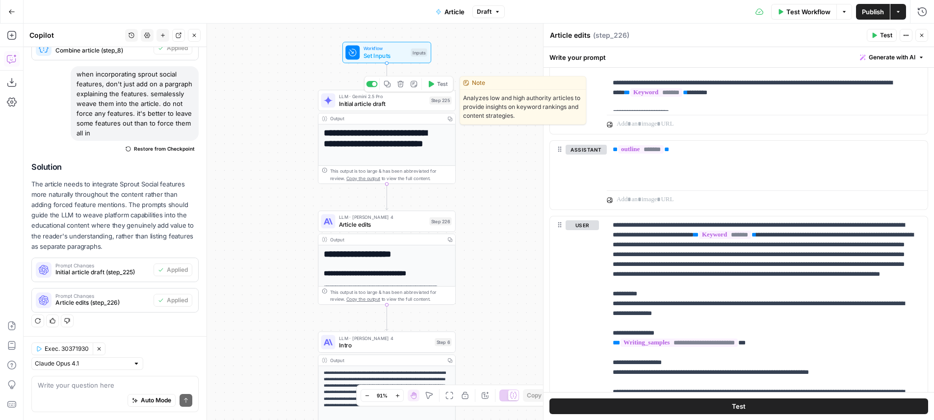
click at [436, 86] on button "Test" at bounding box center [437, 84] width 27 height 12
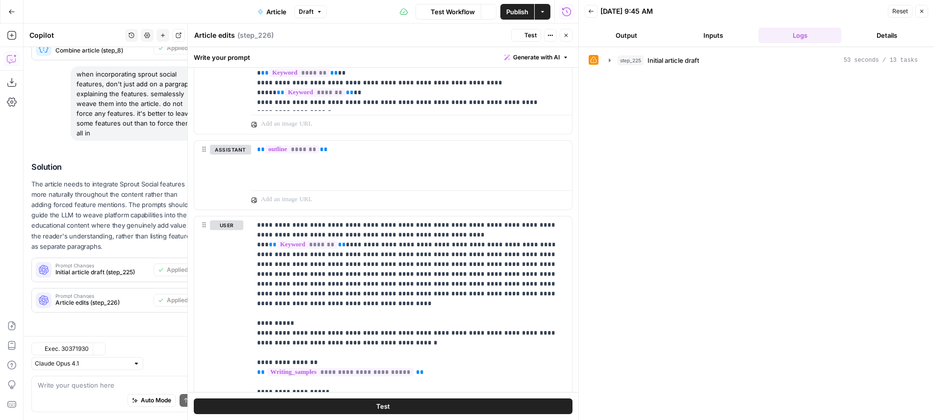
scroll to position [231, 0]
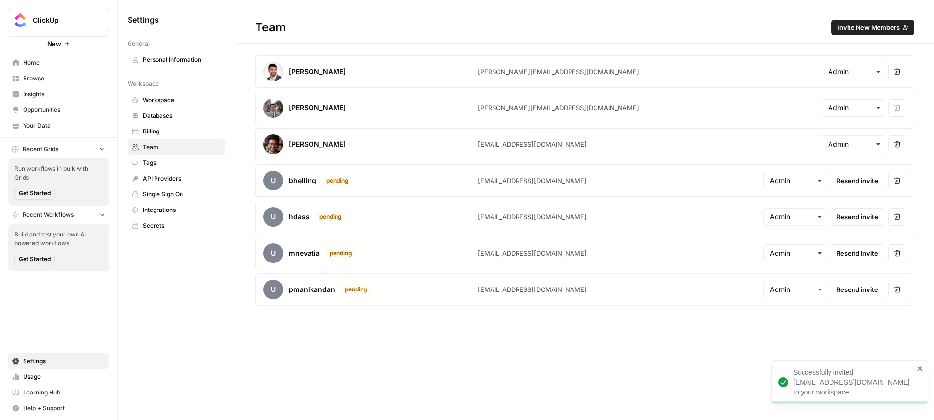
click at [60, 66] on span "Home" at bounding box center [64, 62] width 82 height 9
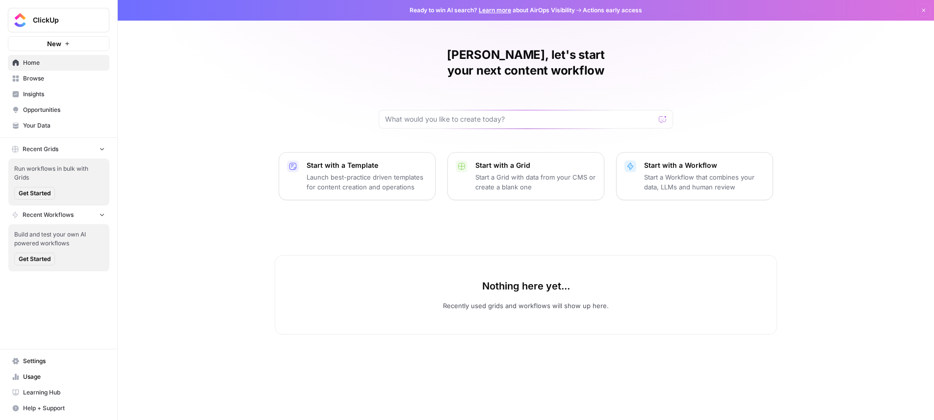
click at [71, 81] on span "Browse" at bounding box center [64, 78] width 82 height 9
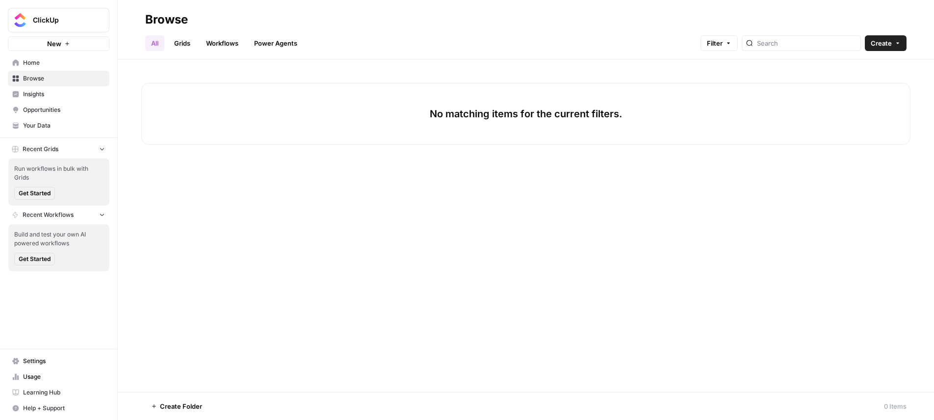
click at [72, 90] on span "Insights" at bounding box center [64, 94] width 82 height 9
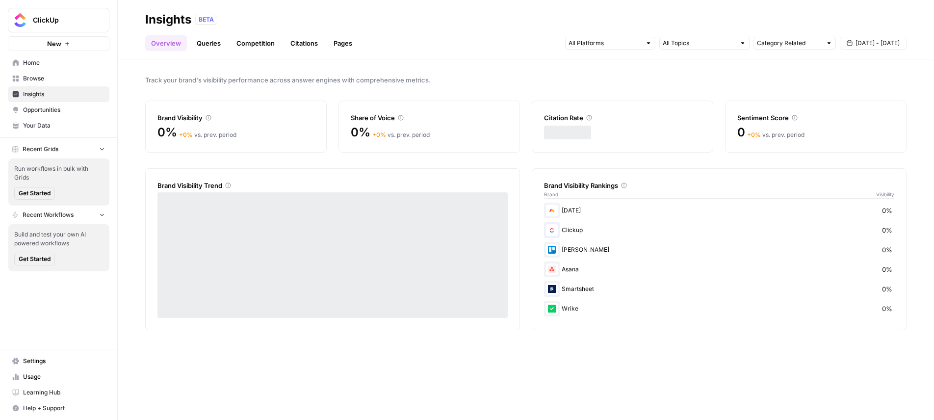
click at [70, 82] on span "Browse" at bounding box center [64, 78] width 82 height 9
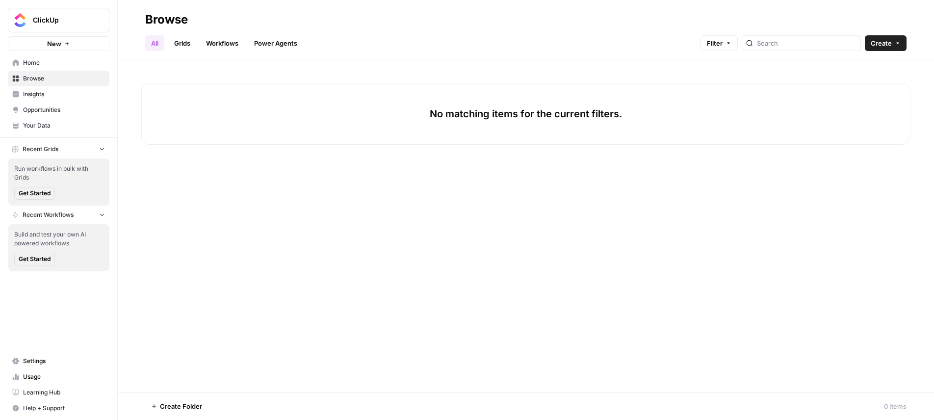
click at [191, 45] on link "Grids" at bounding box center [182, 43] width 28 height 16
click at [54, 97] on span "Insights" at bounding box center [64, 94] width 82 height 9
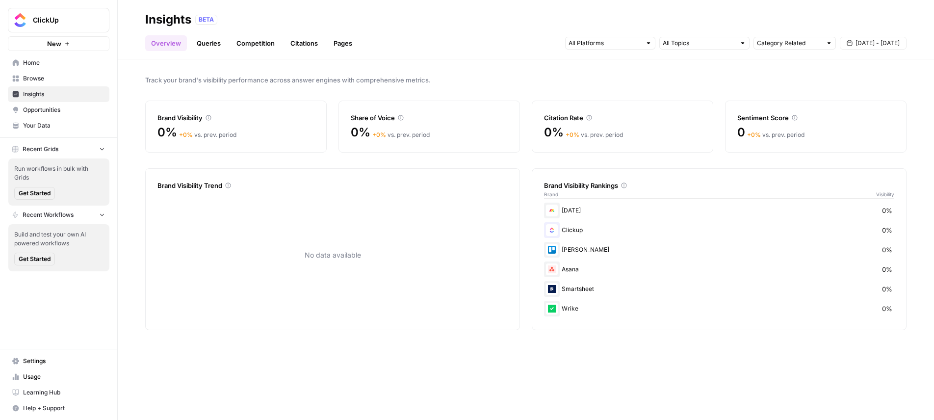
click at [580, 210] on div "[DATE] 0%" at bounding box center [719, 211] width 350 height 16
click at [213, 49] on link "Queries" at bounding box center [209, 43] width 36 height 16
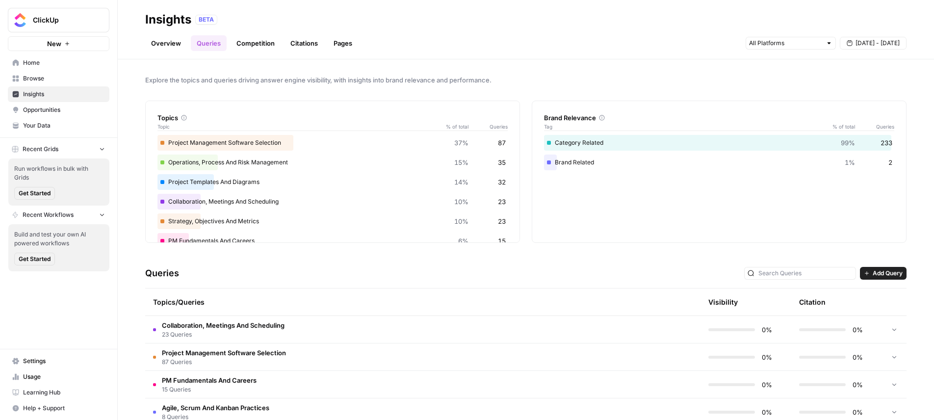
click at [272, 48] on link "Competition" at bounding box center [256, 43] width 50 height 16
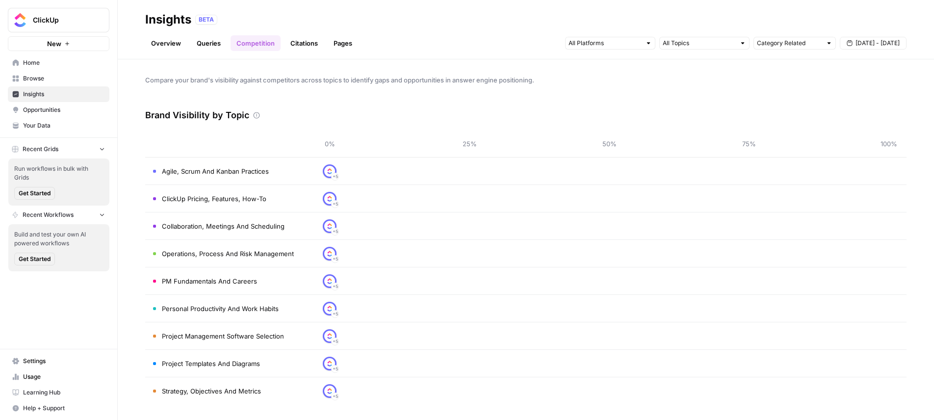
click at [170, 47] on link "Overview" at bounding box center [166, 43] width 42 height 16
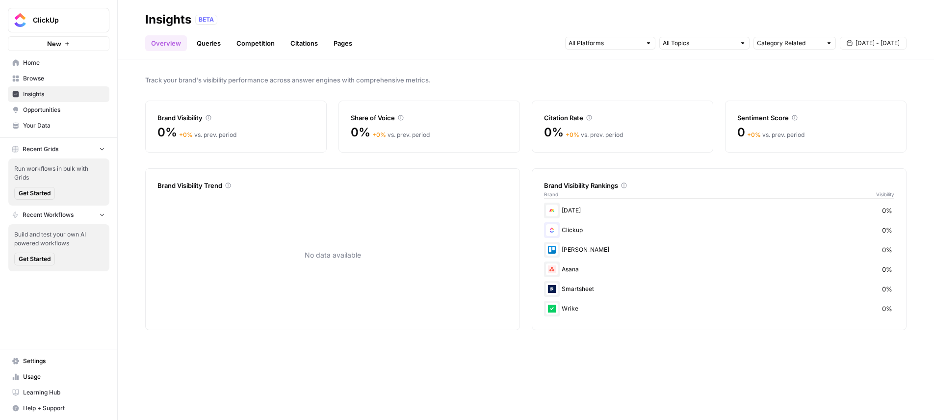
click at [55, 136] on nav "Home Browse Insights Opportunities Your Data" at bounding box center [58, 94] width 117 height 86
click at [57, 130] on link "Your Data" at bounding box center [59, 126] width 102 height 16
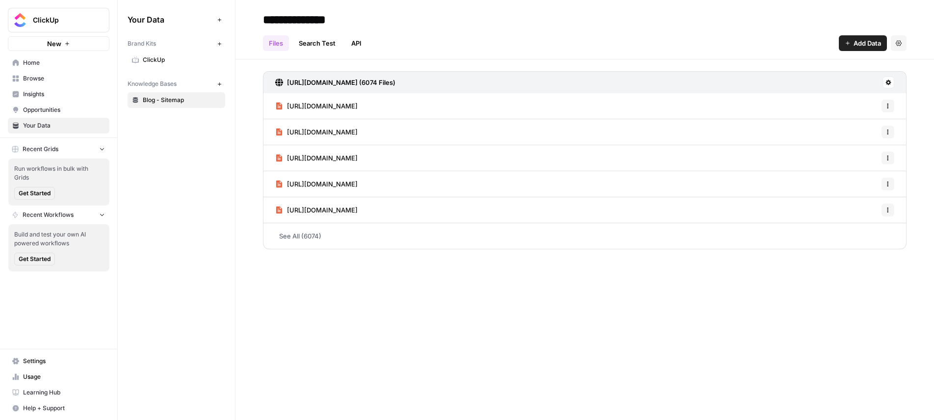
click at [358, 207] on span "[URL][DOMAIN_NAME]" at bounding box center [322, 210] width 71 height 10
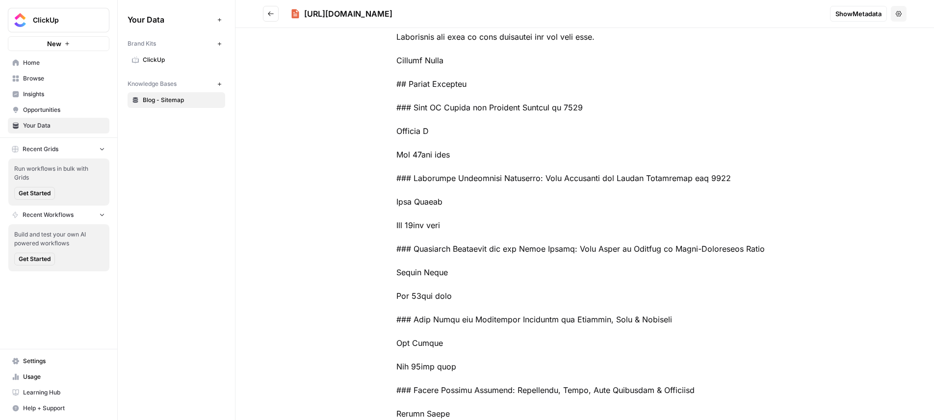
scroll to position [922, 0]
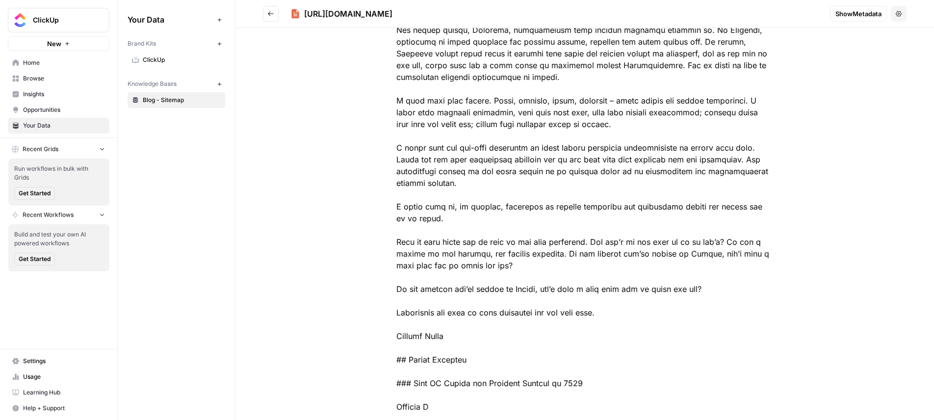
click at [271, 16] on icon "Go back" at bounding box center [270, 13] width 7 height 7
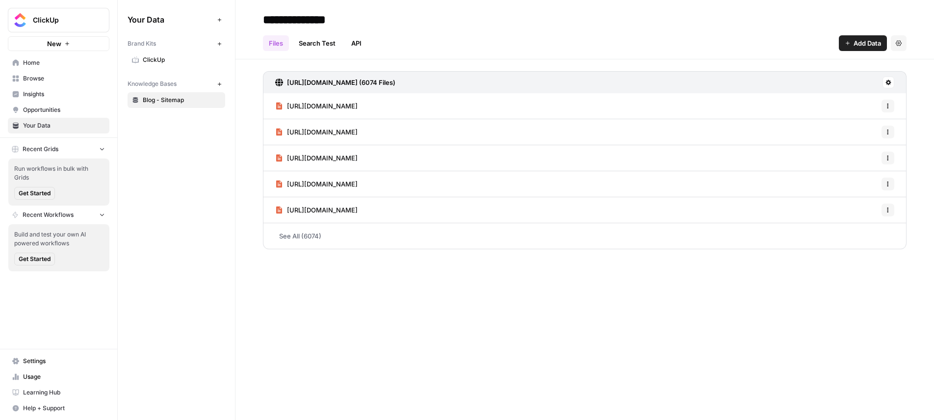
click at [150, 60] on span "ClickUp" at bounding box center [182, 59] width 78 height 9
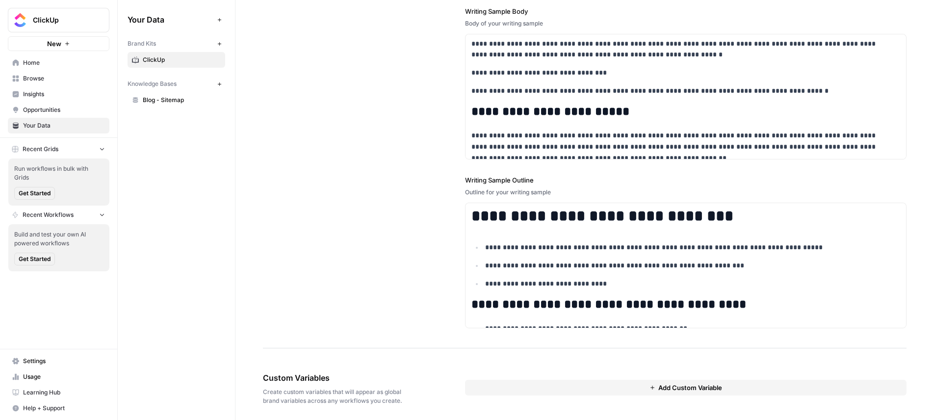
scroll to position [1233, 0]
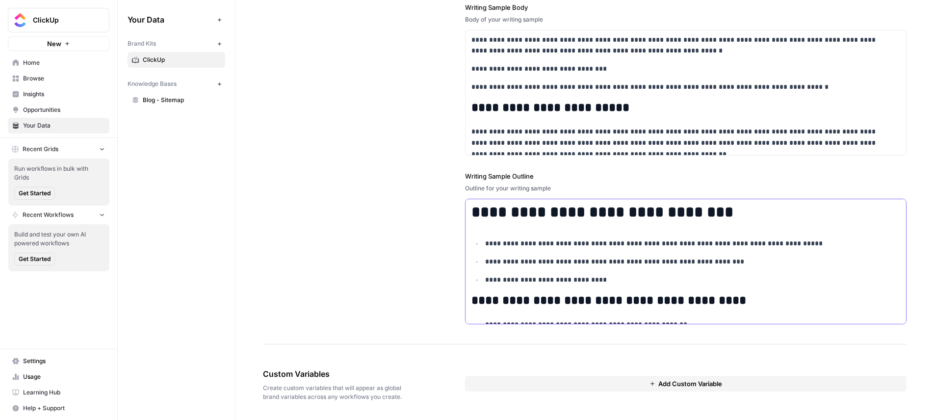
click at [678, 213] on h1 "**********" at bounding box center [680, 212] width 416 height 18
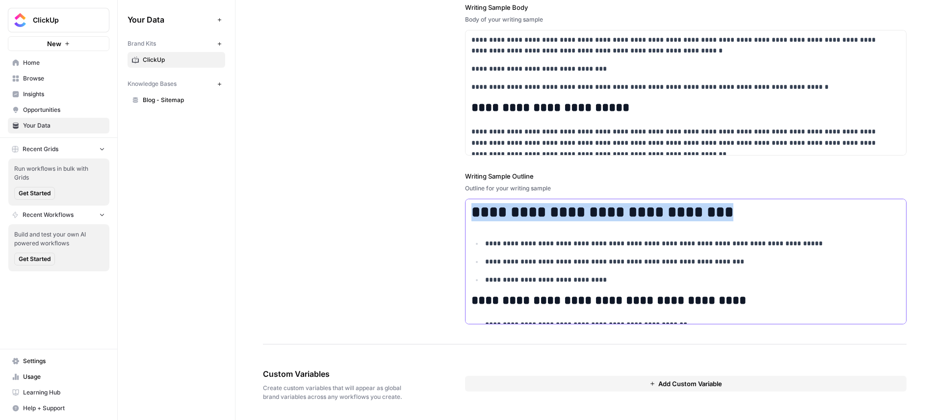
click at [678, 213] on h1 "**********" at bounding box center [680, 212] width 416 height 18
copy h1 "**********"
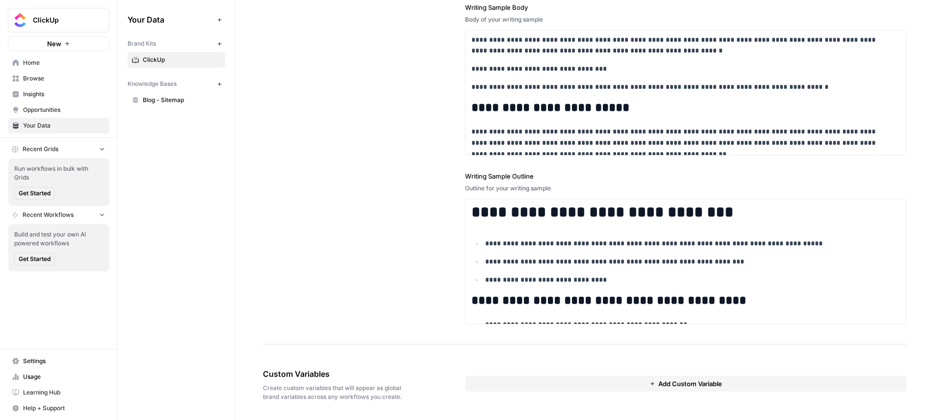
click at [325, 137] on div "**********" at bounding box center [585, 101] width 644 height 485
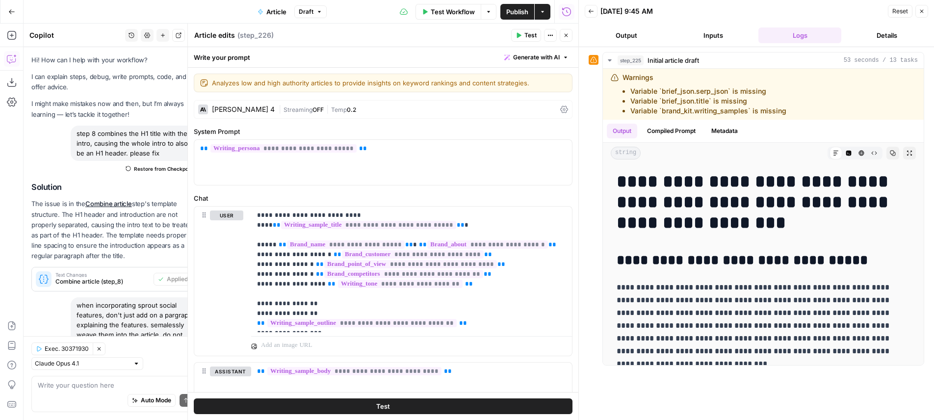
scroll to position [727, 0]
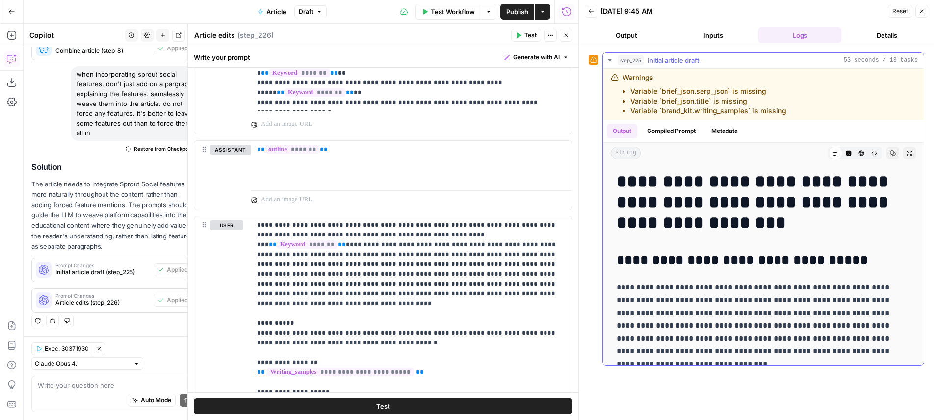
click at [682, 181] on h1 "**********" at bounding box center [760, 202] width 286 height 62
click at [569, 28] on header "Article edits Article edits ( step_226 ) Test Actions Close" at bounding box center [383, 36] width 391 height 24
click at [569, 30] on button "Close" at bounding box center [566, 35] width 13 height 13
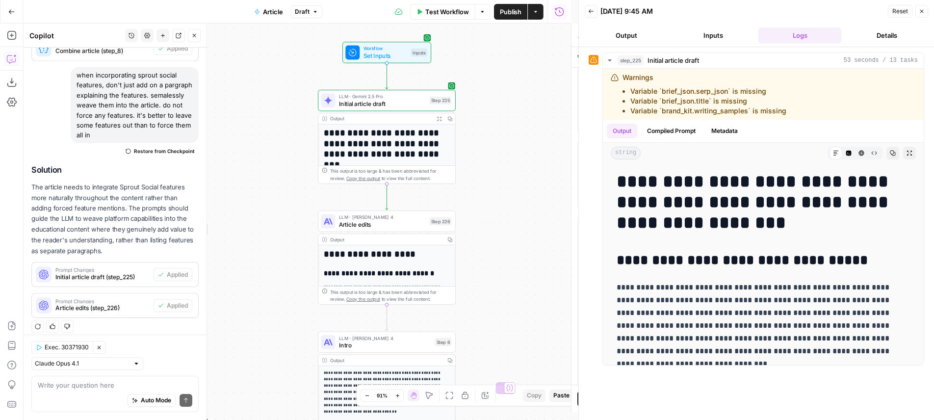
scroll to position [231, 0]
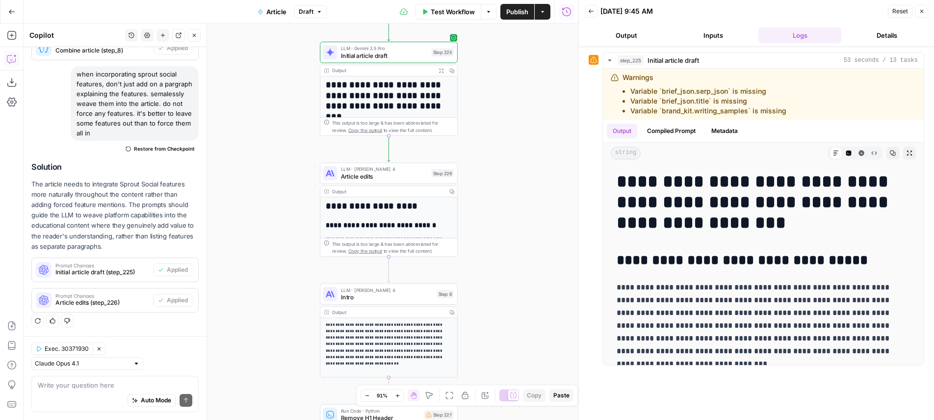
drag, startPoint x: 492, startPoint y: 166, endPoint x: 495, endPoint y: 115, distance: 51.6
click at [495, 115] on div "**********" at bounding box center [301, 222] width 555 height 396
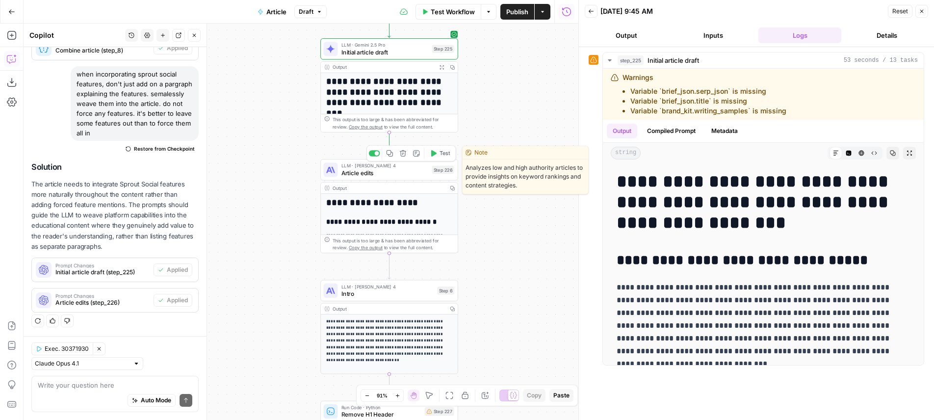
click at [442, 155] on span "Test" at bounding box center [445, 153] width 11 height 8
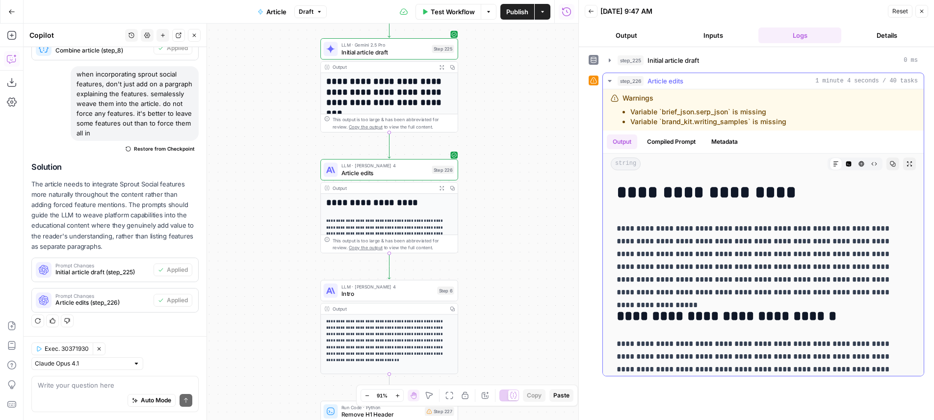
click at [908, 164] on button "Expand Output" at bounding box center [909, 164] width 13 height 13
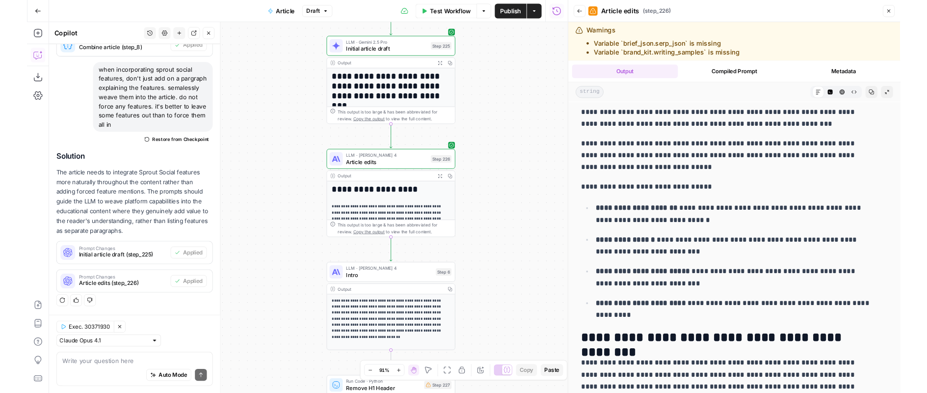
scroll to position [1453, 0]
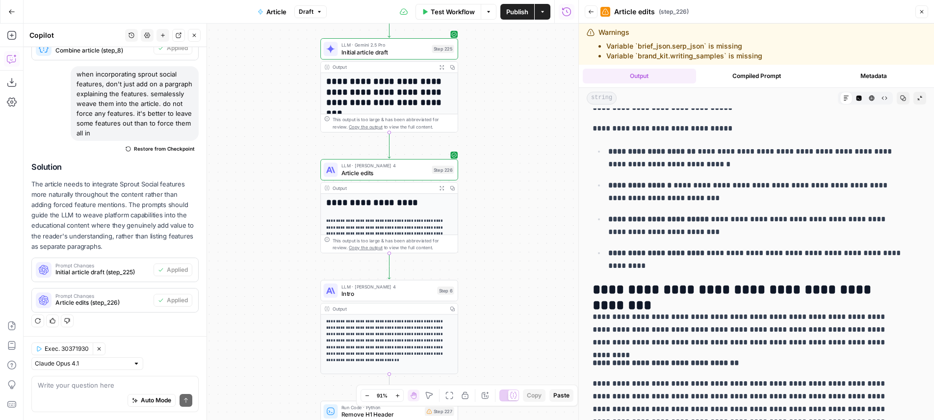
click at [816, 154] on p "**********" at bounding box center [756, 158] width 297 height 26
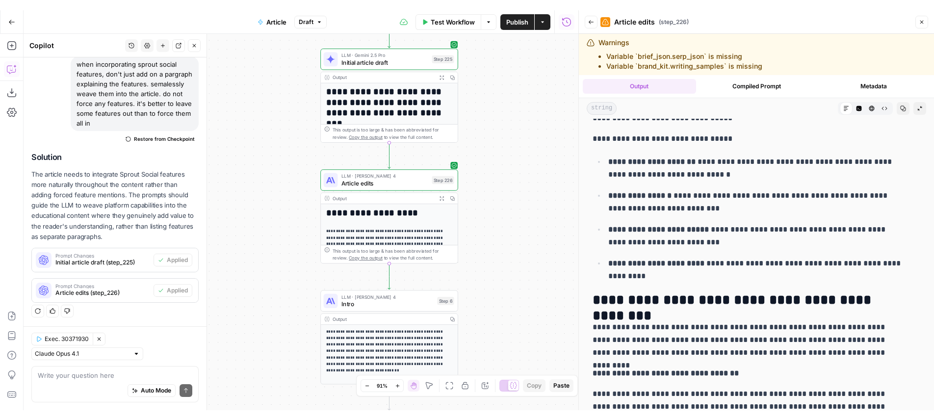
scroll to position [130, 0]
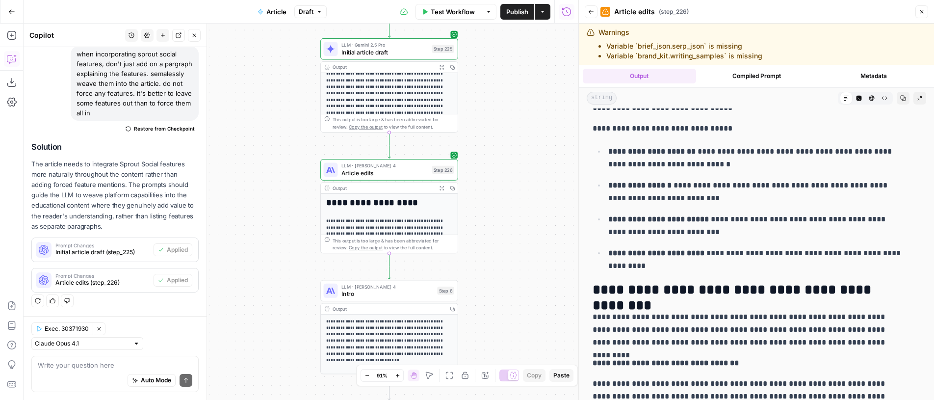
click at [793, 179] on p "**********" at bounding box center [756, 192] width 297 height 26
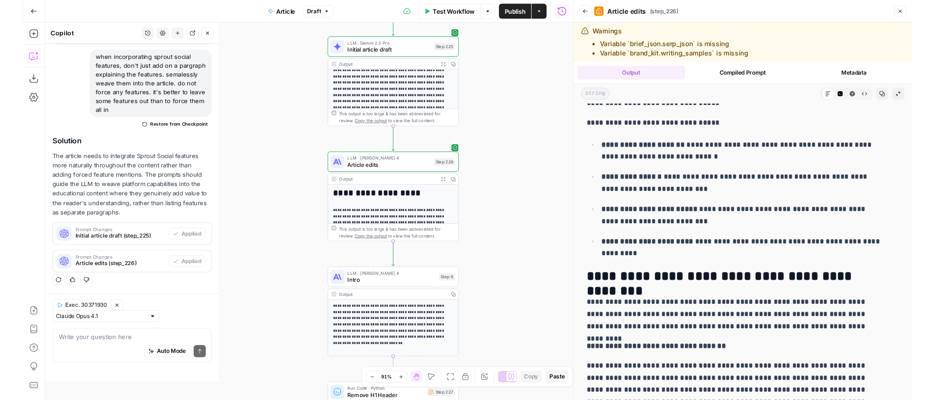
scroll to position [231, 0]
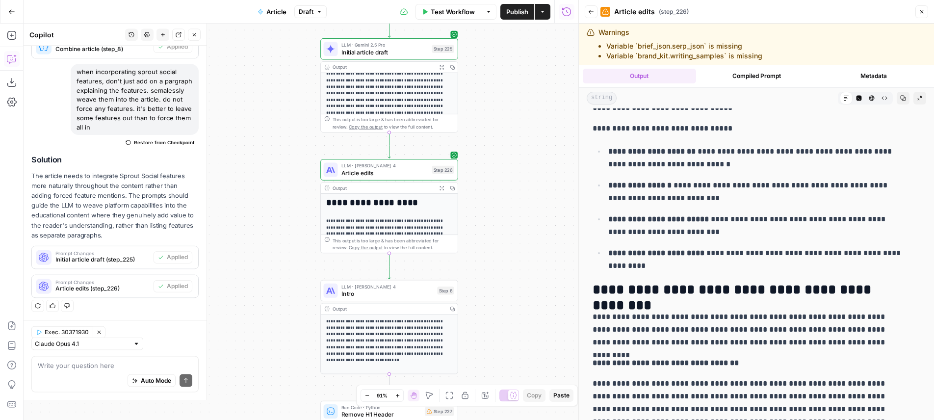
click at [752, 267] on div "**********" at bounding box center [757, 407] width 340 height 3494
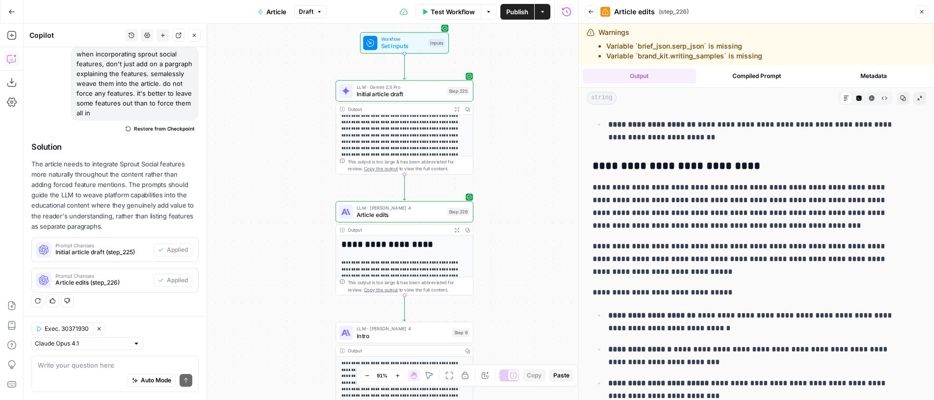
scroll to position [1313, 0]
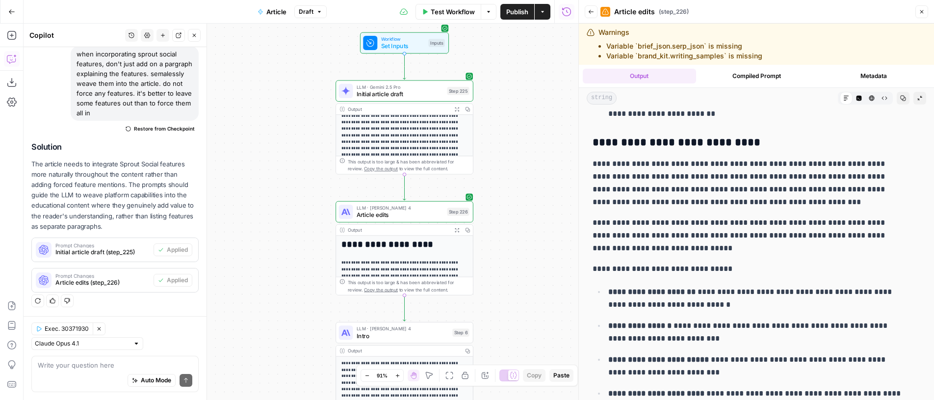
click at [592, 13] on icon "button" at bounding box center [591, 12] width 6 height 6
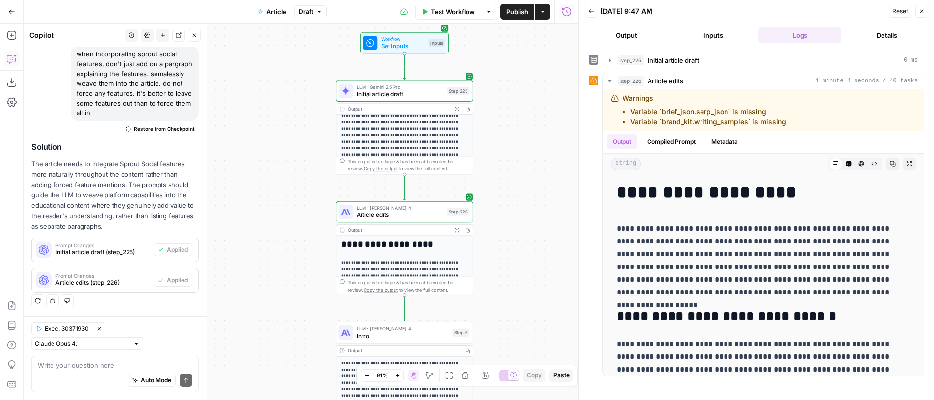
click at [703, 67] on button "step_225 Initial article draft 0 ms" at bounding box center [763, 61] width 321 height 16
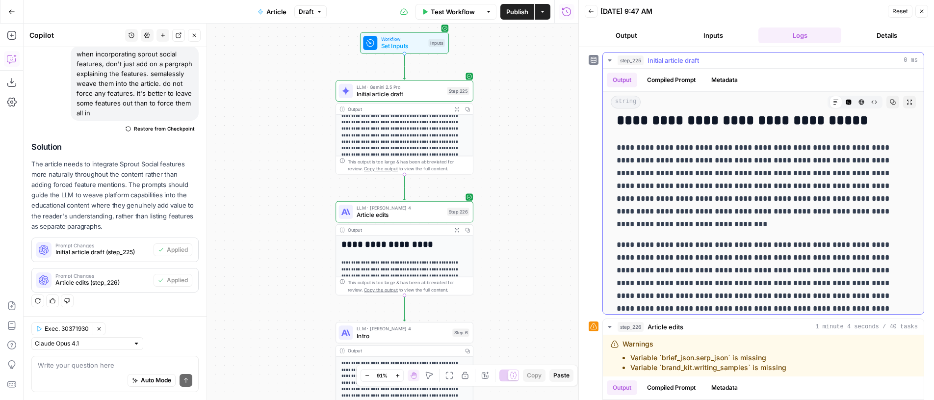
click at [846, 104] on icon "button" at bounding box center [848, 102] width 5 height 5
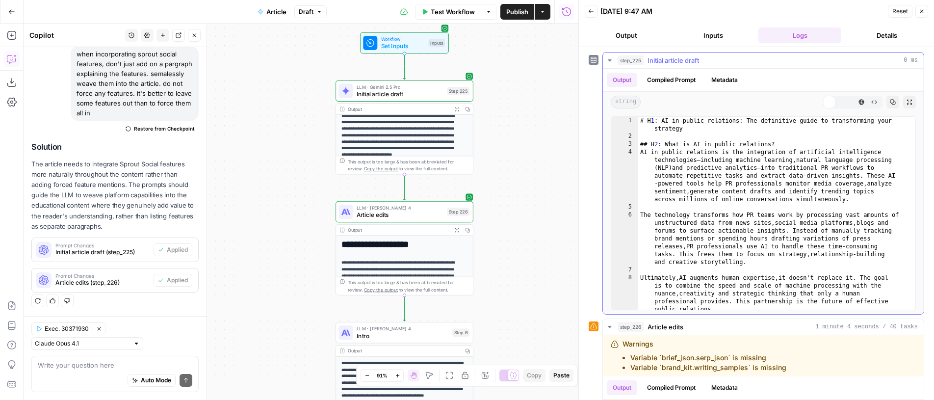
scroll to position [0, 0]
type textarea "**********"
drag, startPoint x: 835, startPoint y: 104, endPoint x: 799, endPoint y: 174, distance: 78.1
click at [799, 174] on div "# H 1 : AI in public relations: The definitive guide to transforming your strat…" at bounding box center [773, 225] width 270 height 216
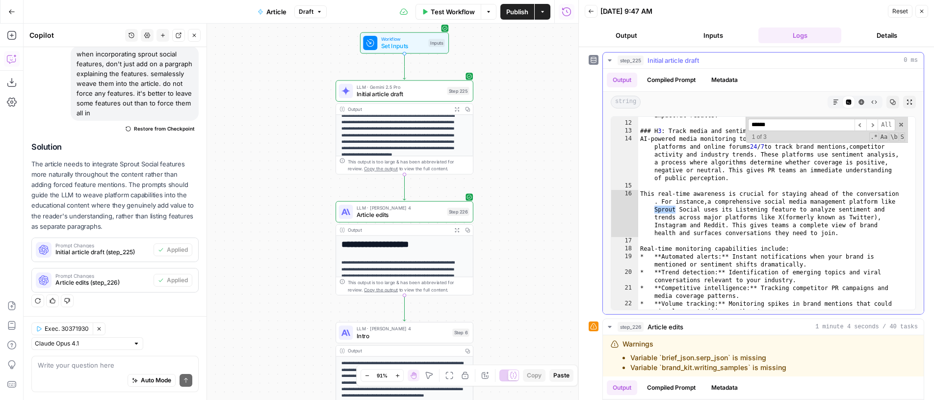
scroll to position [1819, 0]
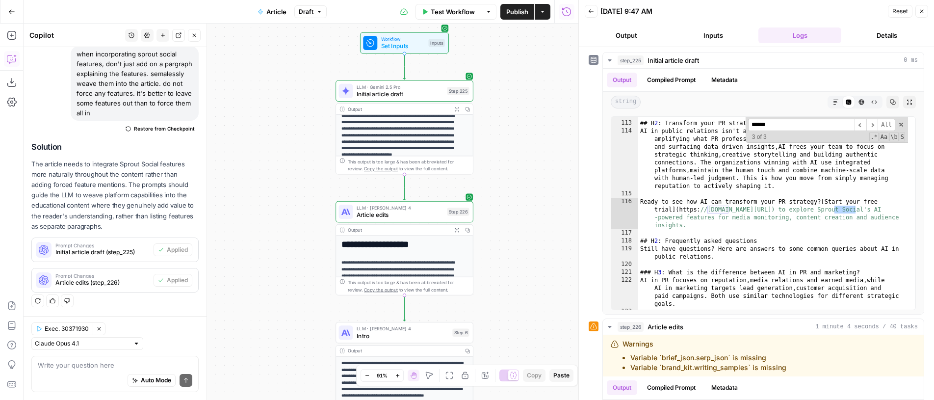
type input "******"
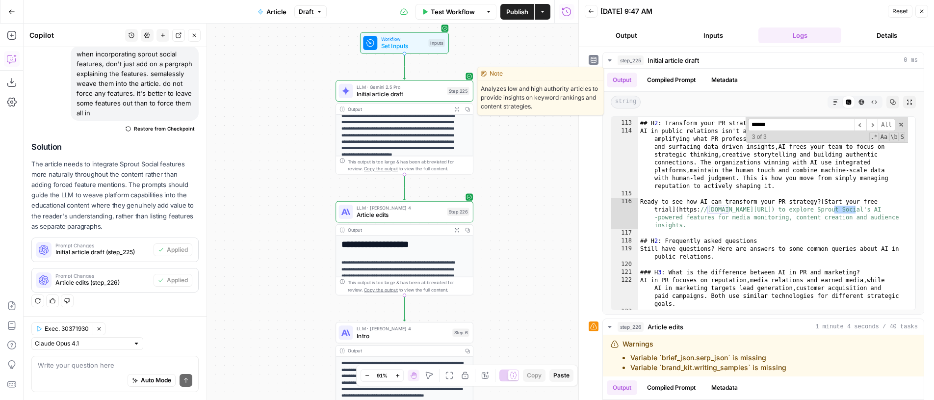
click at [466, 96] on div "LLM · Gemini 2.5 Pro Initial article draft Step 225 Copy step Delete step Edit …" at bounding box center [404, 90] width 131 height 15
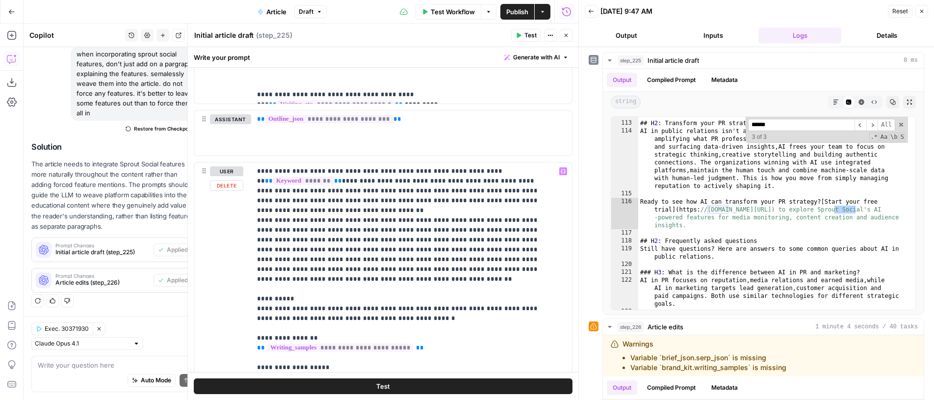
scroll to position [502, 0]
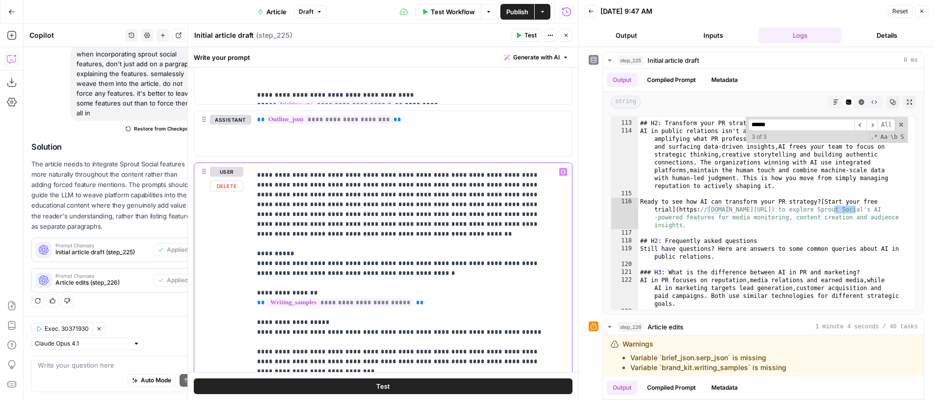
scroll to position [109, 0]
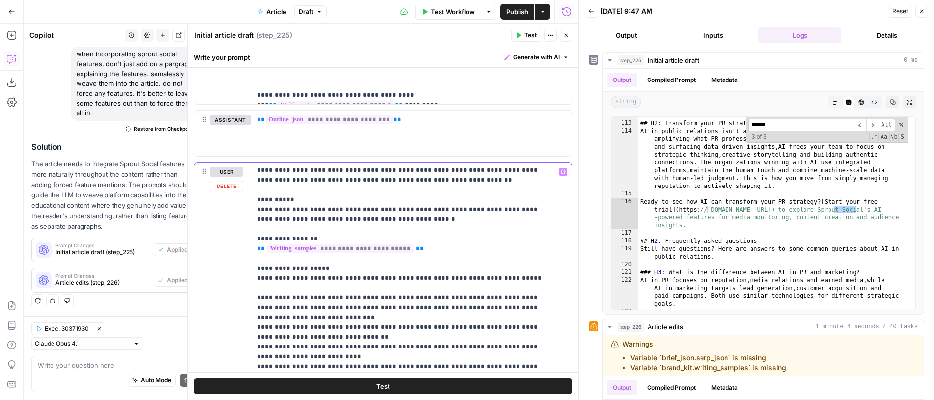
click at [455, 220] on p "**********" at bounding box center [404, 341] width 294 height 569
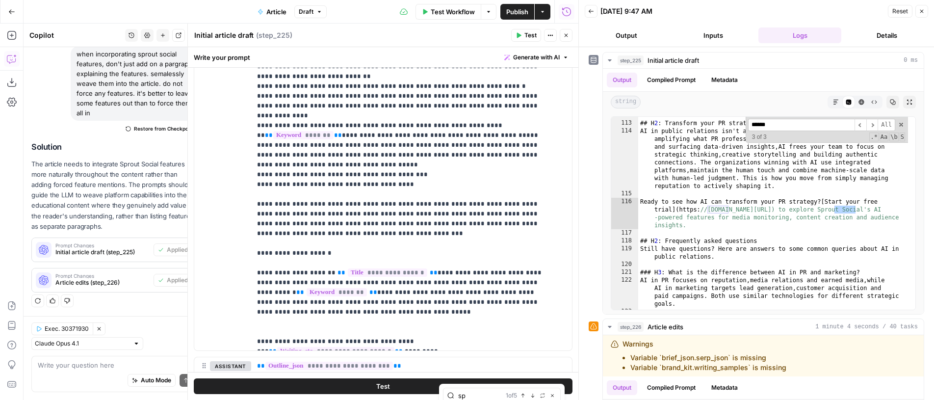
scroll to position [177, 0]
type input "spro"
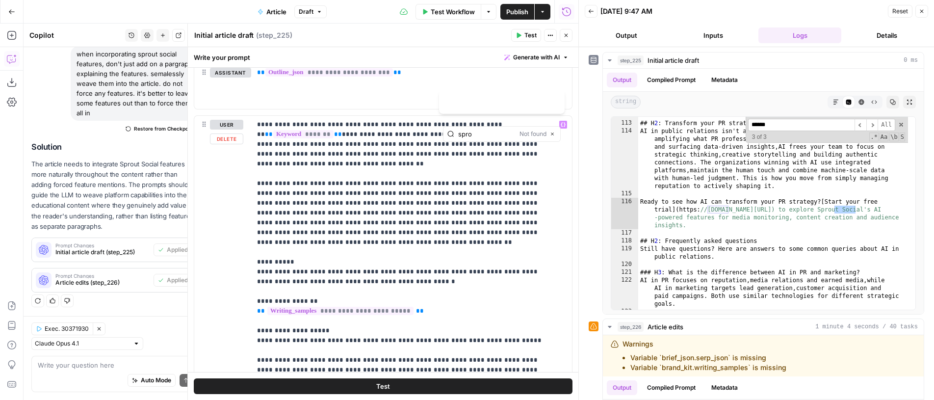
scroll to position [539, 0]
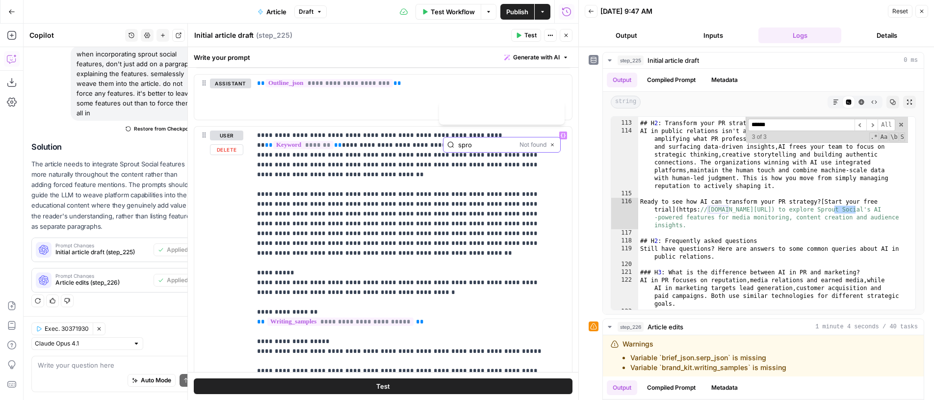
click at [553, 147] on icon "button" at bounding box center [552, 144] width 5 height 5
click at [571, 29] on div "Test Actions Close" at bounding box center [541, 35] width 61 height 13
click at [561, 36] on button "Close" at bounding box center [566, 35] width 13 height 13
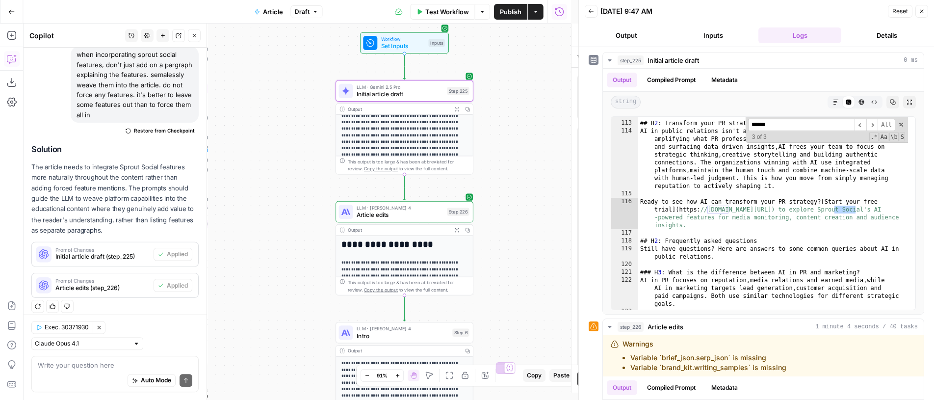
scroll to position [251, 0]
click at [519, 19] on button "Publish" at bounding box center [510, 12] width 33 height 16
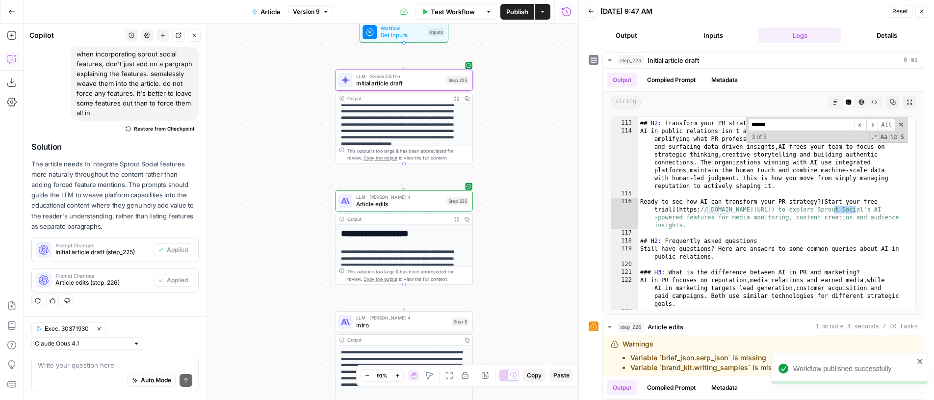
drag, startPoint x: 521, startPoint y: 105, endPoint x: 520, endPoint y: 95, distance: 10.8
click at [520, 95] on div "**********" at bounding box center [301, 212] width 555 height 376
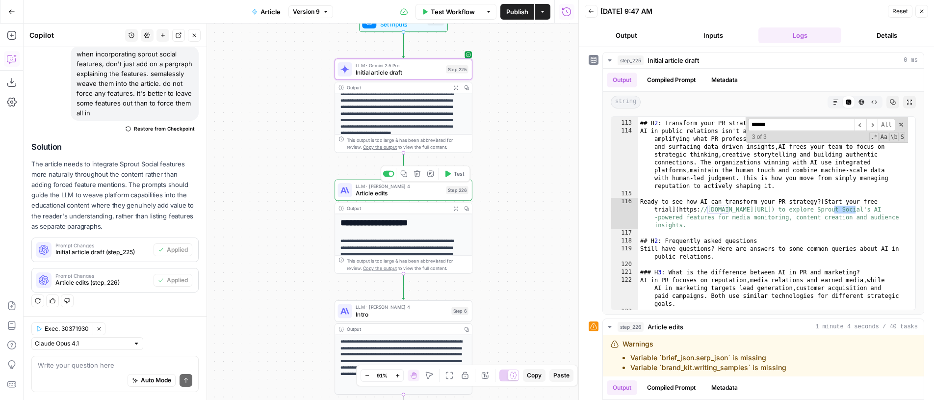
click at [449, 197] on div "LLM · Claude Sonnet 4 Article edits Step 226 Copy step Delete step Edit Note Te…" at bounding box center [403, 190] width 131 height 15
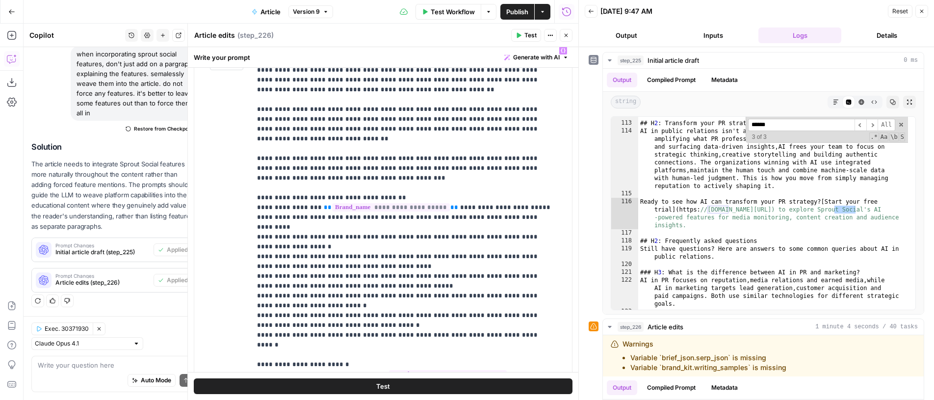
scroll to position [164, 0]
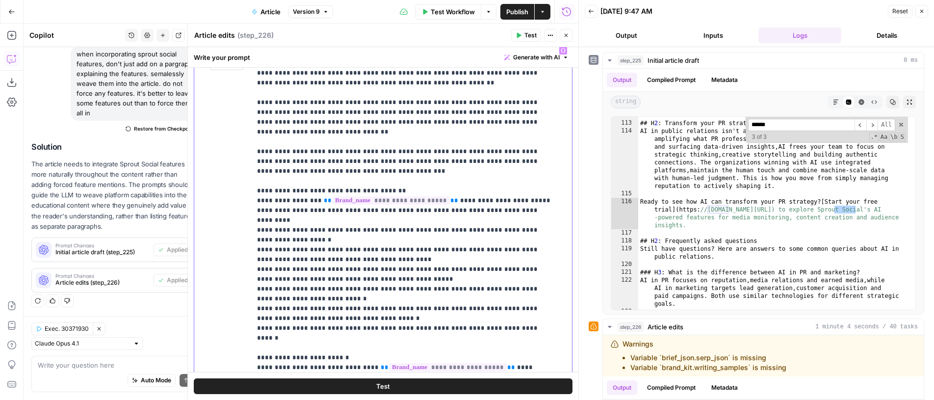
click at [341, 170] on p "**********" at bounding box center [404, 240] width 294 height 716
drag, startPoint x: 341, startPoint y: 170, endPoint x: 437, endPoint y: 191, distance: 98.0
click at [437, 191] on p "**********" at bounding box center [404, 240] width 294 height 716
click at [412, 181] on p "**********" at bounding box center [404, 240] width 294 height 716
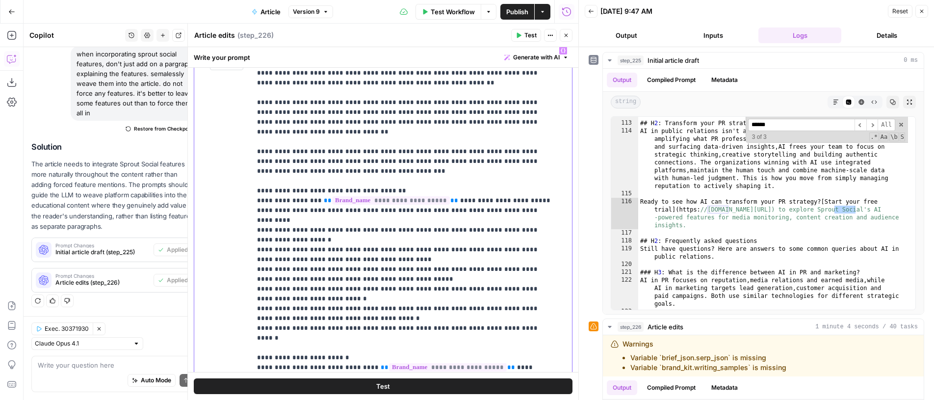
click at [413, 185] on p "**********" at bounding box center [404, 240] width 294 height 716
click at [406, 186] on p "**********" at bounding box center [404, 240] width 294 height 716
click at [373, 199] on p "**********" at bounding box center [404, 240] width 294 height 716
drag, startPoint x: 373, startPoint y: 199, endPoint x: 384, endPoint y: 209, distance: 15.0
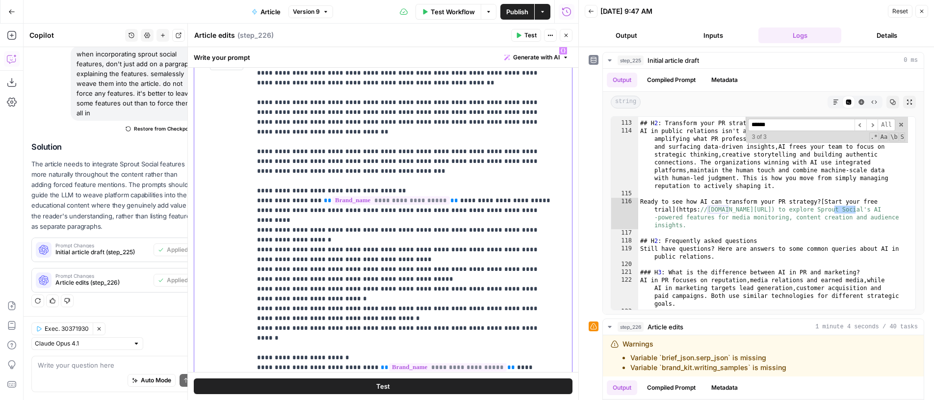
click at [384, 209] on p "**********" at bounding box center [404, 240] width 294 height 716
click at [334, 221] on p "**********" at bounding box center [404, 240] width 294 height 716
drag, startPoint x: 334, startPoint y: 221, endPoint x: 346, endPoint y: 225, distance: 13.0
click at [346, 225] on p "**********" at bounding box center [404, 240] width 294 height 716
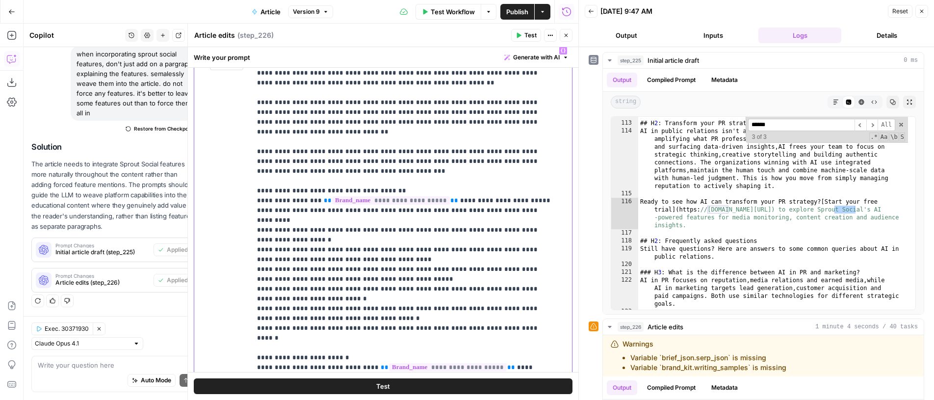
click at [346, 225] on p "**********" at bounding box center [404, 240] width 294 height 716
click at [312, 236] on p "**********" at bounding box center [404, 240] width 294 height 716
click at [311, 236] on p "**********" at bounding box center [404, 240] width 294 height 716
click at [303, 239] on p "**********" at bounding box center [404, 240] width 294 height 716
drag, startPoint x: 303, startPoint y: 239, endPoint x: 347, endPoint y: 250, distance: 45.9
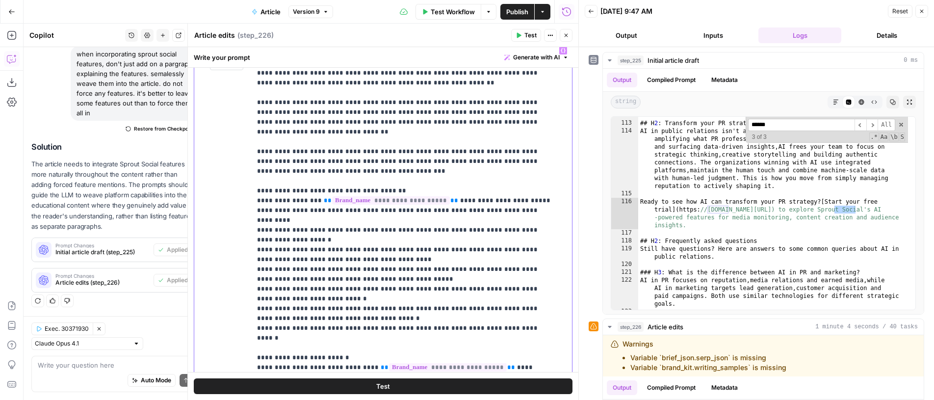
click at [347, 250] on p "**********" at bounding box center [404, 240] width 294 height 716
click at [348, 250] on p "**********" at bounding box center [404, 240] width 294 height 716
click at [357, 240] on p "**********" at bounding box center [404, 240] width 294 height 716
drag, startPoint x: 357, startPoint y: 240, endPoint x: 356, endPoint y: 247, distance: 6.4
click at [356, 247] on p "**********" at bounding box center [404, 240] width 294 height 716
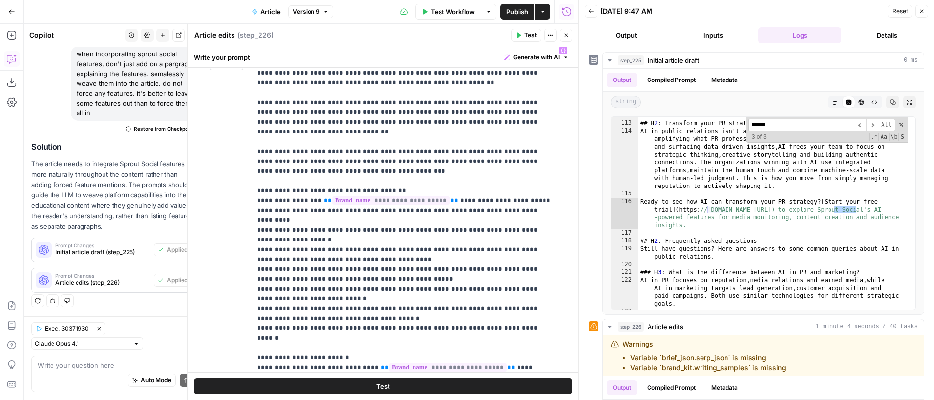
click at [356, 247] on p "**********" at bounding box center [404, 240] width 294 height 716
click at [335, 259] on p "**********" at bounding box center [404, 240] width 294 height 716
drag, startPoint x: 335, startPoint y: 259, endPoint x: 413, endPoint y: 271, distance: 79.5
click at [413, 271] on p "**********" at bounding box center [404, 240] width 294 height 716
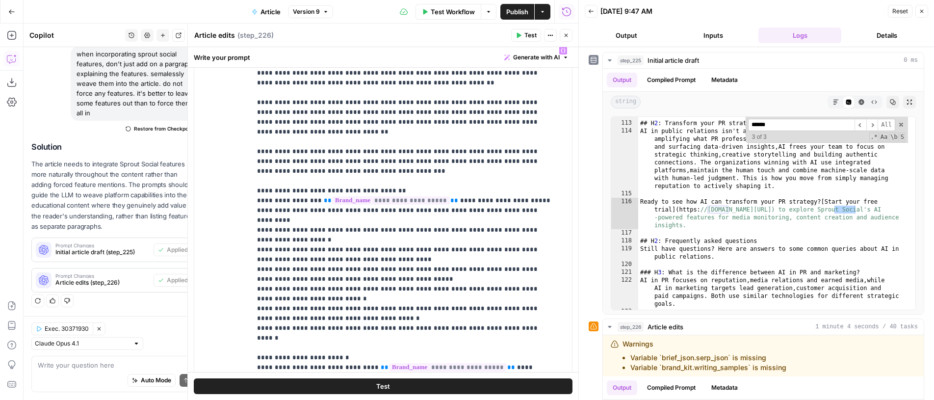
click at [568, 41] on button "Close" at bounding box center [566, 35] width 13 height 13
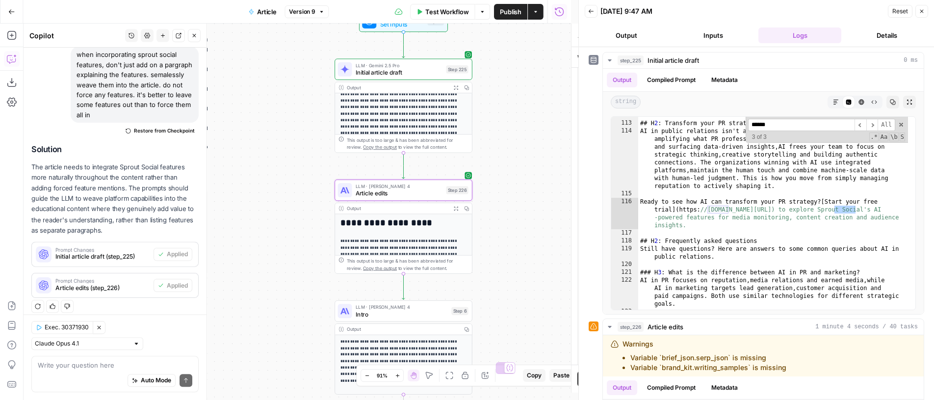
scroll to position [251, 0]
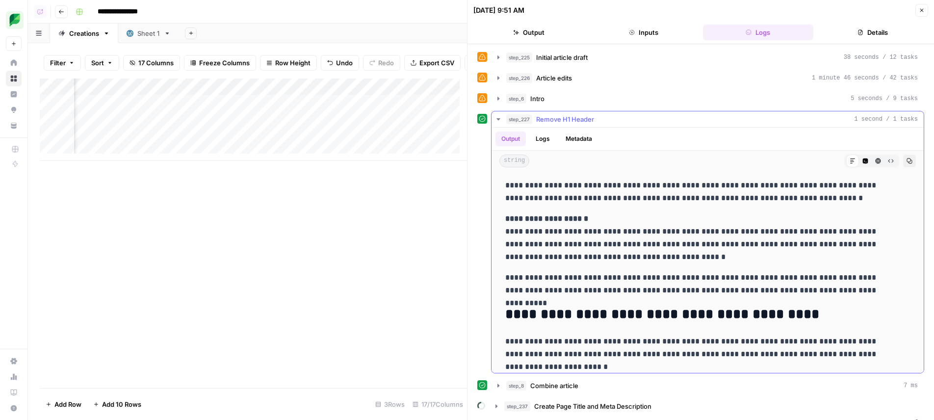
scroll to position [2129, 0]
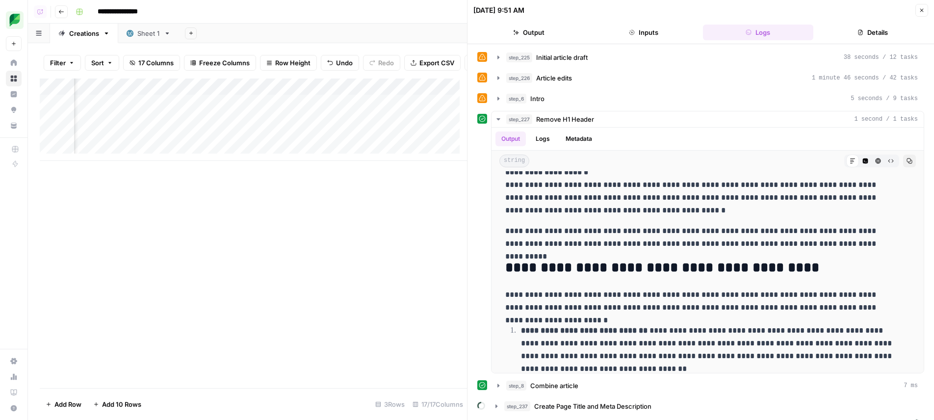
click at [894, 35] on button "Details" at bounding box center [872, 33] width 111 height 16
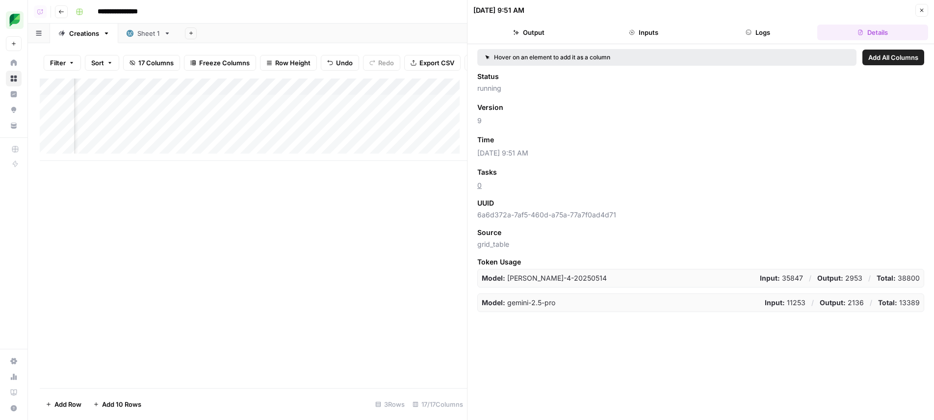
click at [767, 29] on button "Logs" at bounding box center [758, 33] width 111 height 16
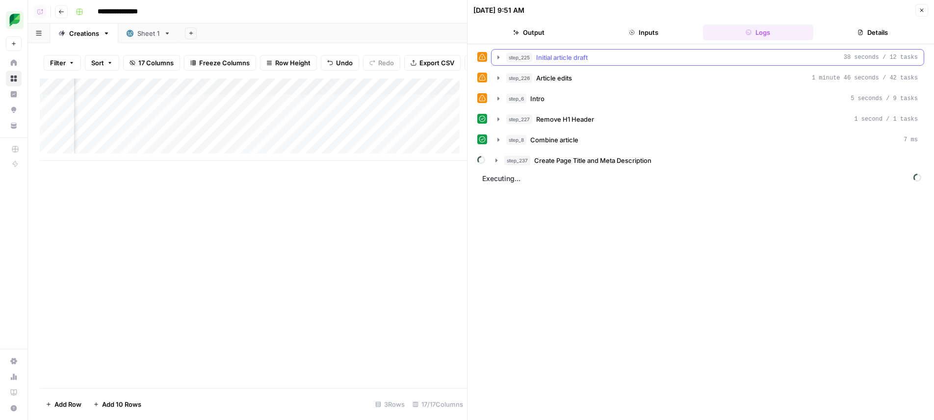
click at [645, 61] on div "step_225 Initial article draft 38 seconds / 12 tasks" at bounding box center [712, 58] width 412 height 10
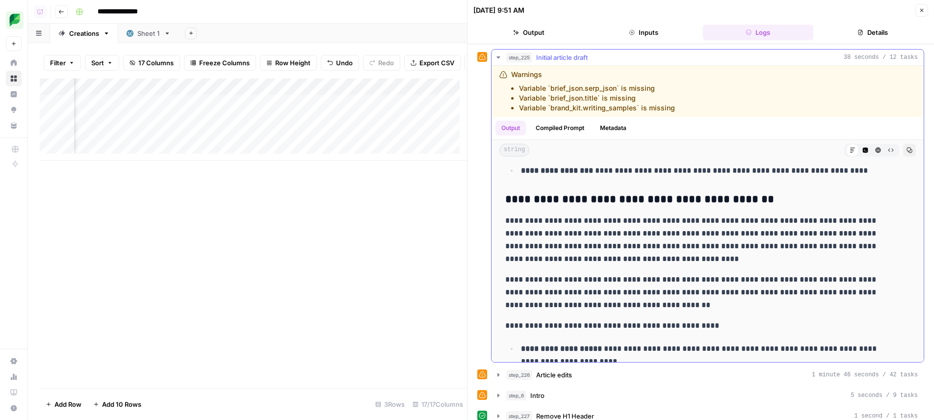
scroll to position [845, 0]
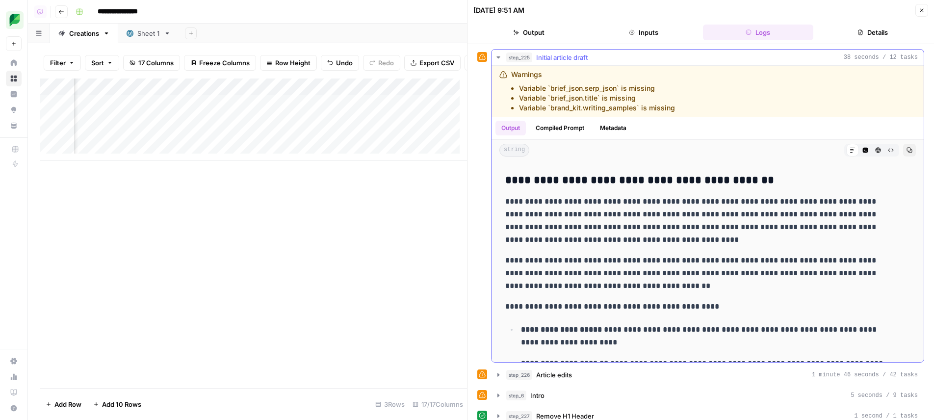
click at [859, 151] on button "Code Editor" at bounding box center [865, 150] width 13 height 13
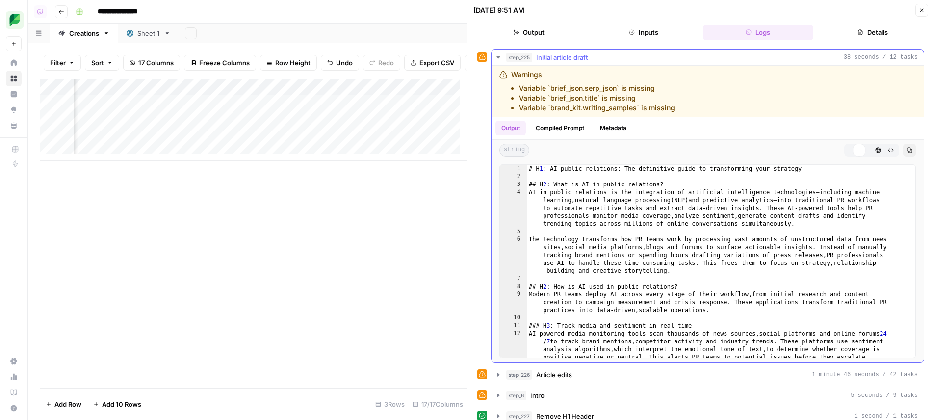
type textarea "**********"
click at [835, 216] on div "# H 1 : AI public relations: The definitive guide to transforming your strategy…" at bounding box center [717, 269] width 381 height 209
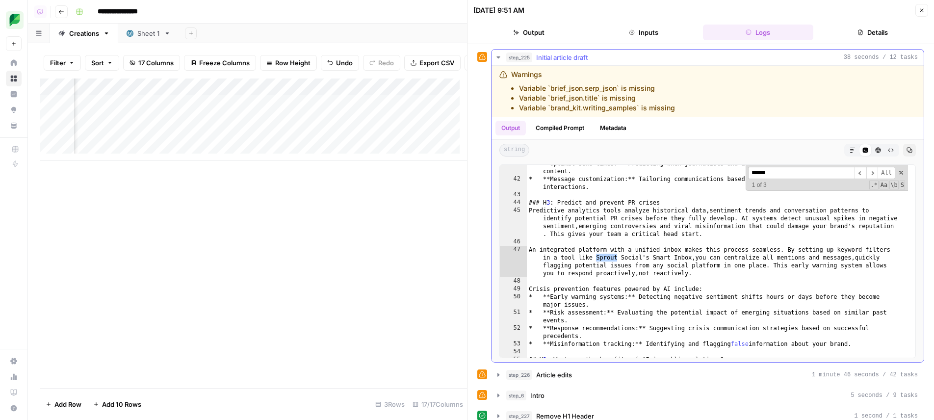
scroll to position [1291, 0]
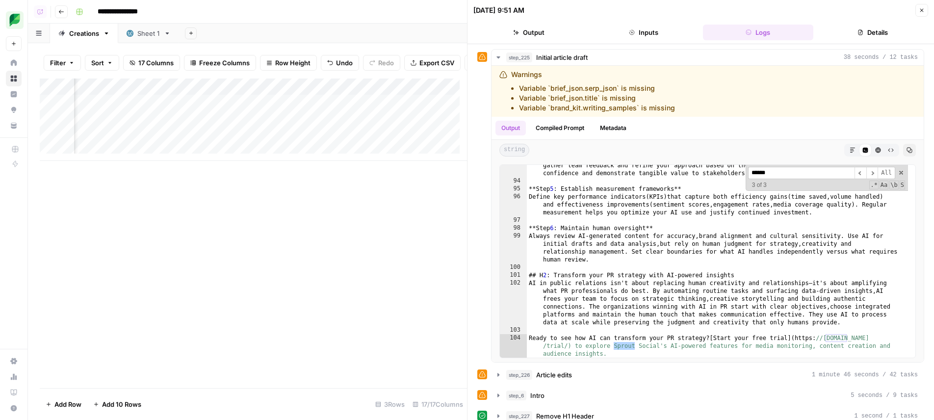
type input "******"
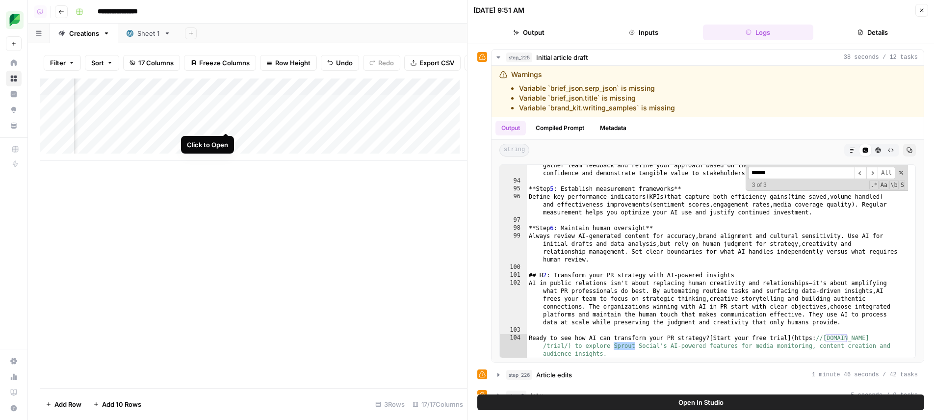
click at [225, 124] on div "Add Column" at bounding box center [253, 120] width 427 height 82
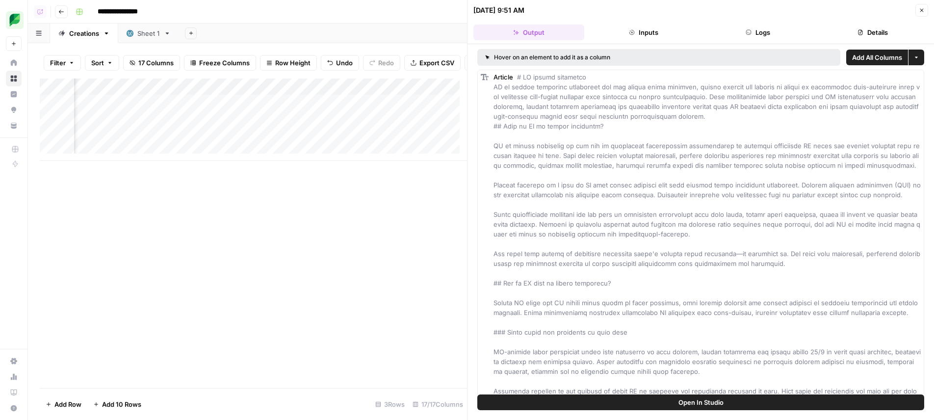
click at [724, 29] on button "Logs" at bounding box center [758, 33] width 111 height 16
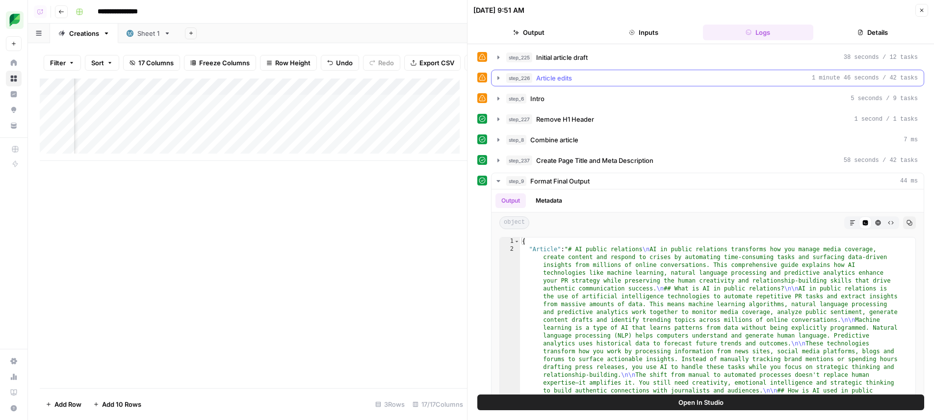
click at [577, 75] on div "step_226 Article edits 1 minute 46 seconds / 42 tasks" at bounding box center [712, 78] width 412 height 10
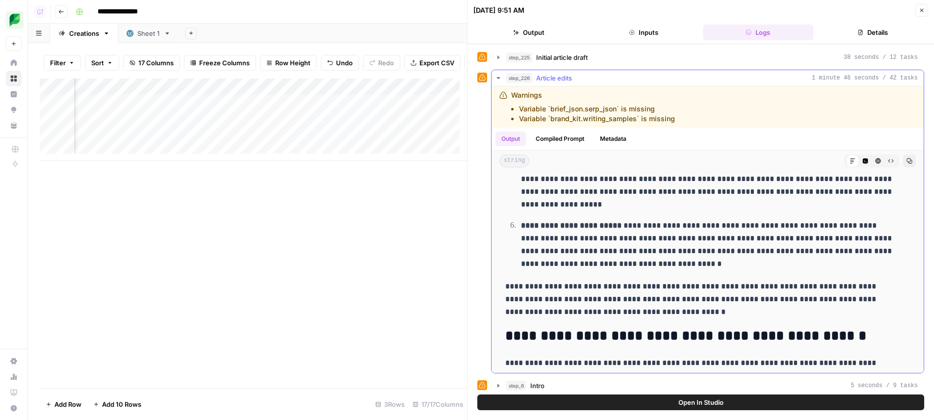
scroll to position [2719, 0]
click at [683, 394] on button "Open In Studio" at bounding box center [700, 402] width 447 height 16
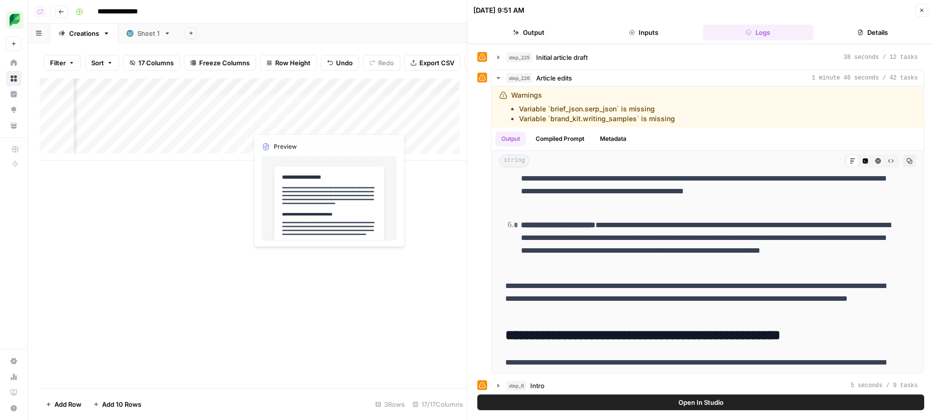
click at [238, 124] on div "Add Column" at bounding box center [253, 120] width 427 height 82
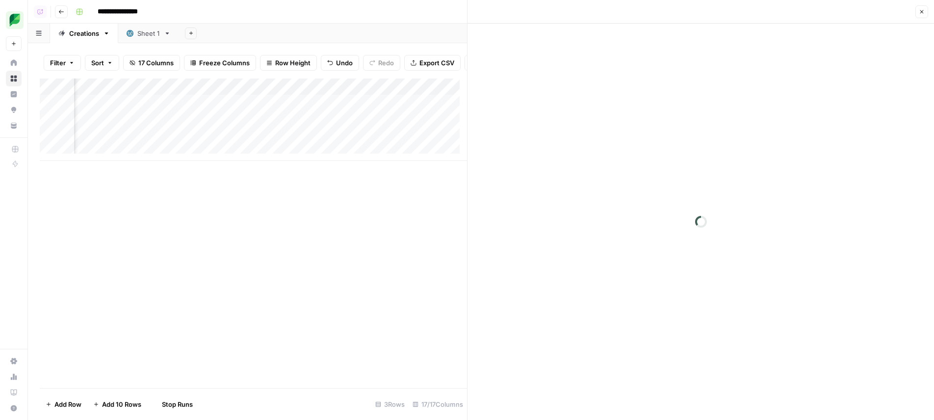
click at [301, 246] on div "Add Column" at bounding box center [253, 234] width 427 height 310
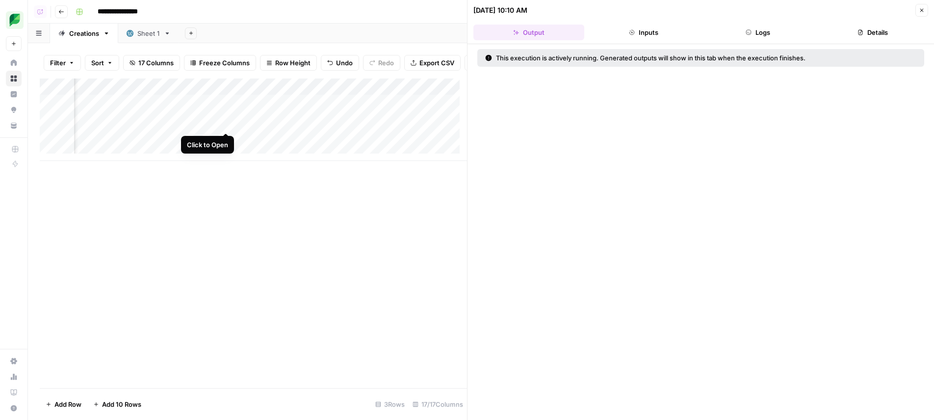
click at [224, 126] on div "Add Column" at bounding box center [253, 120] width 427 height 82
click at [765, 41] on header "[DATE] 10:10 AM Close Output Inputs Logs Details" at bounding box center [701, 22] width 467 height 44
click at [766, 39] on button "Logs" at bounding box center [758, 33] width 111 height 16
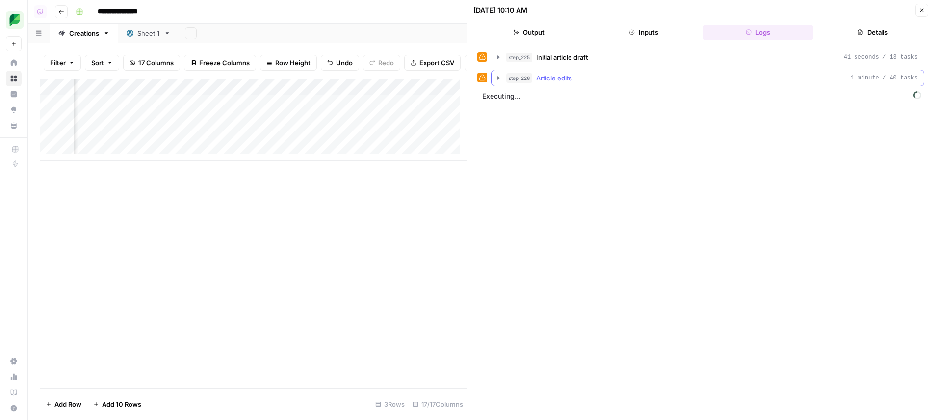
click at [763, 73] on button "step_226 Article edits 1 minute / 40 tasks" at bounding box center [708, 78] width 432 height 16
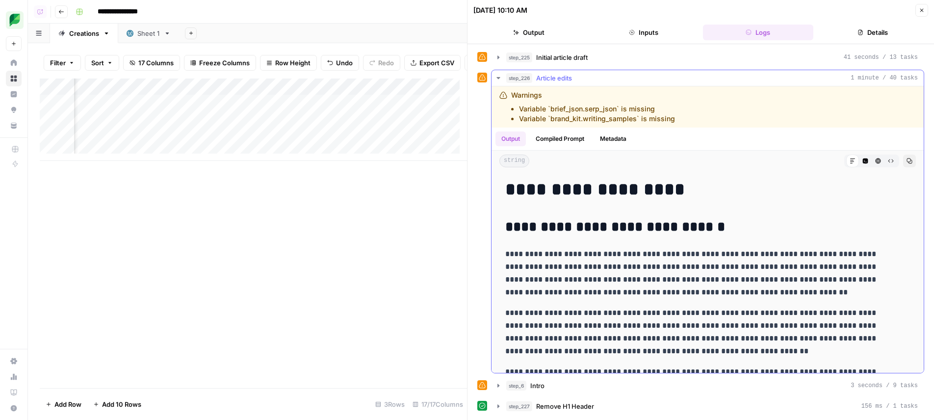
click at [859, 161] on button "Code Editor" at bounding box center [865, 161] width 13 height 13
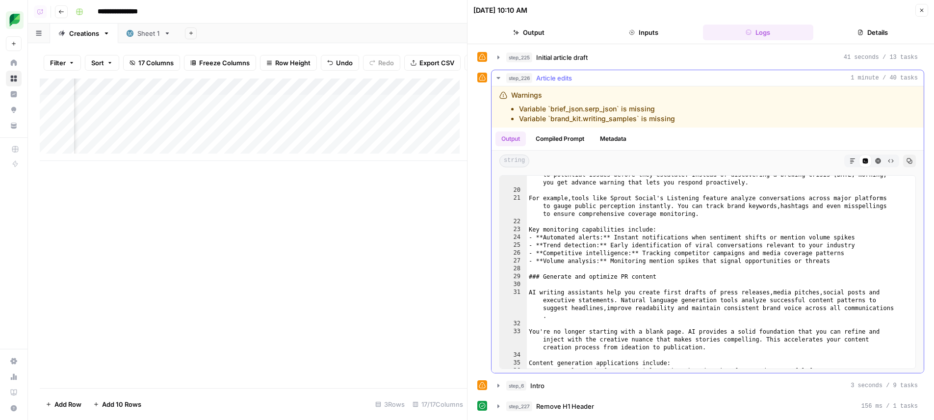
scroll to position [248, 0]
type textarea "**********"
click at [678, 261] on div "Sentiment analysis algorithms determine whether coverage is positive , negative…" at bounding box center [717, 275] width 381 height 224
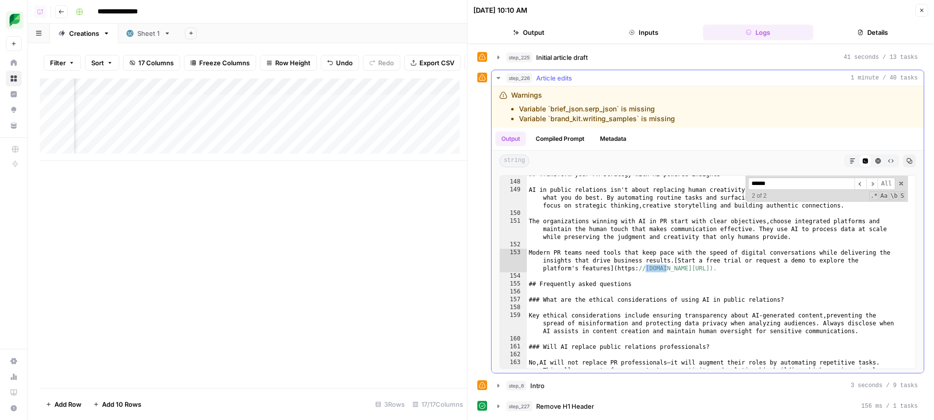
scroll to position [170, 0]
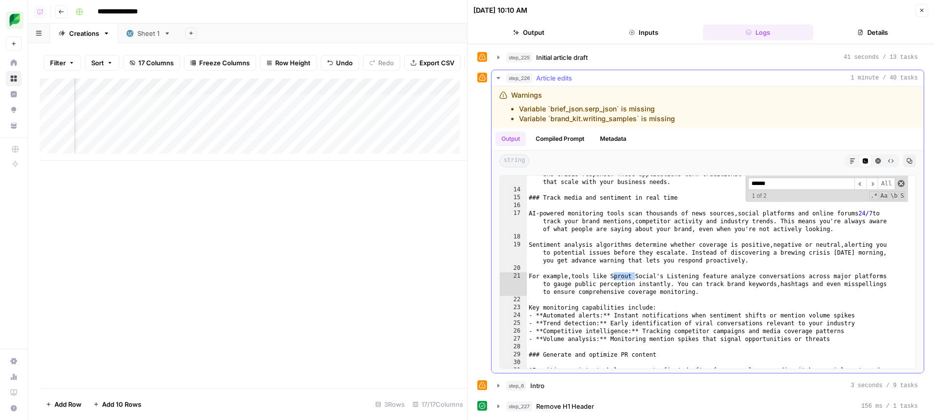
type input "******"
click at [898, 184] on span at bounding box center [901, 183] width 7 height 7
type textarea "**********"
click at [850, 164] on icon "button" at bounding box center [853, 161] width 6 height 6
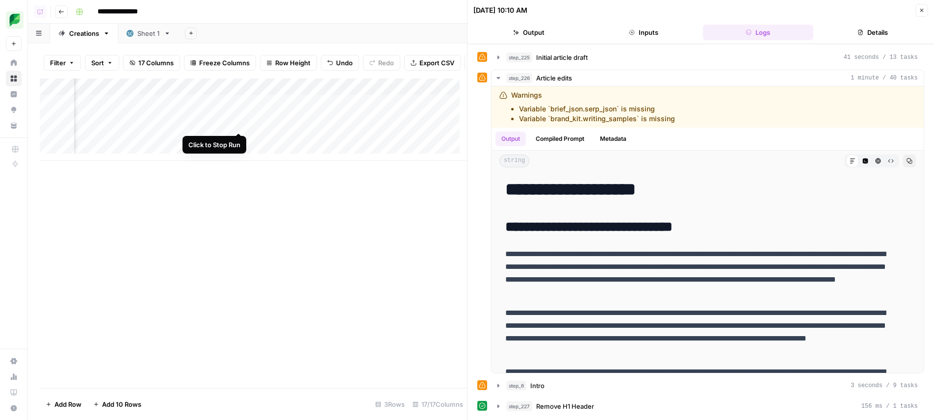
click at [236, 124] on div "Add Column" at bounding box center [253, 120] width 427 height 82
click at [240, 122] on div "Add Column" at bounding box center [253, 120] width 427 height 82
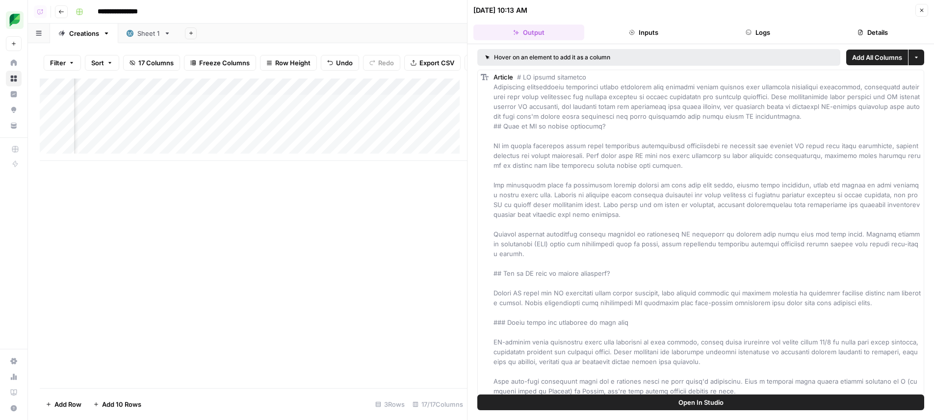
click at [320, 123] on div "Add Column" at bounding box center [253, 120] width 427 height 82
click at [329, 122] on div "Add Column" at bounding box center [253, 120] width 427 height 82
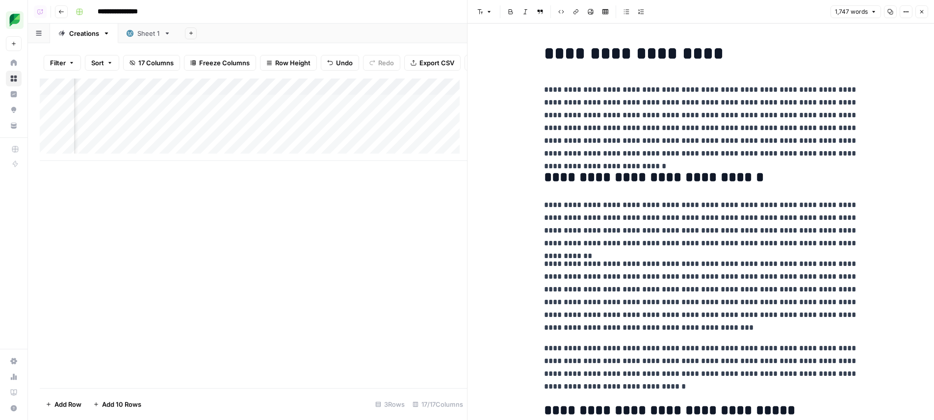
click at [699, 185] on h2 "**********" at bounding box center [701, 178] width 314 height 16
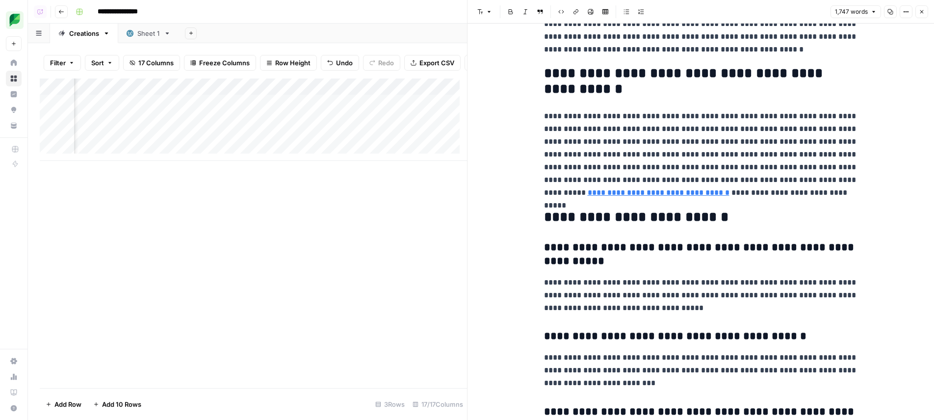
scroll to position [3052, 0]
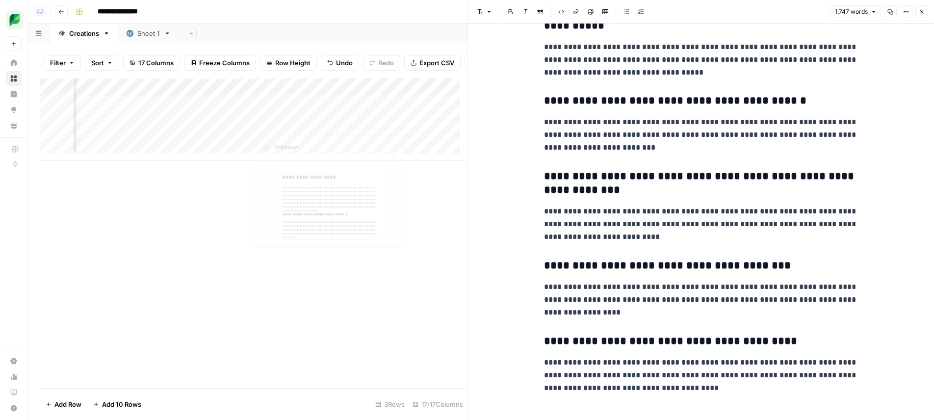
click at [327, 127] on div "Add Column" at bounding box center [253, 120] width 427 height 82
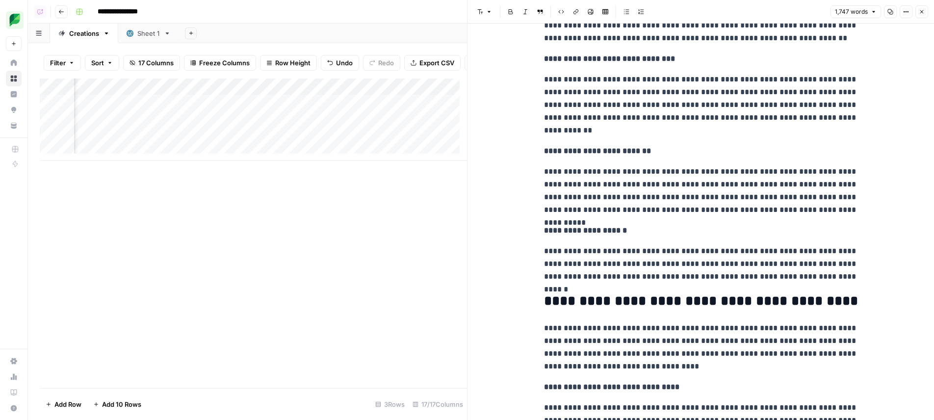
scroll to position [3052, 0]
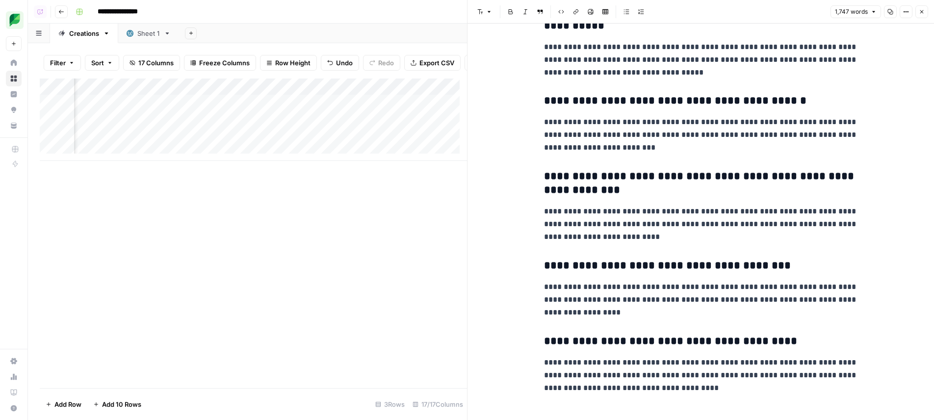
type input "sprout"
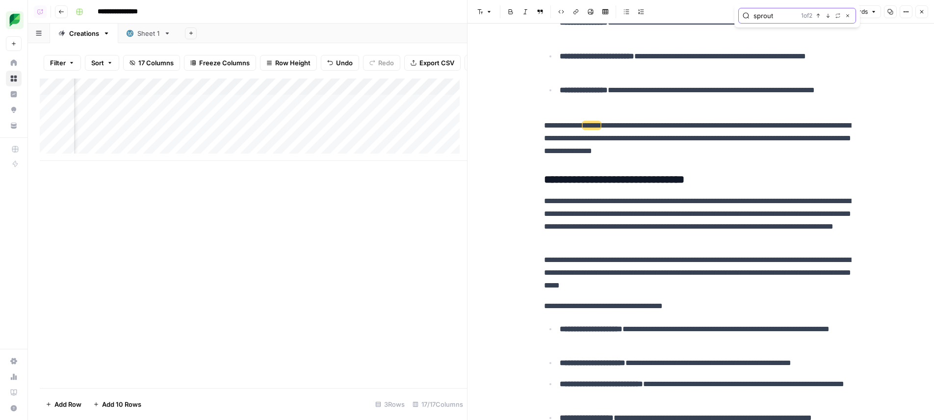
scroll to position [0, 671]
click at [328, 123] on div "Add Column" at bounding box center [253, 120] width 427 height 82
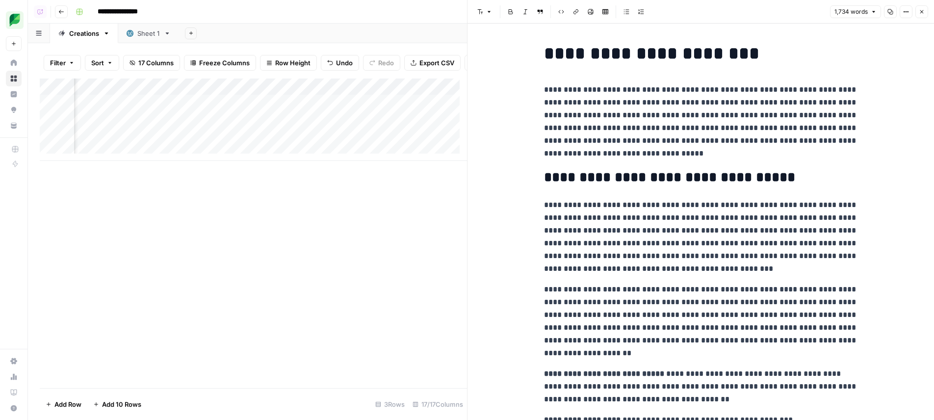
scroll to position [0, 761]
click at [396, 88] on div "Add Column" at bounding box center [253, 120] width 427 height 82
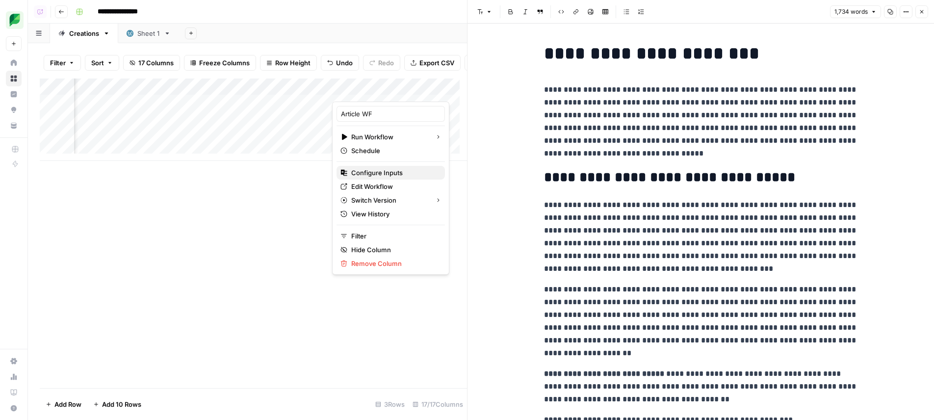
click at [393, 171] on span "Configure Inputs" at bounding box center [394, 173] width 86 height 10
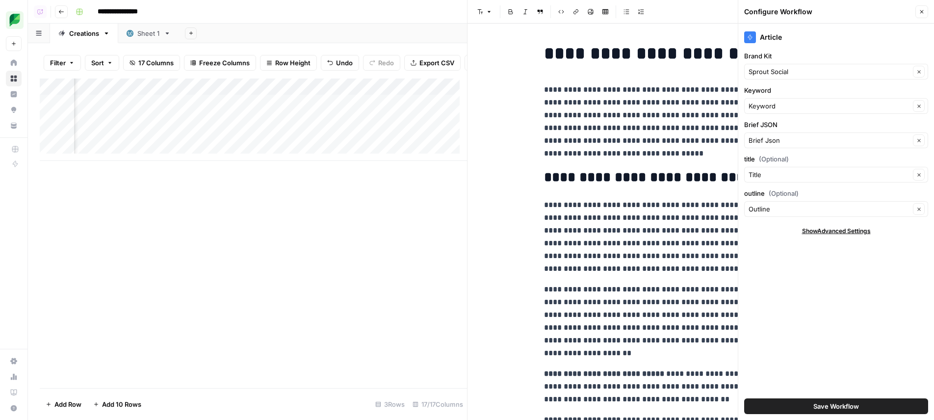
click at [232, 120] on div "Add Column" at bounding box center [253, 120] width 427 height 82
click at [237, 125] on div "Add Column" at bounding box center [253, 120] width 427 height 82
click at [923, 10] on icon "button" at bounding box center [922, 12] width 6 height 6
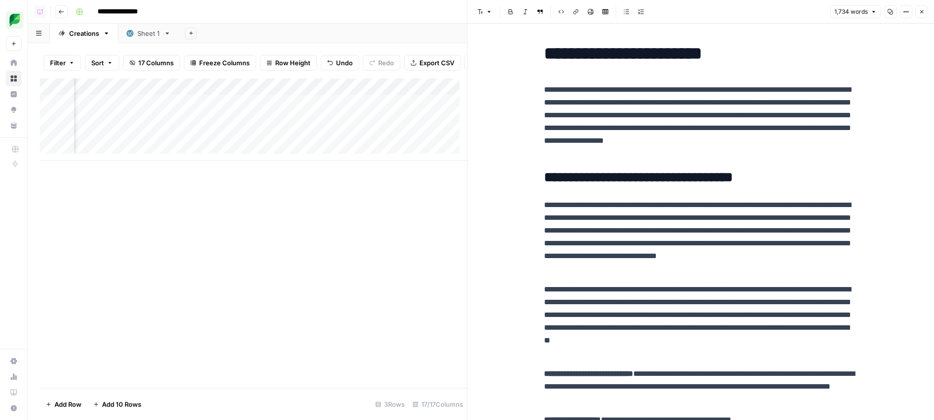
click at [649, 232] on p "**********" at bounding box center [701, 237] width 314 height 77
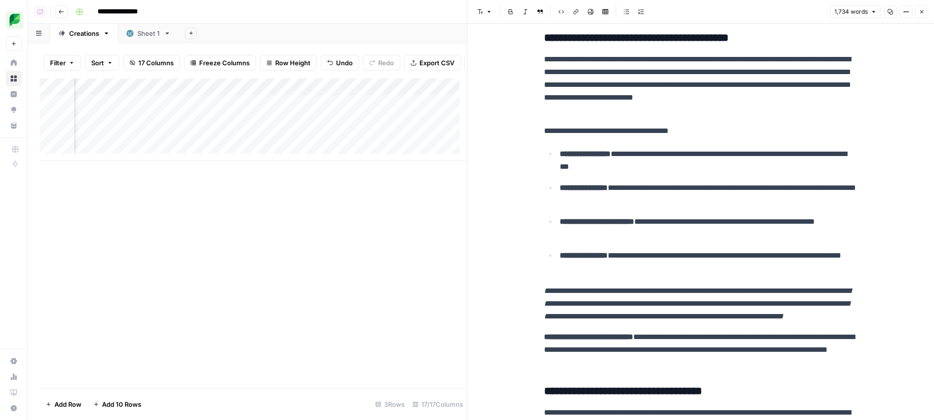
scroll to position [527, 0]
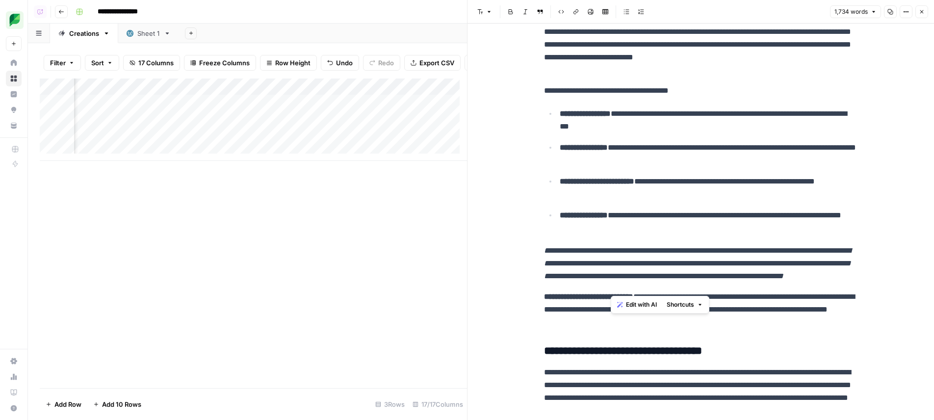
drag, startPoint x: 609, startPoint y: 247, endPoint x: 737, endPoint y: 290, distance: 134.8
click at [737, 283] on p "**********" at bounding box center [701, 263] width 314 height 38
click at [736, 283] on p "**********" at bounding box center [701, 263] width 314 height 38
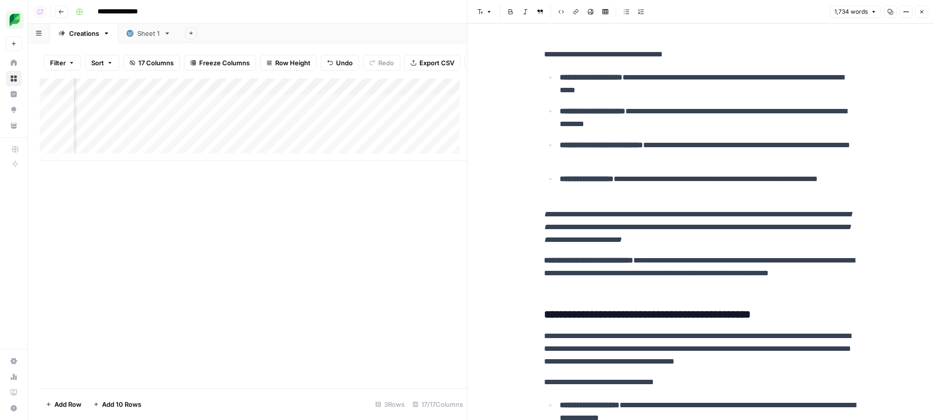
scroll to position [921, 0]
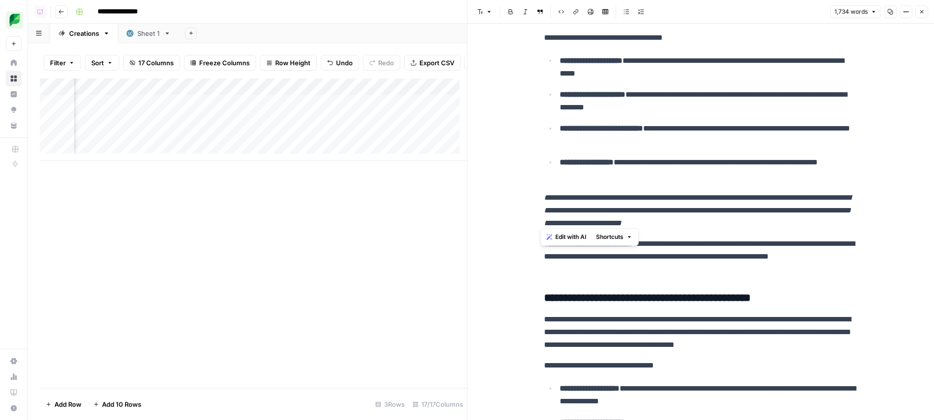
drag, startPoint x: 603, startPoint y: 198, endPoint x: 753, endPoint y: 224, distance: 152.4
click at [753, 224] on em "**********" at bounding box center [697, 210] width 307 height 33
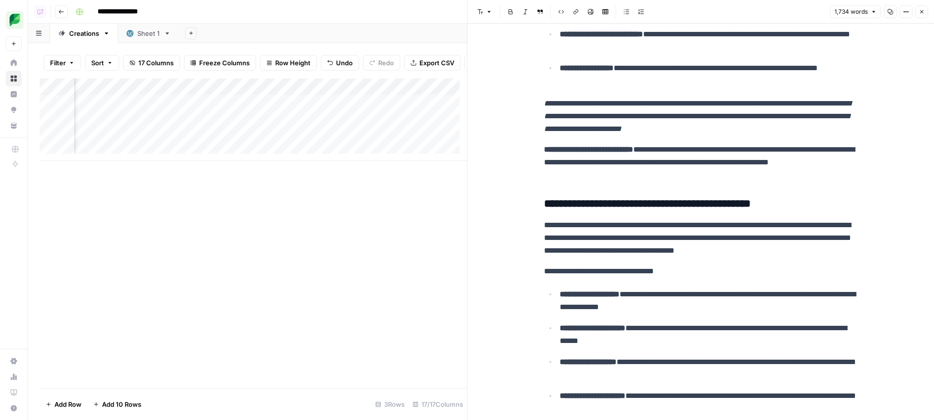
scroll to position [0, 840]
click at [338, 122] on div "Add Column" at bounding box center [253, 120] width 427 height 82
click at [336, 122] on div "Add Column" at bounding box center [253, 120] width 427 height 82
click at [320, 112] on div "Add Column" at bounding box center [253, 120] width 427 height 82
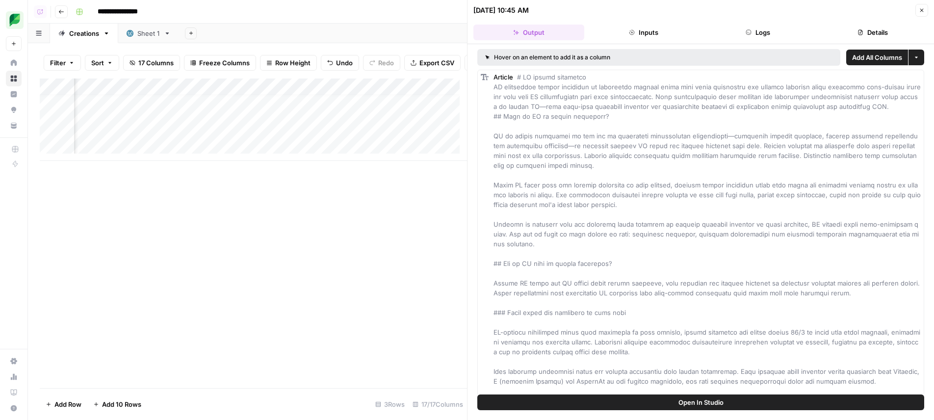
click at [848, 38] on button "Details" at bounding box center [872, 33] width 111 height 16
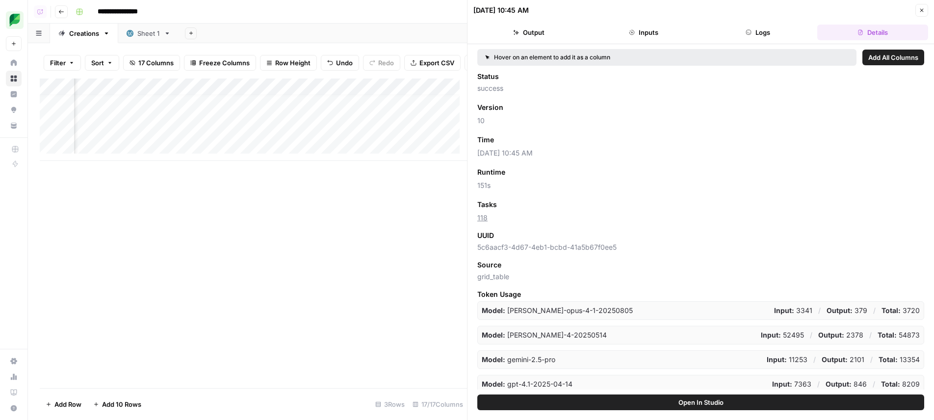
click at [423, 111] on div "Add Column" at bounding box center [253, 120] width 427 height 82
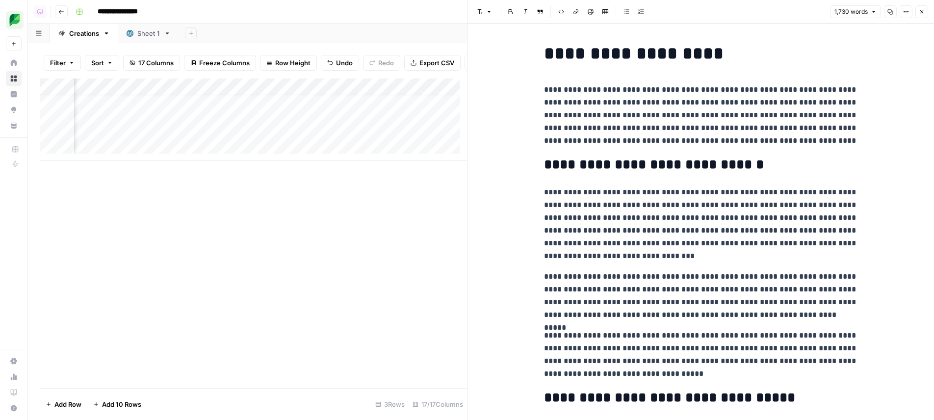
click at [734, 195] on p "**********" at bounding box center [701, 224] width 314 height 77
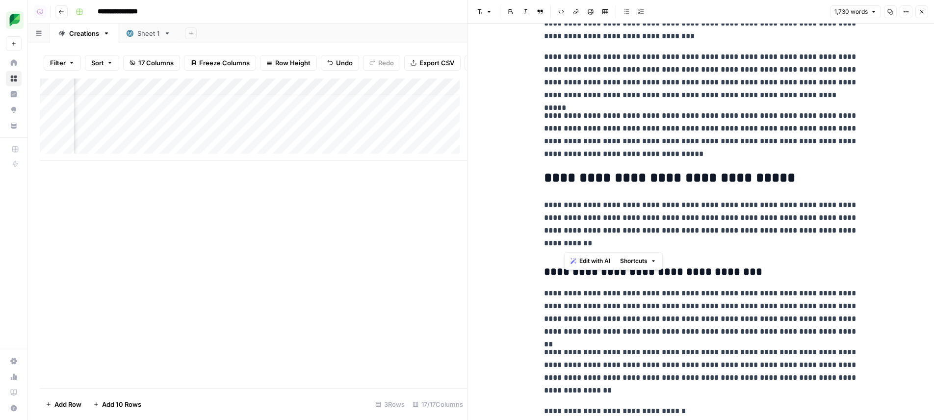
scroll to position [2, 0]
drag, startPoint x: 695, startPoint y: 208, endPoint x: 704, endPoint y: 244, distance: 36.8
click at [704, 244] on p "**********" at bounding box center [701, 224] width 314 height 51
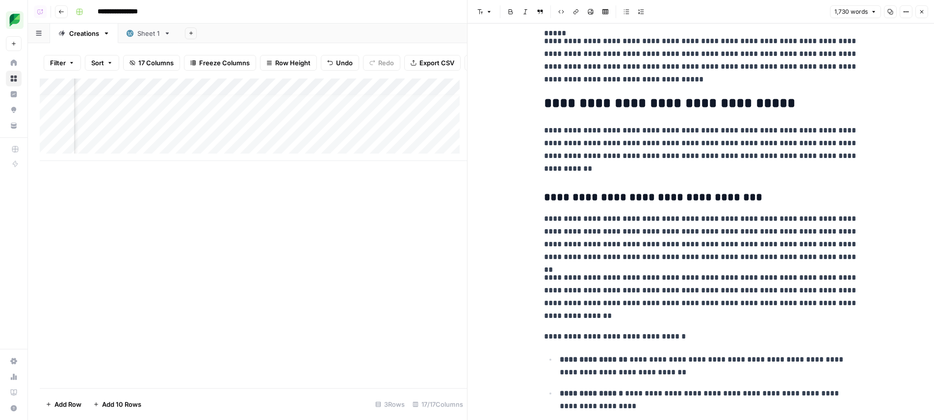
scroll to position [294, 0]
drag, startPoint x: 645, startPoint y: 216, endPoint x: 747, endPoint y: 273, distance: 116.9
click at [747, 273] on p "**********" at bounding box center [701, 297] width 314 height 51
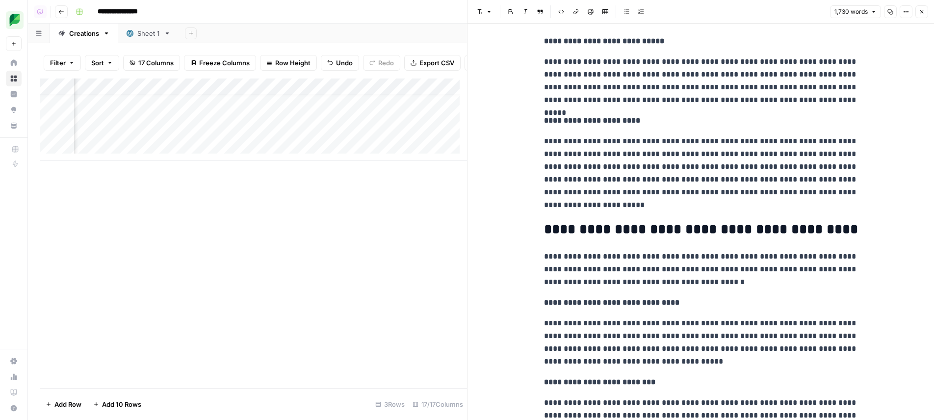
scroll to position [2029, 0]
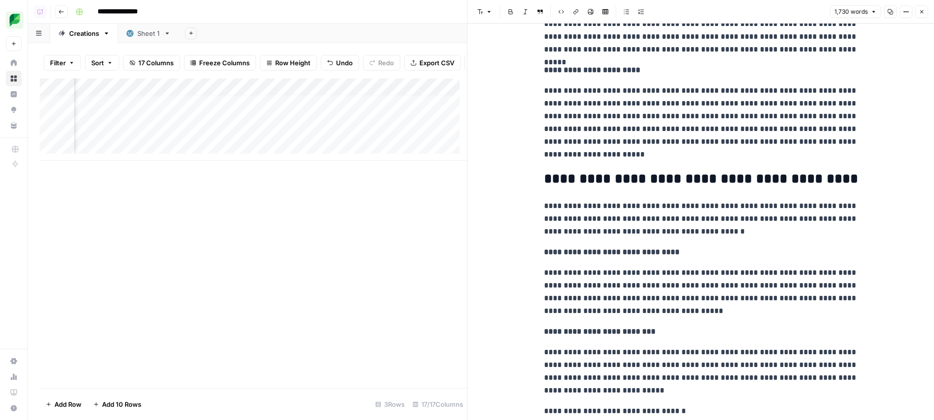
click at [706, 202] on p "**********" at bounding box center [701, 219] width 314 height 38
click at [903, 8] on button "Options" at bounding box center [906, 11] width 13 height 13
click at [895, 10] on button "Copy" at bounding box center [890, 11] width 13 height 13
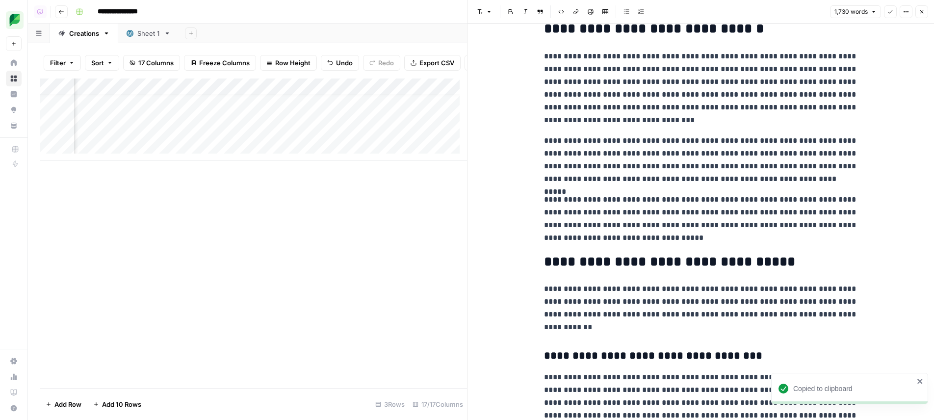
scroll to position [0, 0]
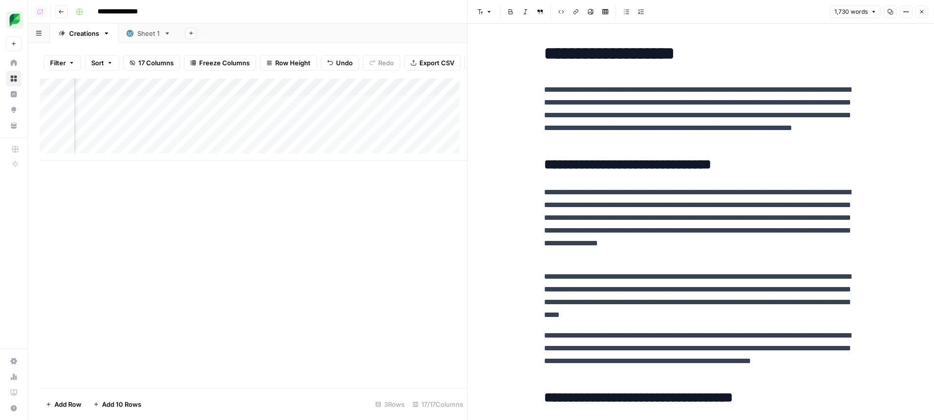
click at [318, 113] on div "Add Column" at bounding box center [253, 120] width 427 height 82
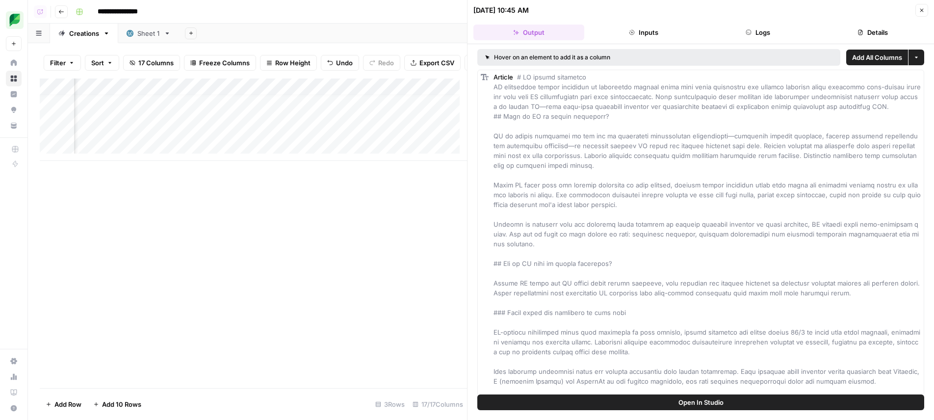
click at [756, 30] on button "Logs" at bounding box center [758, 33] width 111 height 16
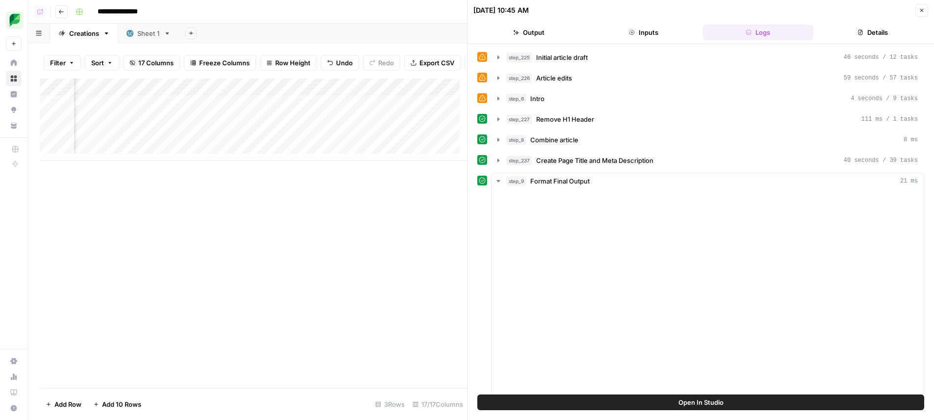
scroll to position [2, 0]
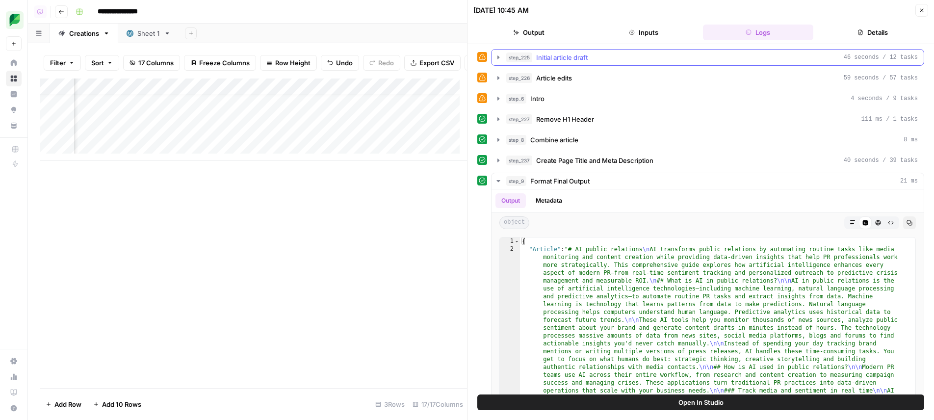
click at [728, 60] on div "step_225 Initial article draft 46 seconds / 12 tasks" at bounding box center [712, 58] width 412 height 10
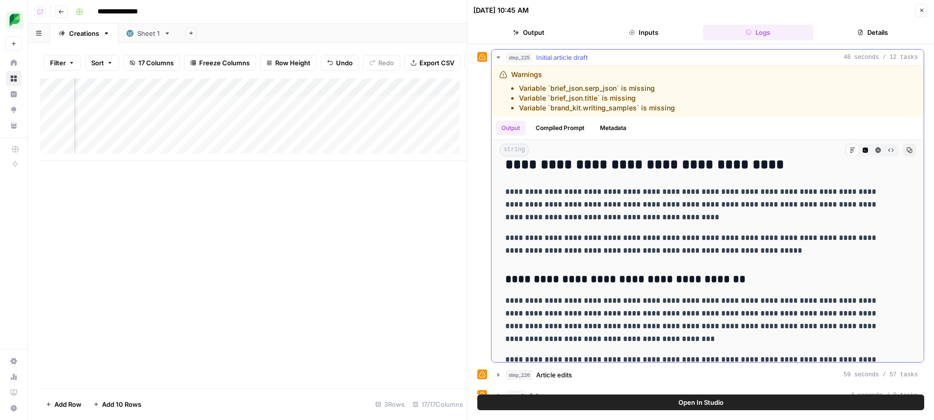
scroll to position [263, 0]
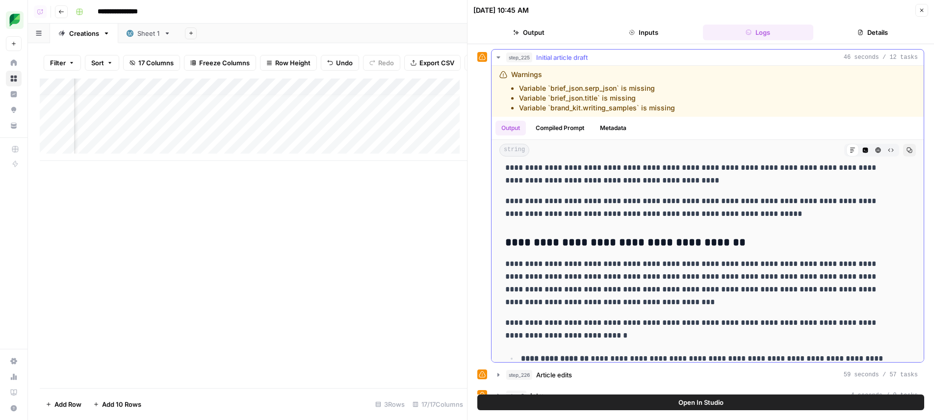
click at [907, 153] on icon "button" at bounding box center [910, 150] width 6 height 6
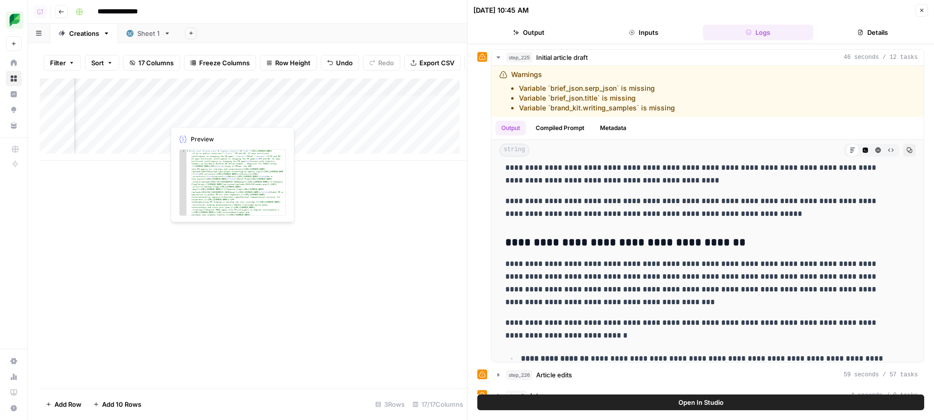
click at [157, 114] on div "Add Column" at bounding box center [253, 120] width 427 height 82
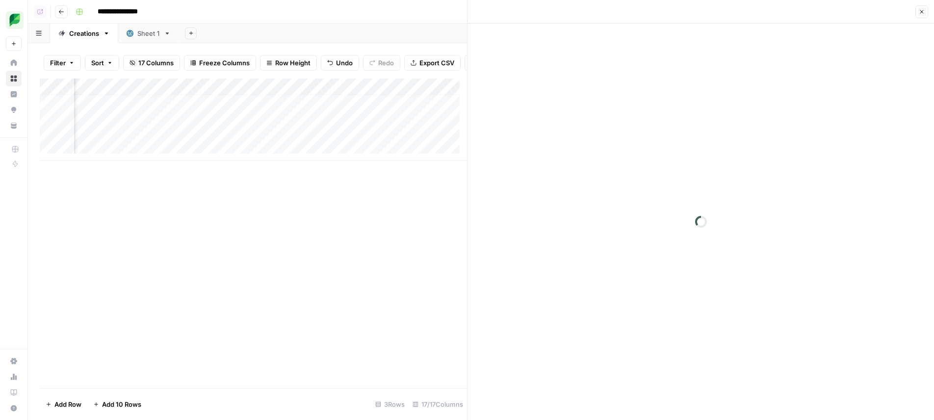
scroll to position [2, 0]
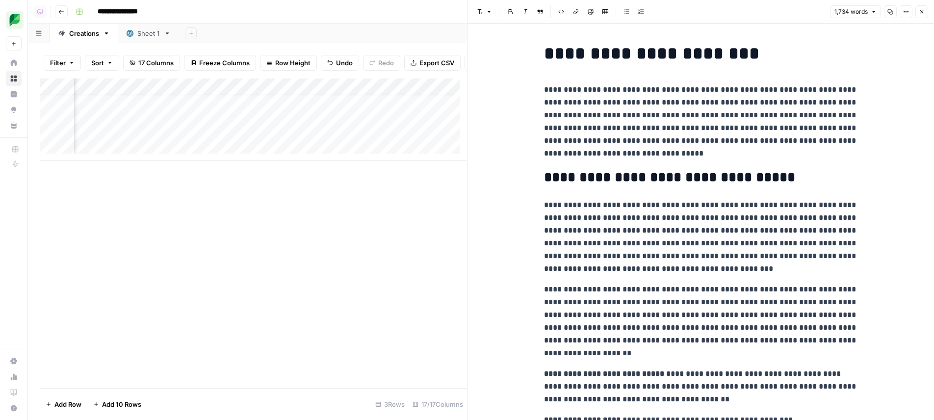
click at [704, 235] on p "**********" at bounding box center [701, 237] width 314 height 77
type input "viral"
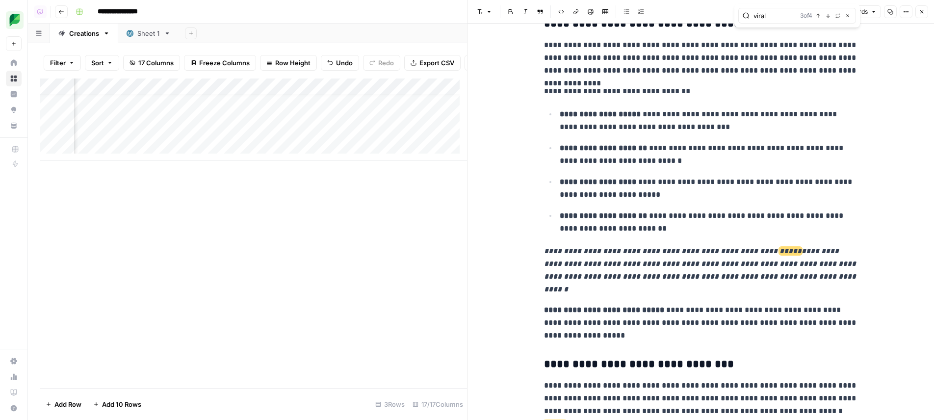
scroll to position [1188, 0]
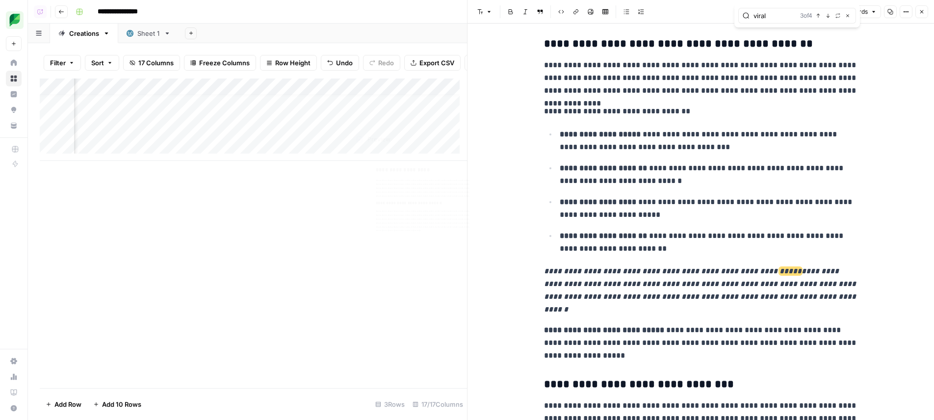
click at [418, 114] on div "Add Column" at bounding box center [253, 120] width 427 height 82
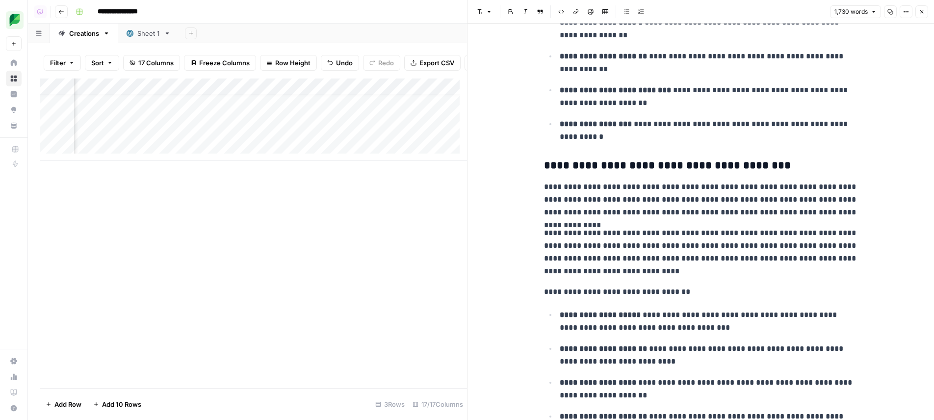
scroll to position [2, 0]
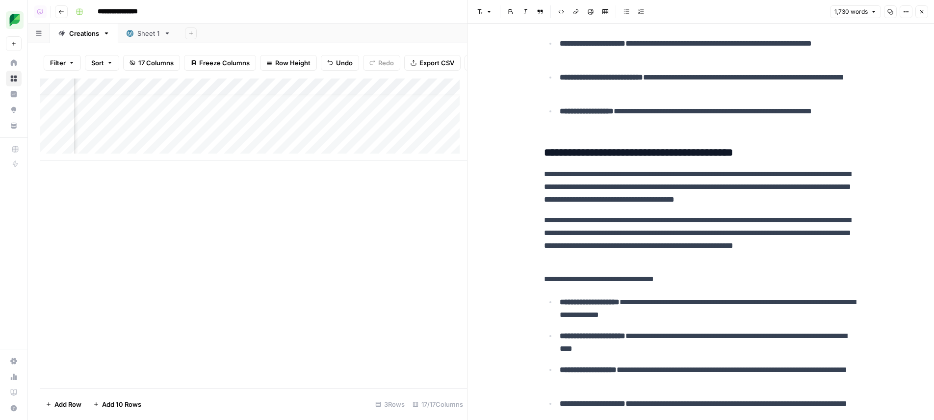
click at [154, 120] on div "Add Column" at bounding box center [253, 120] width 427 height 82
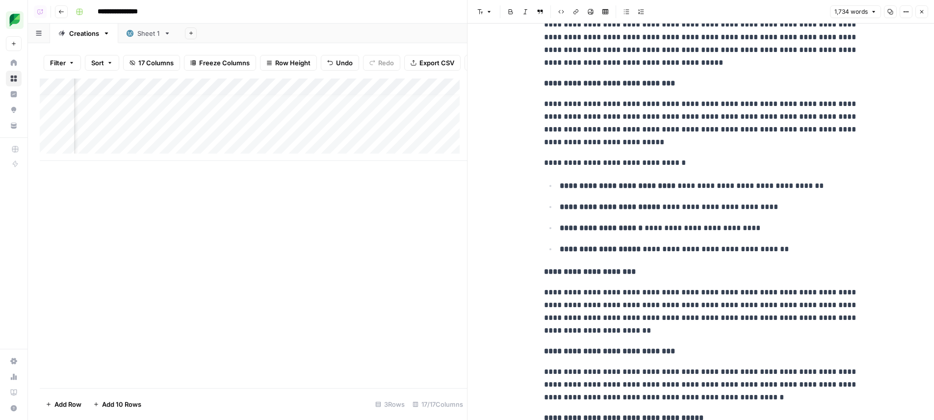
scroll to position [2696, 0]
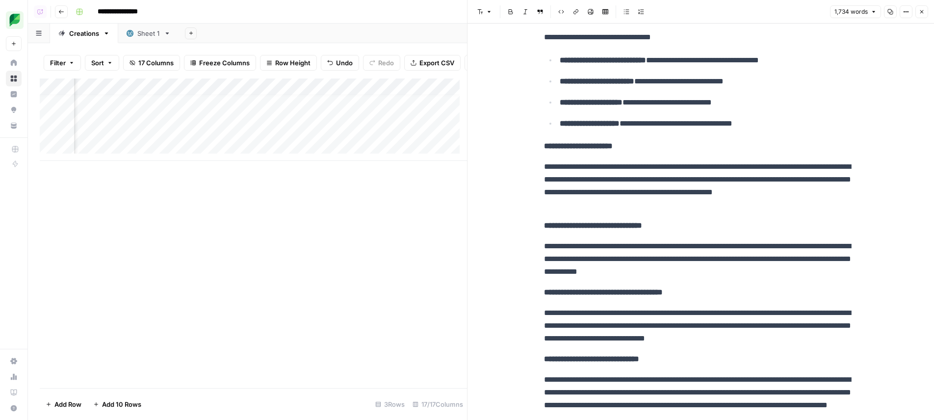
click at [154, 117] on div "Add Column" at bounding box center [253, 120] width 427 height 82
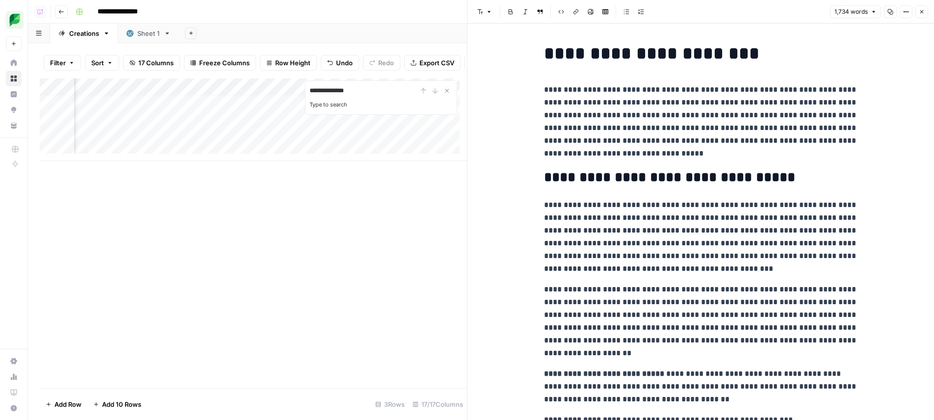
type input "**********"
click at [719, 213] on p "**********" at bounding box center [701, 237] width 314 height 77
type input "People feature"
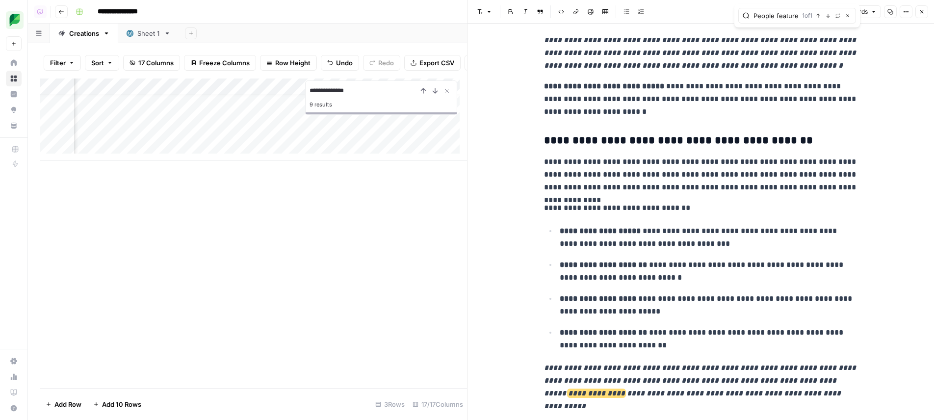
scroll to position [7, 1003]
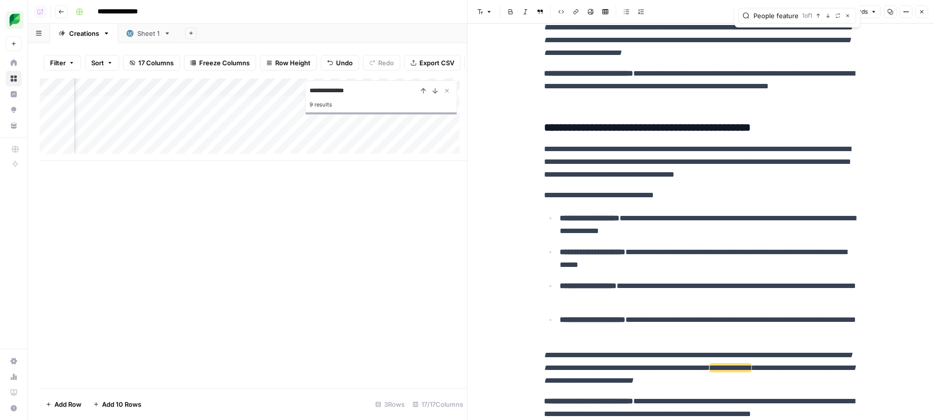
click at [256, 116] on div "Add Column" at bounding box center [253, 120] width 427 height 82
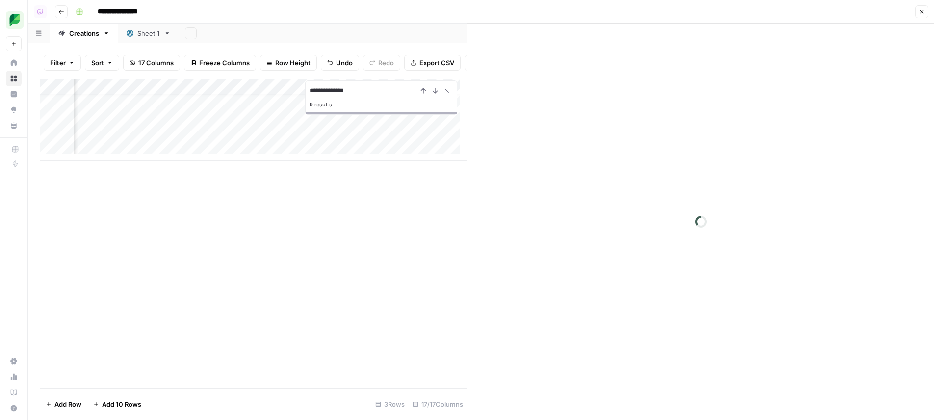
click at [776, 184] on div at bounding box center [701, 222] width 467 height 396
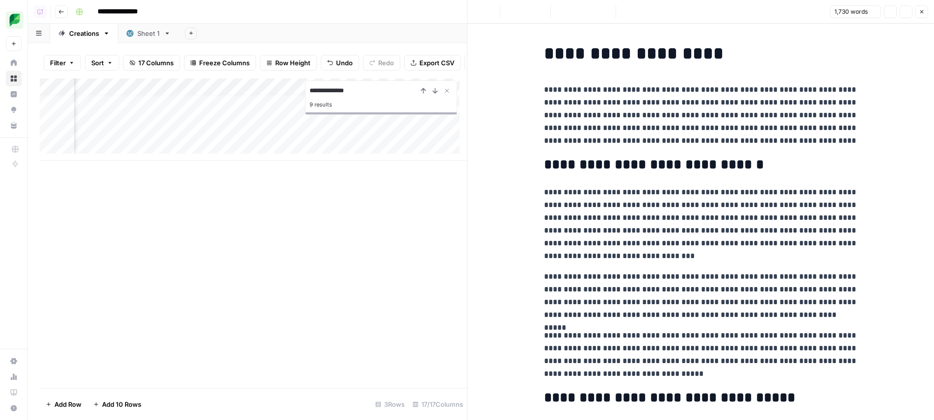
click at [629, 141] on p "**********" at bounding box center [701, 115] width 314 height 64
type input "People feature"
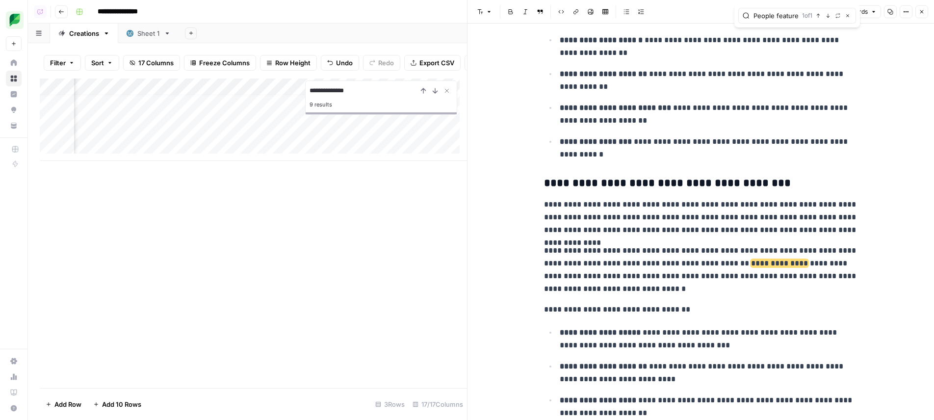
scroll to position [2, 0]
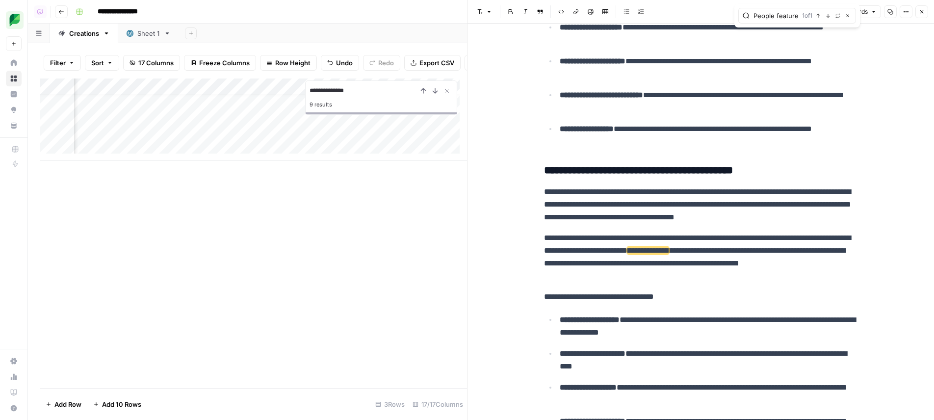
click at [145, 116] on div "Add Column" at bounding box center [253, 120] width 427 height 82
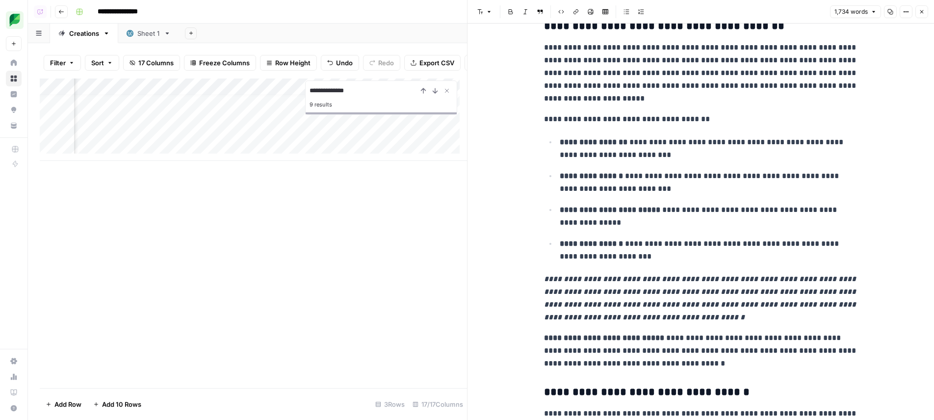
scroll to position [505, 0]
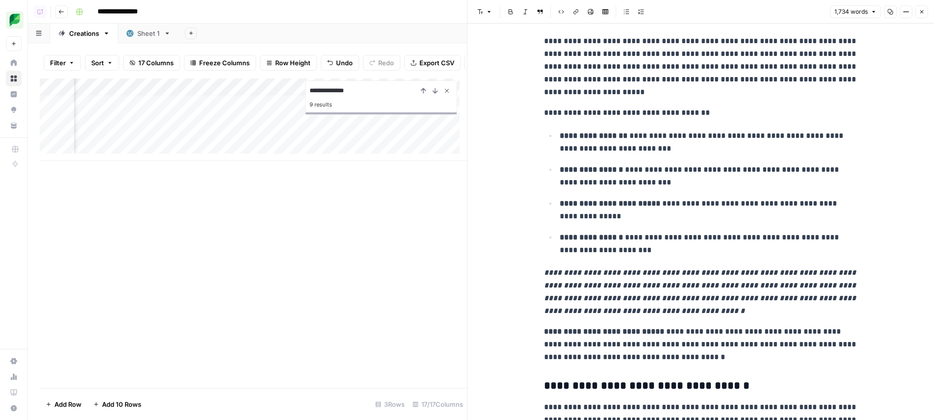
click at [450, 90] on icon "Close Search" at bounding box center [447, 91] width 8 height 8
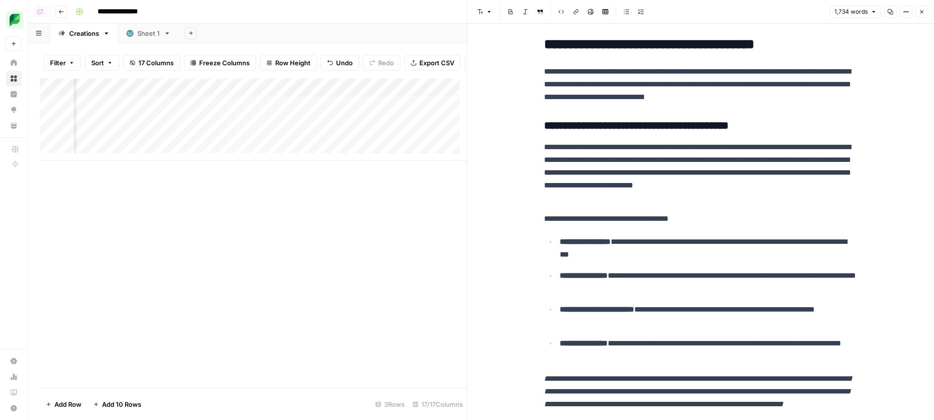
scroll to position [398, 0]
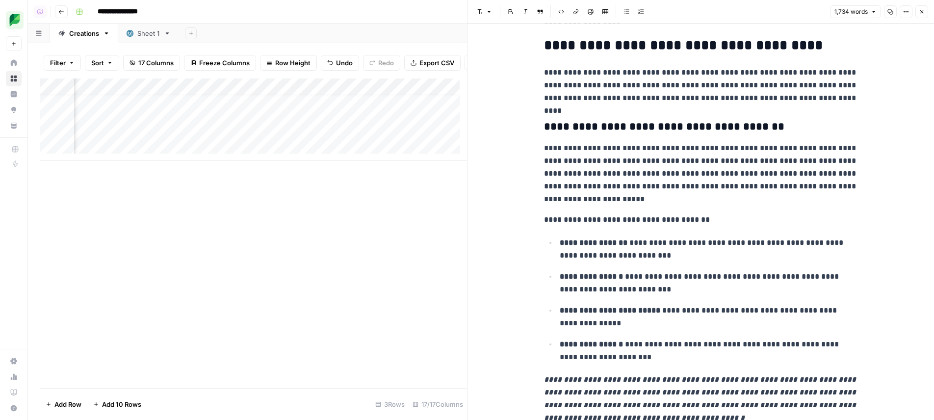
click at [416, 116] on div "Add Column" at bounding box center [253, 120] width 427 height 82
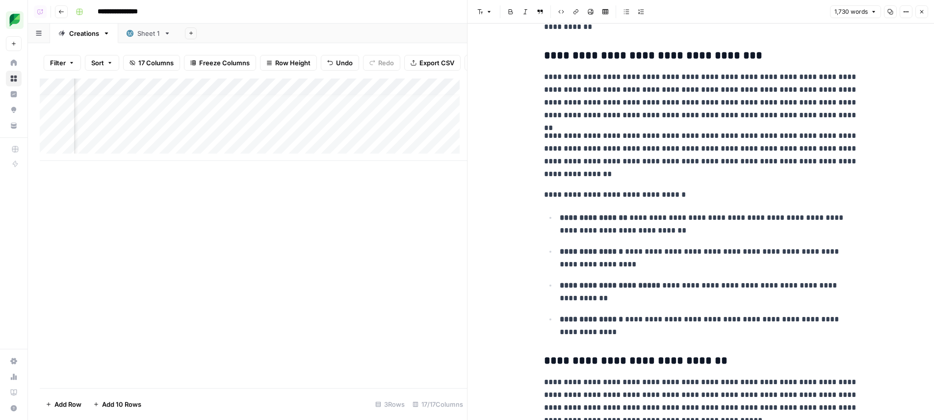
scroll to position [396, 0]
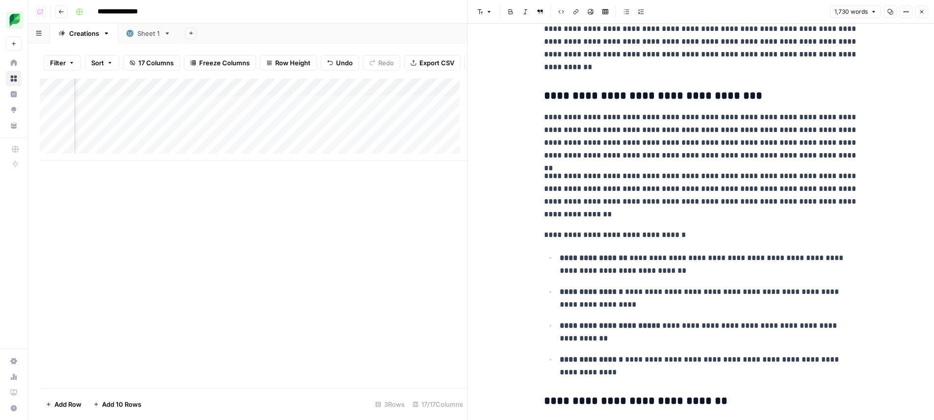
click at [620, 191] on p "**********" at bounding box center [701, 195] width 314 height 51
drag, startPoint x: 620, startPoint y: 191, endPoint x: 688, endPoint y: 199, distance: 68.7
click at [688, 199] on p "**********" at bounding box center [701, 195] width 314 height 51
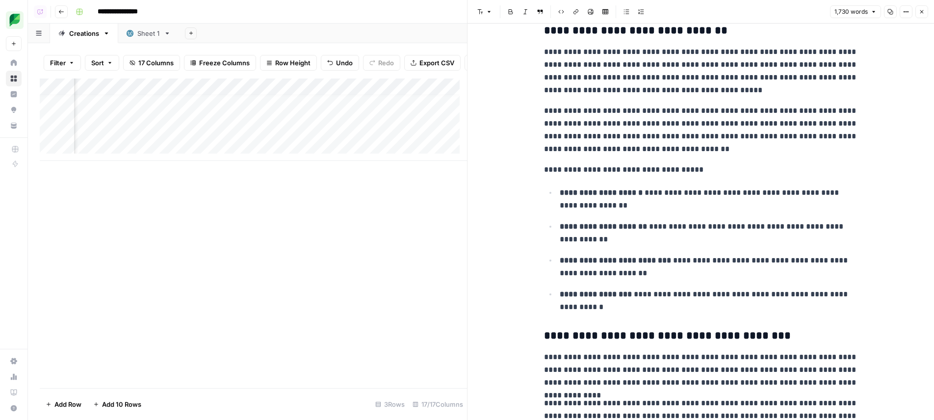
scroll to position [850, 0]
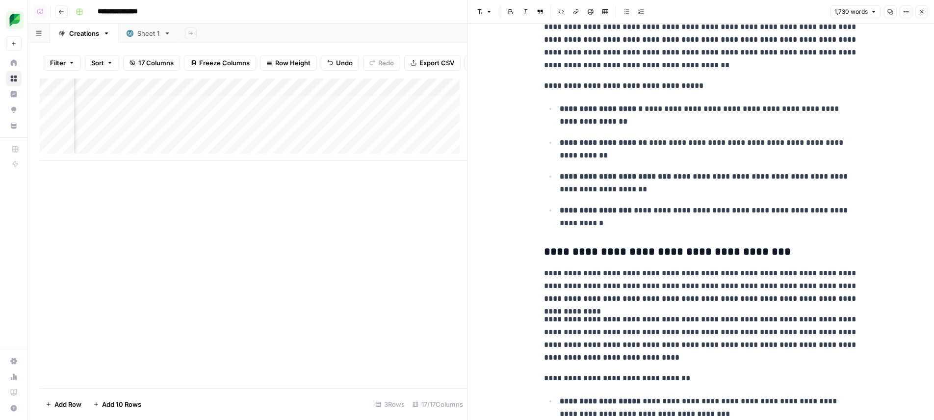
click at [146, 114] on div "Add Column" at bounding box center [253, 120] width 427 height 82
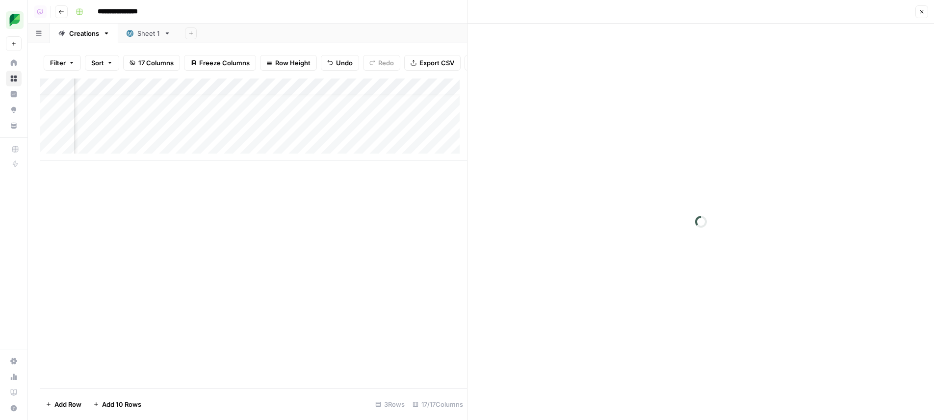
scroll to position [2, 0]
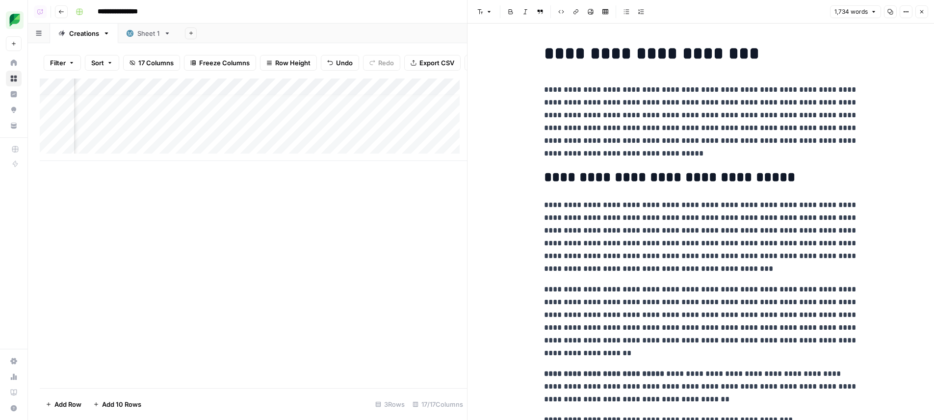
click at [889, 13] on icon "button" at bounding box center [891, 12] width 6 height 6
click at [897, 12] on div "1,734 words Copy Options Close" at bounding box center [879, 11] width 98 height 13
click at [896, 11] on button "Copy" at bounding box center [890, 11] width 13 height 13
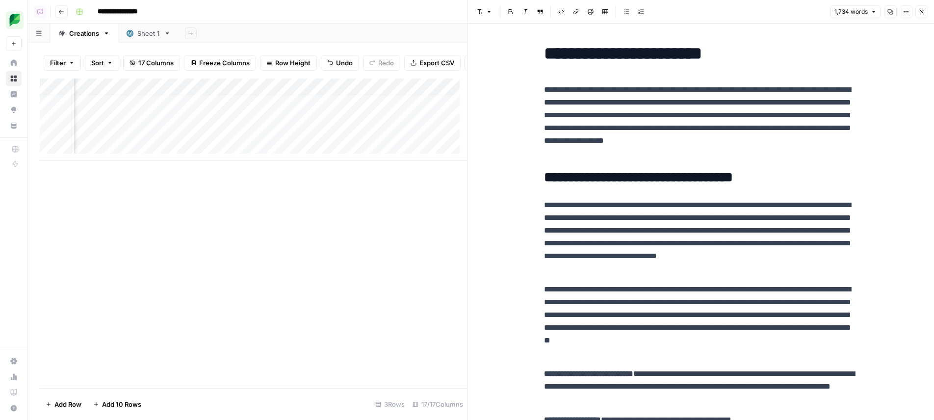
click at [384, 281] on div "Add Column" at bounding box center [253, 234] width 427 height 310
click at [286, 88] on div "Add Column" at bounding box center [253, 120] width 427 height 82
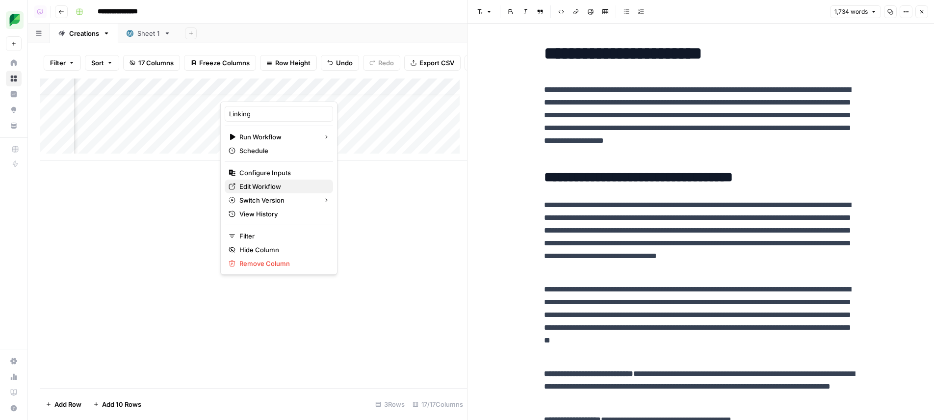
click at [264, 181] on link "Edit Workflow" at bounding box center [279, 187] width 108 height 14
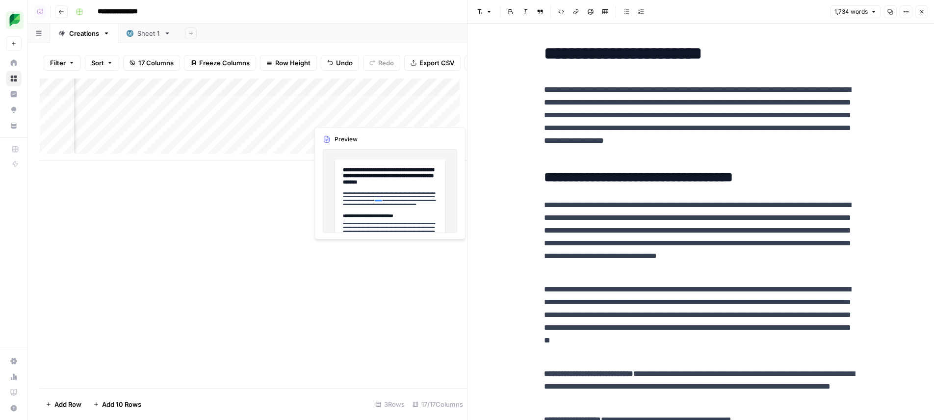
click at [381, 114] on div "Add Column" at bounding box center [253, 120] width 427 height 82
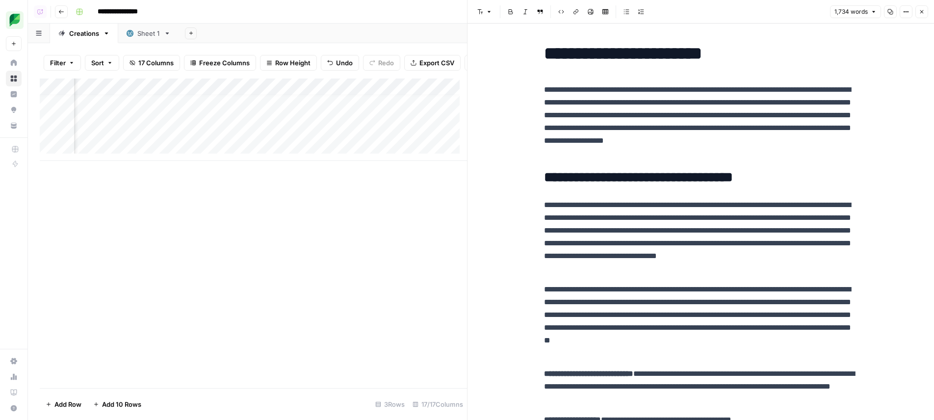
click at [389, 115] on div "Add Column" at bounding box center [253, 120] width 427 height 82
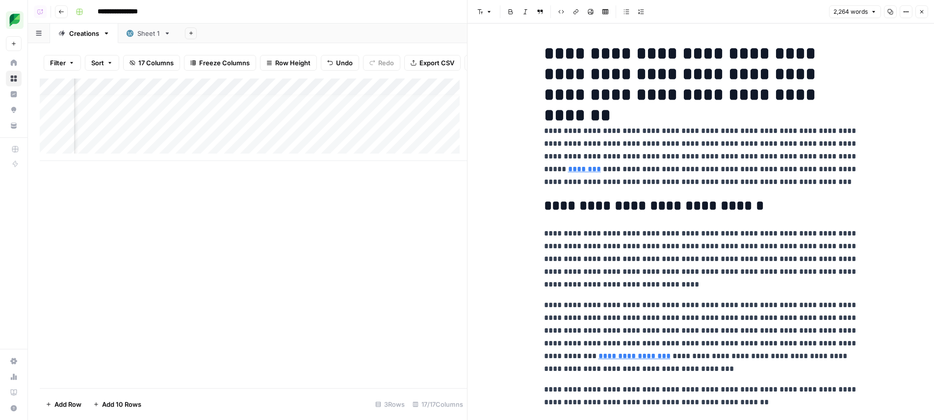
scroll to position [7, 912]
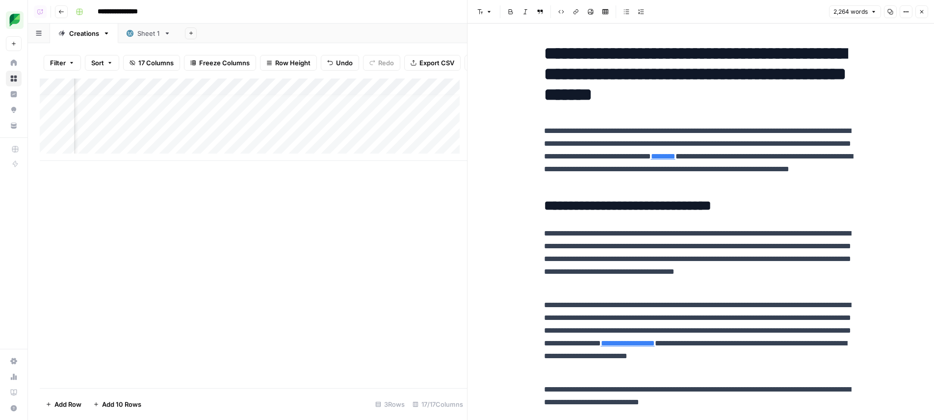
click at [352, 114] on div "Add Column" at bounding box center [253, 120] width 427 height 82
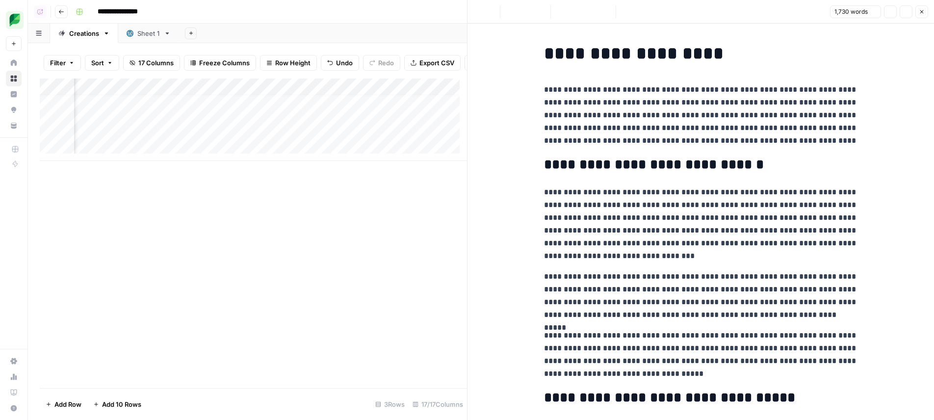
click at [764, 226] on p "**********" at bounding box center [701, 224] width 314 height 77
click at [260, 111] on div "Add Column" at bounding box center [253, 120] width 427 height 82
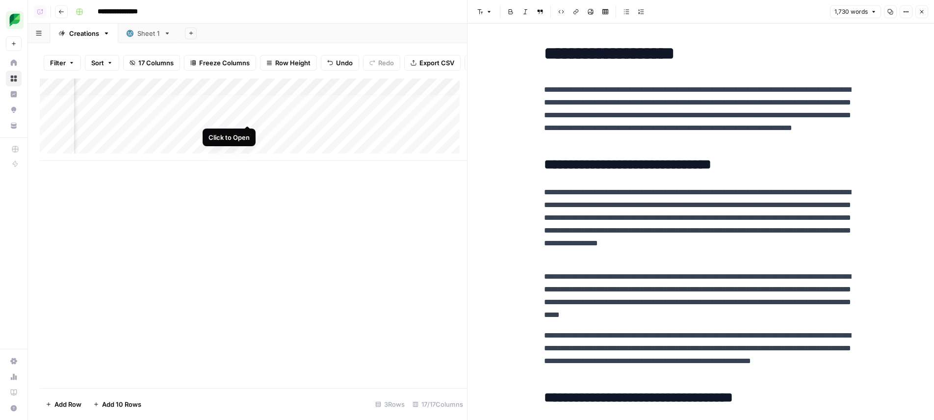
click at [248, 112] on div "Add Column" at bounding box center [253, 120] width 427 height 82
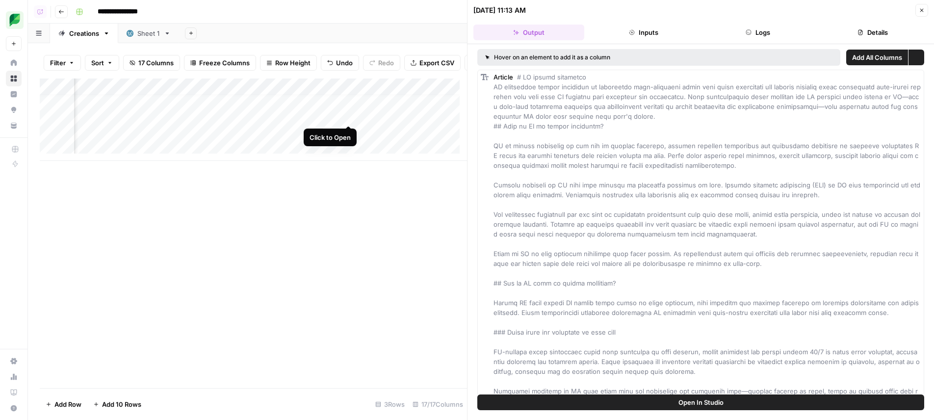
click at [351, 117] on div "Add Column" at bounding box center [253, 120] width 427 height 82
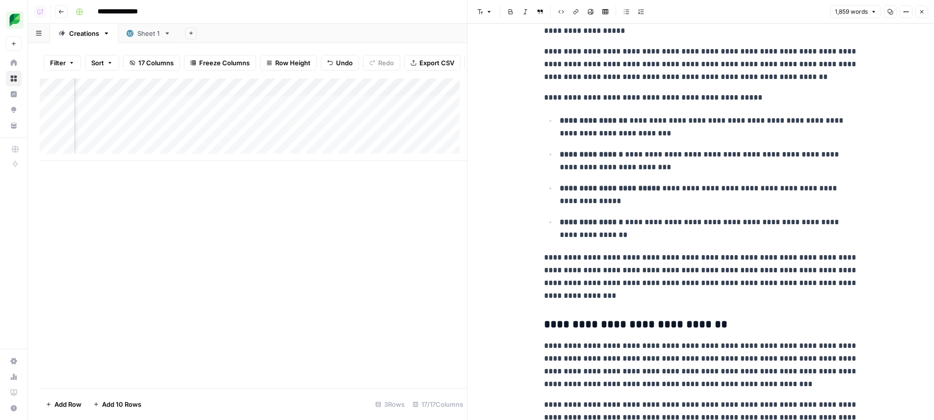
scroll to position [620, 0]
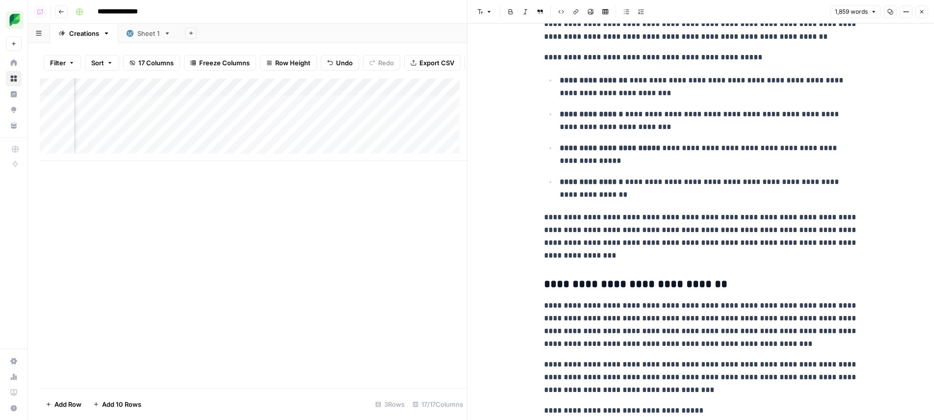
click at [659, 215] on p "**********" at bounding box center [701, 236] width 314 height 51
drag, startPoint x: 659, startPoint y: 215, endPoint x: 692, endPoint y: 248, distance: 46.5
click at [692, 248] on p "**********" at bounding box center [701, 236] width 314 height 51
click at [689, 212] on p "**********" at bounding box center [701, 236] width 314 height 51
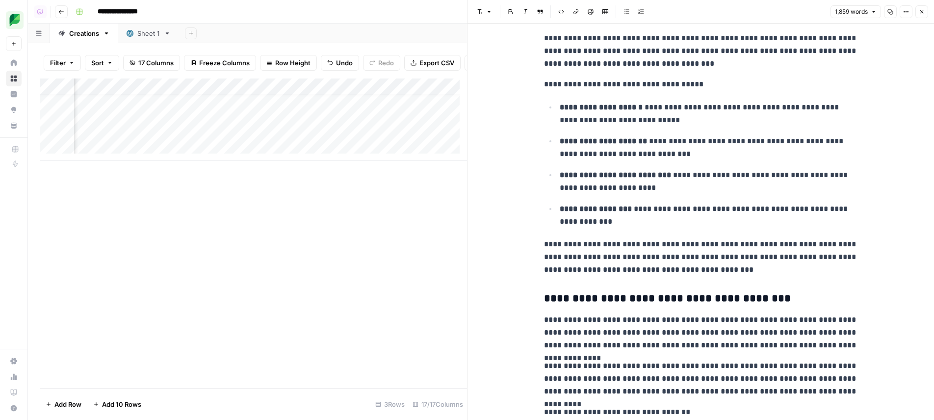
scroll to position [1013, 0]
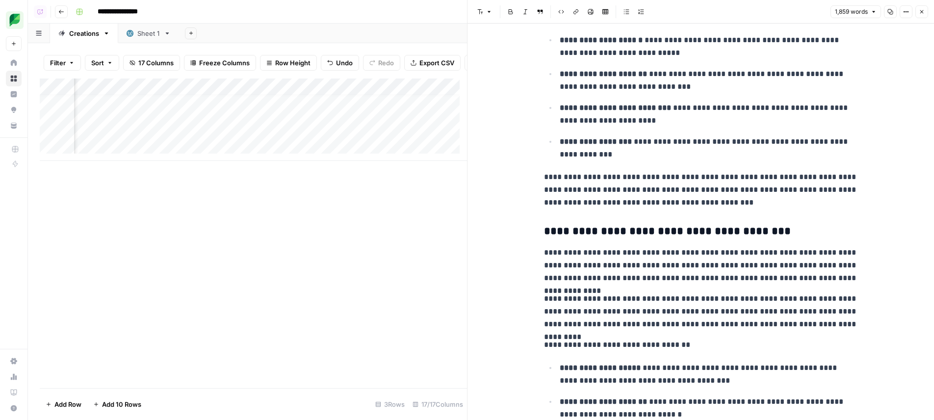
click at [666, 183] on p "**********" at bounding box center [701, 190] width 314 height 38
type input "b"
type input "viral"
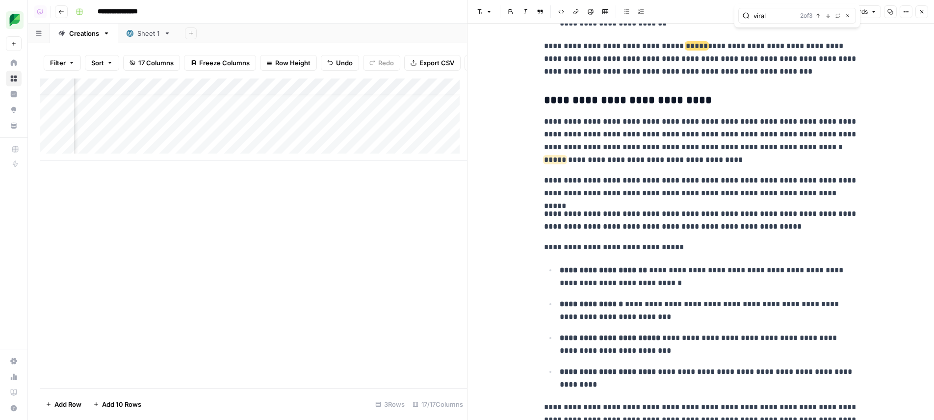
scroll to position [1472, 0]
click at [568, 196] on div "**********" at bounding box center [701, 379] width 326 height 3625
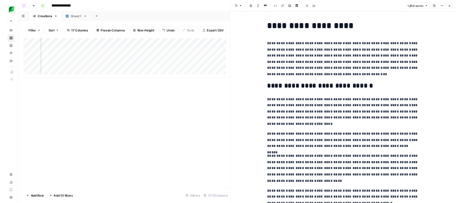
scroll to position [0, 912]
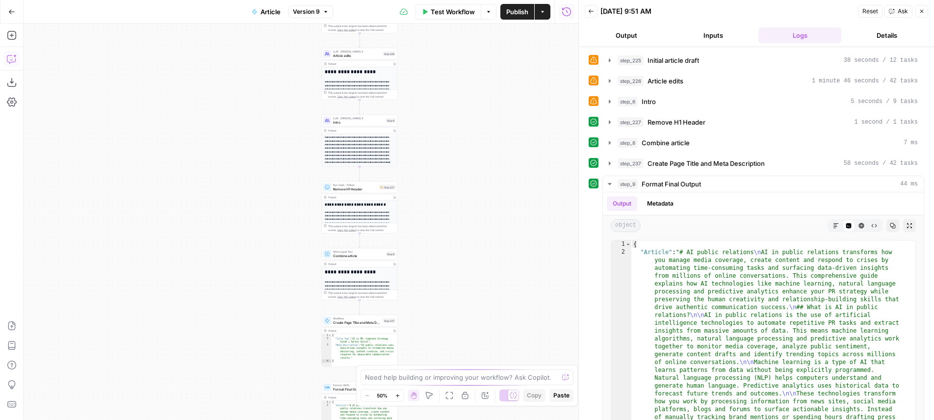
click at [8, 56] on icon "button" at bounding box center [12, 59] width 10 height 10
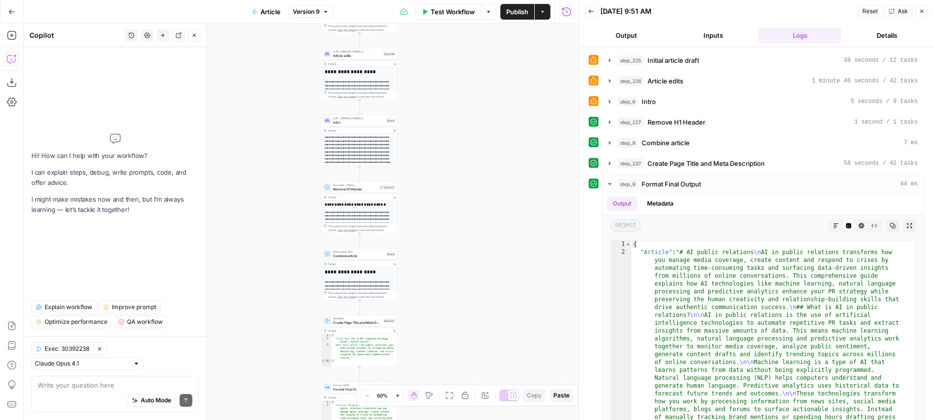
drag, startPoint x: 82, startPoint y: 380, endPoint x: 84, endPoint y: 374, distance: 5.7
click at [82, 379] on div "Write your question here Auto Mode Send" at bounding box center [114, 394] width 167 height 36
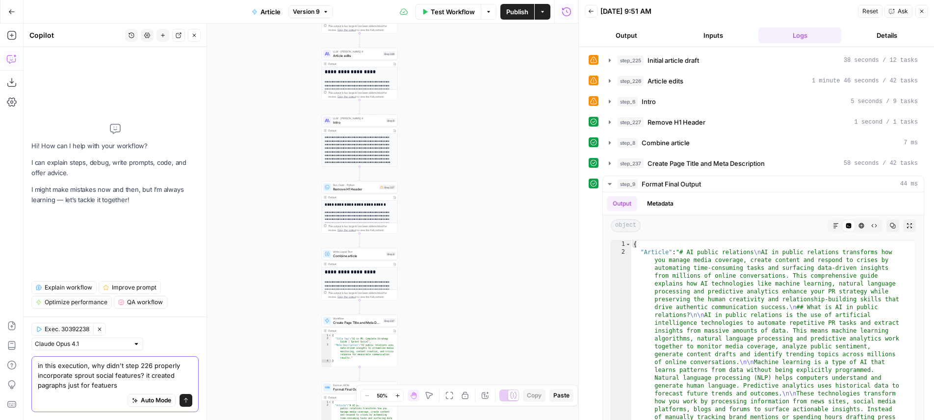
type textarea "in this execution, why didn't step 226 properly incorporate sprout social featu…"
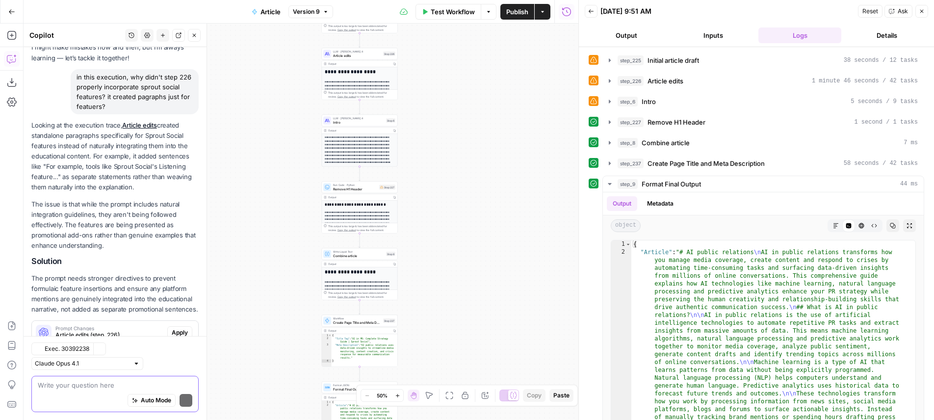
scroll to position [100, 0]
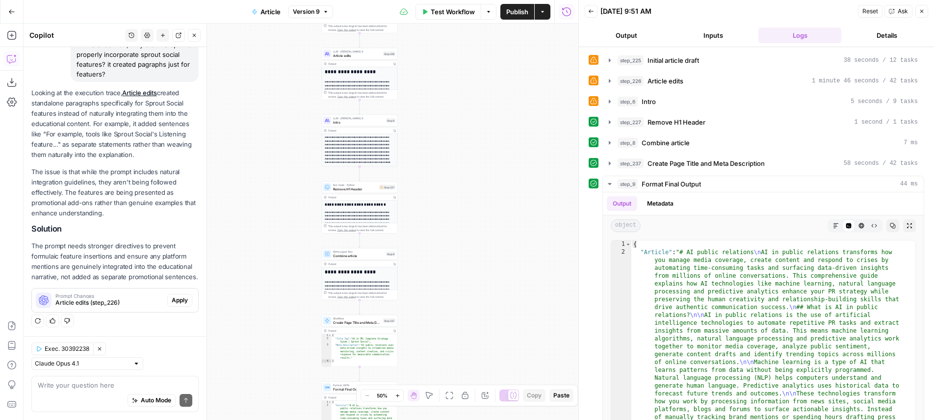
click at [173, 88] on p "Looking at the execution trace, Article edits created standalone paragraphs spe…" at bounding box center [114, 124] width 167 height 73
drag, startPoint x: 173, startPoint y: 85, endPoint x: 150, endPoint y: 155, distance: 73.2
click at [150, 155] on div "Looking at the execution trace, Article edits created standalone paragraphs spe…" at bounding box center [114, 200] width 167 height 225
click at [132, 167] on p "The issue is that while the prompt includes natural integration guidelines, the…" at bounding box center [114, 193] width 167 height 52
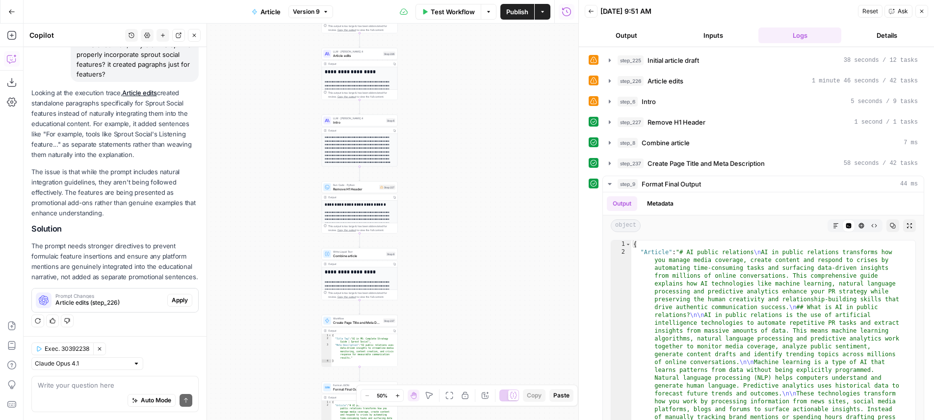
drag, startPoint x: 132, startPoint y: 163, endPoint x: 122, endPoint y: 209, distance: 46.8
click at [122, 209] on div "Looking at the execution trace, Article edits created standalone paragraphs spe…" at bounding box center [114, 200] width 167 height 225
click at [122, 183] on p "The issue is that while the prompt includes natural integration guidelines, the…" at bounding box center [114, 193] width 167 height 52
drag, startPoint x: 122, startPoint y: 183, endPoint x: 127, endPoint y: 210, distance: 27.5
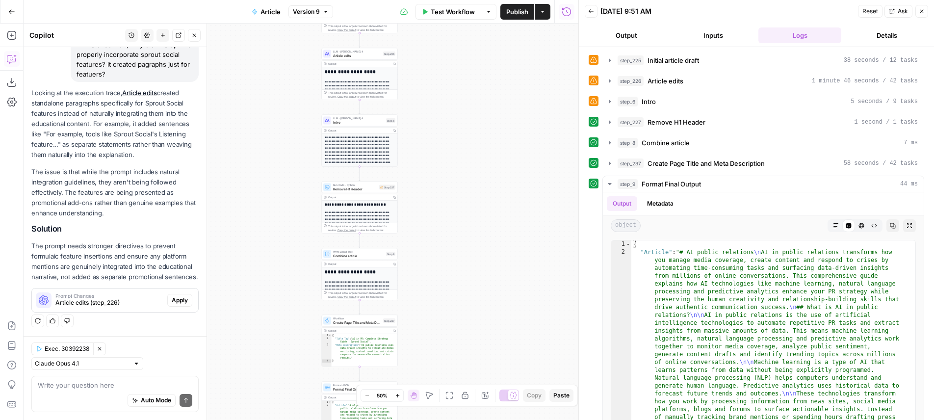
click at [127, 210] on div "Looking at the execution trace, Article edits created standalone paragraphs spe…" at bounding box center [114, 200] width 167 height 225
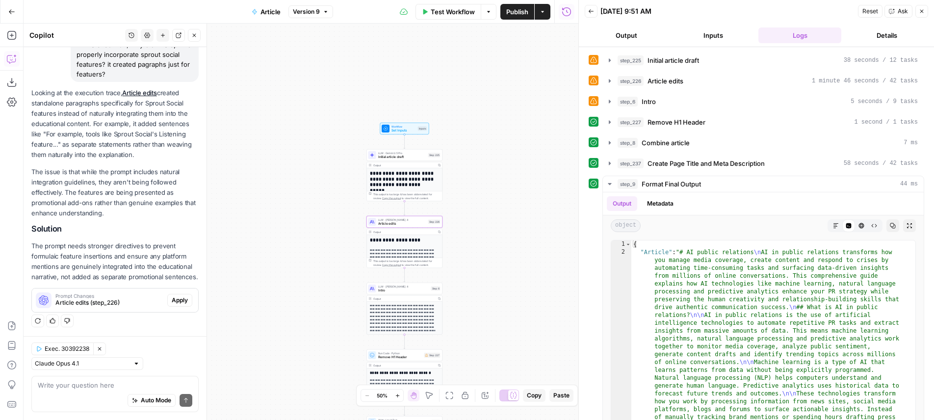
click at [173, 302] on span "Apply" at bounding box center [180, 300] width 16 height 9
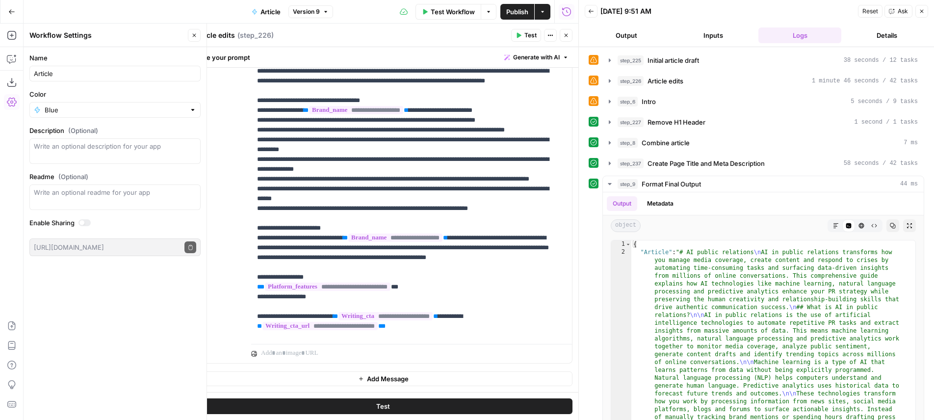
scroll to position [324, 0]
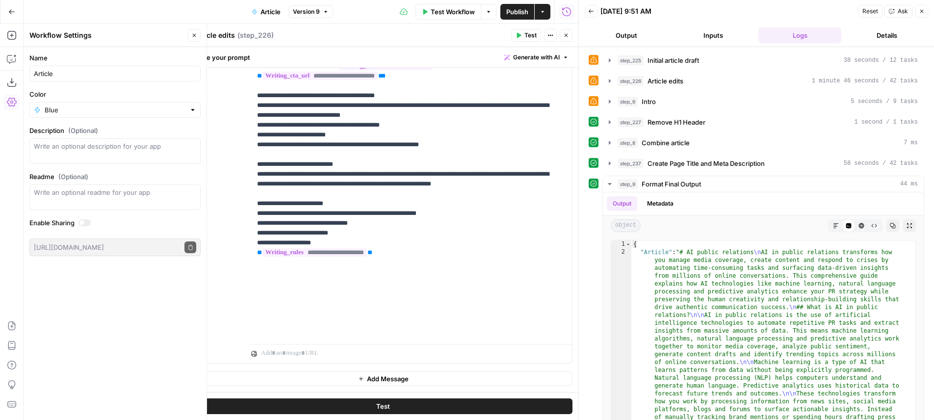
click at [197, 33] on button "Close" at bounding box center [194, 35] width 13 height 13
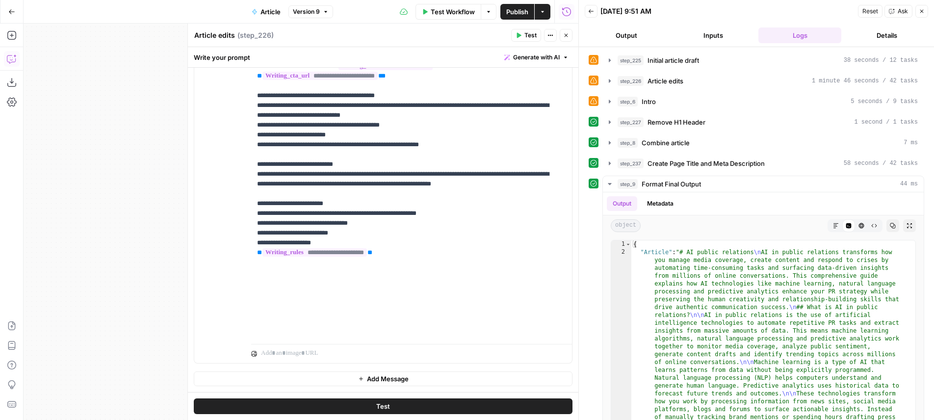
click at [19, 63] on button "Copilot" at bounding box center [12, 59] width 16 height 16
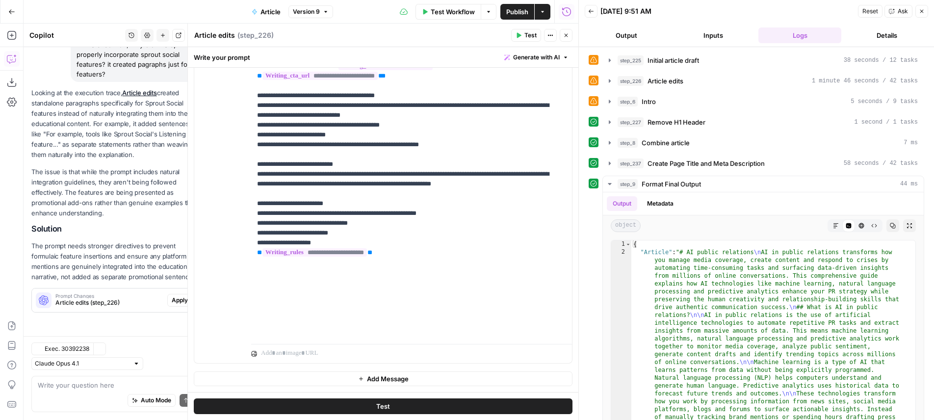
click at [572, 36] on button "Close" at bounding box center [566, 35] width 13 height 13
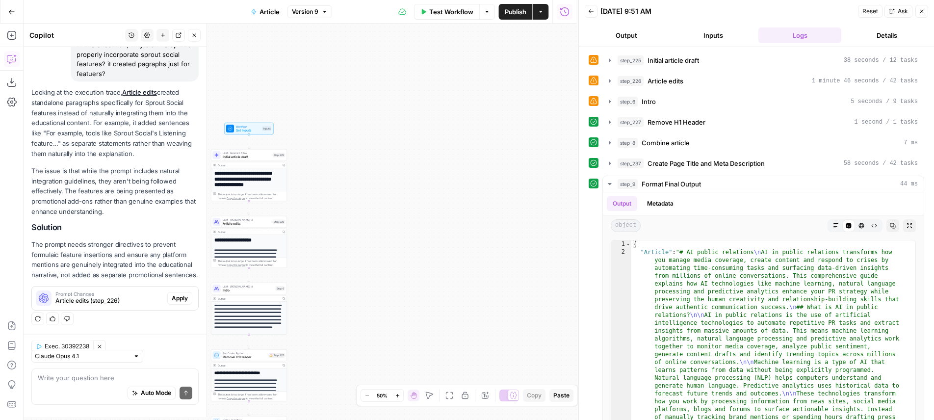
scroll to position [100, 0]
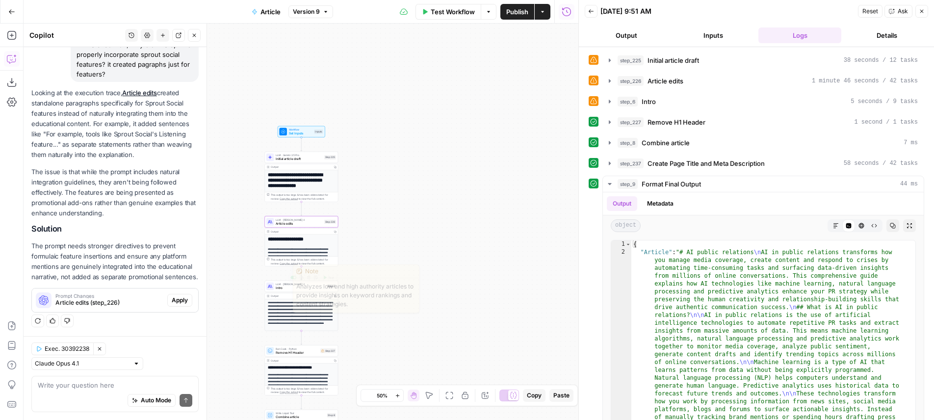
click at [177, 303] on span "Apply" at bounding box center [180, 300] width 16 height 9
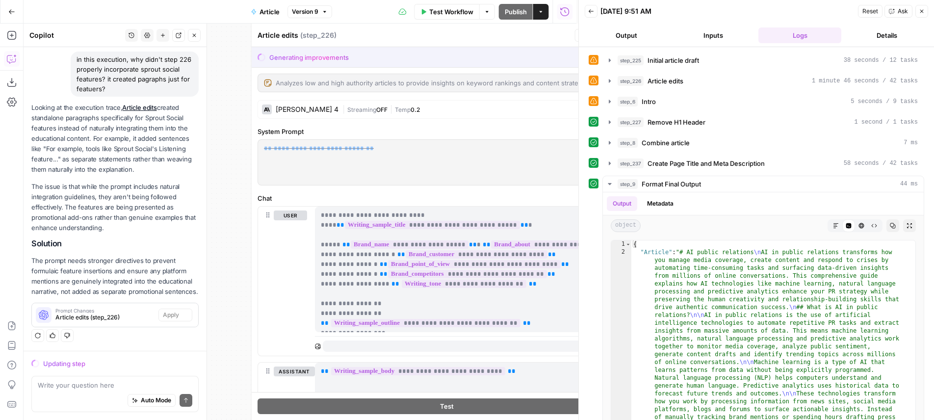
scroll to position [85, 0]
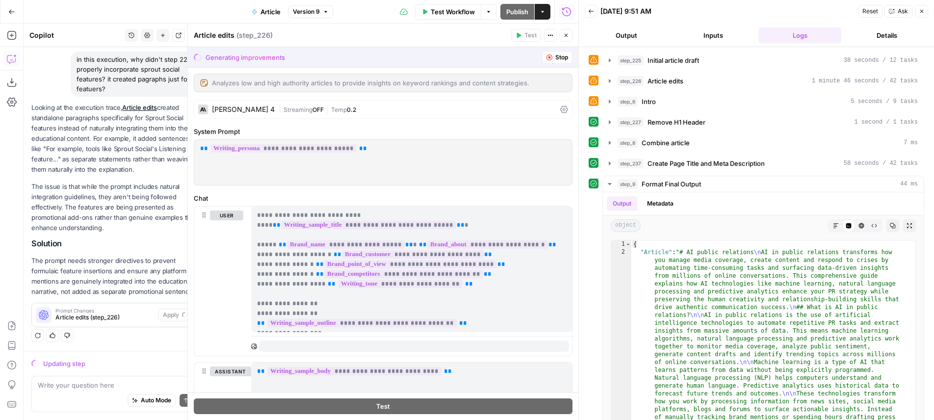
click at [915, 13] on div "Reset Ask Close" at bounding box center [893, 11] width 70 height 15
click at [917, 12] on button "Close" at bounding box center [922, 11] width 13 height 13
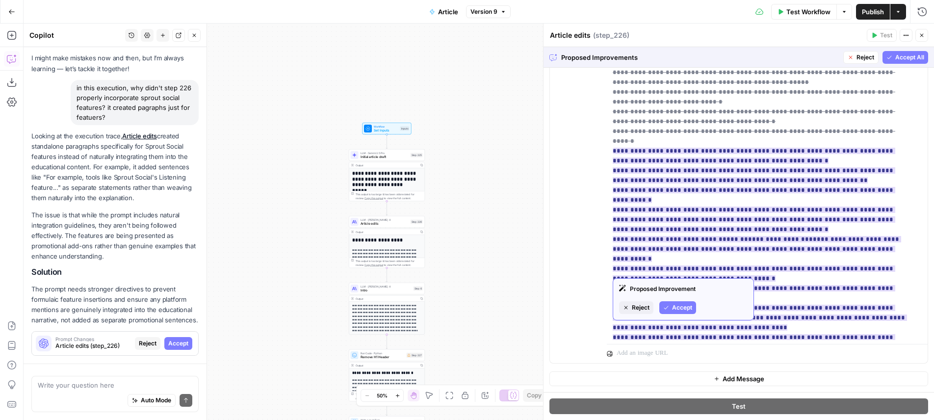
scroll to position [259, 0]
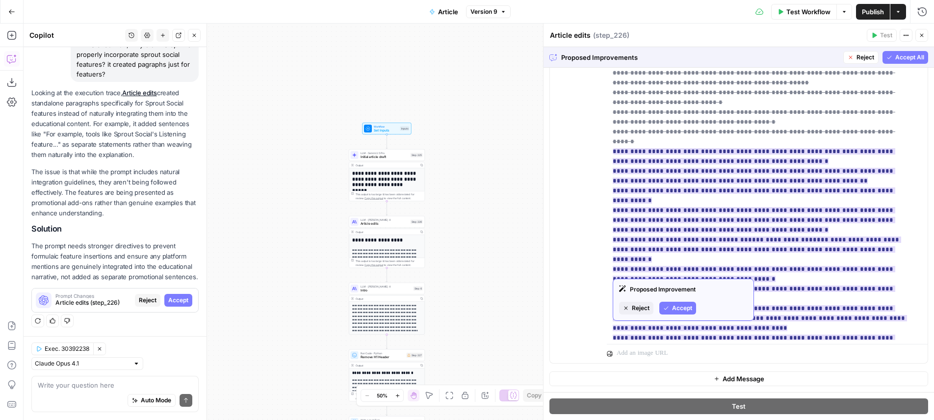
click at [688, 309] on span "Accept" at bounding box center [682, 308] width 20 height 9
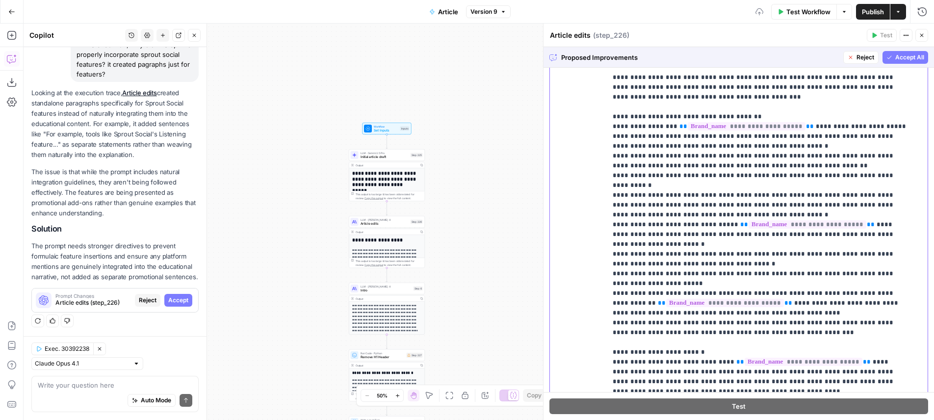
scroll to position [172, 0]
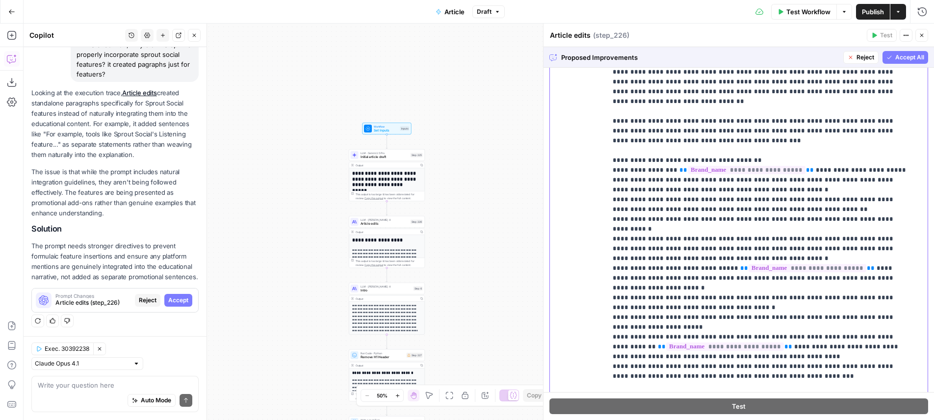
click at [839, 156] on p "**********" at bounding box center [760, 248] width 294 height 795
click at [832, 151] on p "**********" at bounding box center [760, 248] width 294 height 795
click at [721, 178] on p "**********" at bounding box center [760, 248] width 294 height 795
click at [667, 190] on p "**********" at bounding box center [760, 248] width 294 height 795
click at [774, 205] on p "**********" at bounding box center [760, 248] width 294 height 795
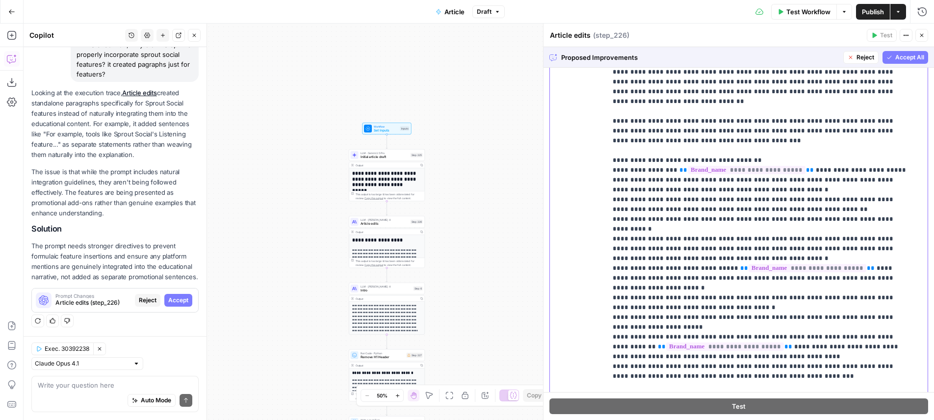
click at [686, 175] on p "**********" at bounding box center [760, 248] width 294 height 795
click at [669, 191] on p "**********" at bounding box center [760, 248] width 294 height 795
click at [754, 190] on p "**********" at bounding box center [760, 248] width 294 height 795
click at [684, 186] on p "**********" at bounding box center [760, 248] width 294 height 795
click at [655, 197] on p "**********" at bounding box center [760, 248] width 294 height 795
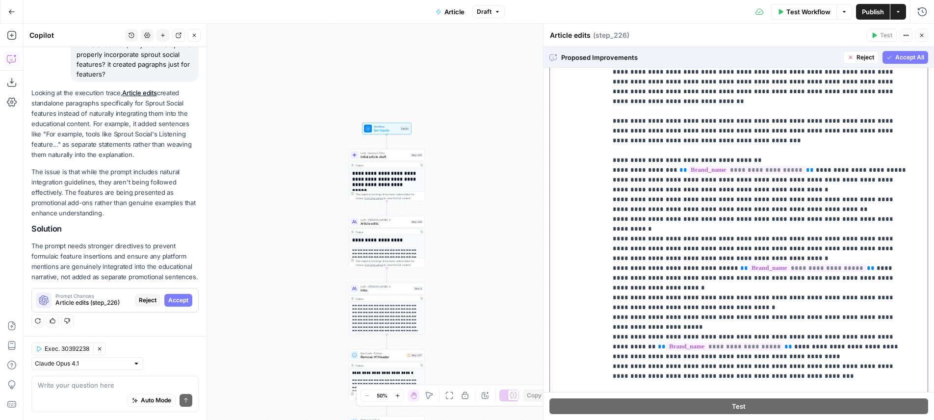
click at [648, 192] on p "**********" at bounding box center [760, 248] width 294 height 795
click at [649, 192] on p "**********" at bounding box center [760, 248] width 294 height 795
click at [745, 191] on p "**********" at bounding box center [760, 248] width 294 height 795
click at [681, 200] on p "**********" at bounding box center [760, 248] width 294 height 795
click at [770, 198] on p "**********" at bounding box center [760, 248] width 294 height 795
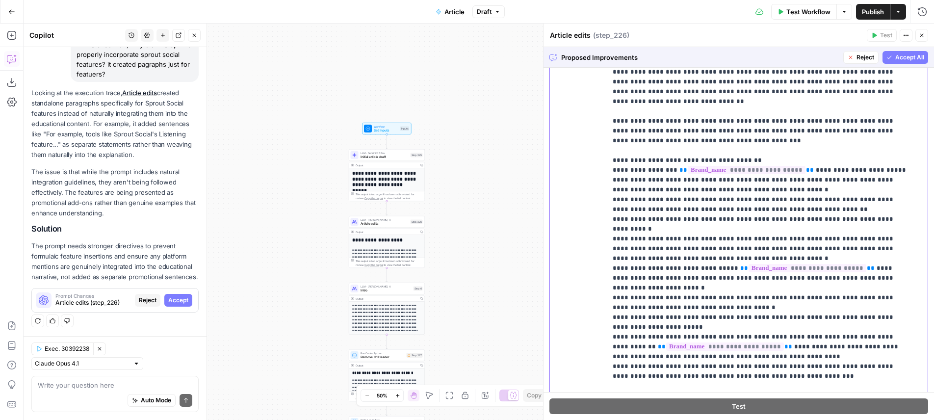
click at [698, 187] on p "**********" at bounding box center [760, 248] width 294 height 795
drag, startPoint x: 698, startPoint y: 187, endPoint x: 717, endPoint y: 188, distance: 19.1
click at [717, 188] on p "**********" at bounding box center [760, 248] width 294 height 795
copy p "**********"
drag, startPoint x: 732, startPoint y: 190, endPoint x: 712, endPoint y: 198, distance: 21.6
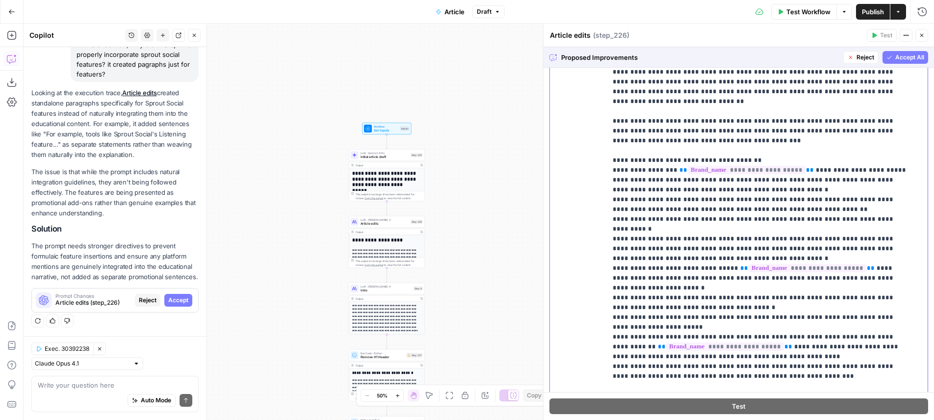
click at [689, 189] on p "**********" at bounding box center [760, 248] width 294 height 795
copy p "**********"
click at [745, 201] on p "**********" at bounding box center [760, 248] width 294 height 795
click at [815, 212] on p "**********" at bounding box center [760, 248] width 294 height 795
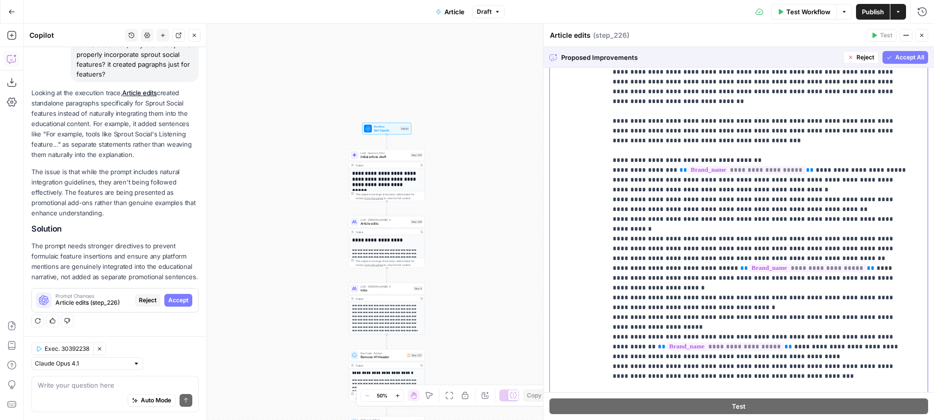
drag, startPoint x: 745, startPoint y: 257, endPoint x: 584, endPoint y: 251, distance: 161.0
click at [607, 251] on div "**********" at bounding box center [764, 219] width 314 height 400
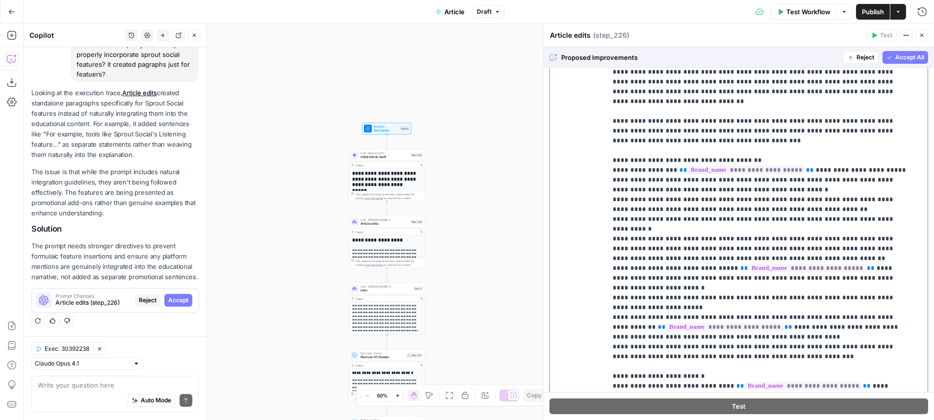
click at [708, 264] on p "**********" at bounding box center [760, 238] width 294 height 775
drag, startPoint x: 708, startPoint y: 264, endPoint x: 828, endPoint y: 266, distance: 119.7
click at [828, 266] on p "**********" at bounding box center [760, 238] width 294 height 775
click at [809, 270] on p "**********" at bounding box center [760, 238] width 294 height 775
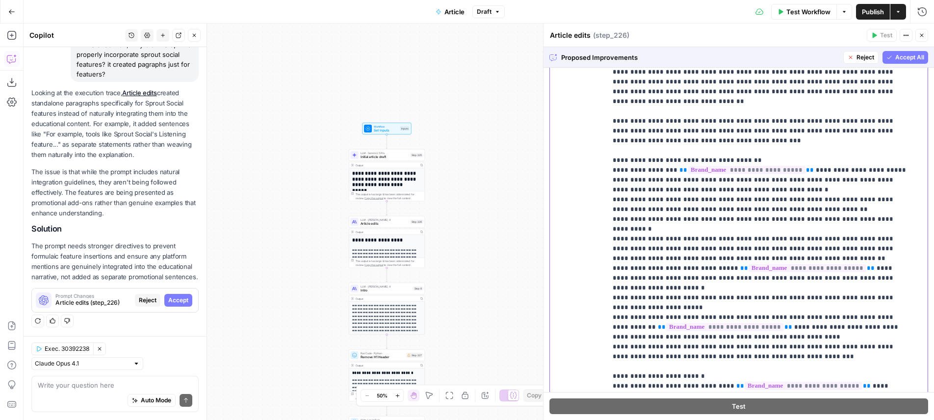
drag, startPoint x: 809, startPoint y: 270, endPoint x: 806, endPoint y: 284, distance: 14.2
click at [806, 284] on p "**********" at bounding box center [760, 238] width 294 height 775
drag, startPoint x: 802, startPoint y: 287, endPoint x: 567, endPoint y: 268, distance: 236.3
click at [607, 268] on div "**********" at bounding box center [764, 219] width 314 height 400
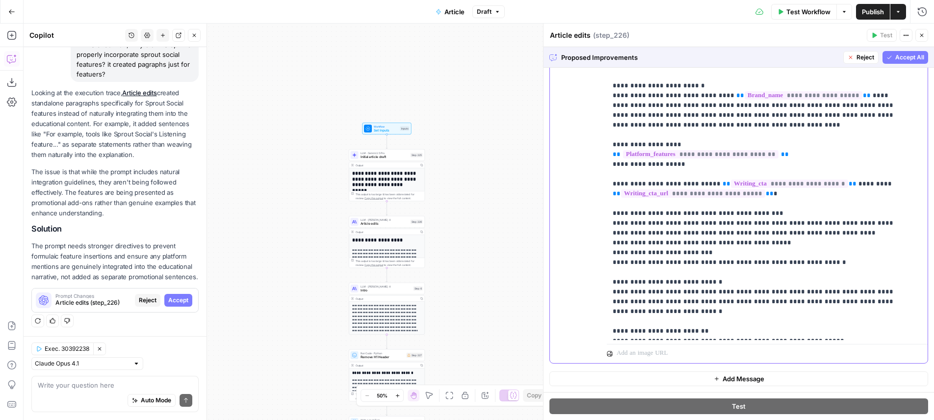
scroll to position [347, 0]
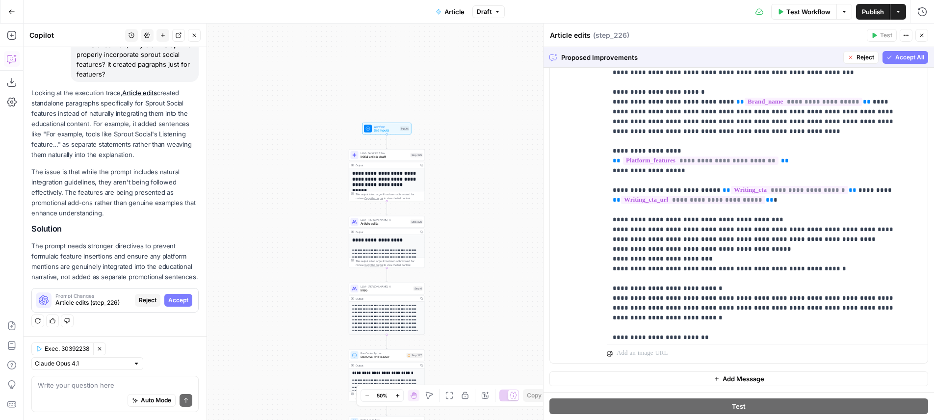
click at [895, 58] on span "Accept All" at bounding box center [909, 57] width 29 height 9
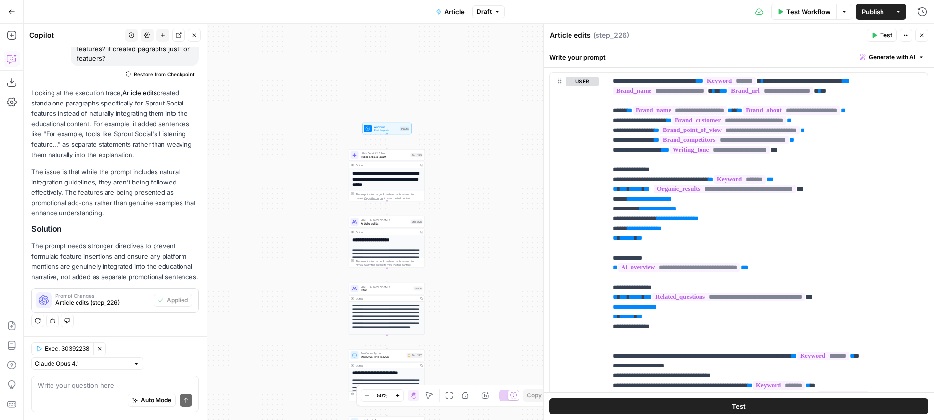
scroll to position [105, 0]
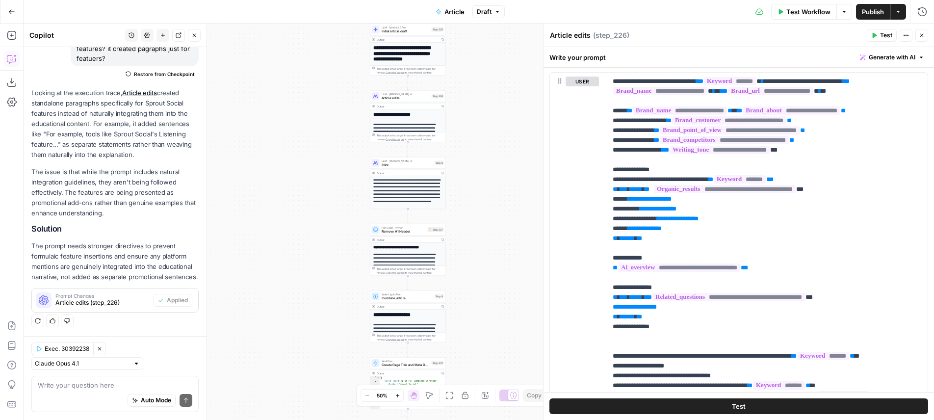
drag, startPoint x: 448, startPoint y: 218, endPoint x: 472, endPoint y: 46, distance: 173.8
click at [468, 41] on div "**********" at bounding box center [479, 222] width 911 height 396
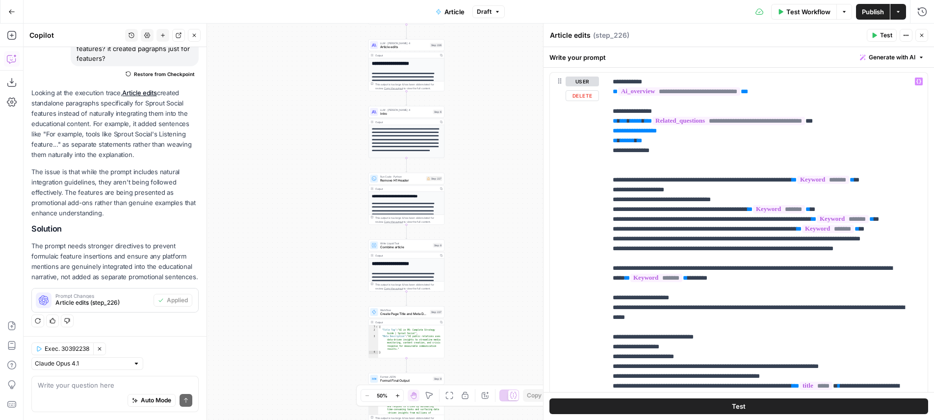
scroll to position [489, 0]
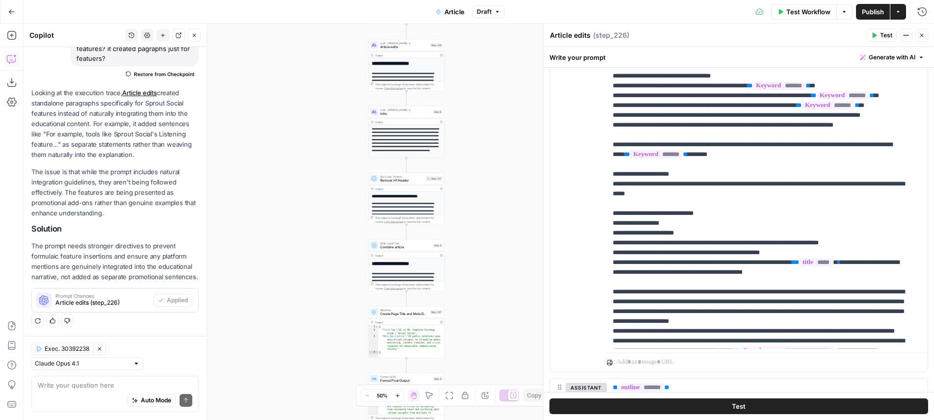
click at [476, 111] on div "**********" at bounding box center [479, 222] width 911 height 396
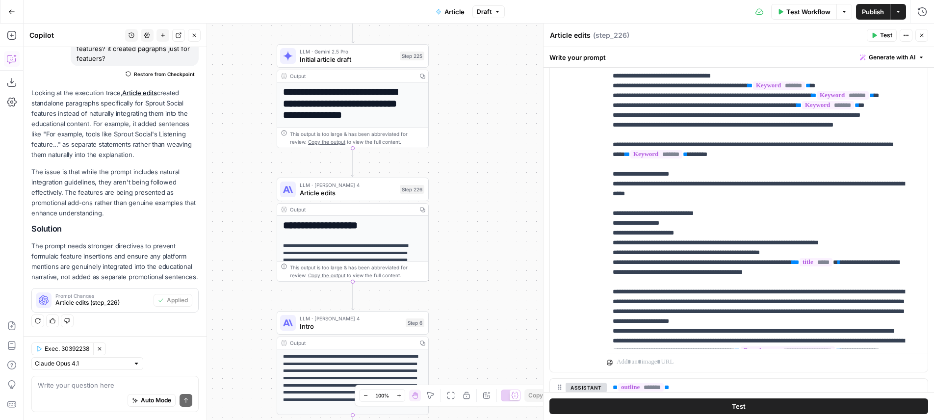
drag, startPoint x: 454, startPoint y: 86, endPoint x: 463, endPoint y: 284, distance: 197.9
click at [471, 296] on div "**********" at bounding box center [479, 222] width 911 height 396
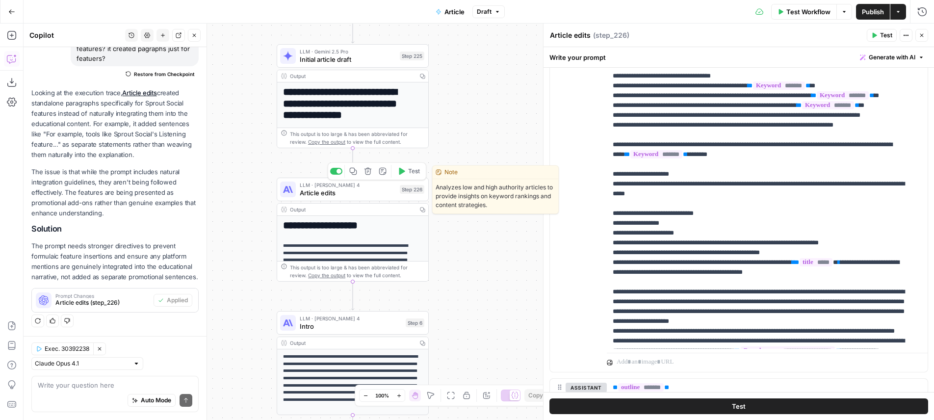
click at [410, 170] on span "Test" at bounding box center [414, 171] width 12 height 9
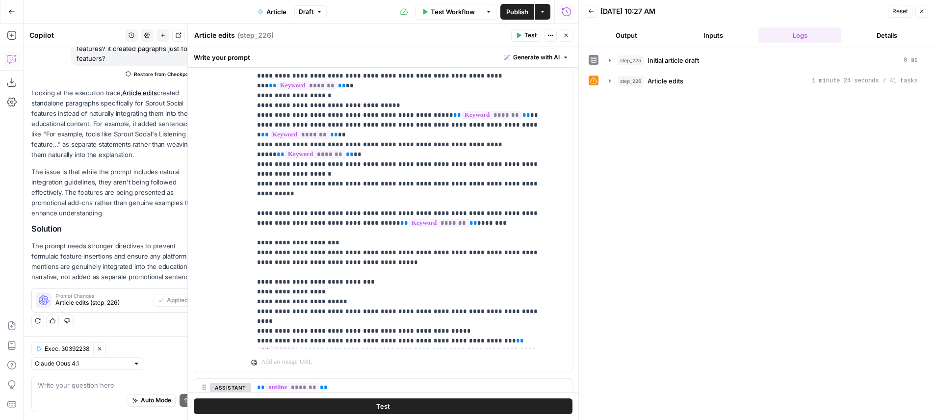
scroll to position [278, 0]
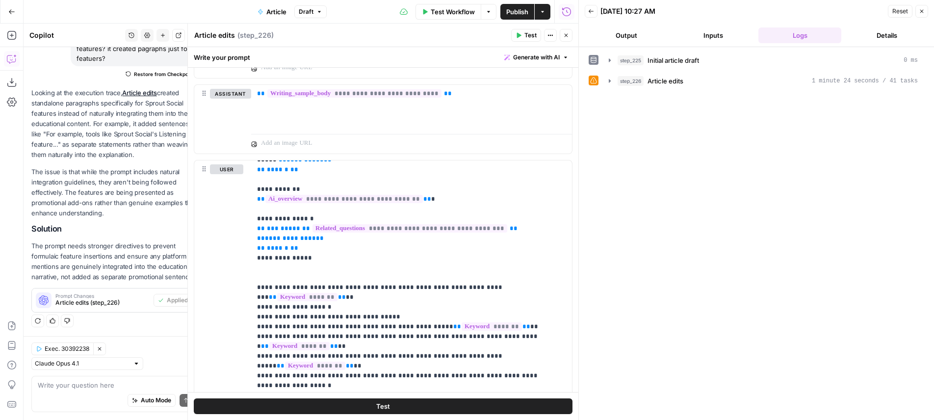
click at [764, 80] on div "step_226 Article edits 1 minute 24 seconds / 41 tasks" at bounding box center [768, 81] width 300 height 10
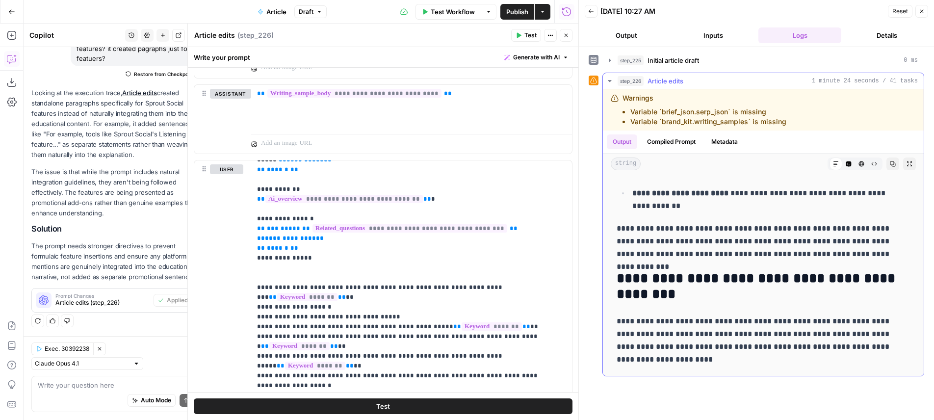
scroll to position [1883, 0]
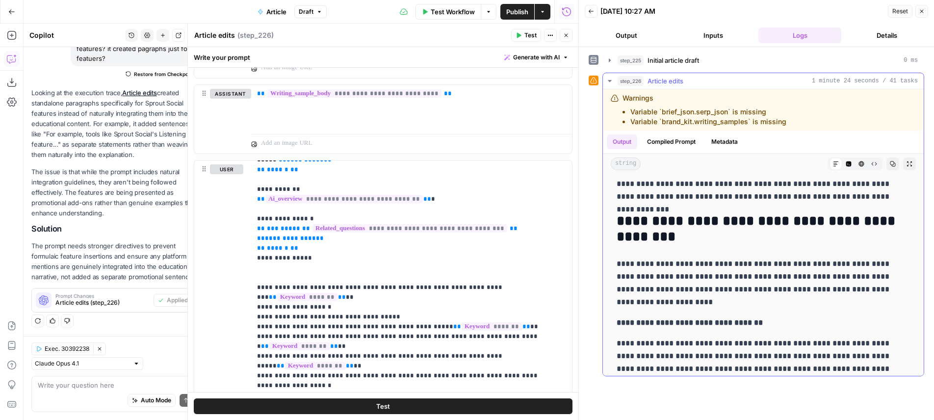
click at [846, 163] on icon "button" at bounding box center [848, 163] width 5 height 5
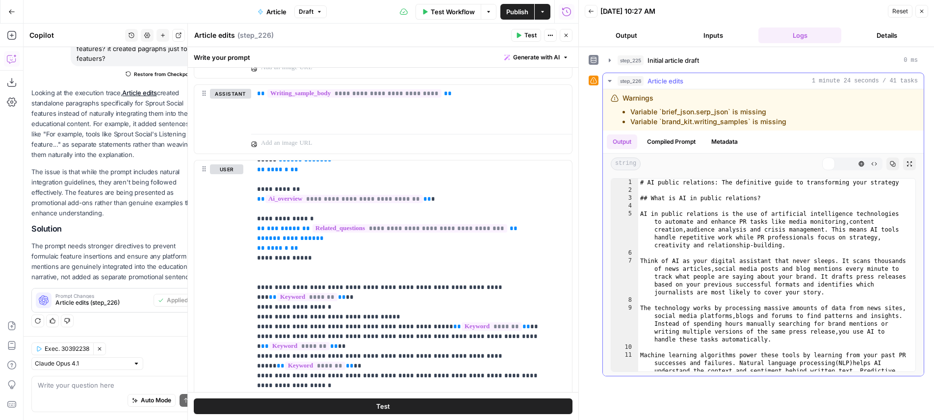
scroll to position [0, 0]
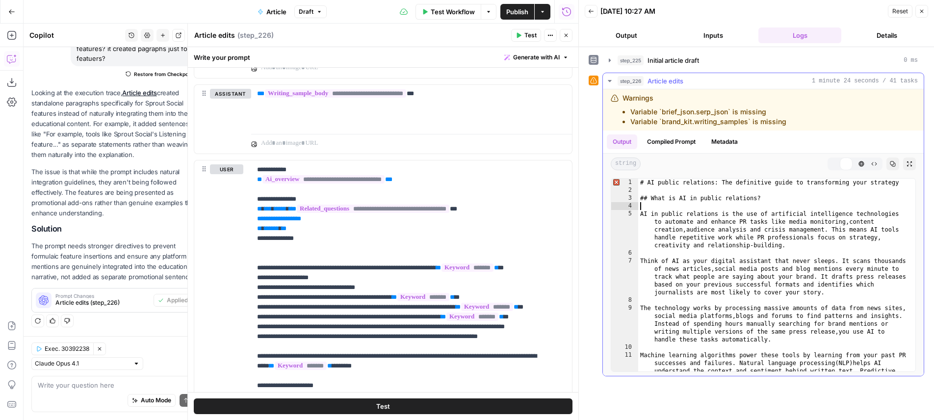
click at [820, 203] on div "# AI public relations: The definitive guide to transforming your strategy ## Wh…" at bounding box center [773, 299] width 270 height 240
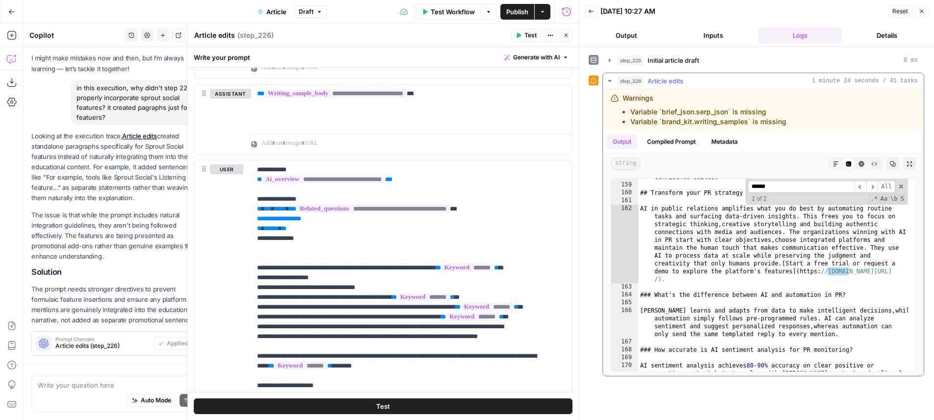
scroll to position [367, 0]
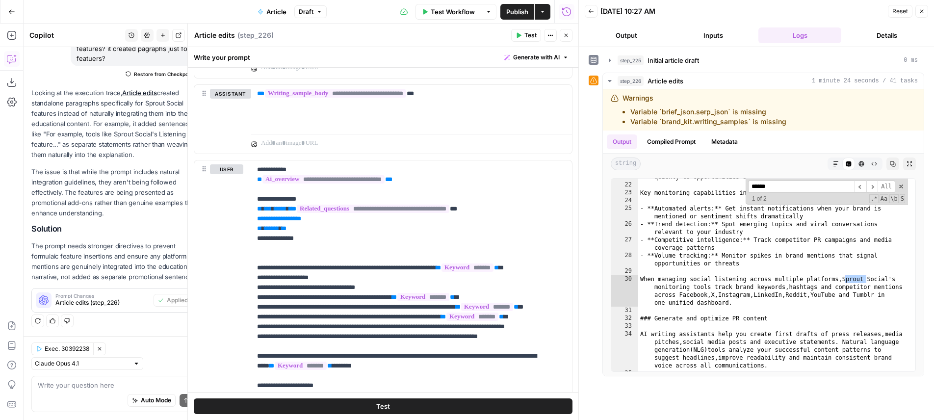
type input "******"
click at [725, 35] on button "Inputs" at bounding box center [713, 35] width 83 height 16
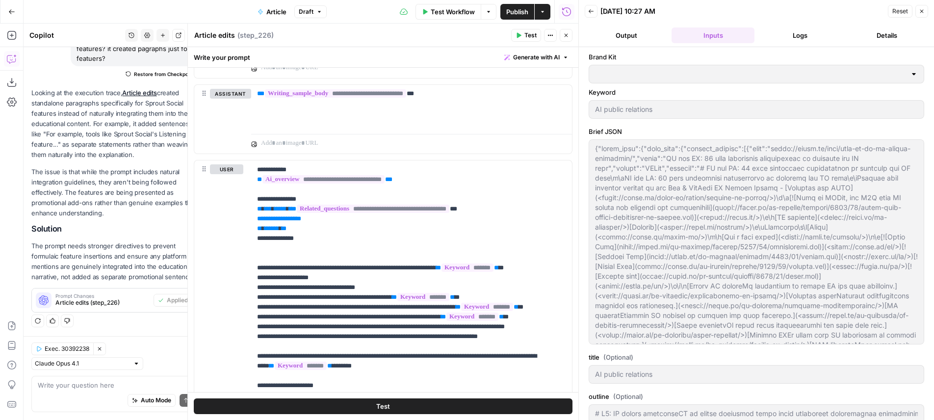
type input "Sprout Social"
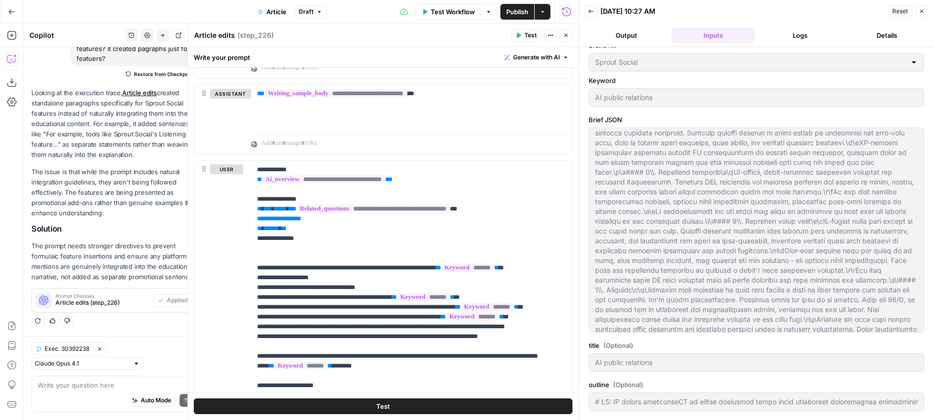
click at [564, 40] on button "Close" at bounding box center [566, 35] width 13 height 13
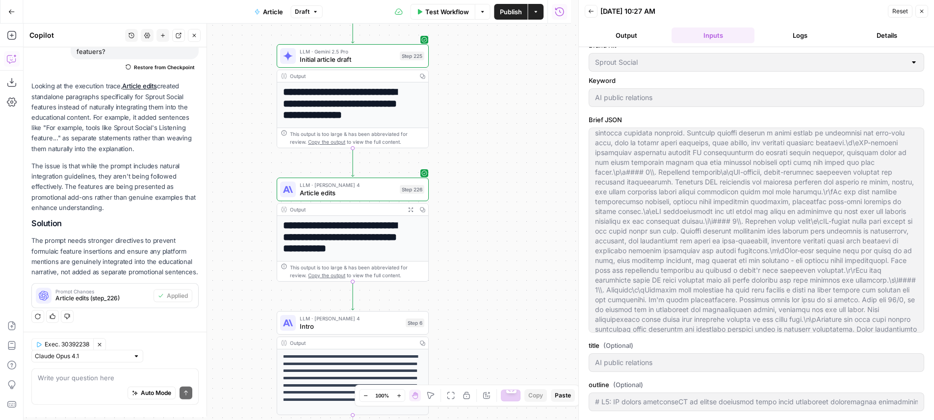
scroll to position [115, 0]
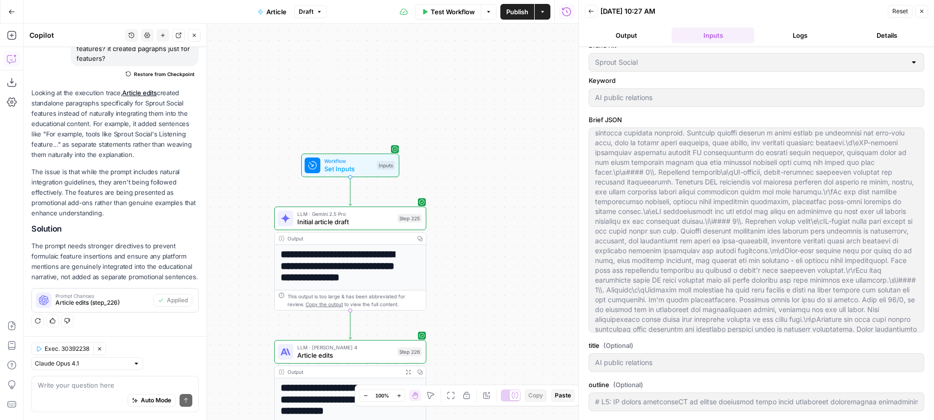
drag, startPoint x: 472, startPoint y: 134, endPoint x: 495, endPoint y: 212, distance: 81.2
click at [470, 299] on div "**********" at bounding box center [301, 222] width 555 height 396
click at [368, 394] on button "Zoom Out" at bounding box center [366, 396] width 12 height 12
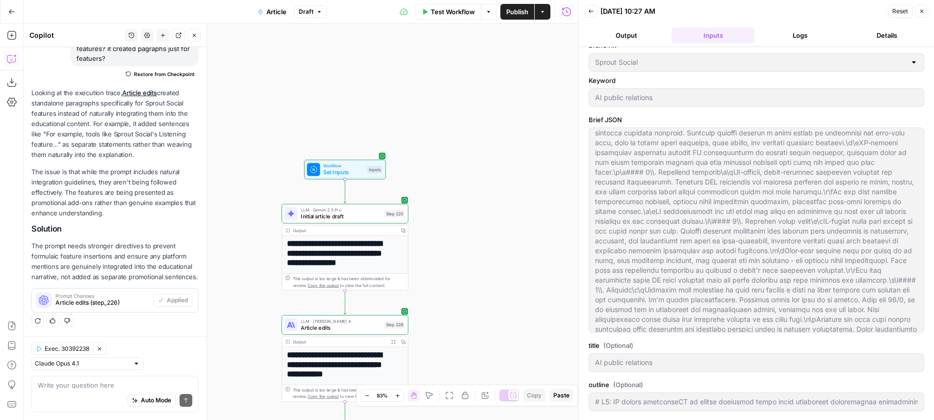
drag, startPoint x: 479, startPoint y: 281, endPoint x: 512, endPoint y: 215, distance: 73.9
click at [512, 215] on div "**********" at bounding box center [301, 222] width 555 height 396
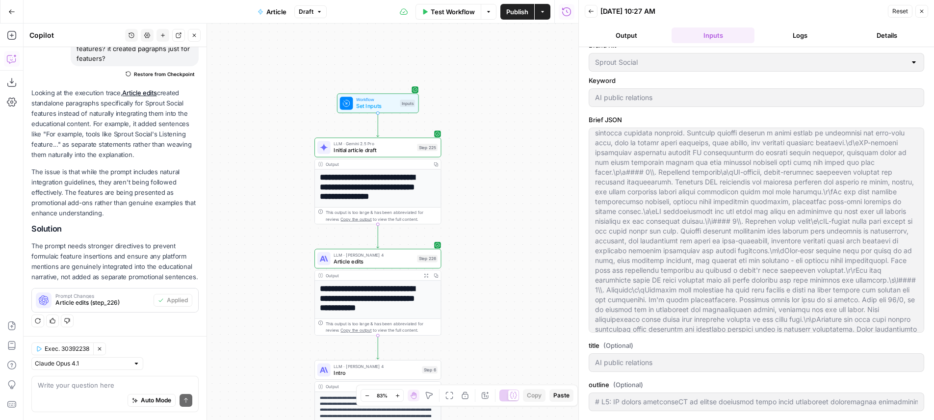
scroll to position [1005, 0]
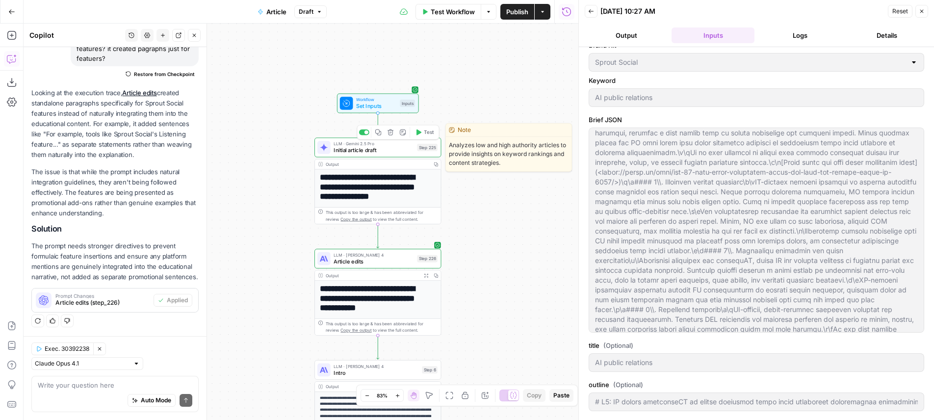
click at [406, 150] on span "Initial article draft" at bounding box center [374, 150] width 80 height 8
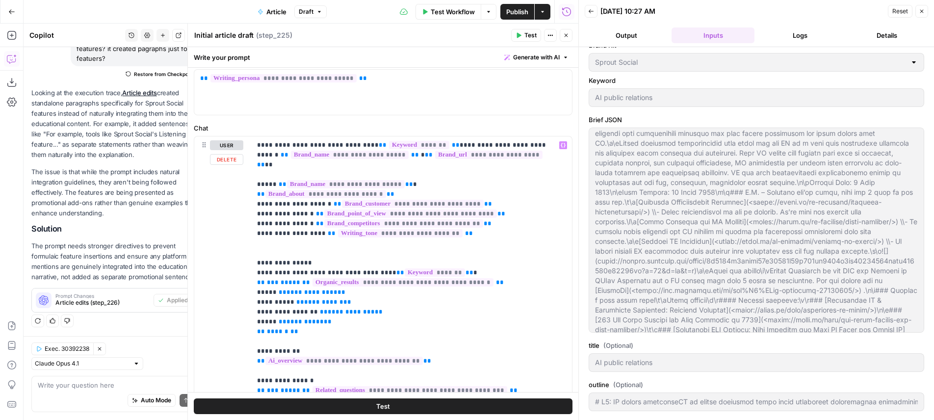
scroll to position [64, 0]
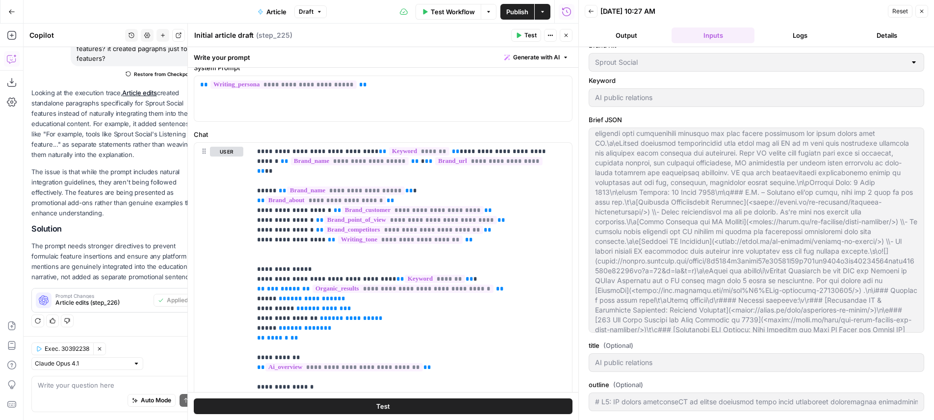
click at [570, 36] on button "Close" at bounding box center [566, 35] width 13 height 13
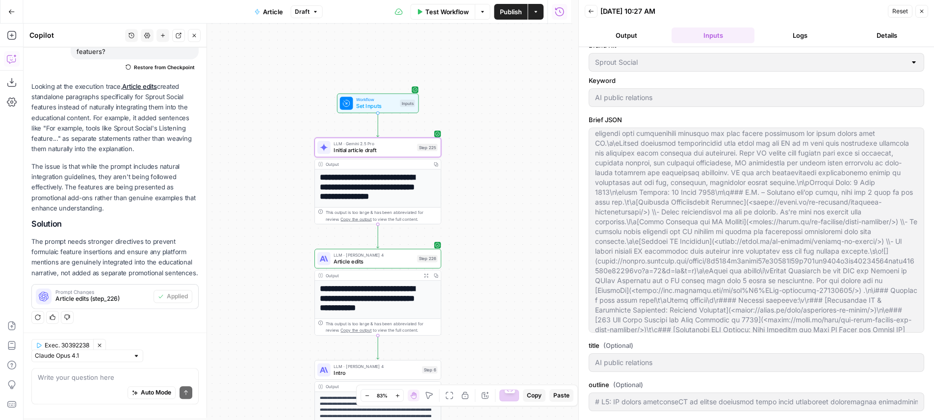
scroll to position [115, 0]
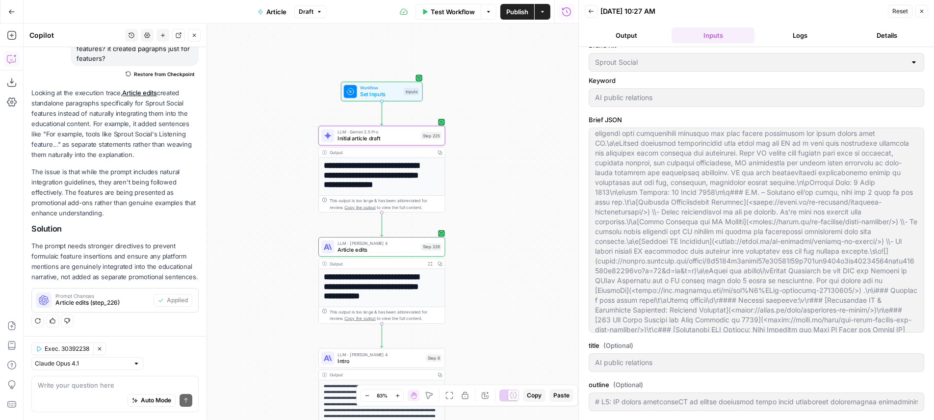
drag, startPoint x: 530, startPoint y: 135, endPoint x: 545, endPoint y: 95, distance: 42.6
click at [545, 95] on div "**********" at bounding box center [301, 222] width 555 height 396
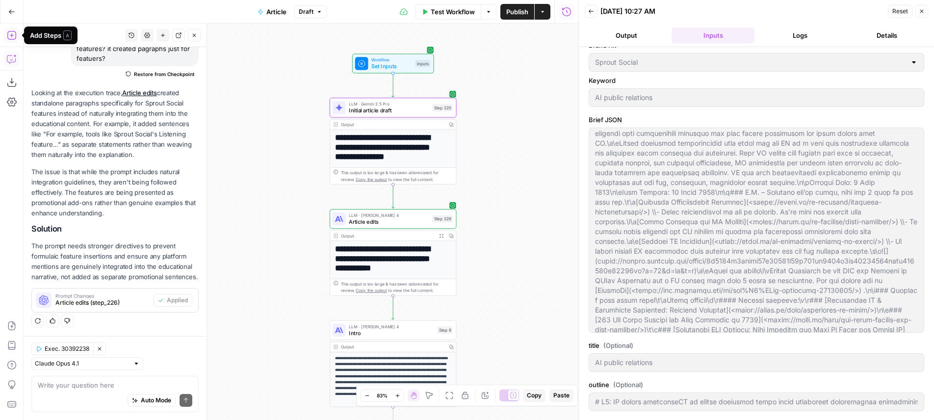
click at [12, 36] on icon "button" at bounding box center [11, 35] width 9 height 9
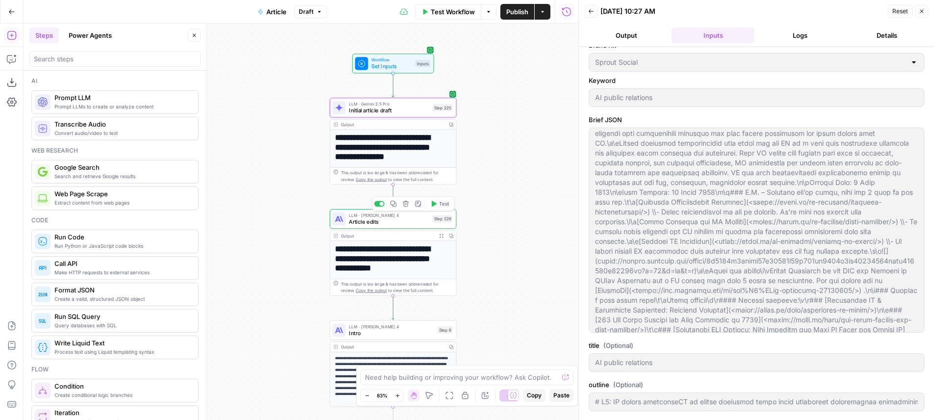
click at [212, 169] on div "**********" at bounding box center [301, 222] width 555 height 396
click at [5, 53] on button "Copilot" at bounding box center [12, 59] width 16 height 16
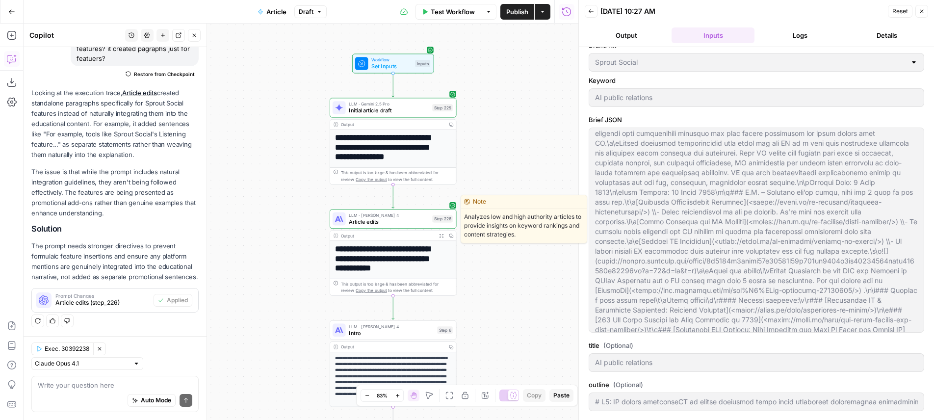
click at [429, 224] on div "LLM · Claude Sonnet 4 Article edits Step 226 Copy step Delete step Edit Note Te…" at bounding box center [393, 219] width 120 height 14
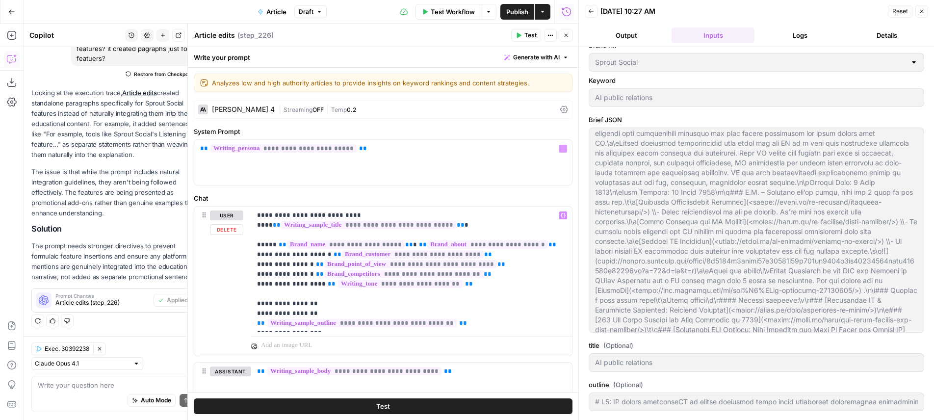
type input "# H1: AI public relationsAI in public relations means using artificial intellig…"
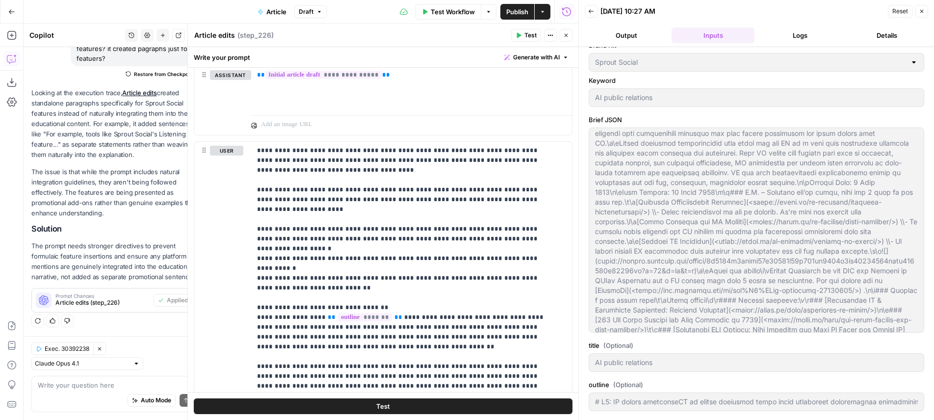
scroll to position [1461, 0]
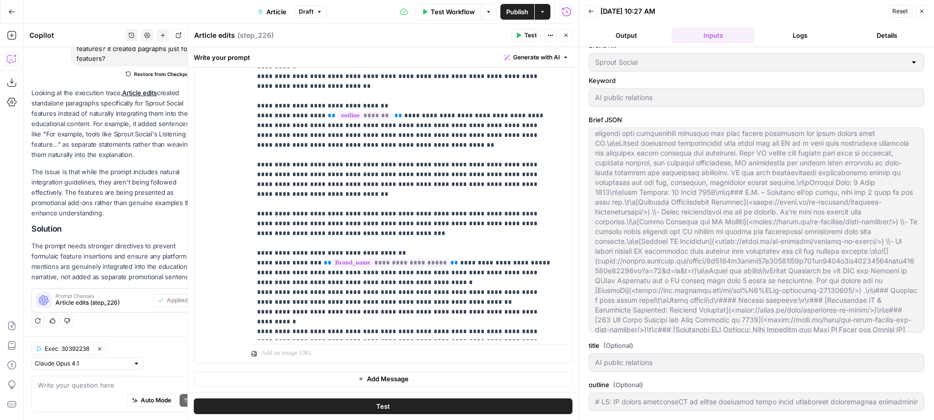
click at [596, 5] on button "Back" at bounding box center [591, 11] width 13 height 13
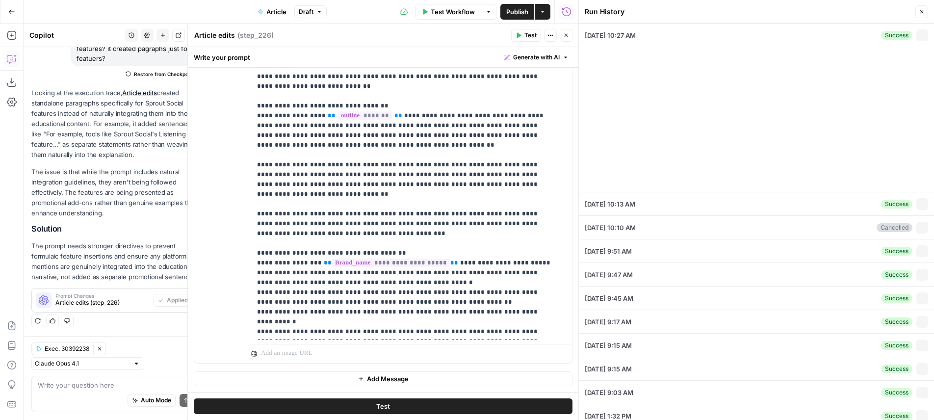
type input "# H1: AI public relationsAI in public relations means using artificial intellig…"
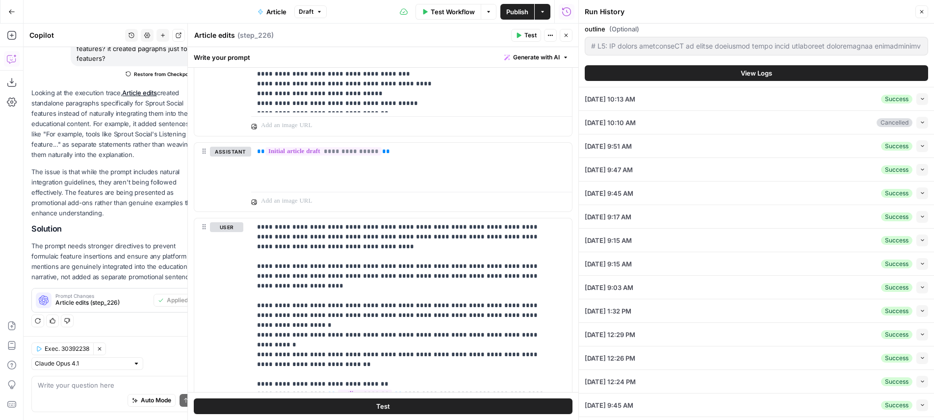
scroll to position [161, 0]
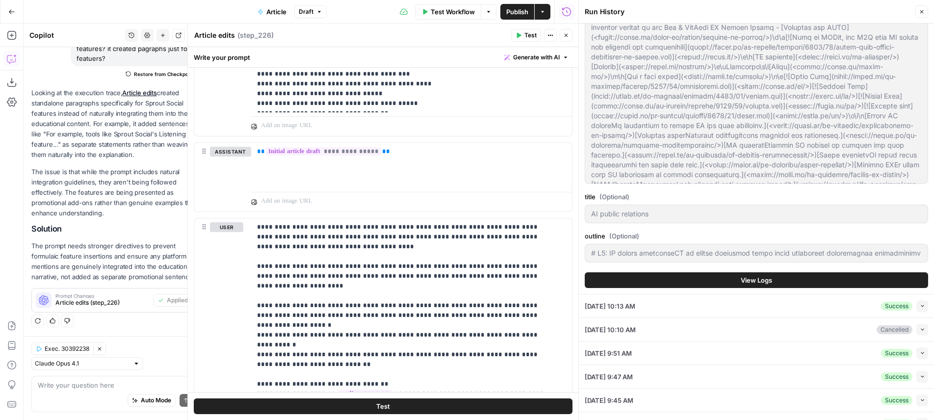
click at [732, 285] on button "View Logs" at bounding box center [756, 280] width 343 height 16
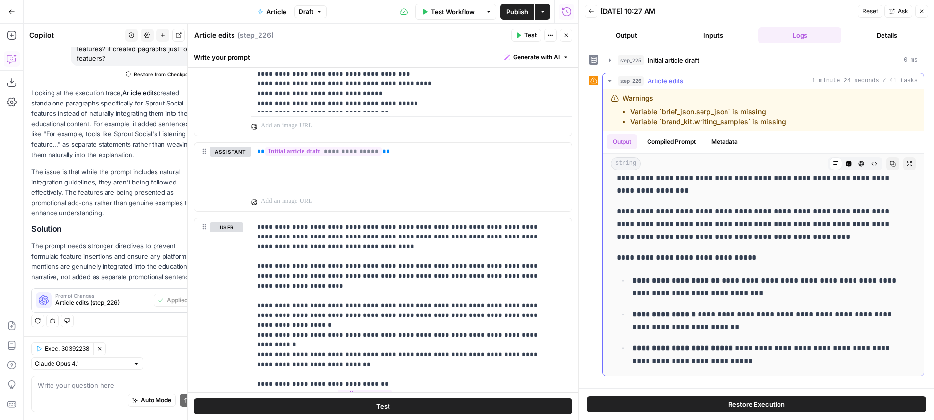
scroll to position [1704, 0]
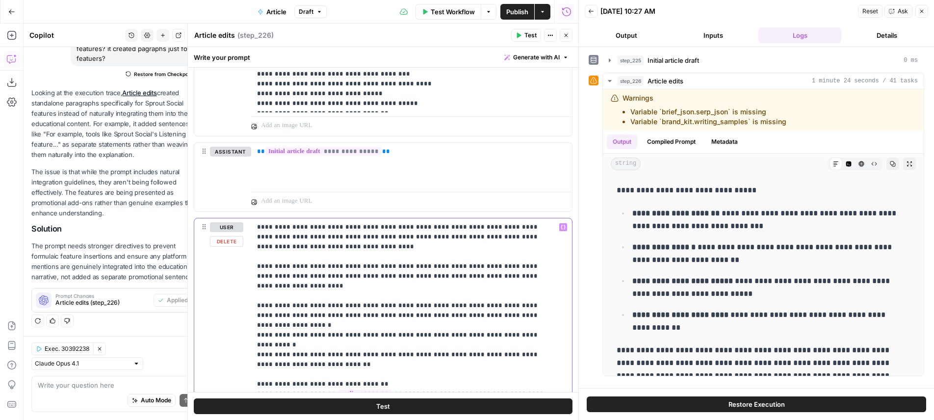
click at [350, 390] on span "*******" at bounding box center [365, 394] width 54 height 8
click at [342, 390] on span "*******" at bounding box center [365, 394] width 54 height 8
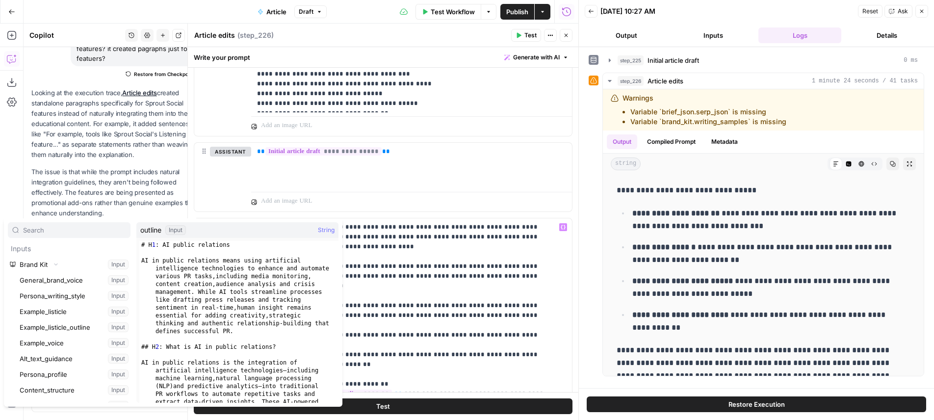
scroll to position [47422, 0]
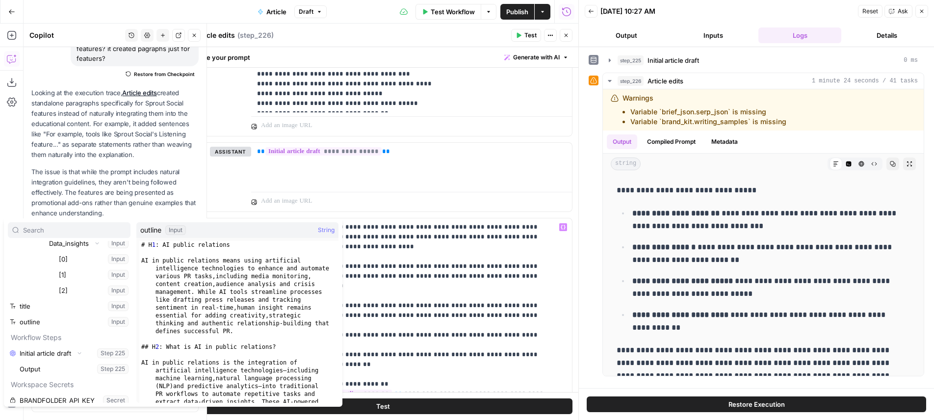
click at [92, 126] on p "Looking at the execution trace, Article edits created standalone paragraphs spe…" at bounding box center [114, 124] width 167 height 73
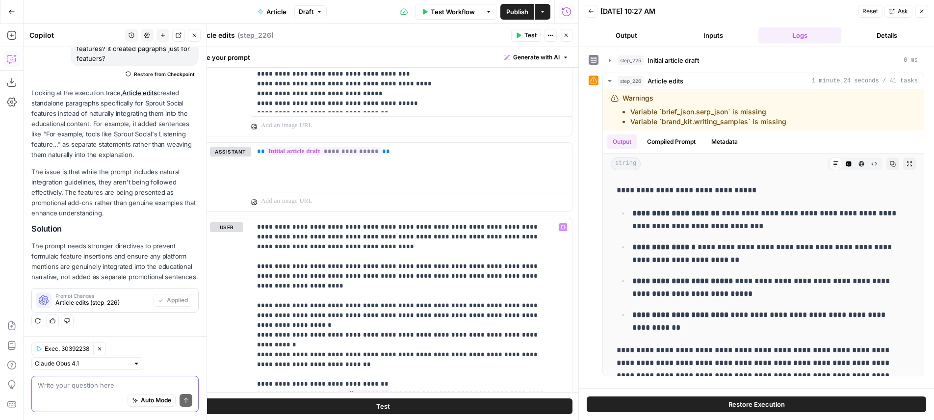
click at [129, 388] on textarea at bounding box center [115, 385] width 155 height 10
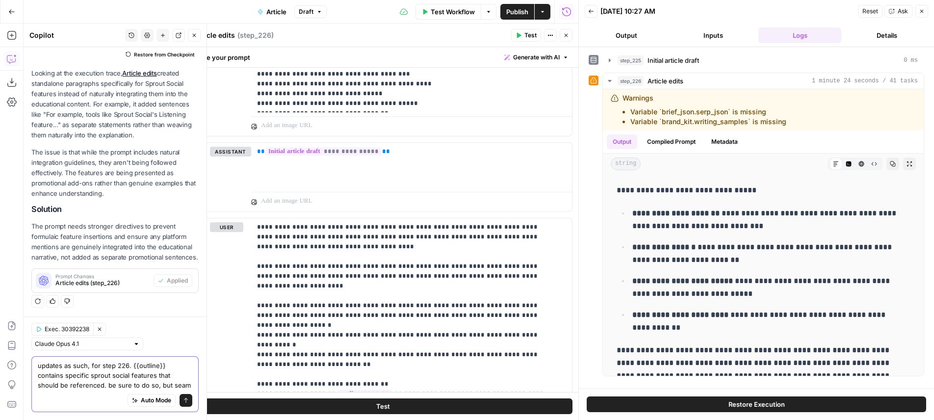
scroll to position [145, 0]
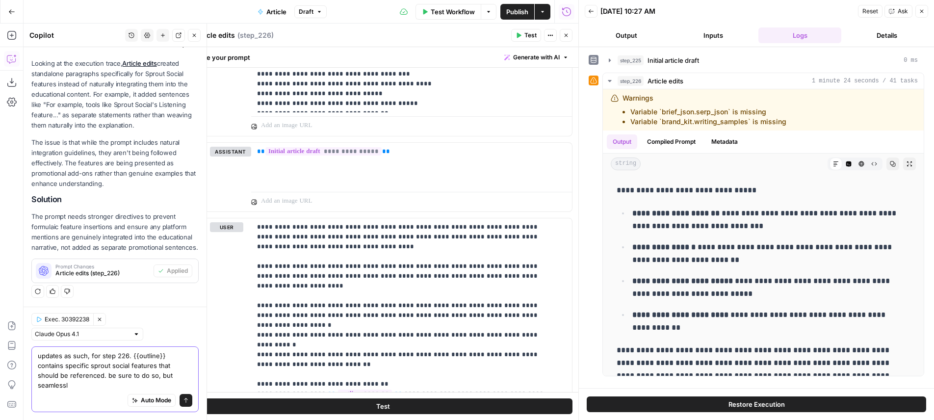
type textarea "updates as such, for step 226. {{outline}} contains specific sprout social feat…"
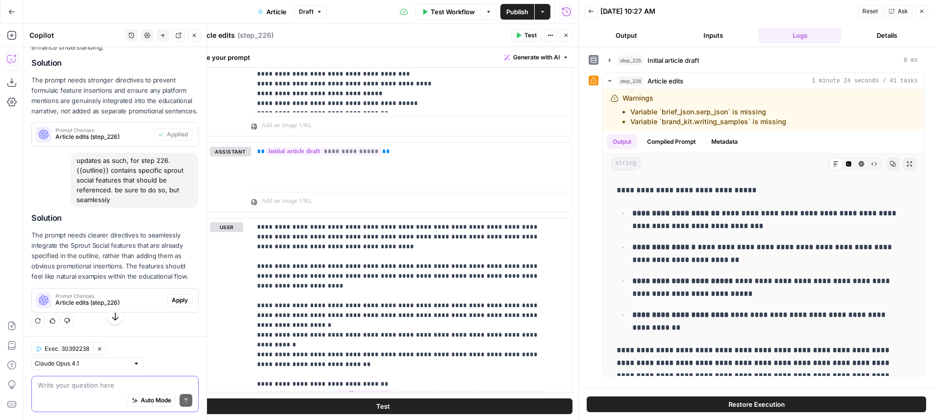
scroll to position [281, 0]
click at [175, 296] on span "Apply" at bounding box center [180, 300] width 16 height 9
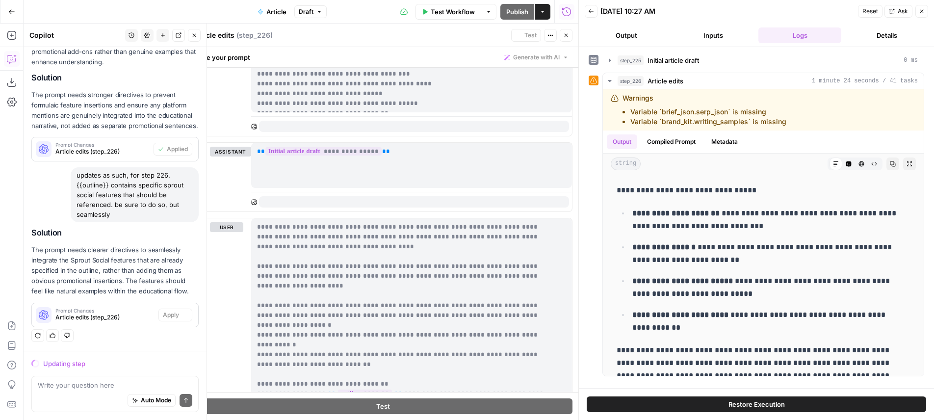
scroll to position [250, 0]
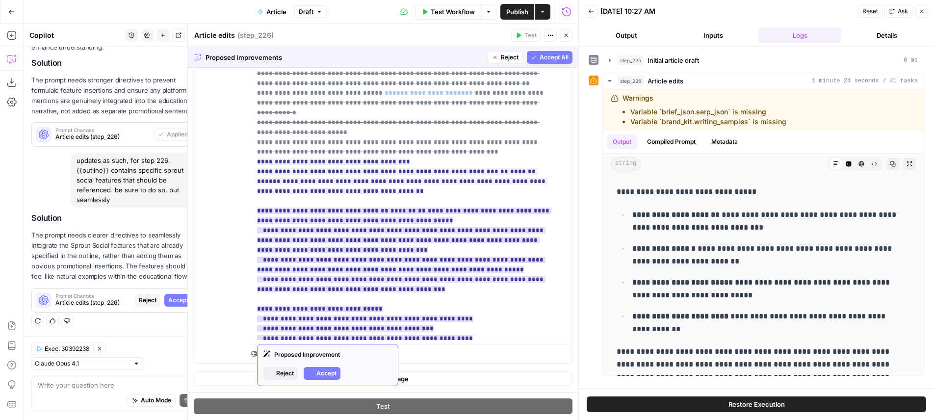
scroll to position [265, 0]
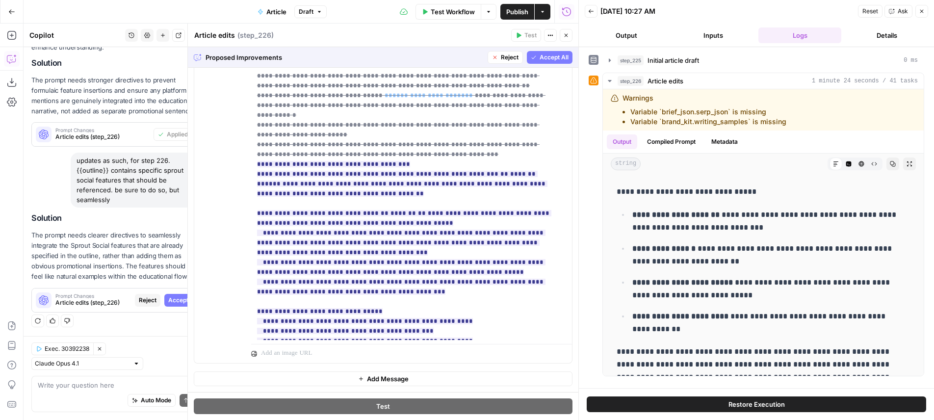
click at [543, 59] on span "Accept All" at bounding box center [554, 57] width 29 height 9
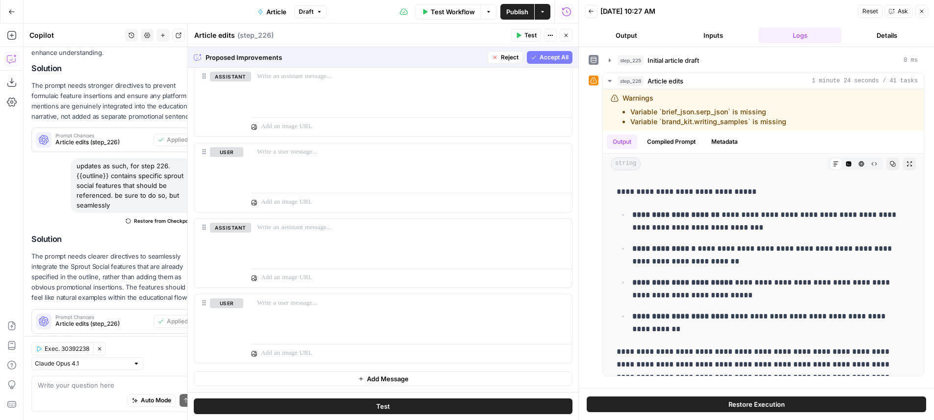
scroll to position [0, 0]
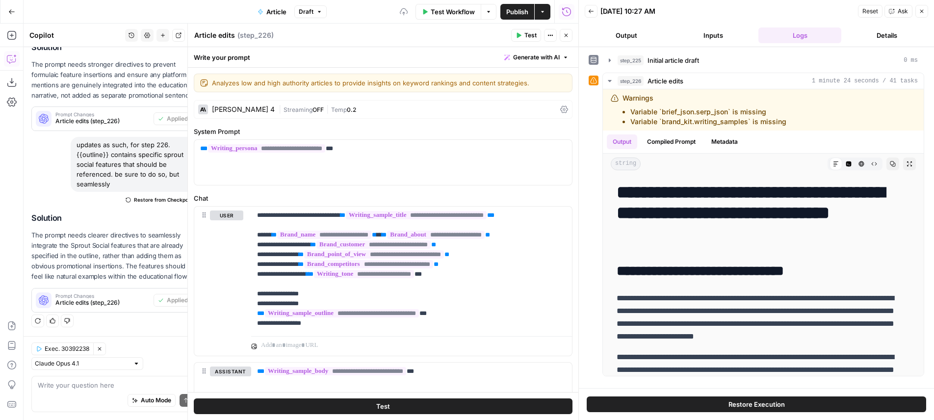
click at [533, 38] on span "Test" at bounding box center [531, 35] width 12 height 9
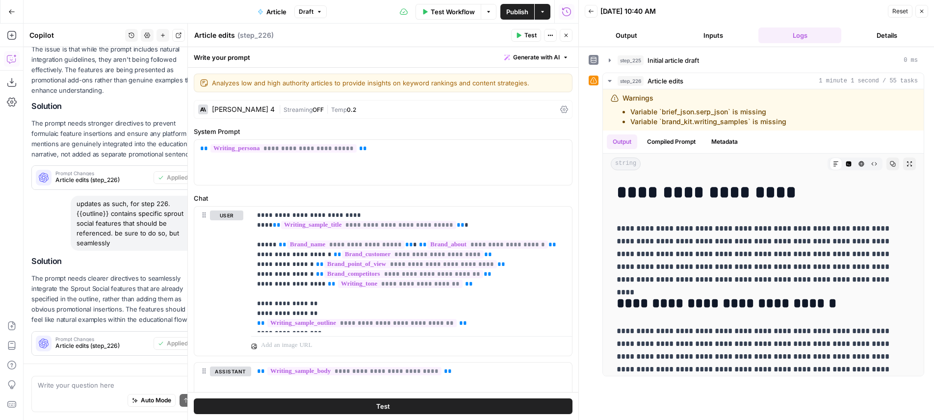
scroll to position [296, 0]
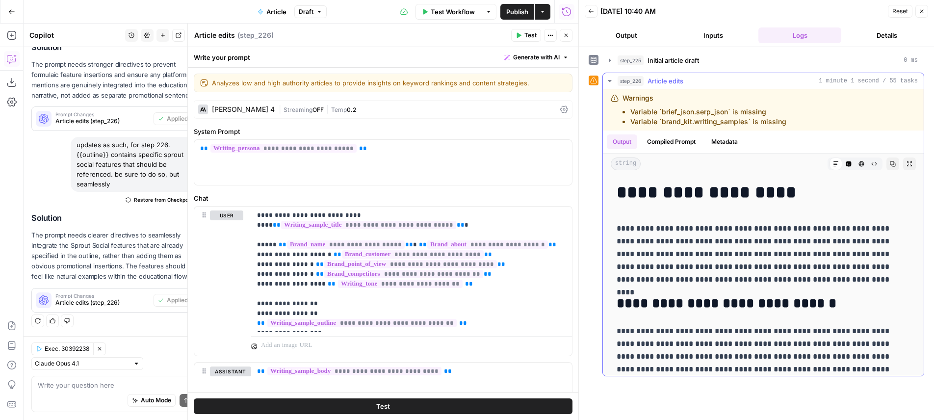
click at [704, 235] on p "**********" at bounding box center [760, 254] width 286 height 64
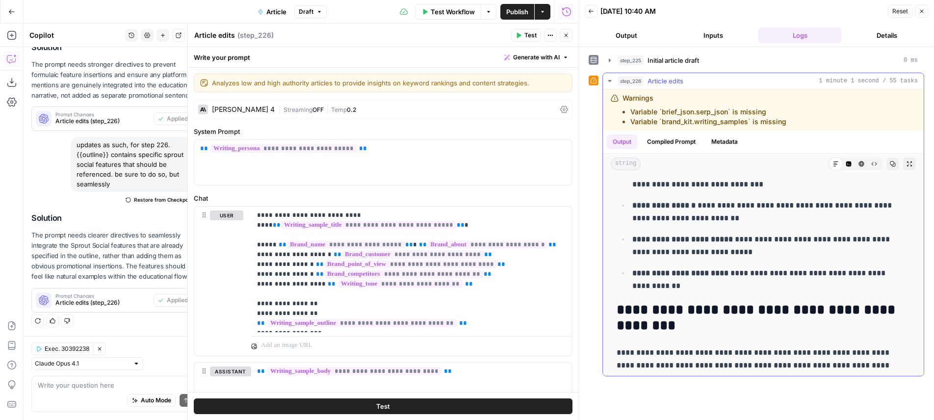
scroll to position [1583, 0]
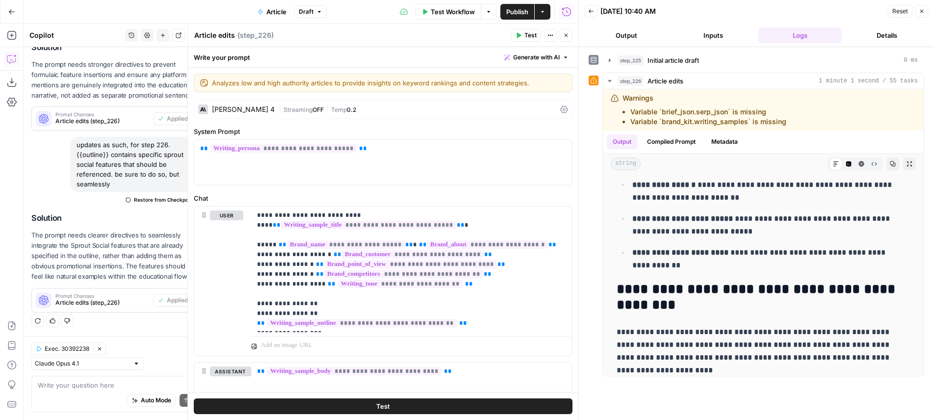
click at [531, 41] on button "Test" at bounding box center [526, 35] width 30 height 13
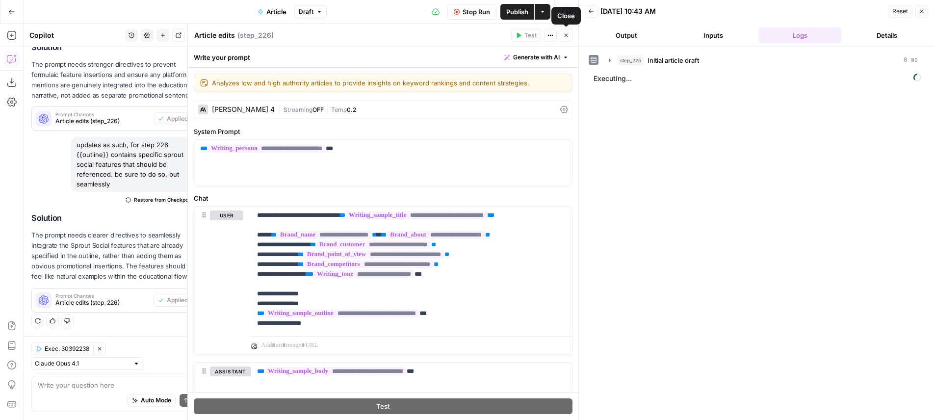
click at [562, 37] on button "Close" at bounding box center [566, 35] width 13 height 13
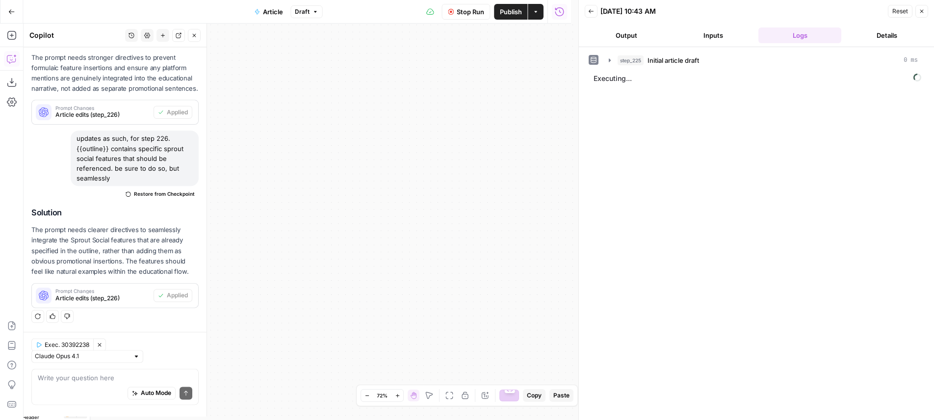
scroll to position [296, 0]
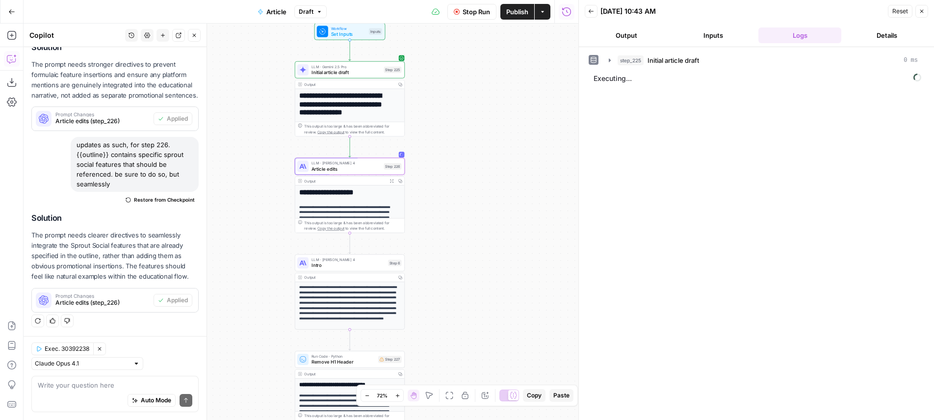
drag, startPoint x: 397, startPoint y: 217, endPoint x: 711, endPoint y: 161, distance: 319.4
click at [578, 161] on div "**********" at bounding box center [301, 222] width 555 height 396
click at [460, 183] on div "**********" at bounding box center [301, 222] width 555 height 396
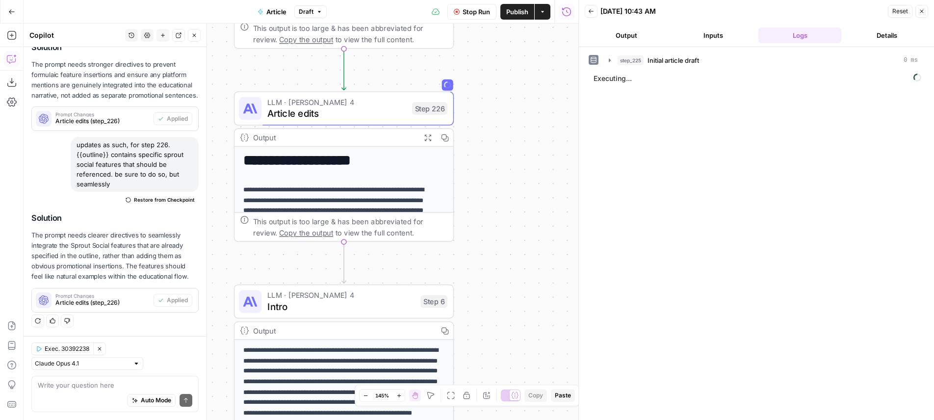
drag, startPoint x: 409, startPoint y: 146, endPoint x: 517, endPoint y: 105, distance: 115.4
click at [517, 105] on div "**********" at bounding box center [301, 222] width 555 height 396
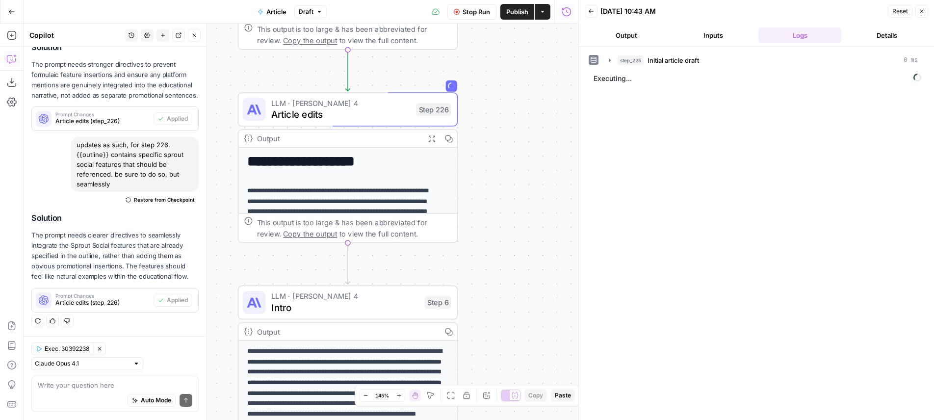
click at [512, 129] on div "**********" at bounding box center [301, 222] width 555 height 396
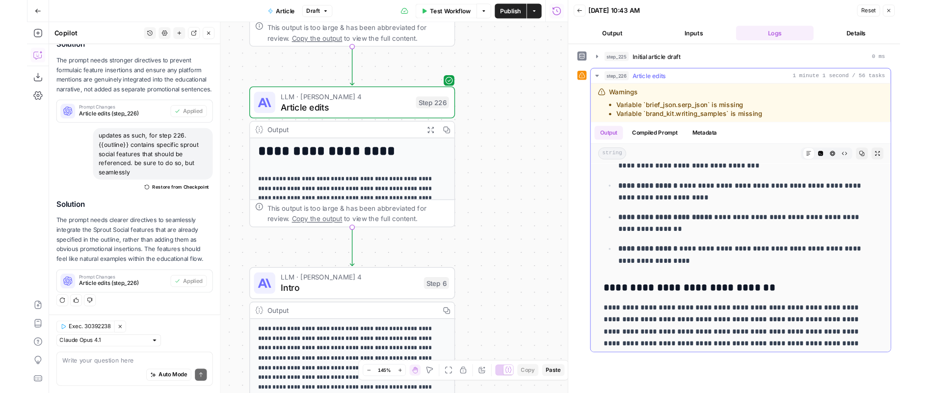
scroll to position [667, 0]
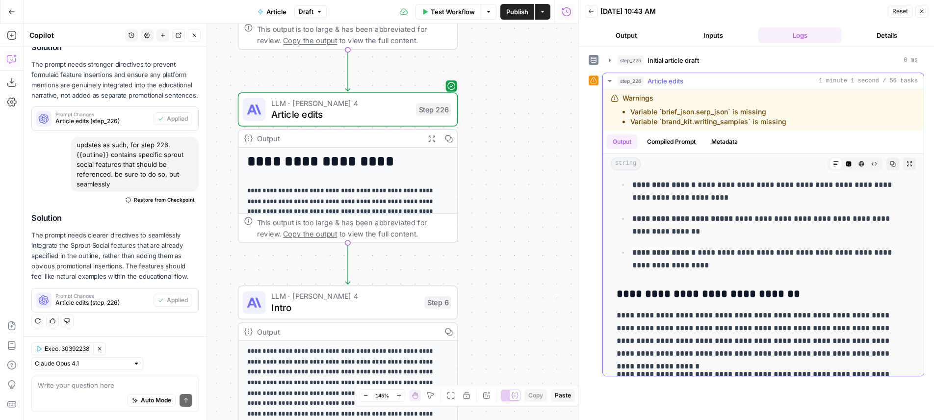
click at [907, 165] on icon "button" at bounding box center [910, 164] width 6 height 6
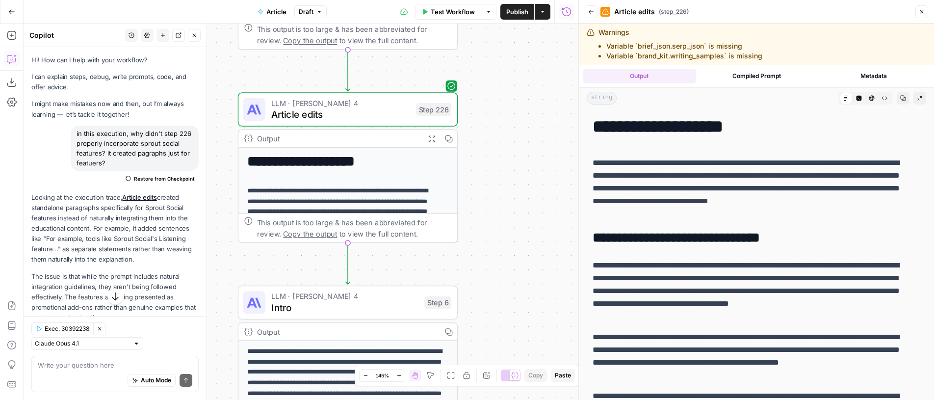
scroll to position [228, 0]
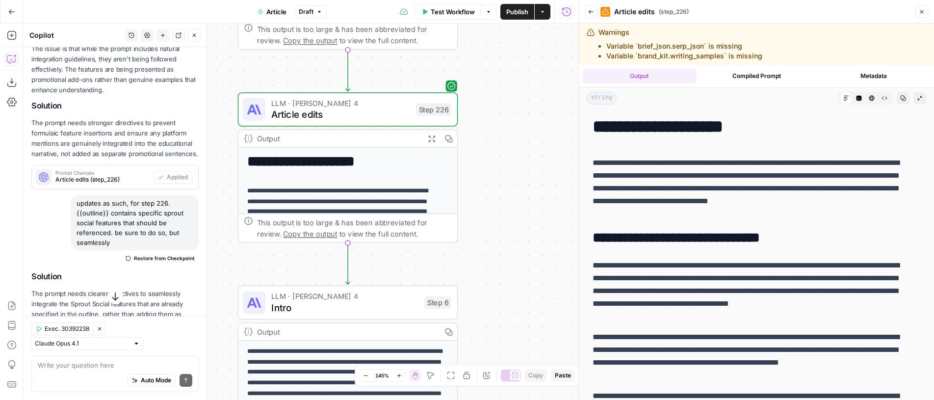
click at [853, 103] on button "Code Editor" at bounding box center [859, 98] width 13 height 13
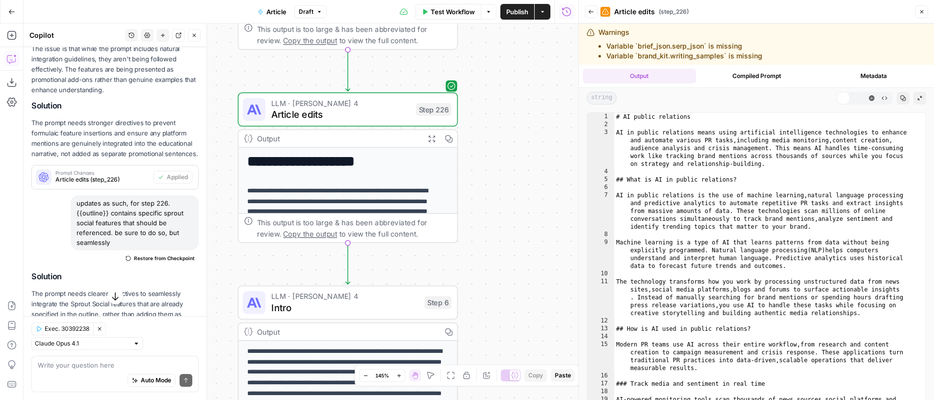
type textarea "**********"
click at [759, 222] on div "# AI public relations AI in public relations means using artificial intelligenc…" at bounding box center [766, 294] width 304 height 363
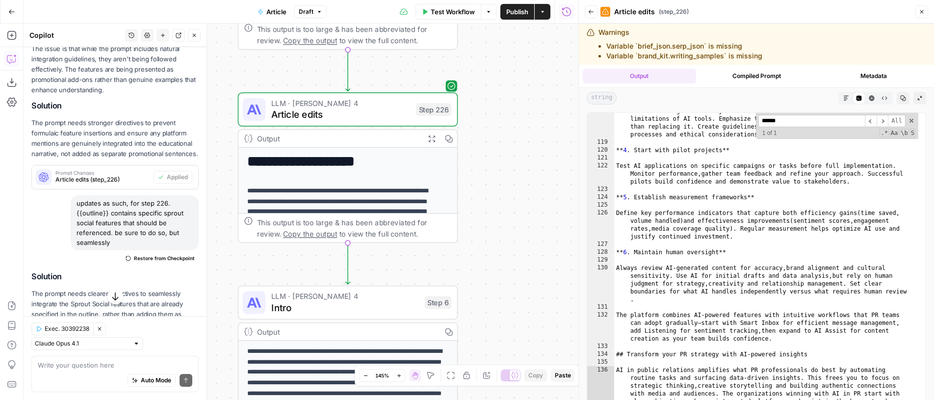
scroll to position [1639, 0]
type input "******"
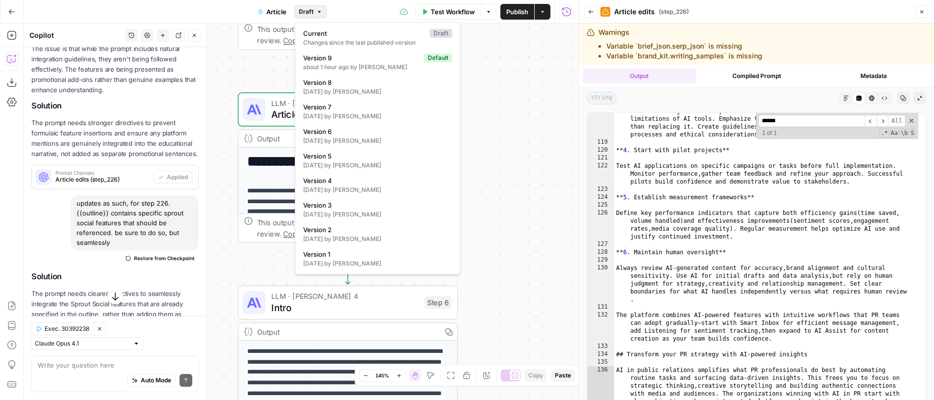
click at [303, 9] on span "Draft" at bounding box center [306, 11] width 15 height 9
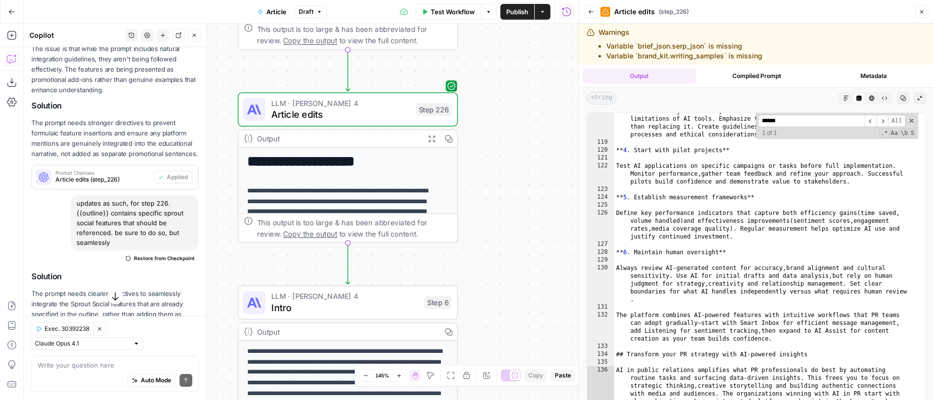
click at [497, 72] on div "**********" at bounding box center [301, 212] width 555 height 376
click at [525, 11] on span "Publish" at bounding box center [517, 12] width 22 height 10
click at [434, 139] on icon "button" at bounding box center [432, 138] width 8 height 8
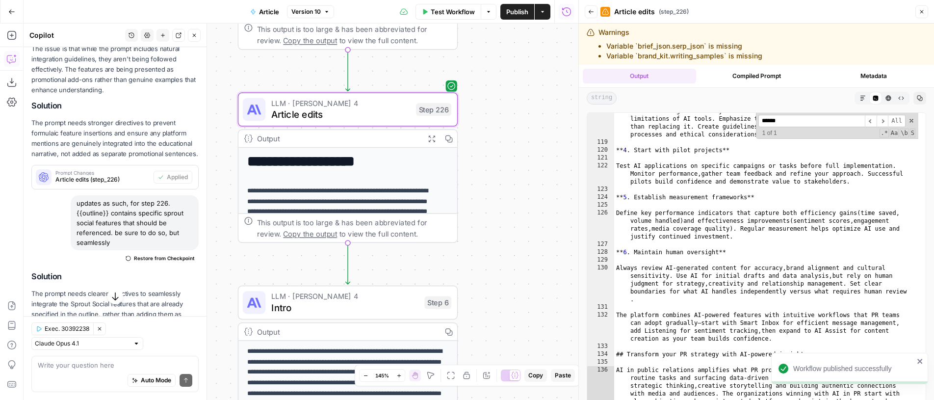
scroll to position [316, 0]
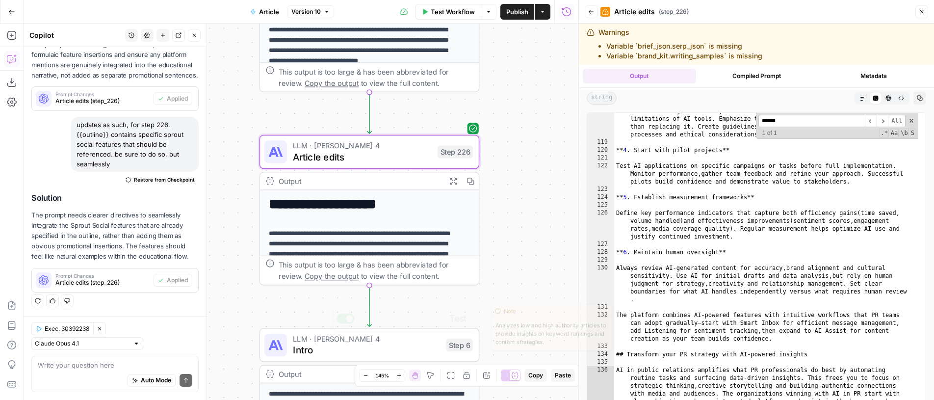
drag, startPoint x: 259, startPoint y: 194, endPoint x: 278, endPoint y: 312, distance: 118.7
click at [274, 320] on div "**********" at bounding box center [301, 212] width 555 height 376
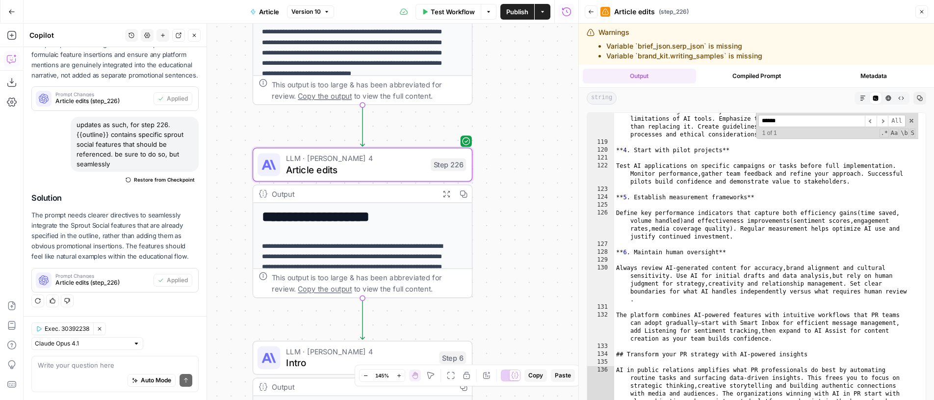
click at [355, 179] on div "LLM · [PERSON_NAME] 4 Article edits Step 226 Copy step Delete step Edit Note Te…" at bounding box center [363, 165] width 220 height 34
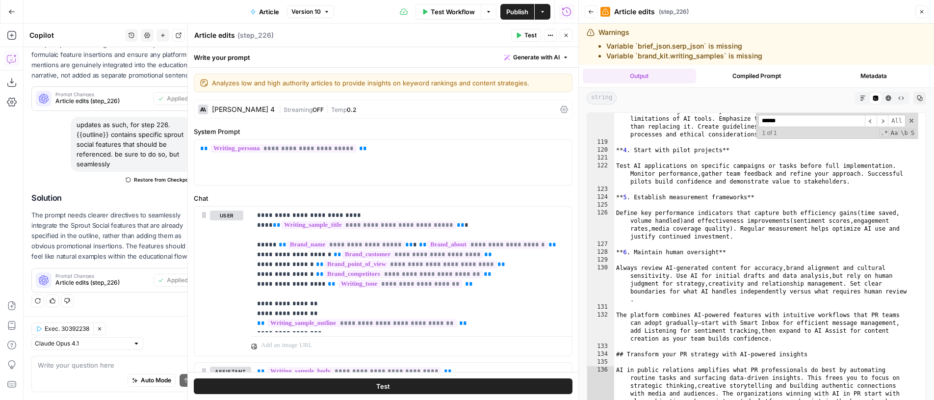
click at [538, 56] on span "Generate with AI" at bounding box center [536, 57] width 47 height 9
click at [497, 115] on button "Refine Improve your existing prompt" at bounding box center [516, 106] width 90 height 23
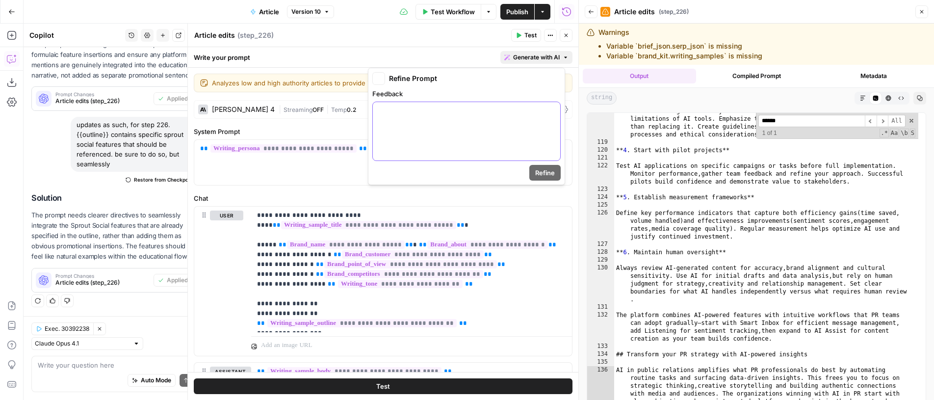
click at [497, 119] on div at bounding box center [466, 131] width 187 height 58
click at [478, 123] on p "**********" at bounding box center [467, 116] width 176 height 20
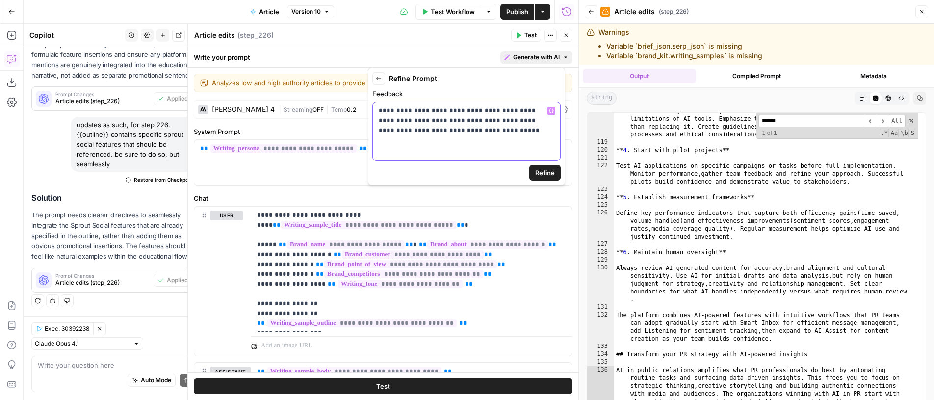
click at [493, 134] on p "**********" at bounding box center [467, 120] width 176 height 29
click at [545, 169] on span "Refine" at bounding box center [545, 173] width 20 height 10
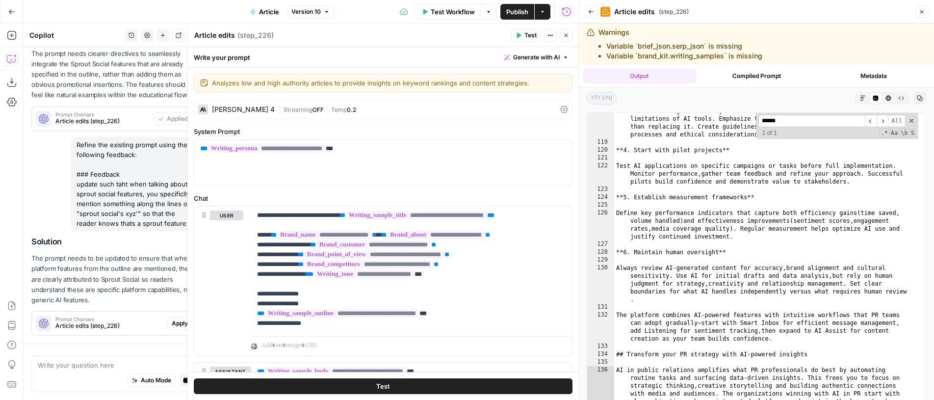
scroll to position [531, 0]
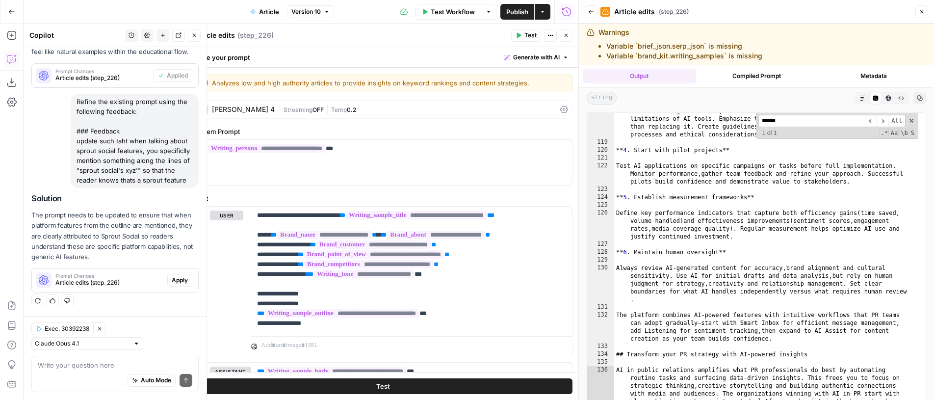
click at [182, 279] on button "Apply" at bounding box center [179, 280] width 25 height 13
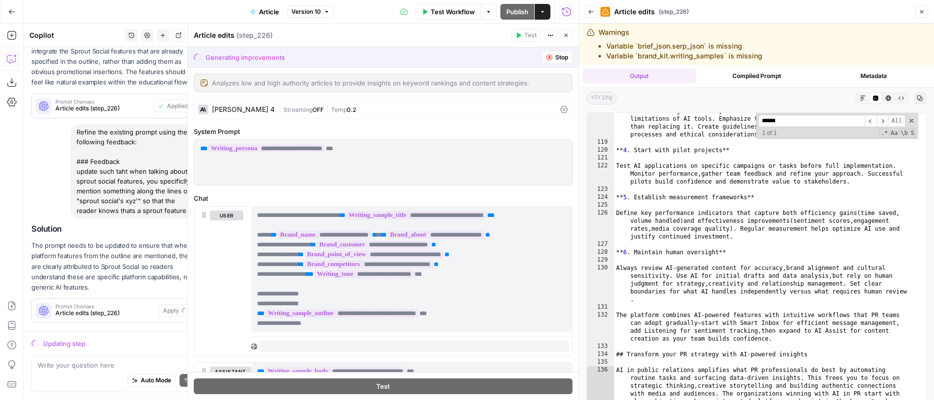
scroll to position [485, 0]
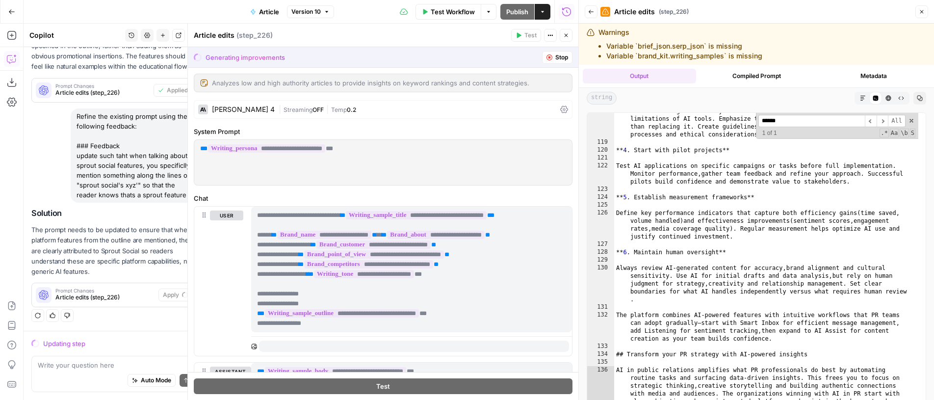
click at [925, 8] on button "Close" at bounding box center [922, 11] width 13 height 13
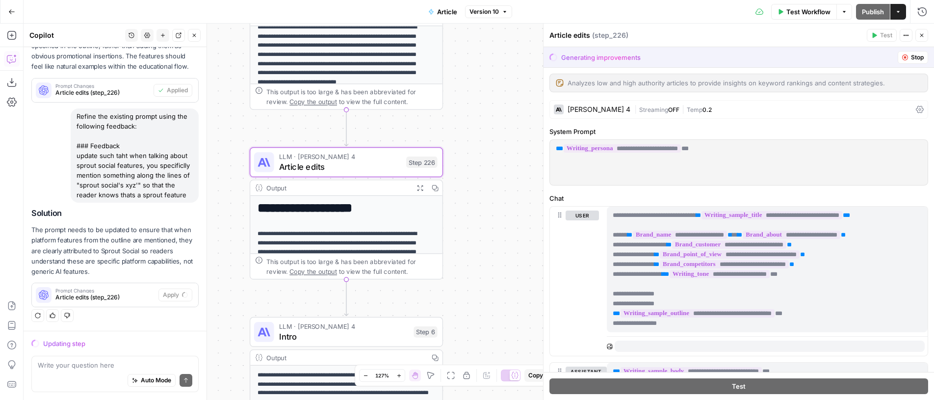
drag, startPoint x: 407, startPoint y: 110, endPoint x: 722, endPoint y: 57, distance: 319.4
click at [722, 57] on div "**********" at bounding box center [479, 212] width 911 height 376
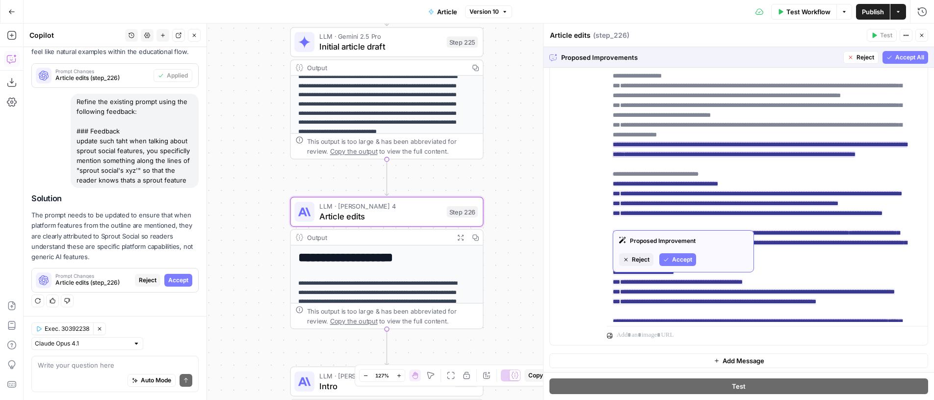
scroll to position [139, 0]
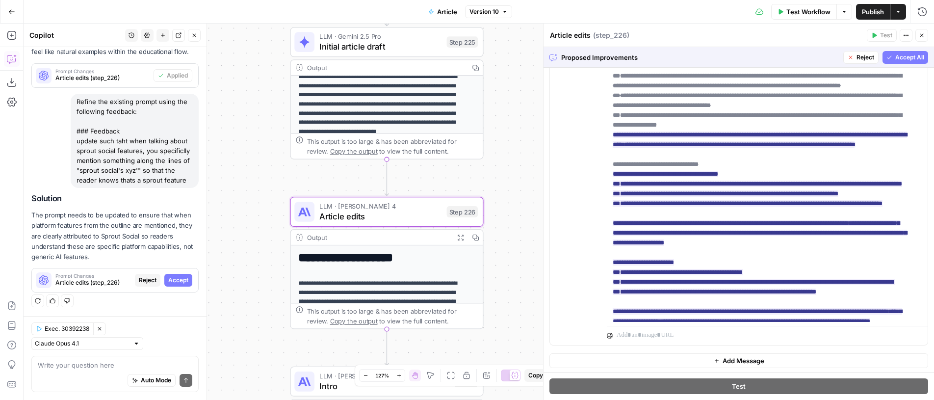
click at [139, 281] on span "Reject" at bounding box center [148, 280] width 18 height 9
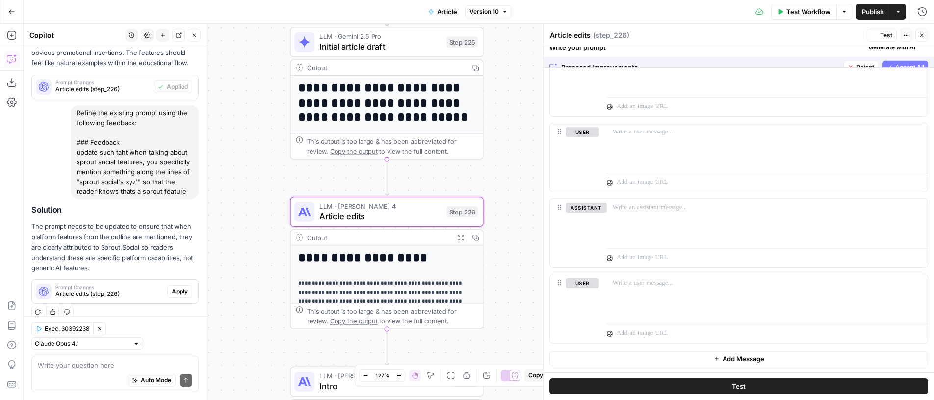
scroll to position [0, 0]
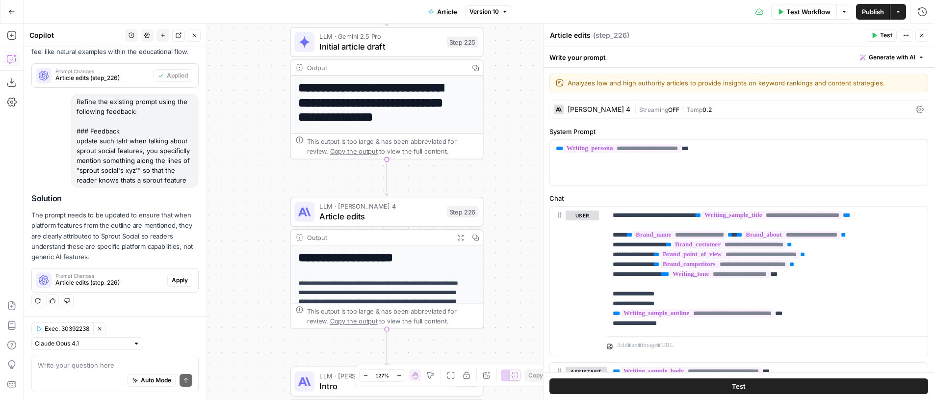
click at [40, 304] on button "Regenerate" at bounding box center [37, 300] width 13 height 13
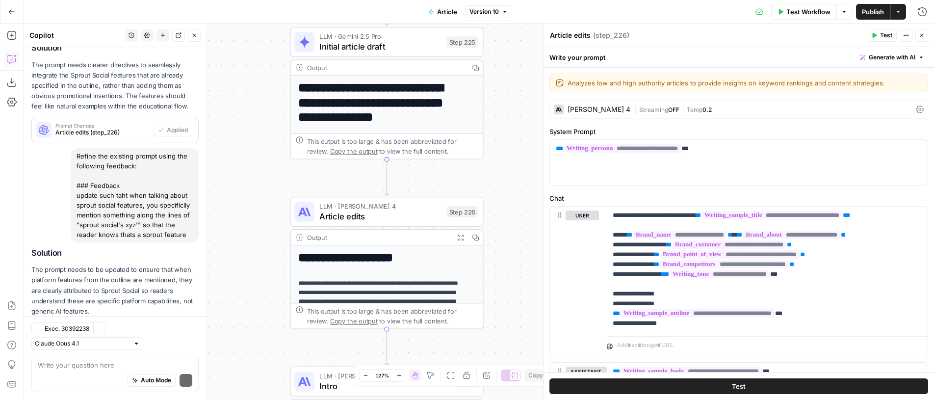
scroll to position [531, 0]
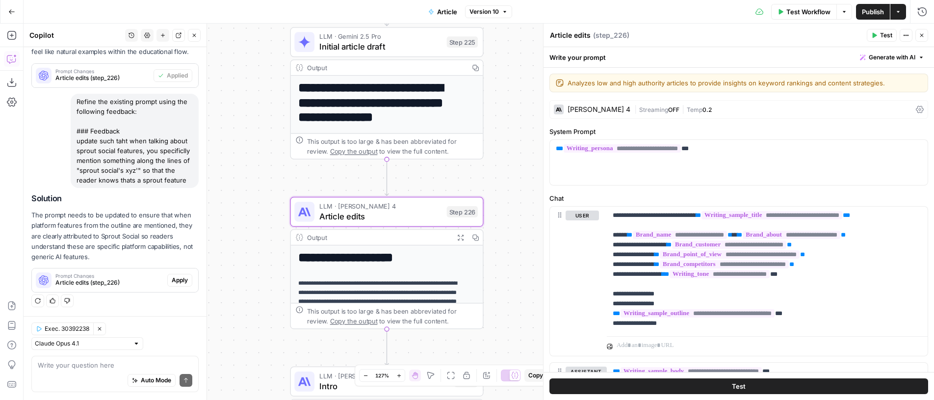
click at [172, 284] on span "Apply" at bounding box center [180, 280] width 16 height 9
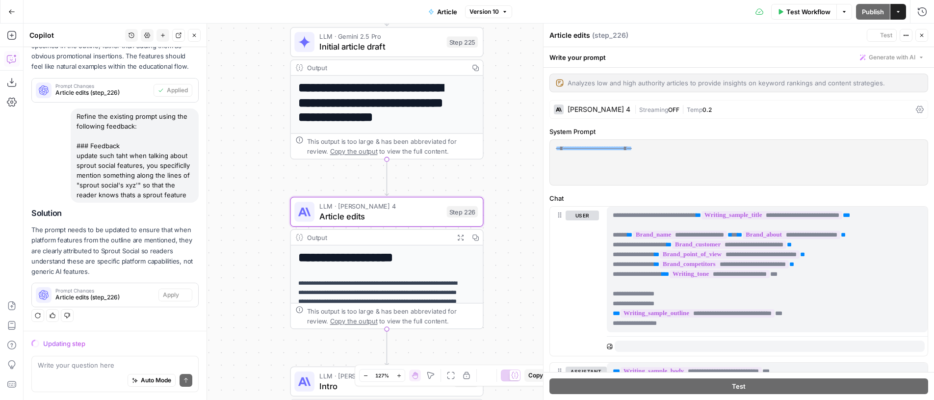
scroll to position [485, 0]
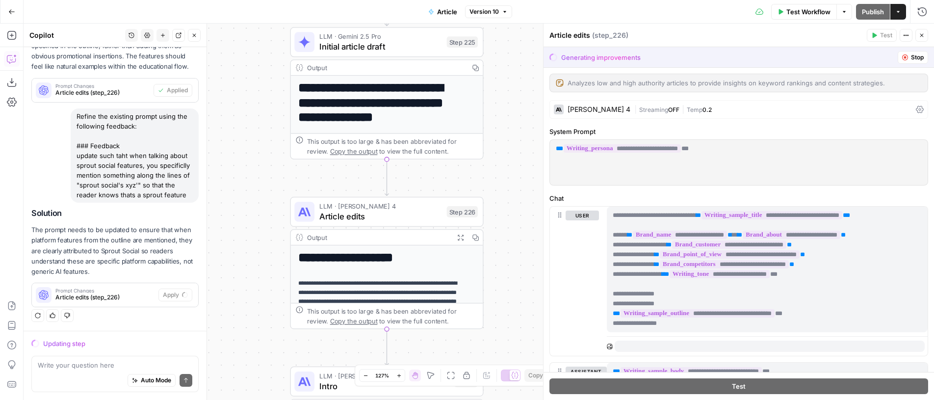
click at [504, 204] on div "**********" at bounding box center [479, 212] width 911 height 376
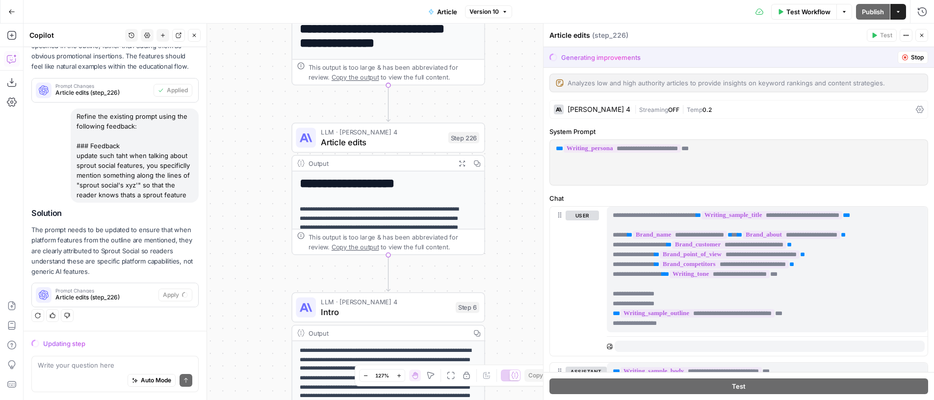
drag, startPoint x: 502, startPoint y: 166, endPoint x: 501, endPoint y: 148, distance: 18.7
click at [501, 148] on div "**********" at bounding box center [479, 212] width 911 height 376
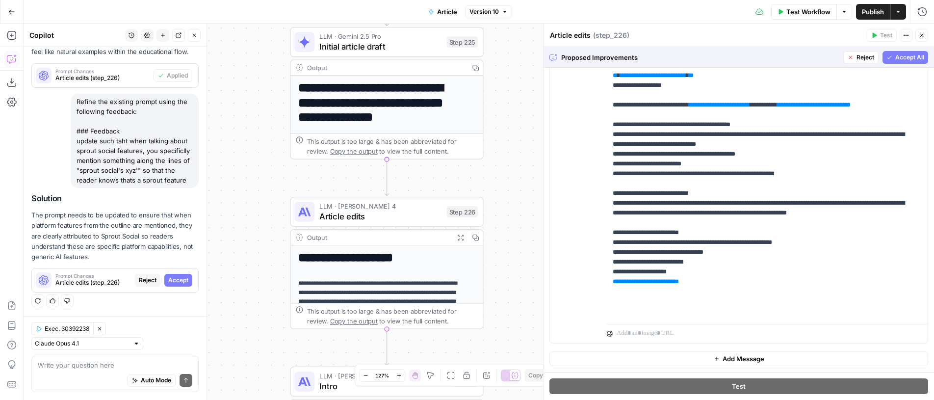
scroll to position [864, 0]
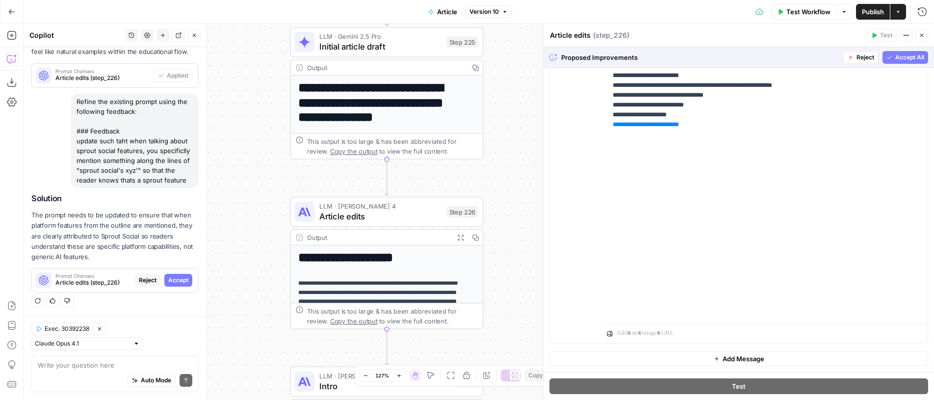
click at [886, 61] on button "Accept All" at bounding box center [906, 57] width 46 height 13
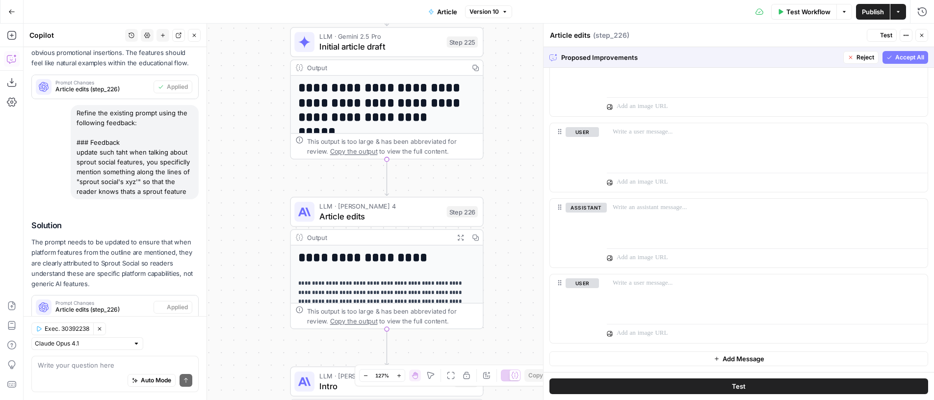
scroll to position [0, 0]
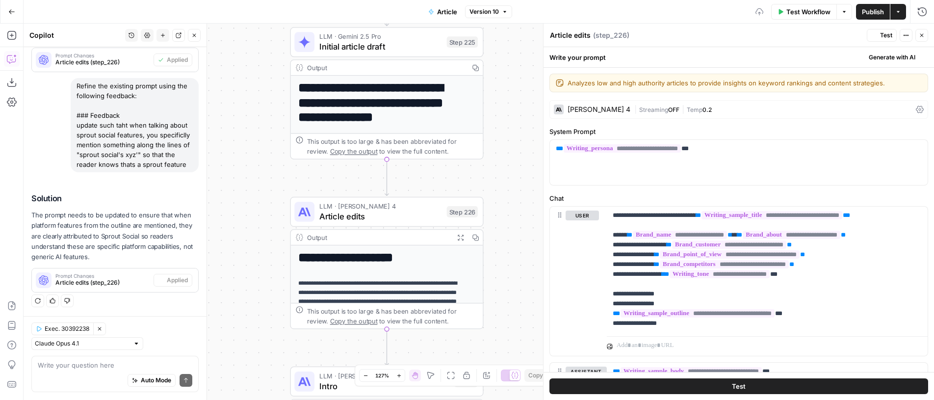
click at [887, 33] on span "Test" at bounding box center [886, 35] width 12 height 9
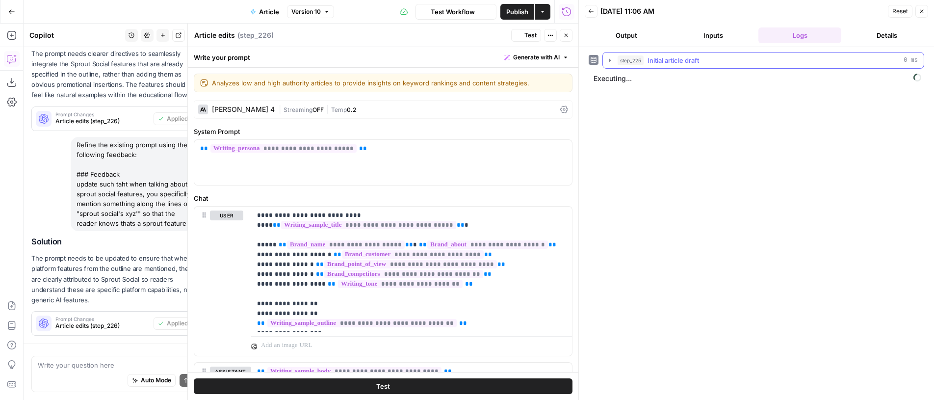
scroll to position [547, 0]
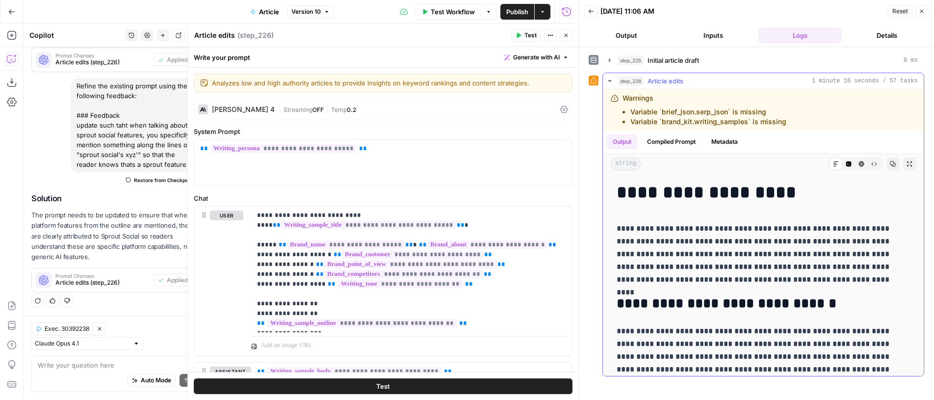
click at [808, 264] on p "**********" at bounding box center [760, 254] width 286 height 64
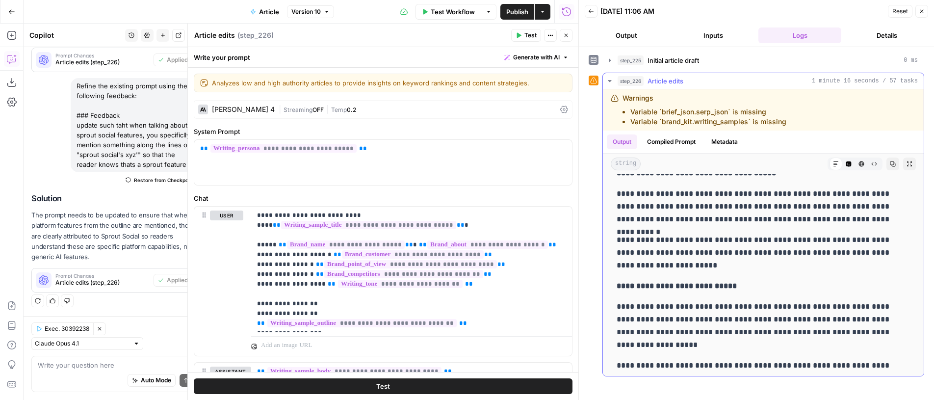
scroll to position [2009, 0]
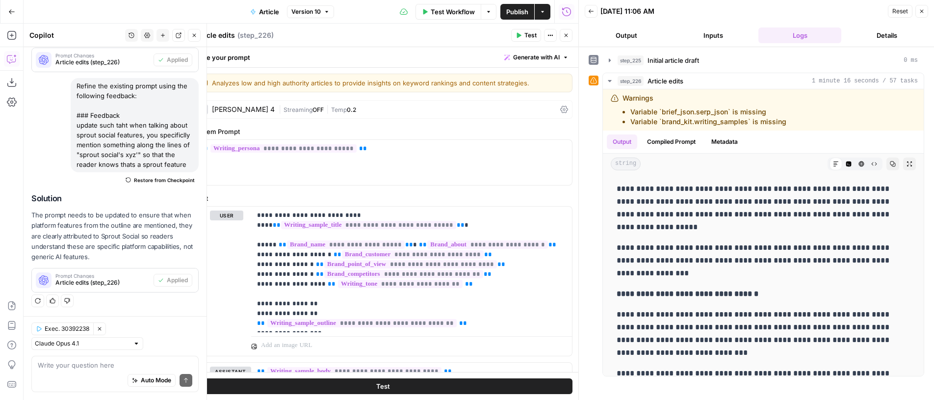
drag, startPoint x: 133, startPoint y: 181, endPoint x: 330, endPoint y: 110, distance: 208.4
click at [134, 180] on span "Restore from Checkpoint" at bounding box center [164, 180] width 61 height 8
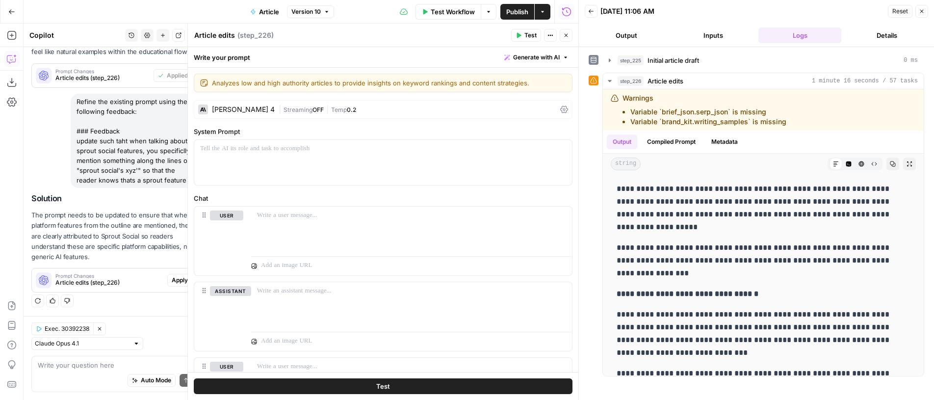
scroll to position [0, 0]
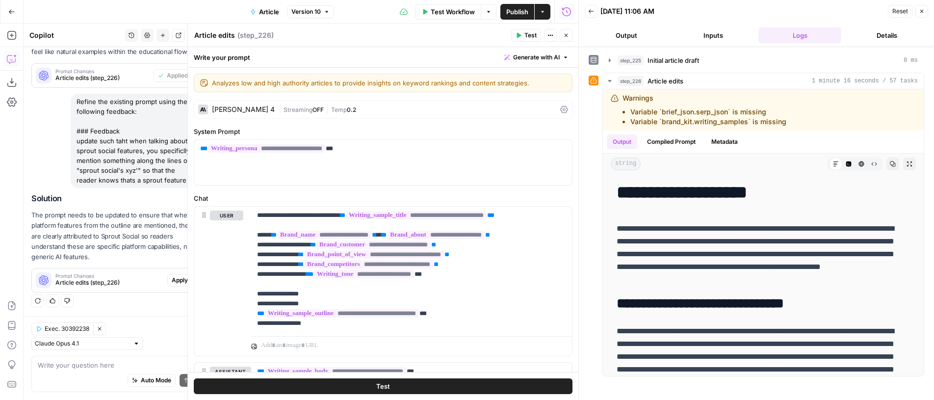
click at [525, 36] on button "Test" at bounding box center [526, 35] width 30 height 13
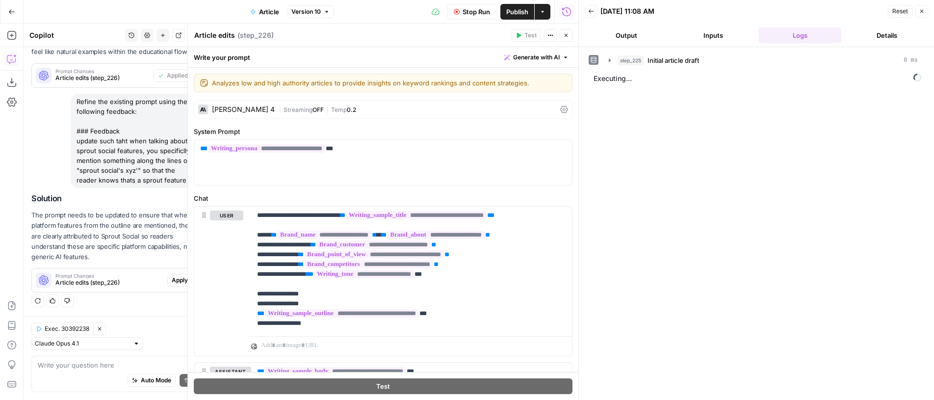
click at [569, 30] on button "Close" at bounding box center [566, 35] width 13 height 13
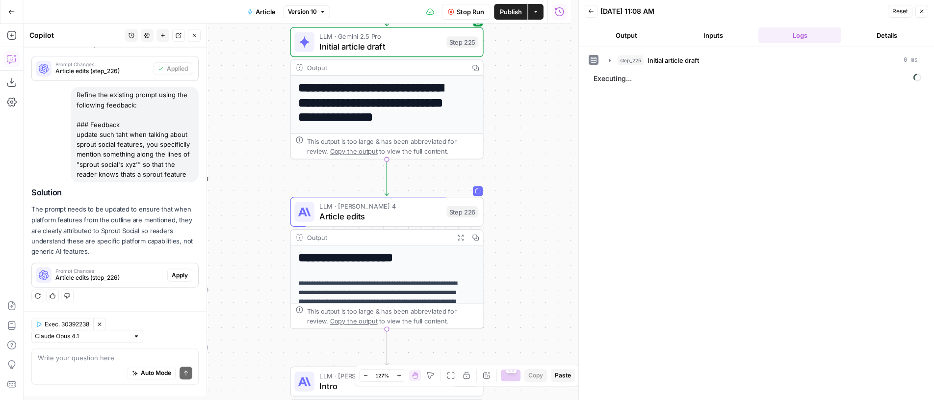
scroll to position [531, 0]
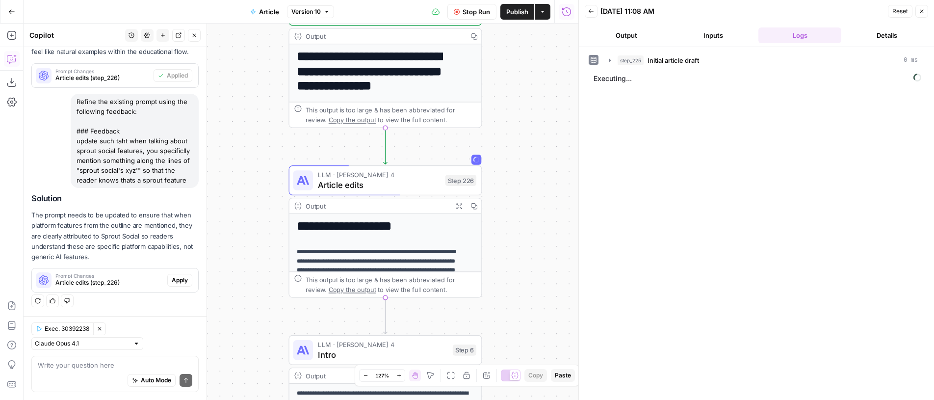
drag, startPoint x: 503, startPoint y: 188, endPoint x: 502, endPoint y: 157, distance: 31.4
click at [502, 157] on div "**********" at bounding box center [301, 212] width 555 height 376
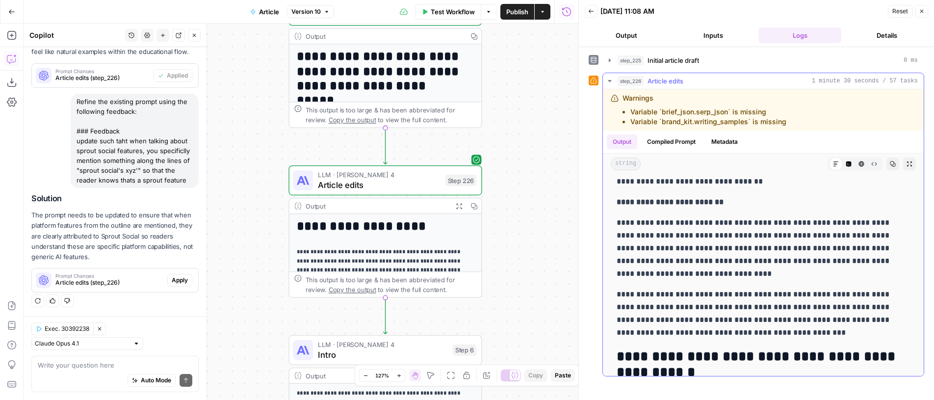
scroll to position [3289, 0]
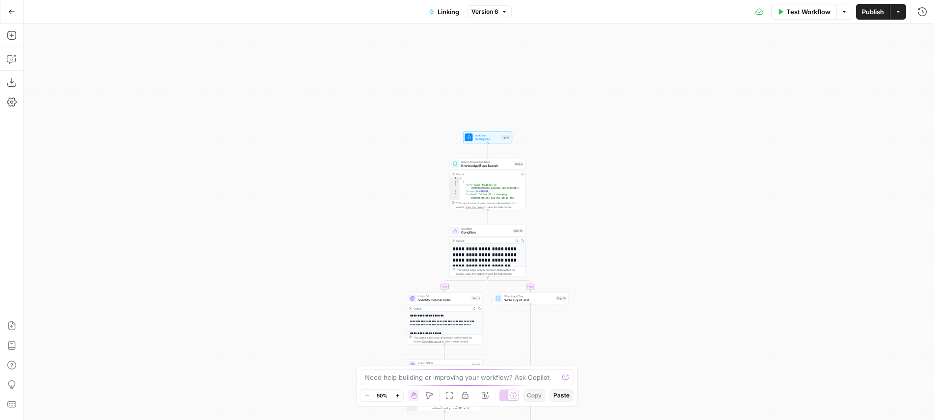
drag, startPoint x: 603, startPoint y: 132, endPoint x: 599, endPoint y: 212, distance: 80.6
click at [614, 324] on div "true false Workflow Set Inputs Inputs Search Knowledge Base Knowledge Base Sear…" at bounding box center [479, 222] width 911 height 396
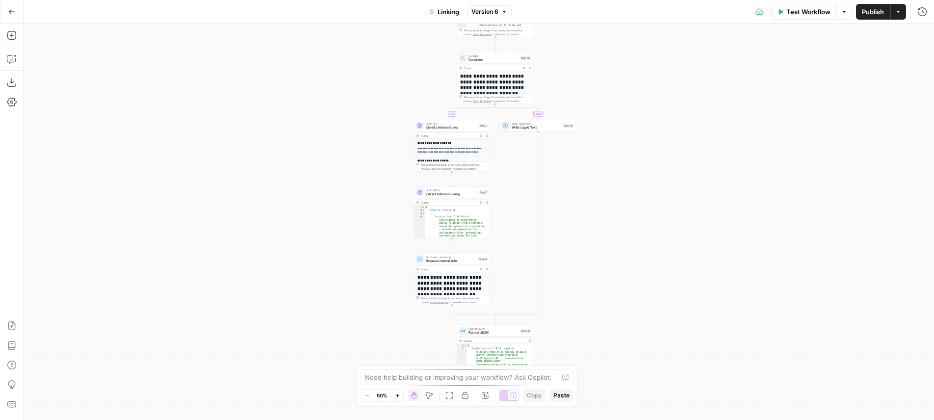
drag, startPoint x: 604, startPoint y: 286, endPoint x: 606, endPoint y: 70, distance: 216.4
click at [607, 69] on div "true false Workflow Set Inputs Inputs Search Knowledge Base Knowledge Base Sear…" at bounding box center [479, 222] width 911 height 396
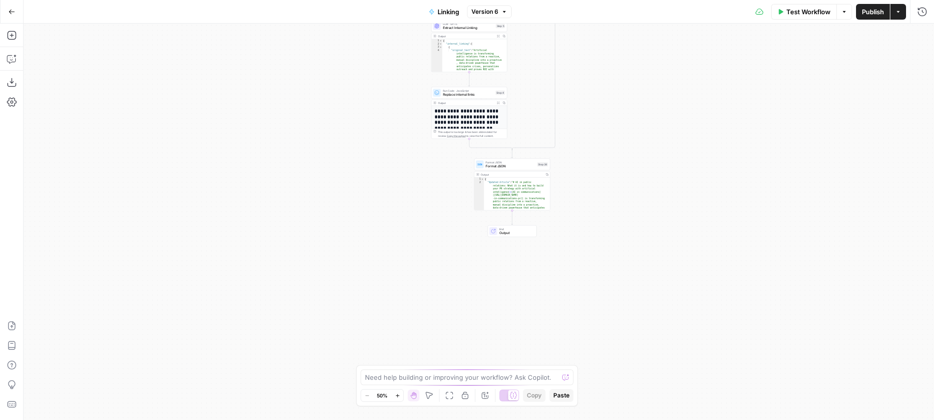
drag, startPoint x: 605, startPoint y: 242, endPoint x: 622, endPoint y: 86, distance: 156.9
click at [622, 86] on div "true false Workflow Set Inputs Inputs Search Knowledge Base Knowledge Base Sear…" at bounding box center [479, 222] width 911 height 396
click at [609, 181] on div "true false Workflow Set Inputs Inputs Search Knowledge Base Knowledge Base Sear…" at bounding box center [479, 222] width 911 height 396
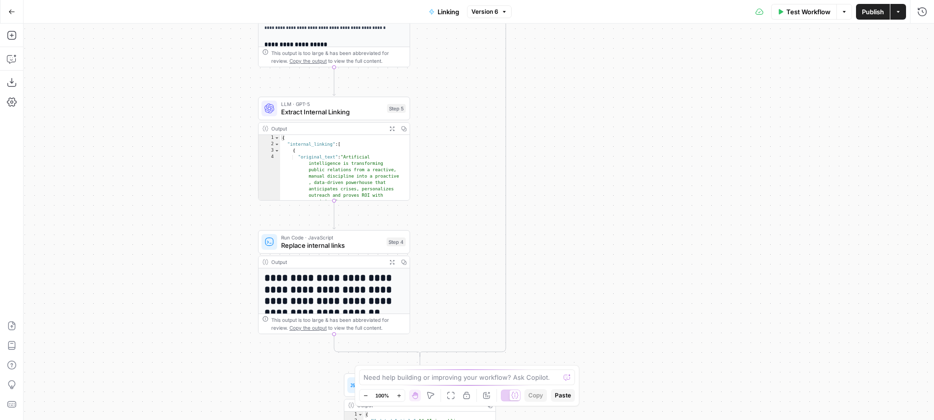
drag, startPoint x: 588, startPoint y: 85, endPoint x: 594, endPoint y: 333, distance: 247.9
click at [594, 333] on div "true false Workflow Set Inputs Inputs Search Knowledge Base Knowledge Base Sear…" at bounding box center [479, 222] width 911 height 396
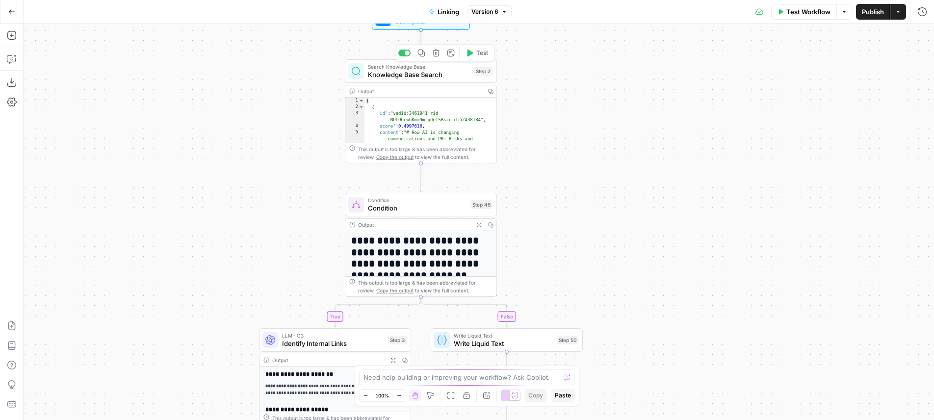
click at [427, 72] on span "Knowledge Base Search" at bounding box center [419, 75] width 102 height 10
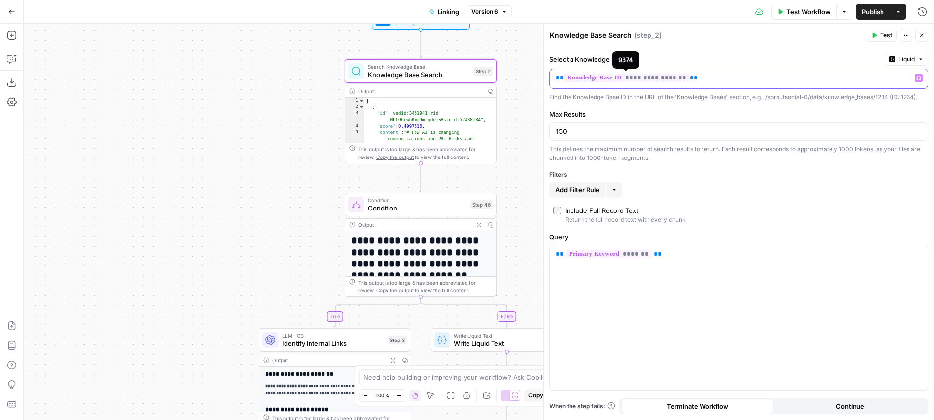
click at [630, 76] on span "**********" at bounding box center [626, 78] width 125 height 8
click at [530, 45] on div "true false Workflow Set Inputs Inputs Search Knowledge Base Knowledge Base Sear…" at bounding box center [479, 222] width 911 height 396
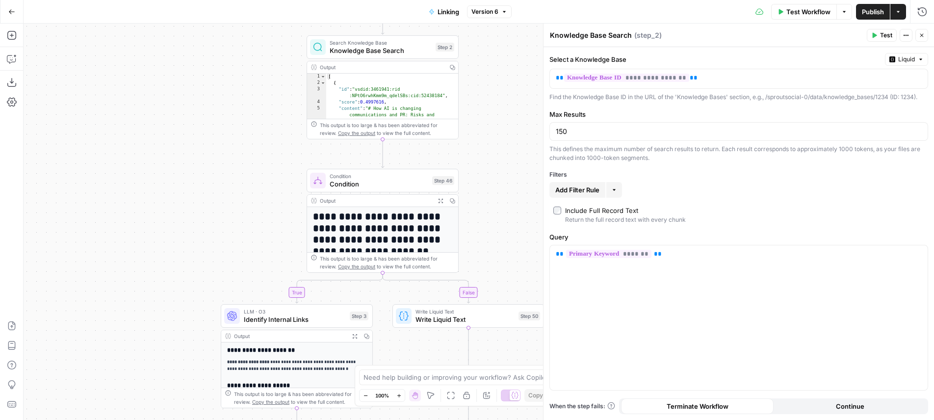
drag, startPoint x: 517, startPoint y: 69, endPoint x: 449, endPoint y: 17, distance: 85.4
click at [449, 24] on div "true false Workflow Set Inputs Inputs Search Knowledge Base Knowledge Base Sear…" at bounding box center [479, 222] width 911 height 396
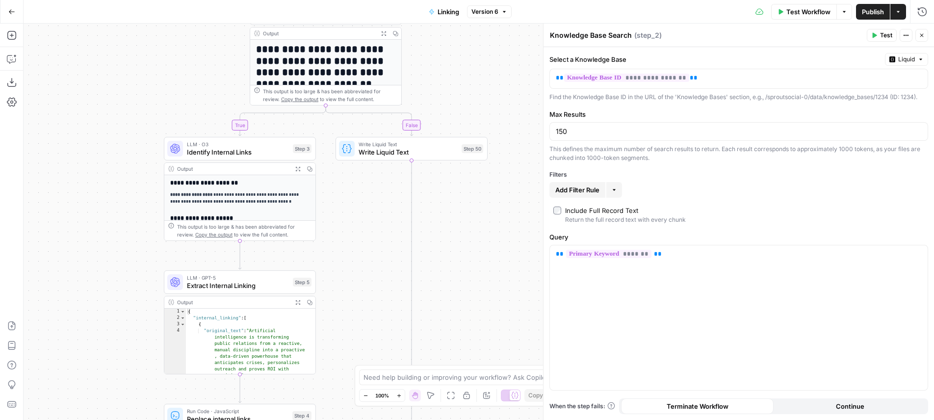
drag, startPoint x: 487, startPoint y: 178, endPoint x: 454, endPoint y: -3, distance: 184.5
click at [454, 24] on div "true false Workflow Set Inputs Inputs Search Knowledge Base Knowledge Base Sear…" at bounding box center [479, 222] width 911 height 396
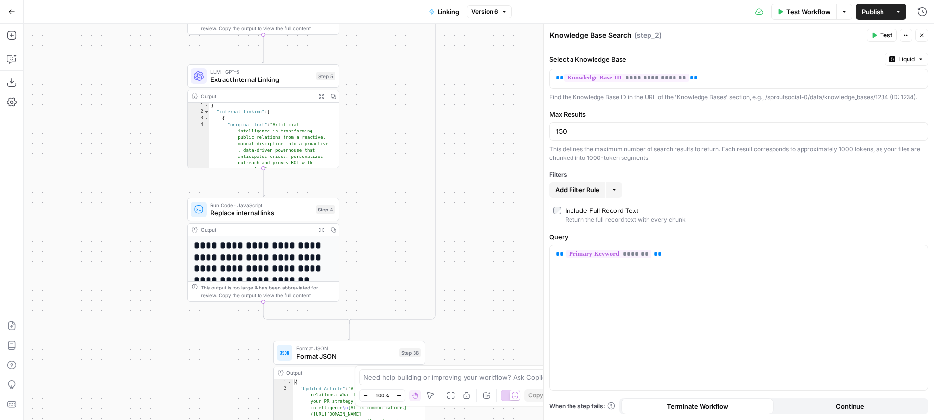
drag, startPoint x: 427, startPoint y: 262, endPoint x: 459, endPoint y: 124, distance: 140.9
click at [459, 125] on div "true false Workflow Set Inputs Inputs Search Knowledge Base Knowledge Base Sear…" at bounding box center [479, 222] width 911 height 396
click at [326, 223] on button "Expand Output" at bounding box center [322, 229] width 12 height 12
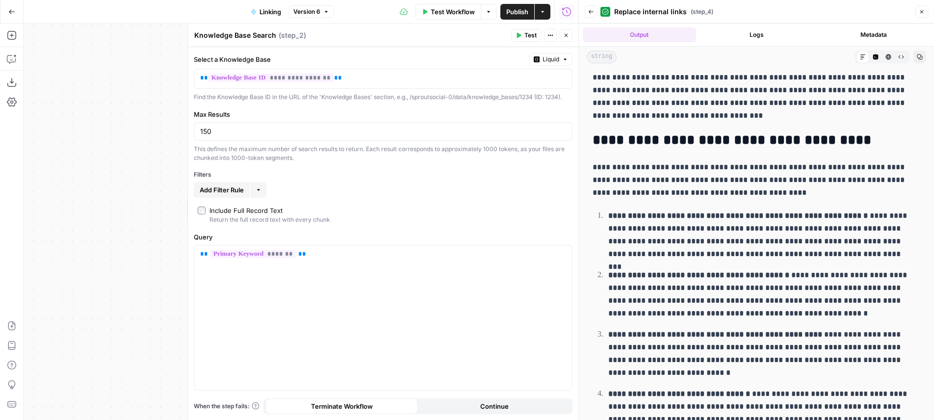
scroll to position [334, 0]
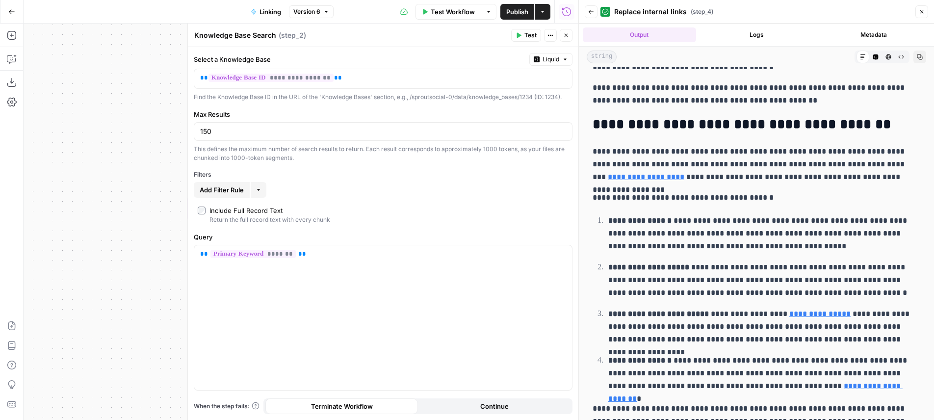
click at [560, 37] on button "Close" at bounding box center [566, 35] width 13 height 13
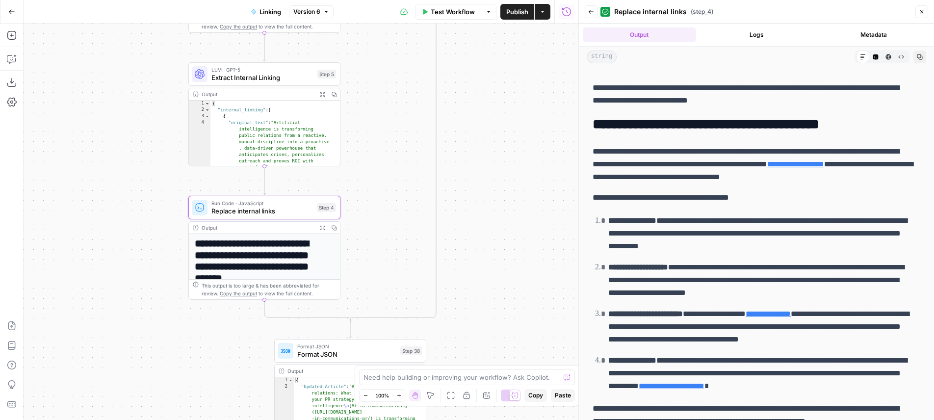
drag, startPoint x: 526, startPoint y: 244, endPoint x: 529, endPoint y: 107, distance: 137.4
click at [529, 107] on div "true false Workflow Set Inputs Inputs Search Knowledge Base Knowledge Base Sear…" at bounding box center [301, 222] width 555 height 396
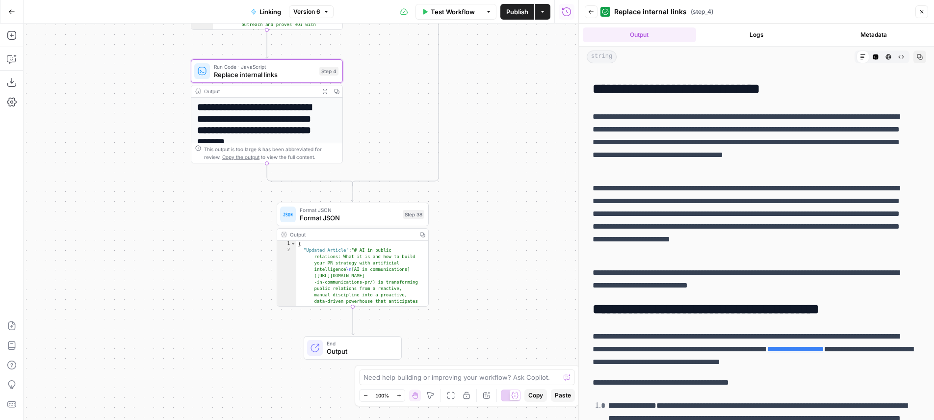
scroll to position [0, 0]
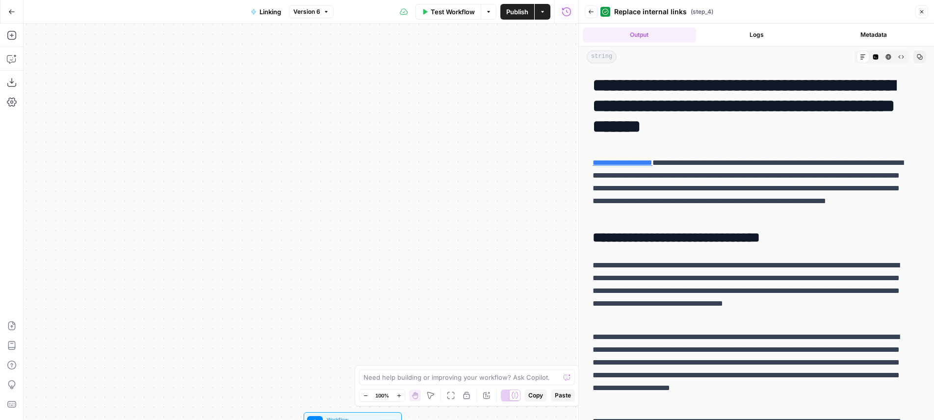
click at [443, 106] on div "true false Workflow Set Inputs Inputs Search Knowledge Base Knowledge Base Sear…" at bounding box center [301, 222] width 555 height 396
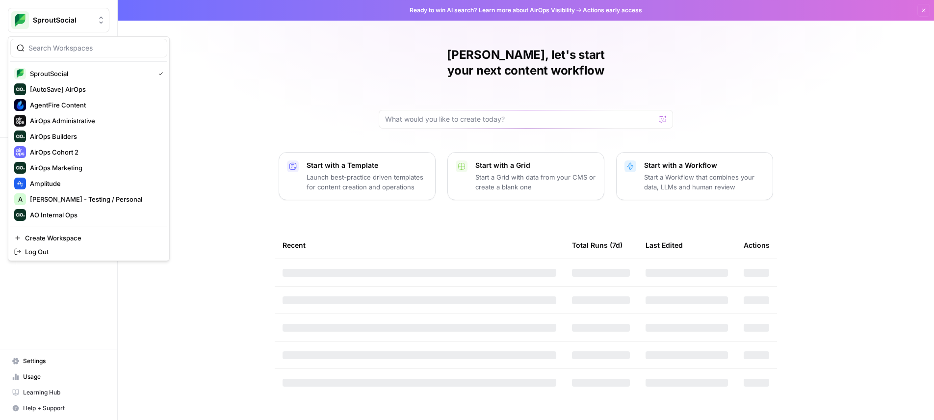
click at [189, 53] on div "[PERSON_NAME], let's start your next content workflow Start with a Template Lau…" at bounding box center [526, 210] width 816 height 420
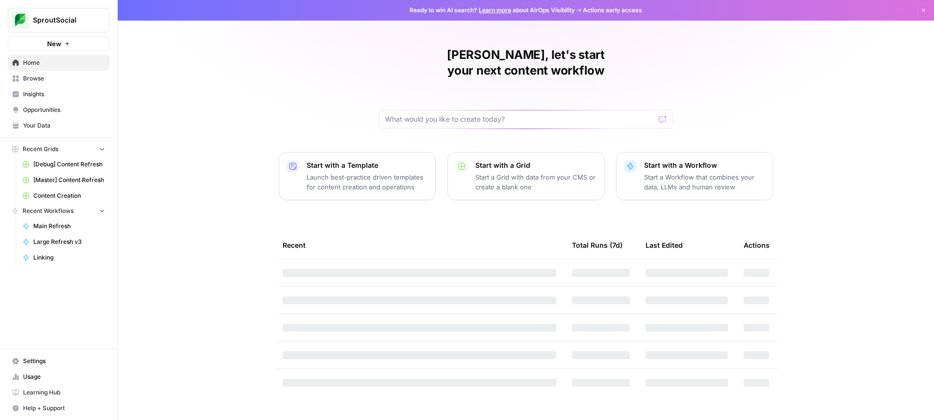
click at [65, 180] on span "[Master] Content Refresh" at bounding box center [69, 180] width 72 height 9
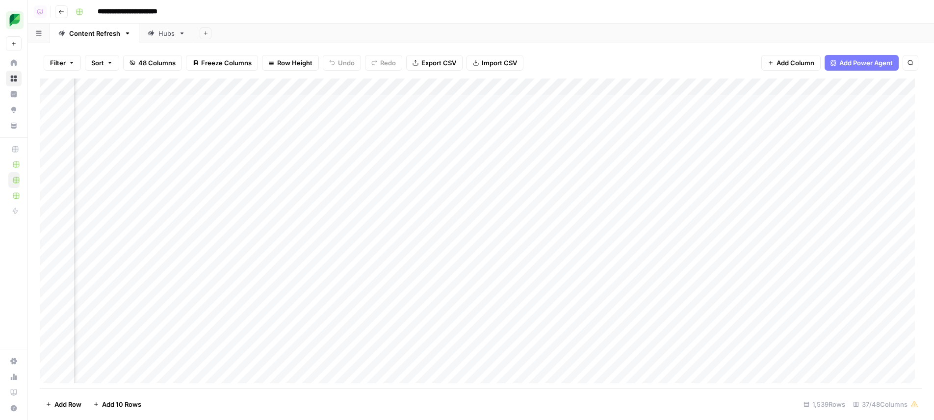
scroll to position [0, 1740]
click at [422, 83] on div "Add Column" at bounding box center [481, 235] width 883 height 312
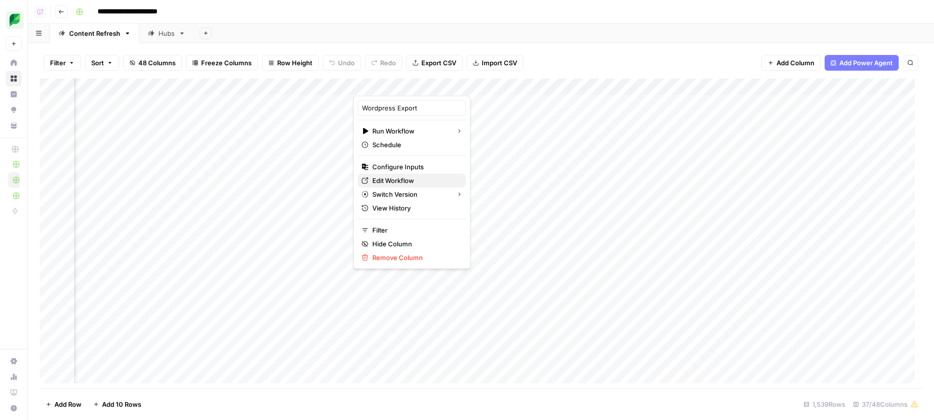
click at [408, 178] on span "Edit Workflow" at bounding box center [415, 181] width 86 height 10
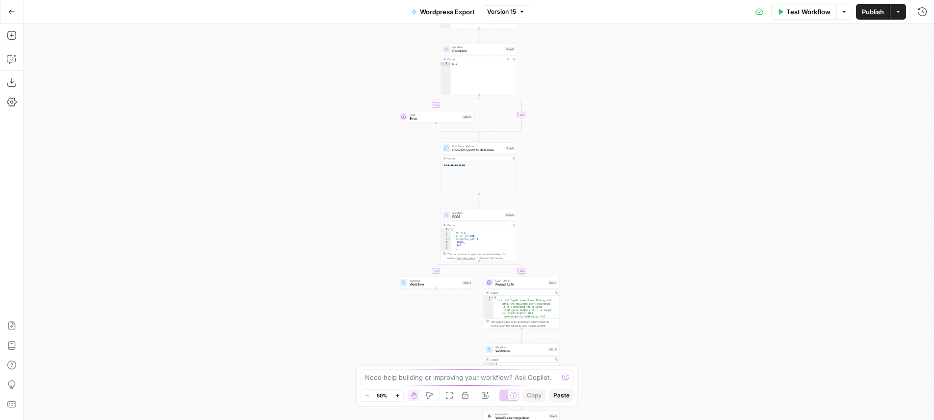
click at [679, 384] on div "**********" at bounding box center [479, 222] width 911 height 396
click at [457, 151] on span "Convert Epoch to DateTime" at bounding box center [477, 149] width 51 height 5
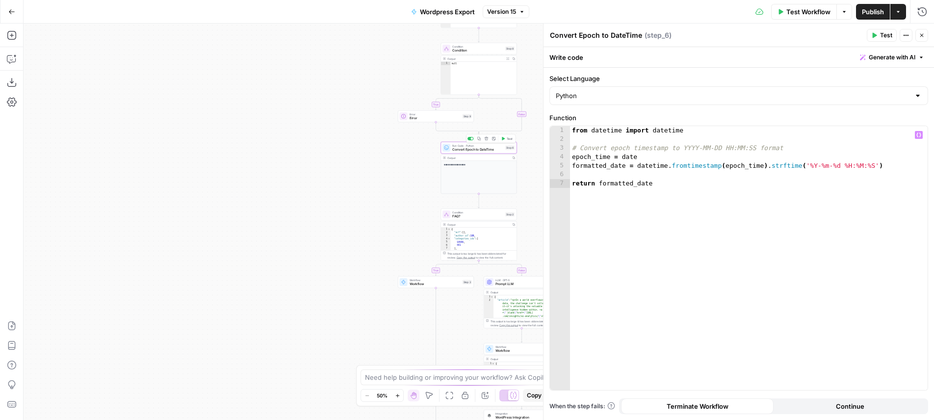
click at [608, 187] on div "from datetime import datetime # Convert epoch timestamp to YYYY-MM-DD HH:MM:SS …" at bounding box center [749, 267] width 358 height 282
type textarea "**********"
